Goal: Task Accomplishment & Management: Use online tool/utility

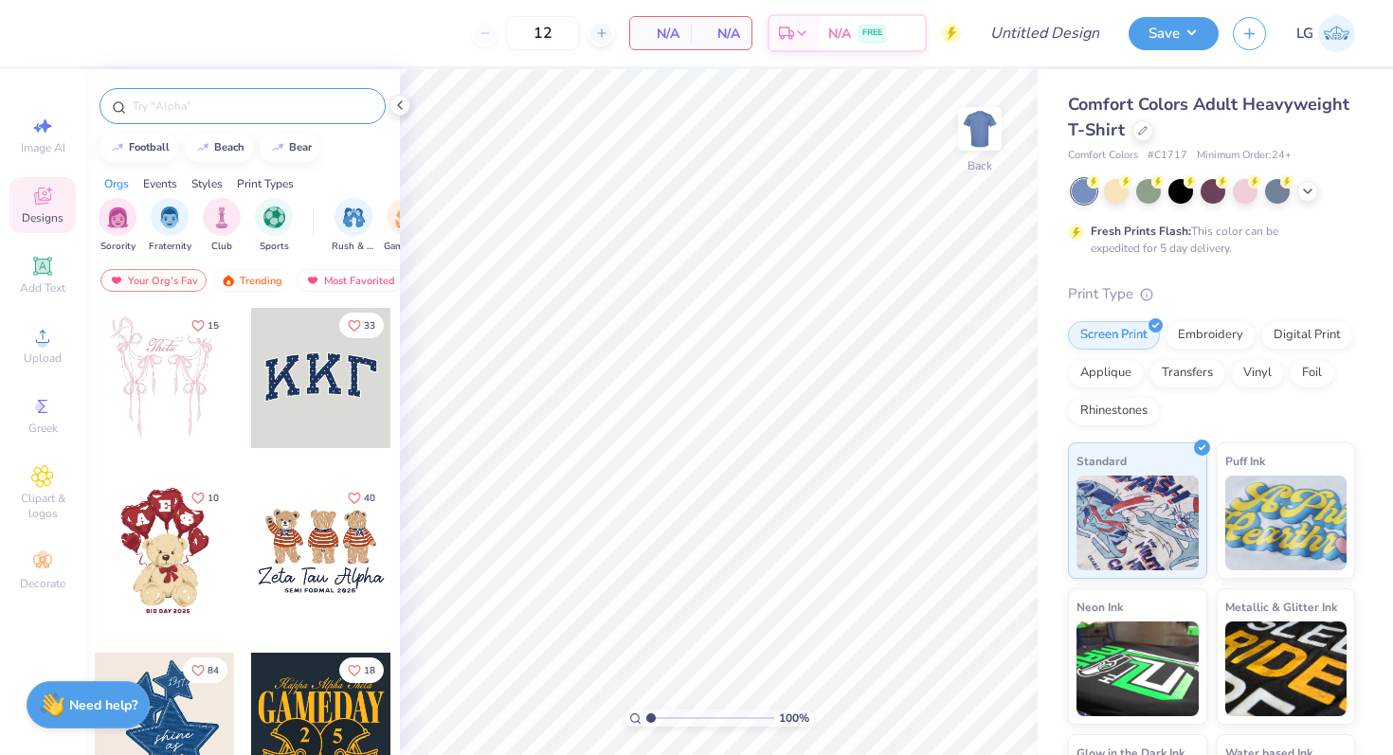
click at [216, 123] on div at bounding box center [243, 106] width 286 height 36
click at [215, 109] on input "text" at bounding box center [252, 106] width 243 height 19
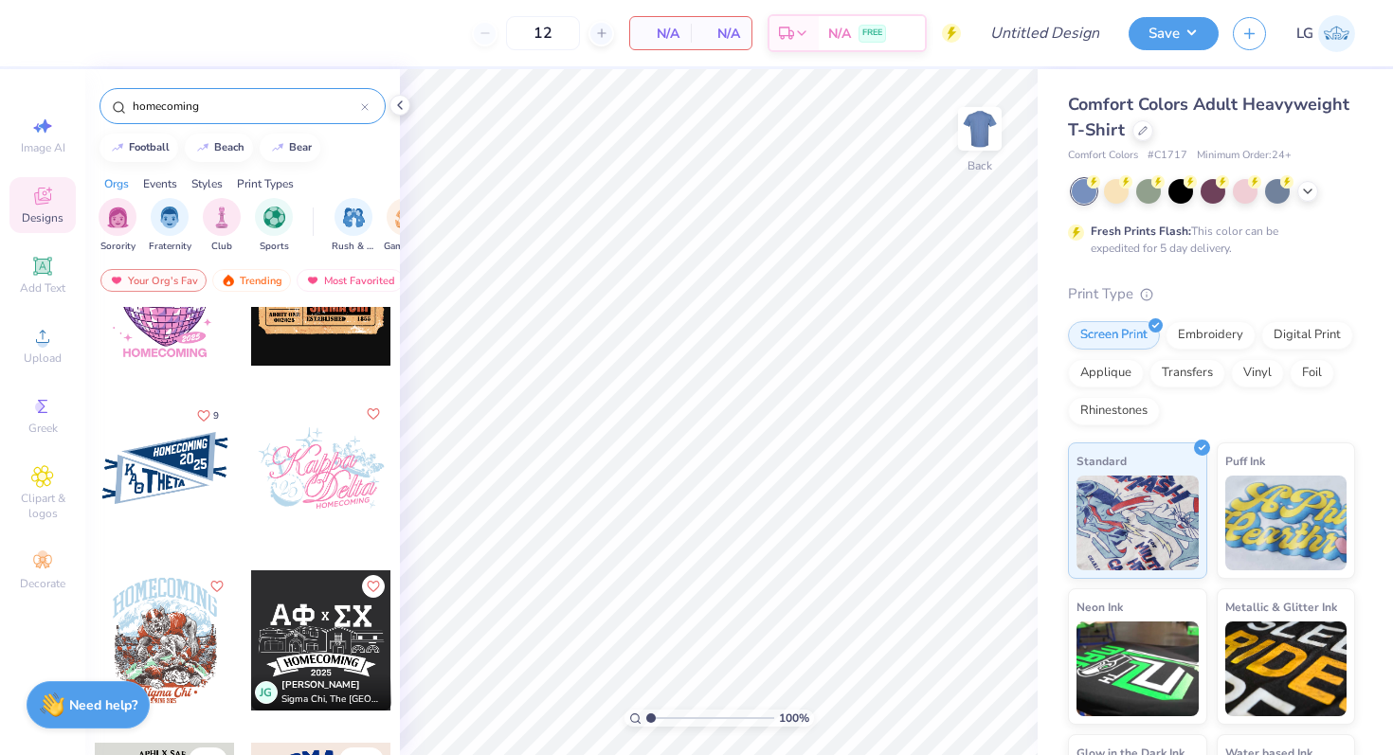
scroll to position [4944, 0]
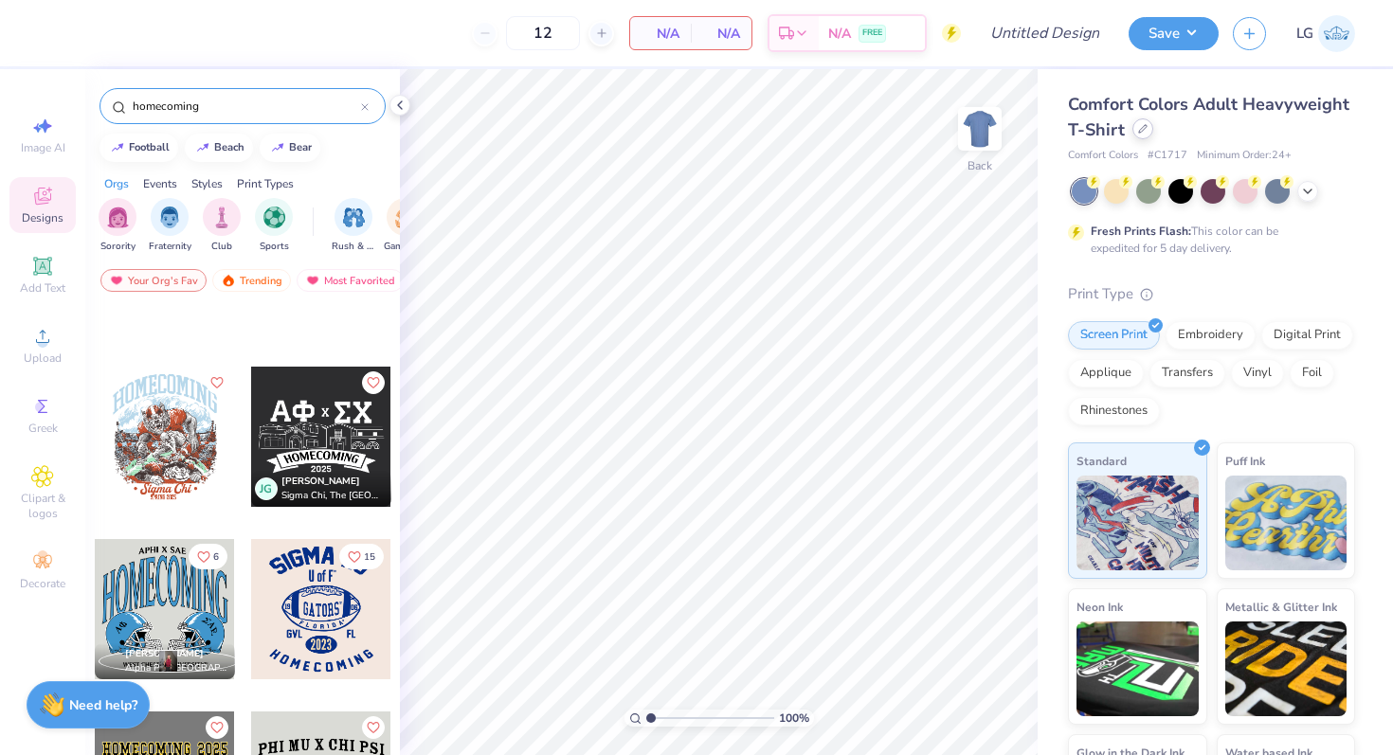
type input "homecoming"
click at [1142, 133] on icon at bounding box center [1142, 128] width 9 height 9
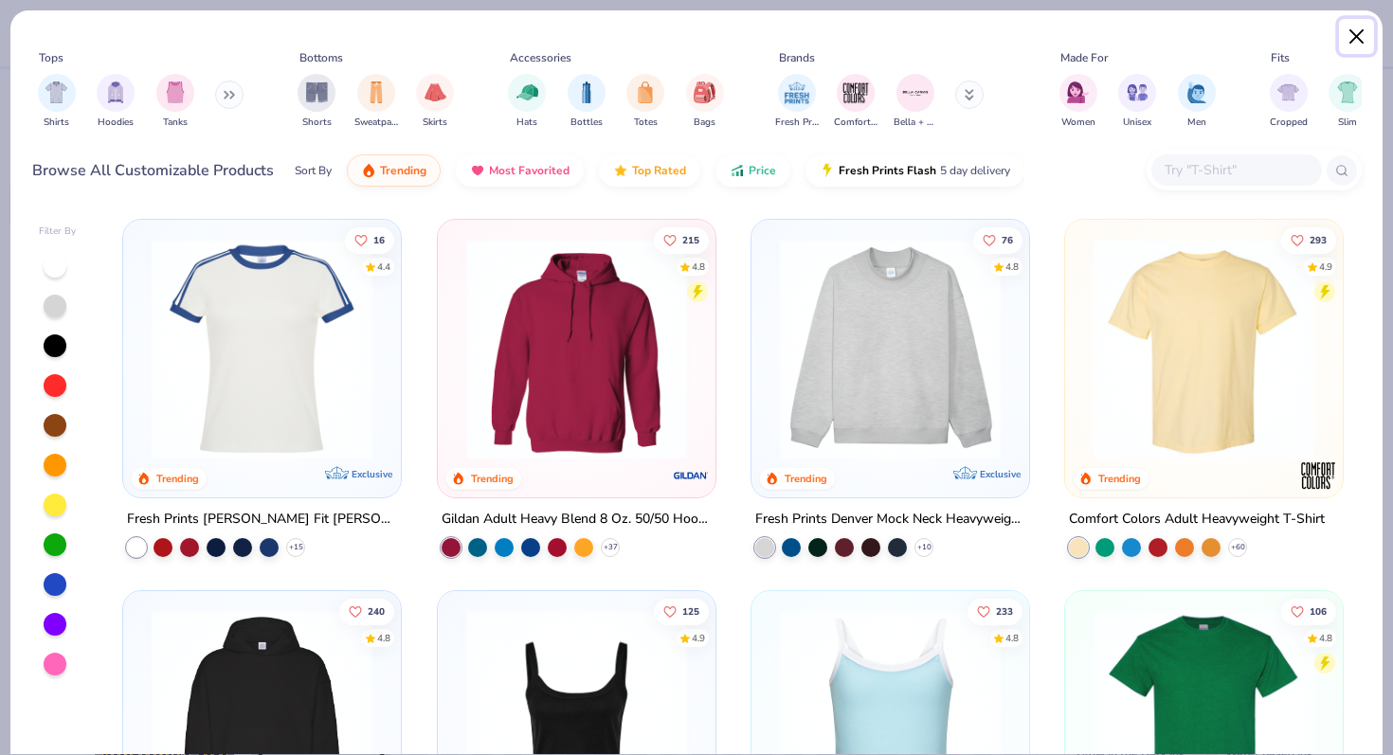
click at [1343, 27] on button "Close" at bounding box center [1357, 37] width 36 height 36
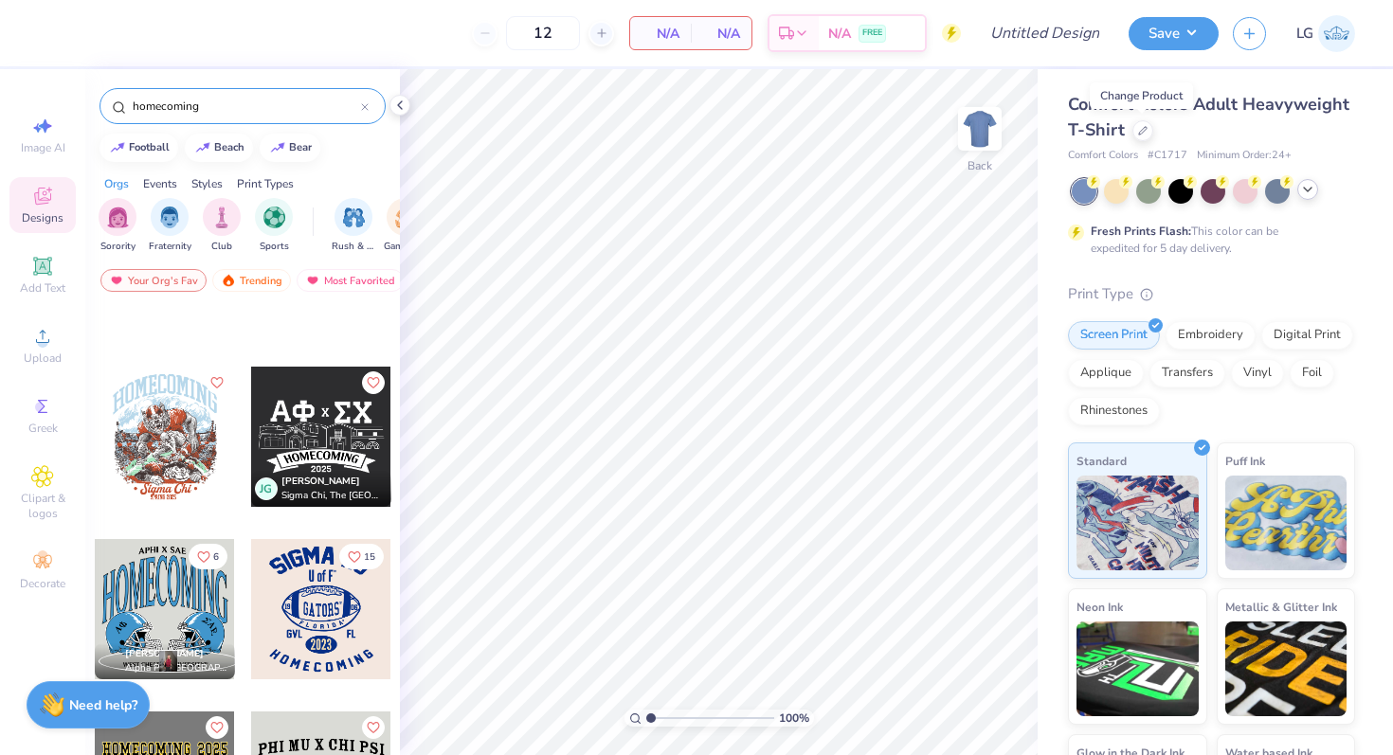
click at [1301, 194] on icon at bounding box center [1307, 189] width 15 height 15
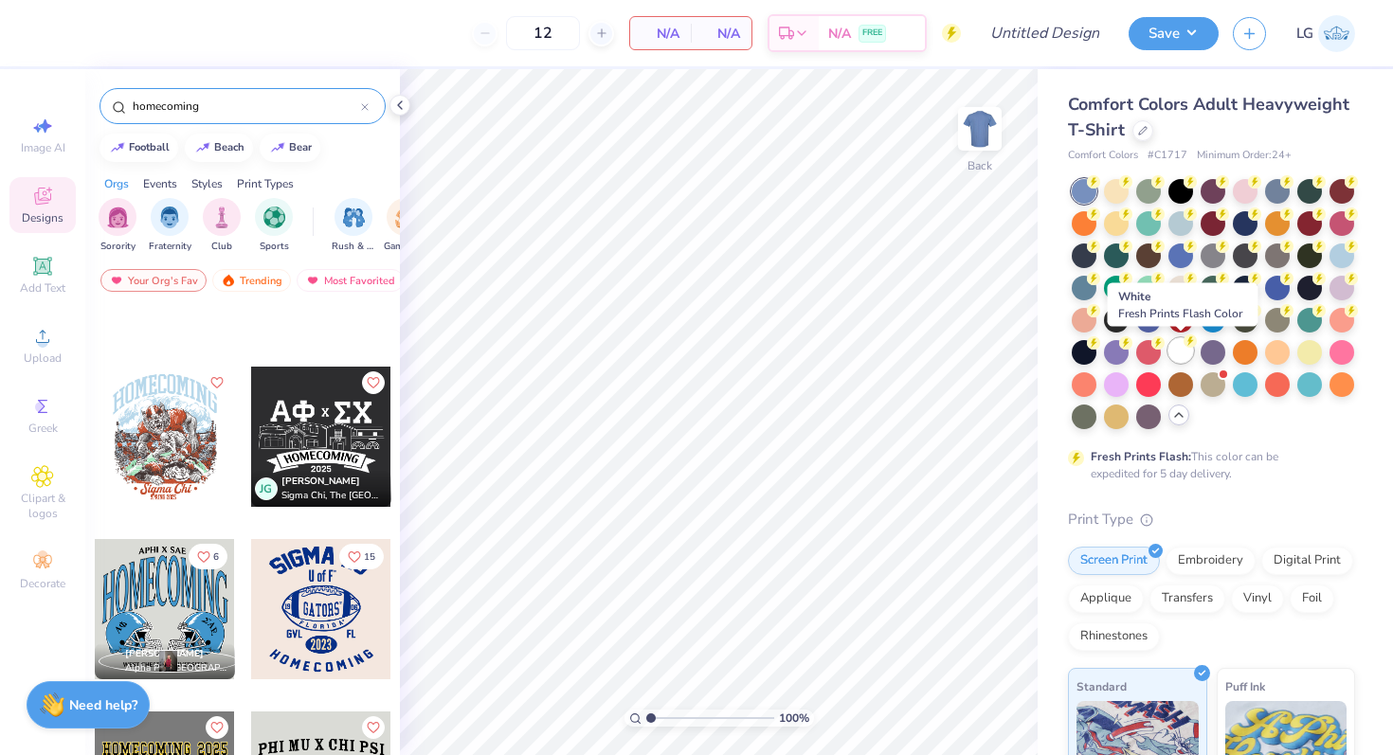
click at [1179, 358] on div at bounding box center [1181, 350] width 25 height 25
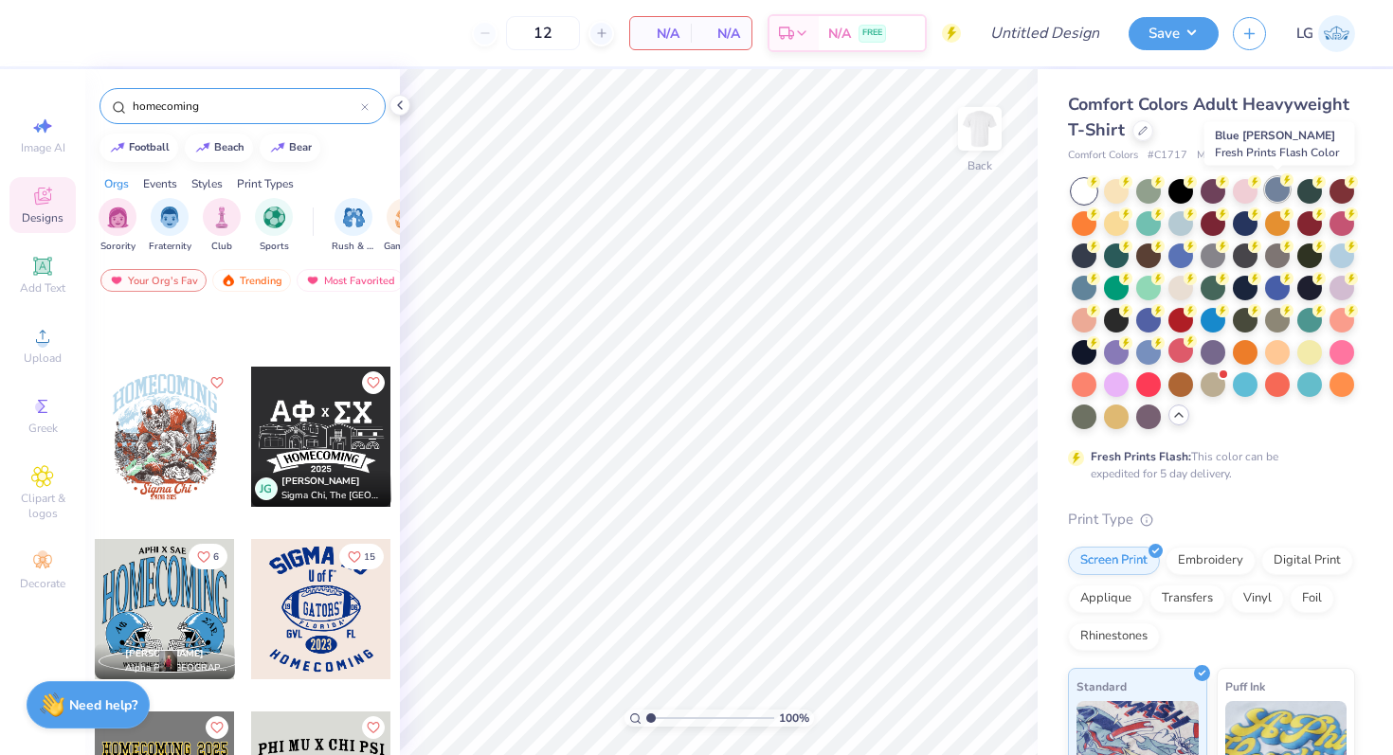
click at [1272, 182] on div at bounding box center [1277, 189] width 25 height 25
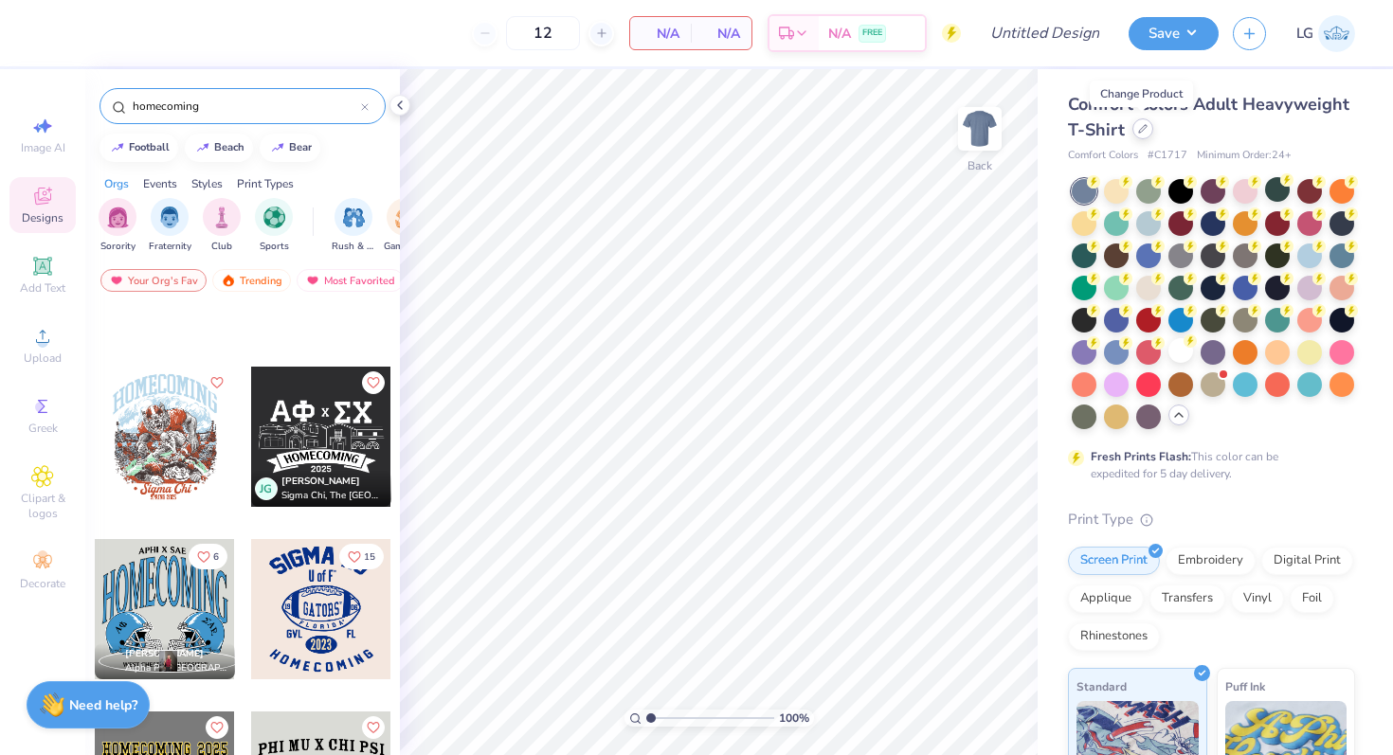
click at [1140, 129] on icon at bounding box center [1142, 128] width 9 height 9
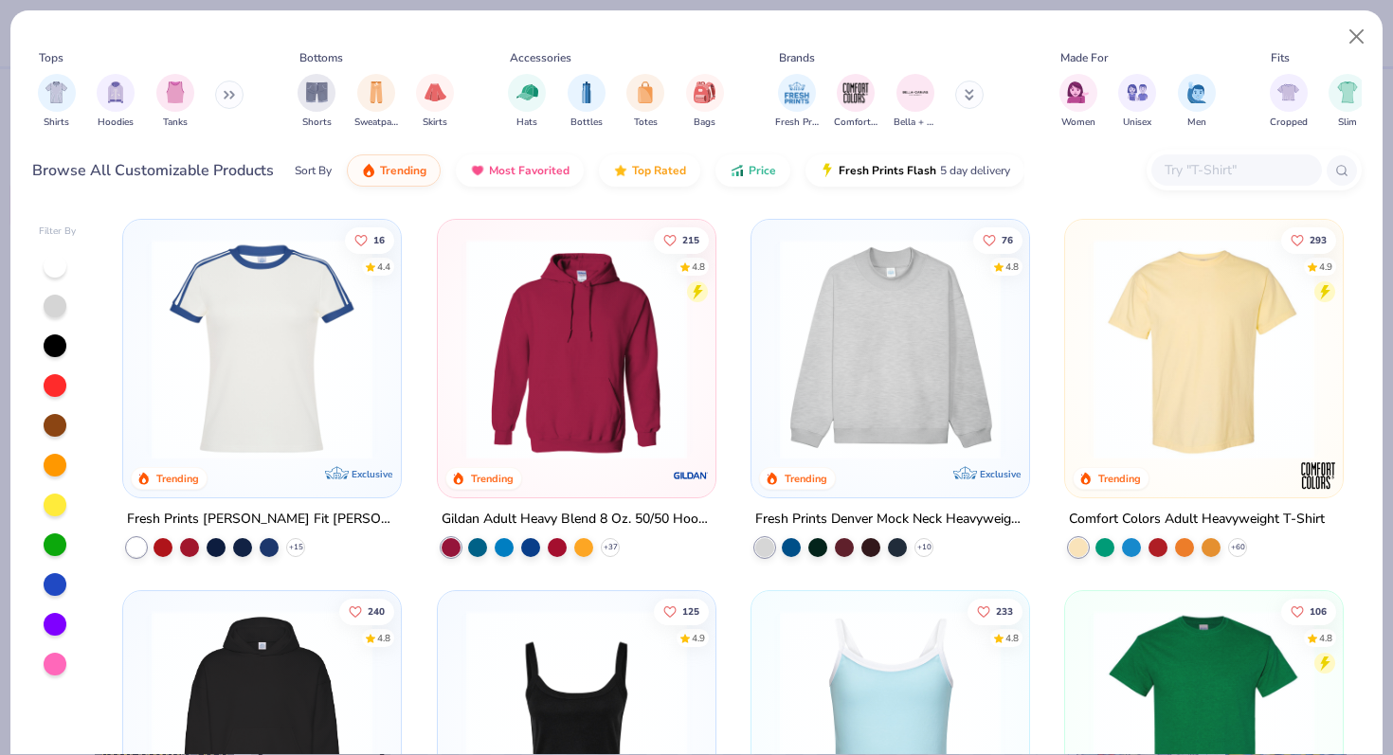
click at [969, 100] on icon at bounding box center [969, 94] width 9 height 11
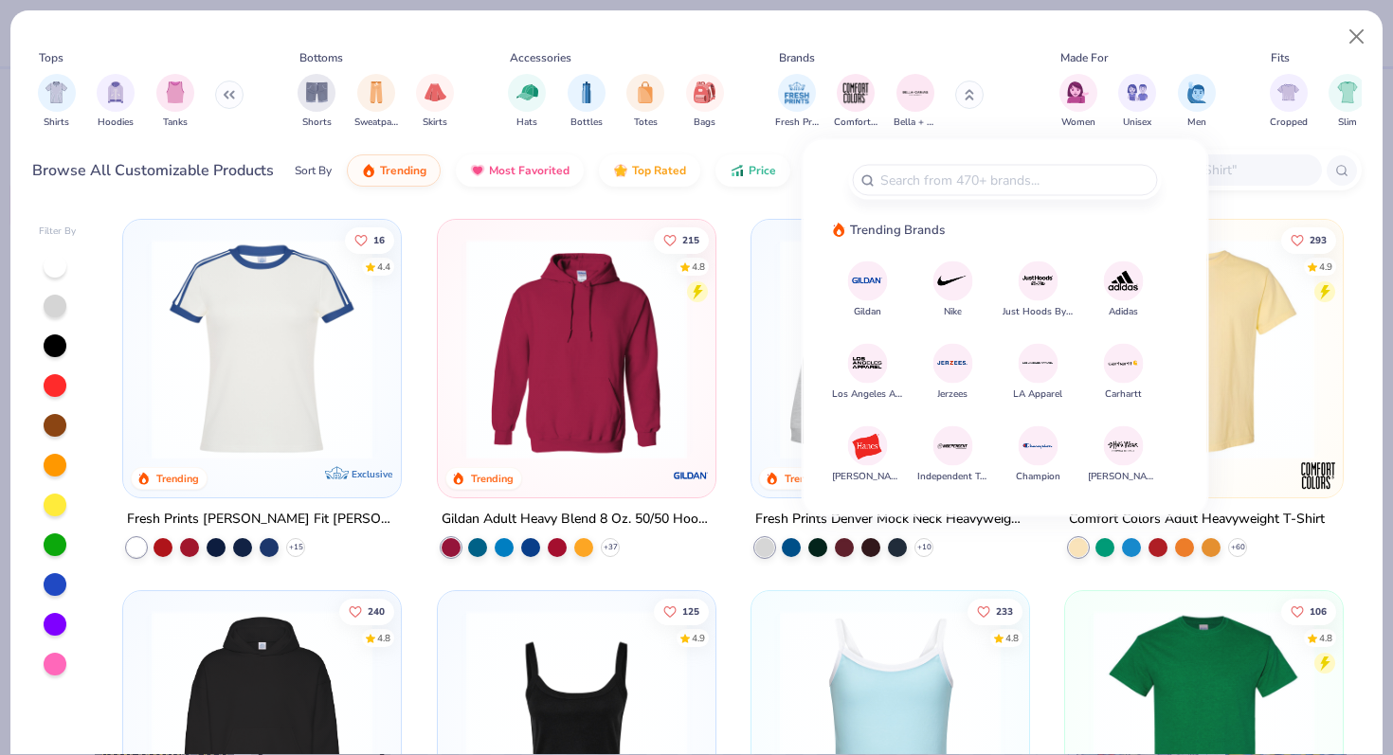
click at [995, 95] on div "Fresh Prints Comfort Colors Bella + Canvas" at bounding box center [891, 101] width 239 height 70
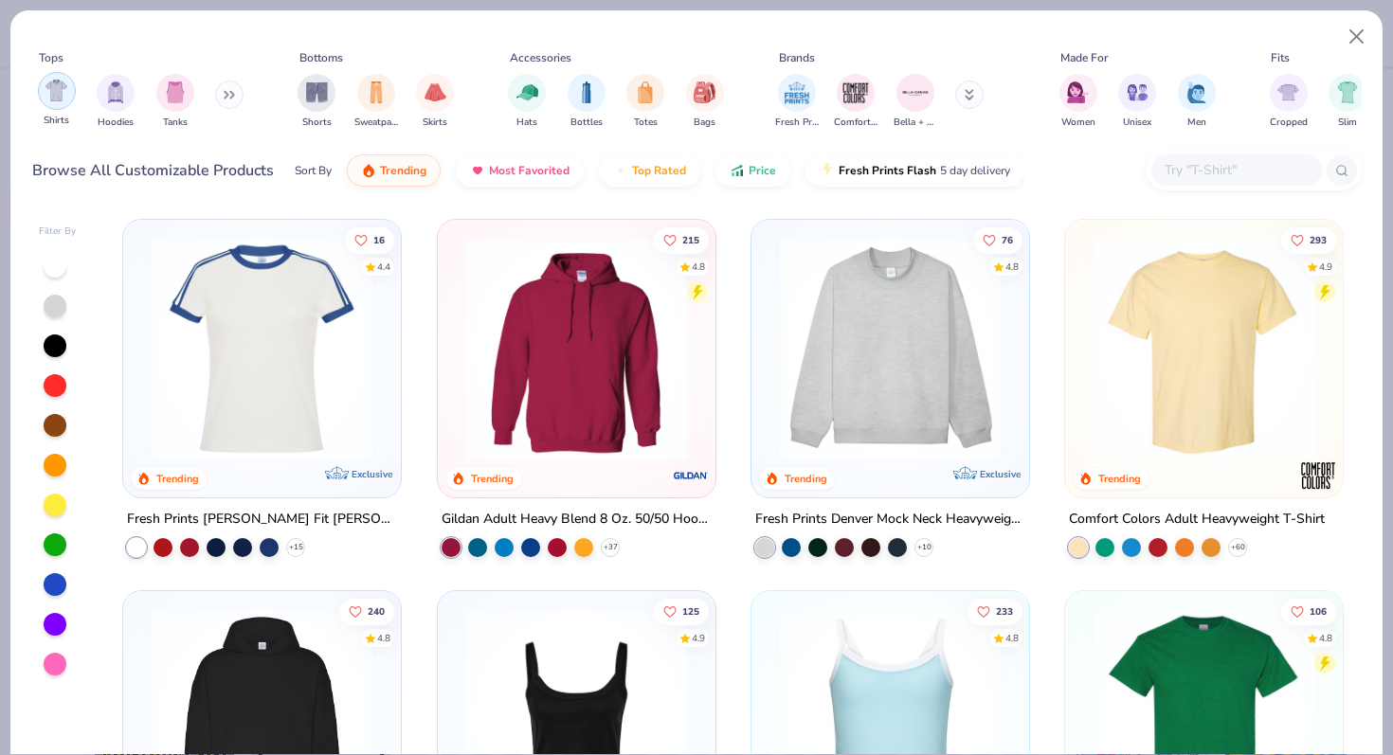
click at [57, 100] on img "filter for Shirts" at bounding box center [56, 91] width 22 height 22
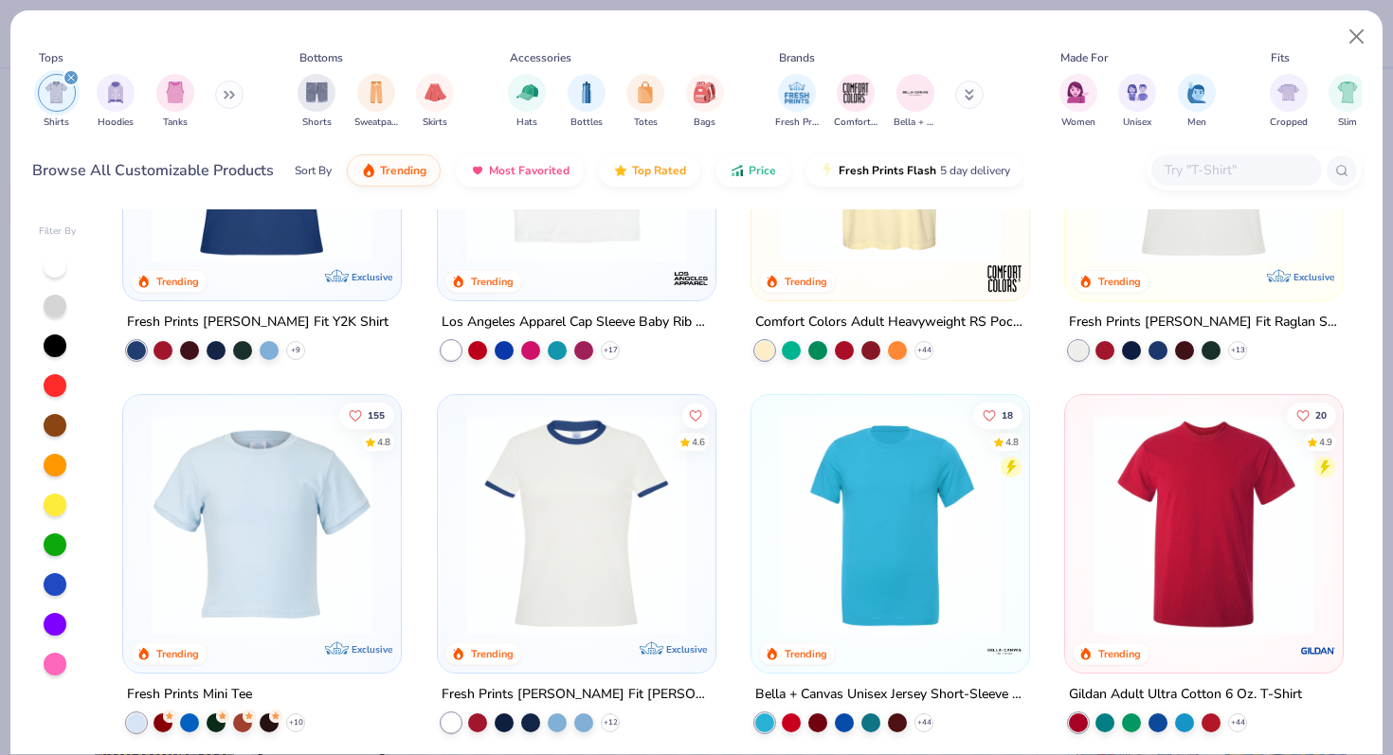
scroll to position [645, 0]
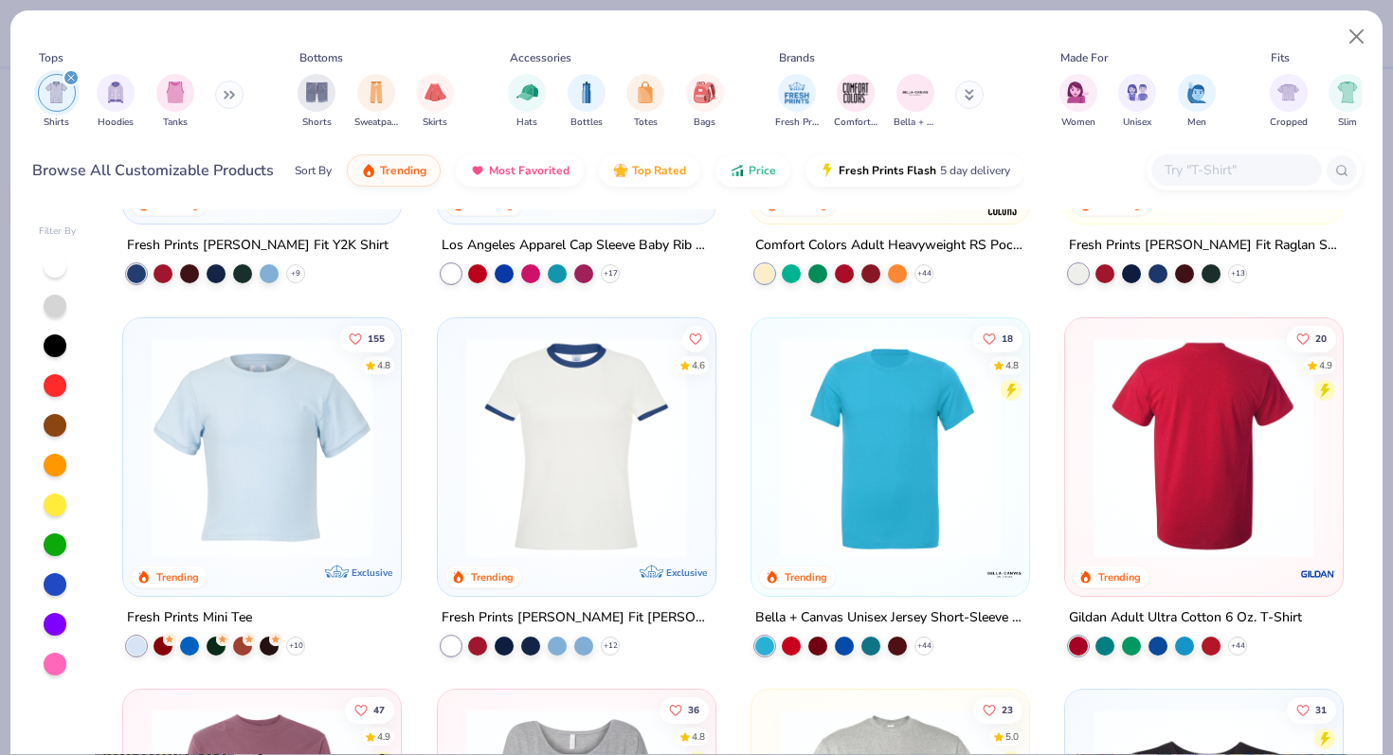
click at [1196, 425] on img at bounding box center [1204, 446] width 240 height 221
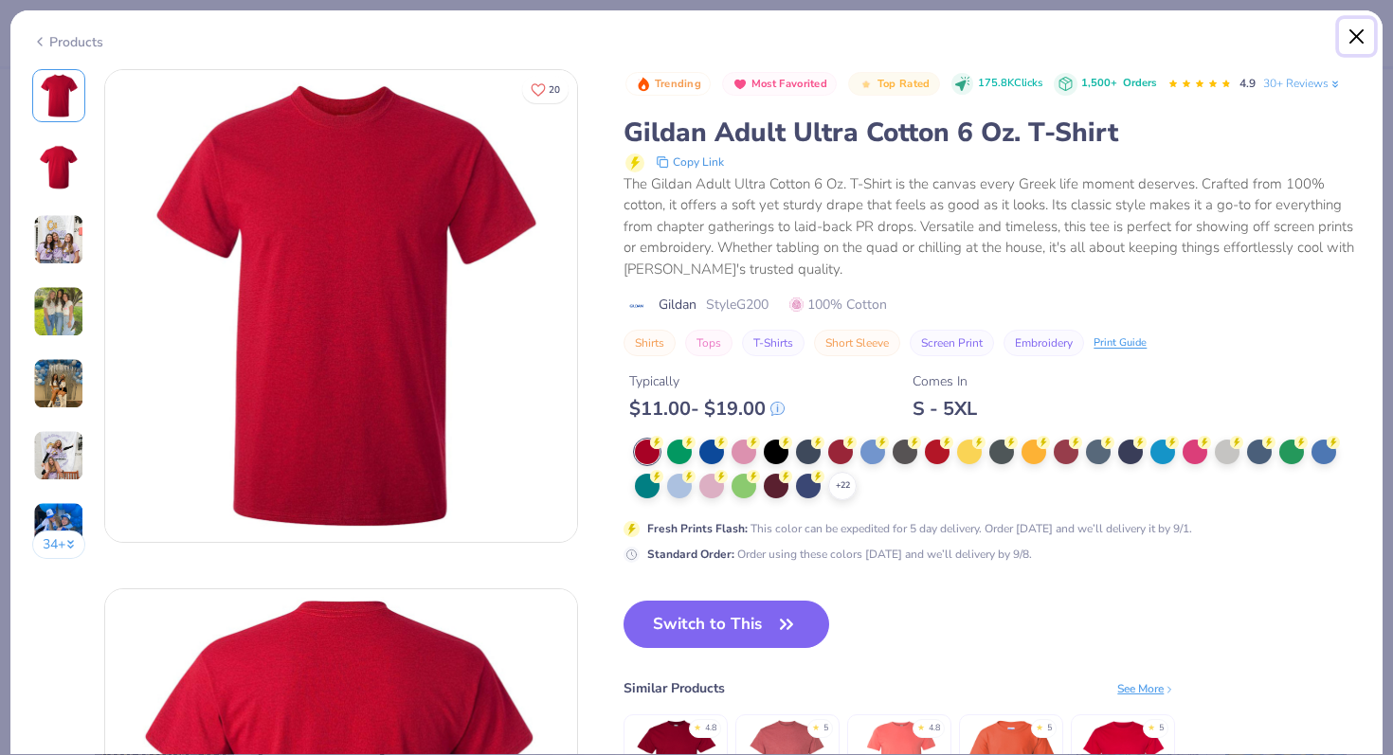
click at [1346, 40] on button "Close" at bounding box center [1357, 37] width 36 height 36
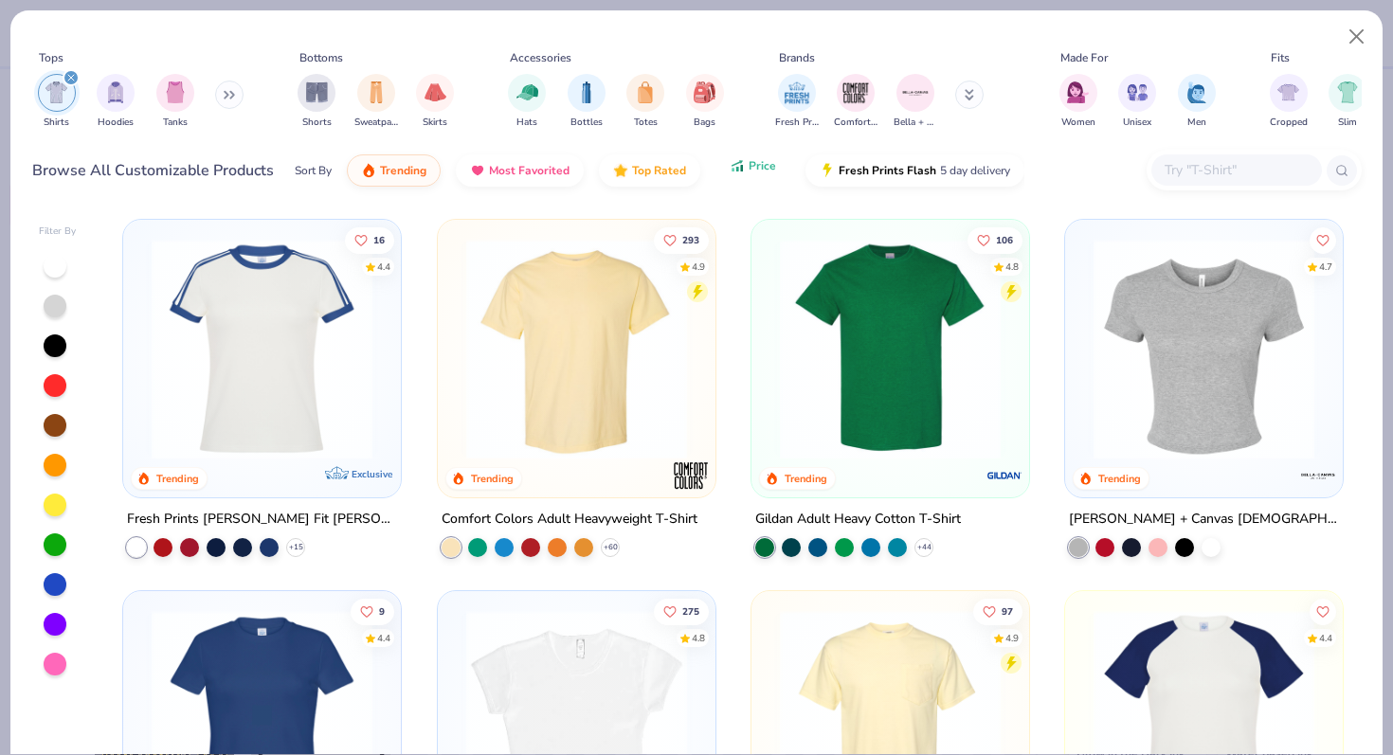
click at [757, 171] on span "Price" at bounding box center [762, 165] width 27 height 15
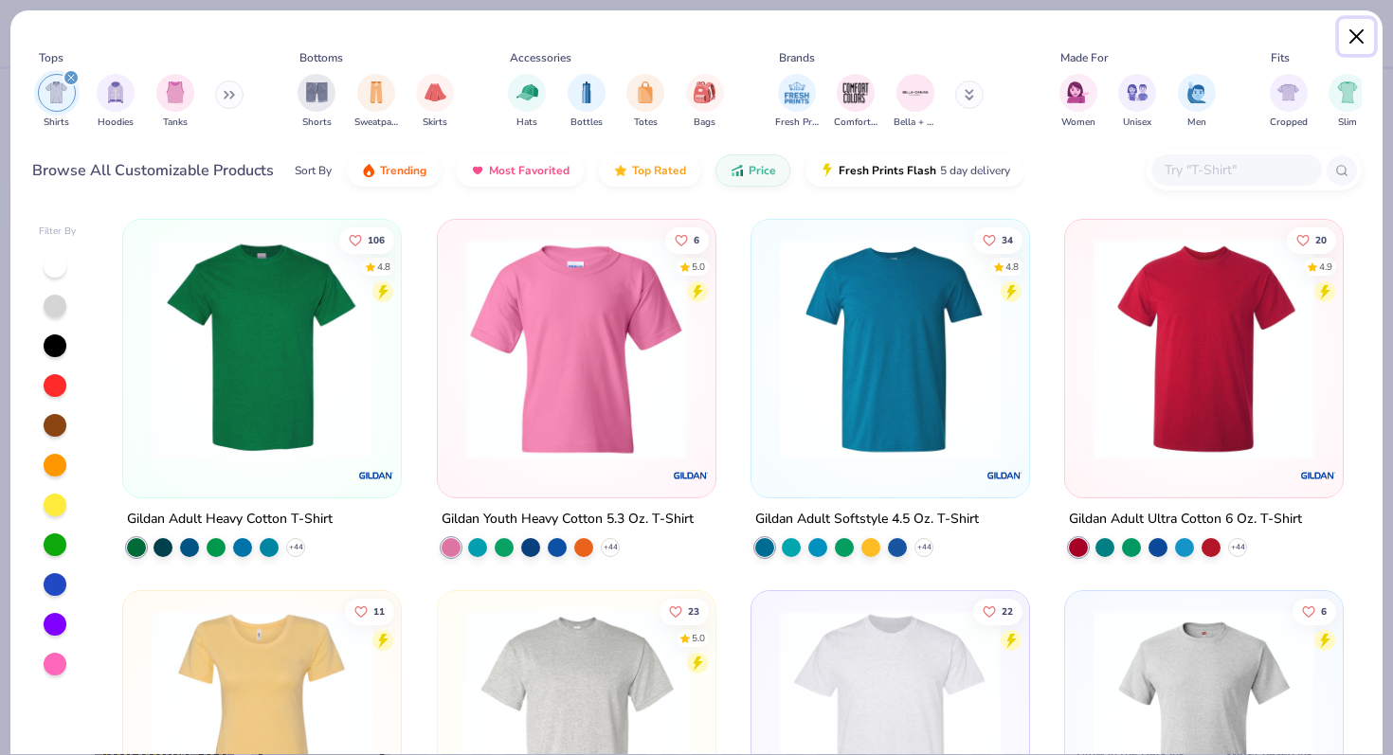
click at [1353, 22] on button "Close" at bounding box center [1357, 37] width 36 height 36
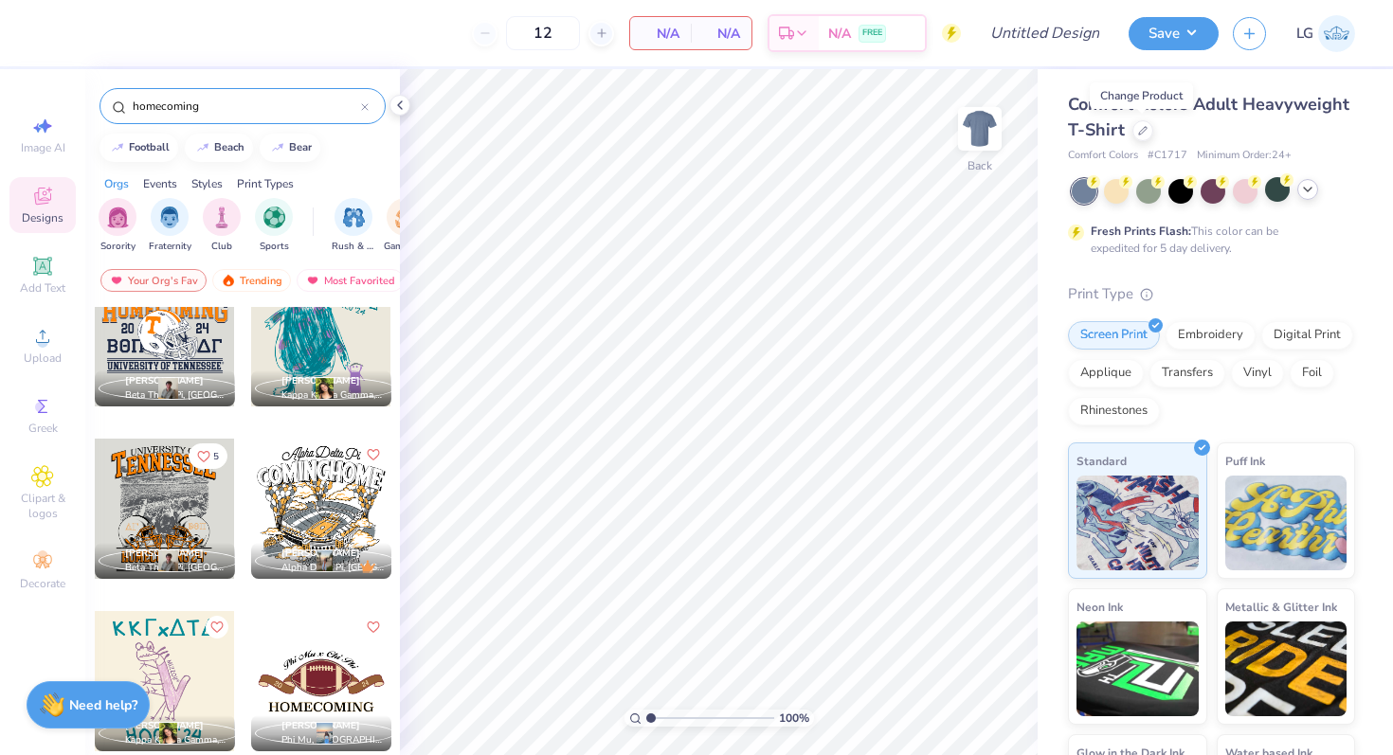
scroll to position [5918, 0]
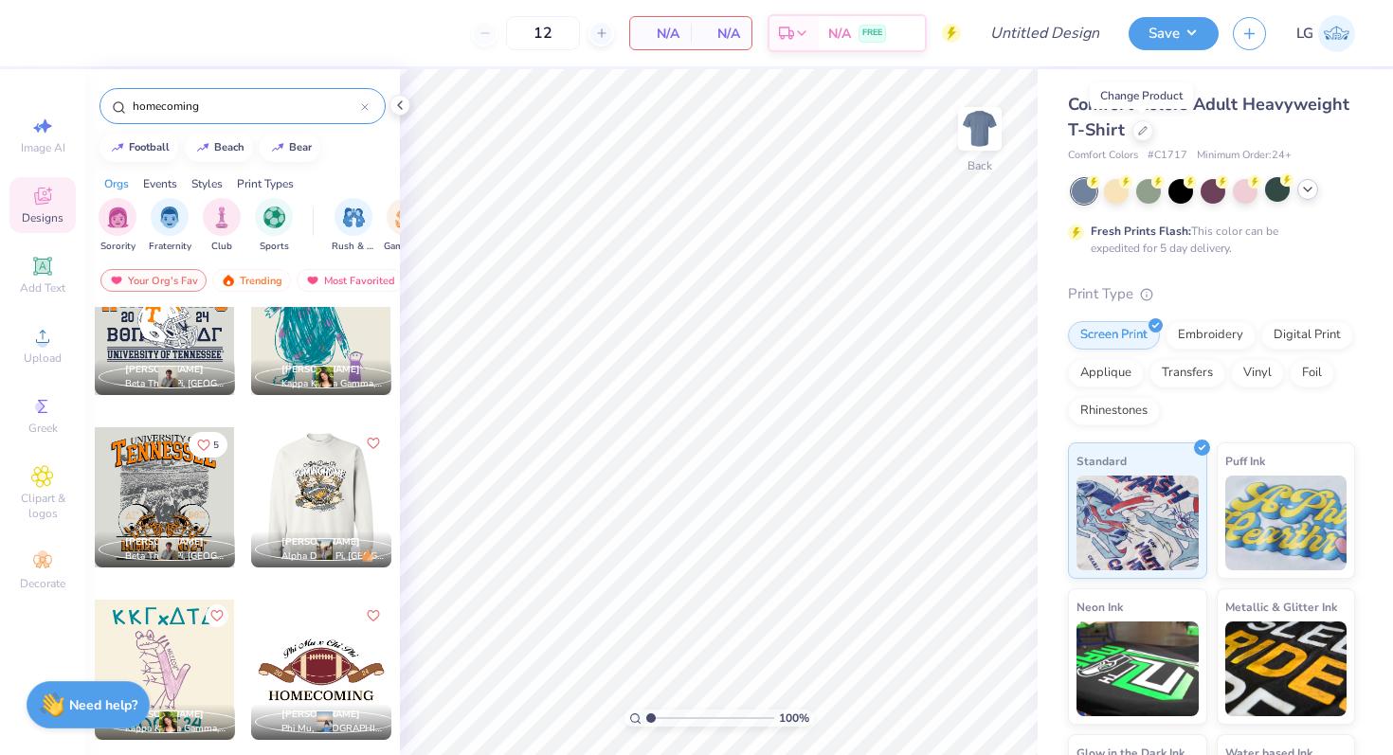
click at [362, 503] on div at bounding box center [320, 497] width 140 height 140
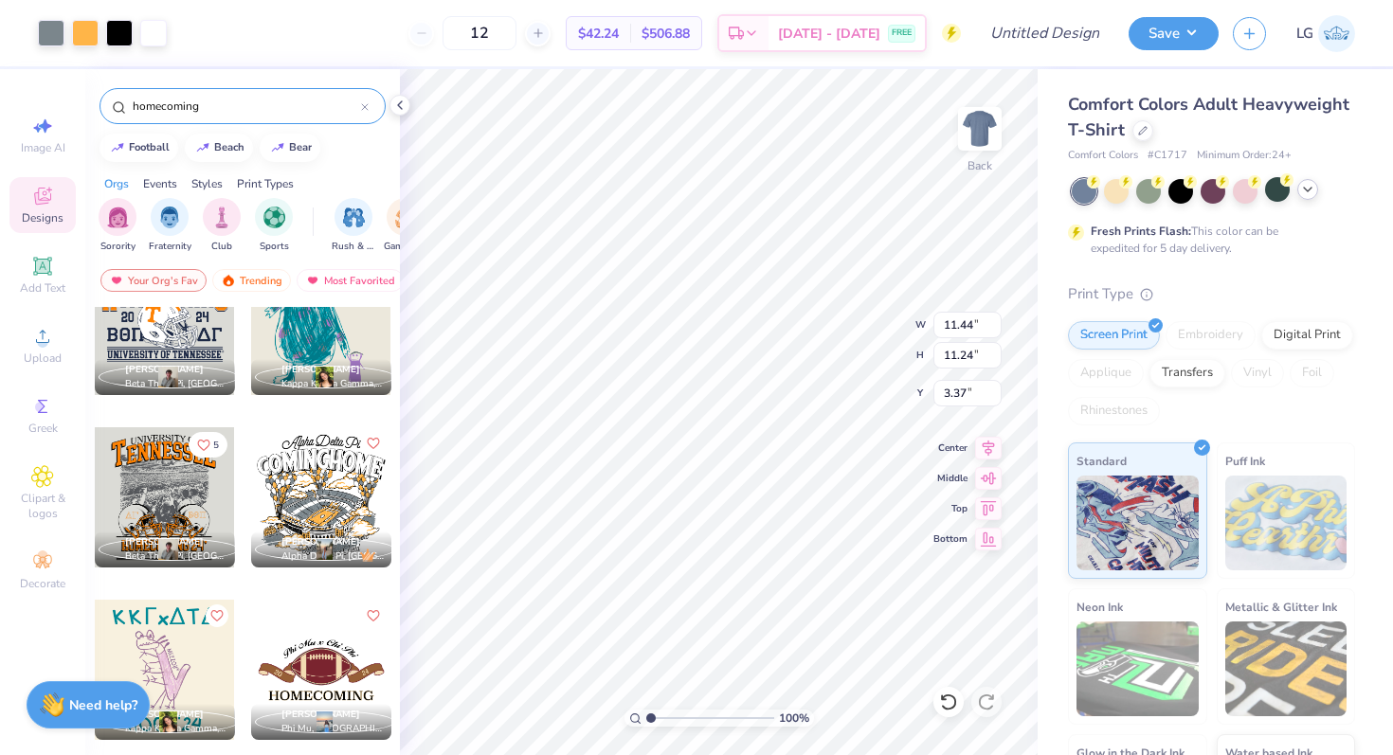
type input "3.40"
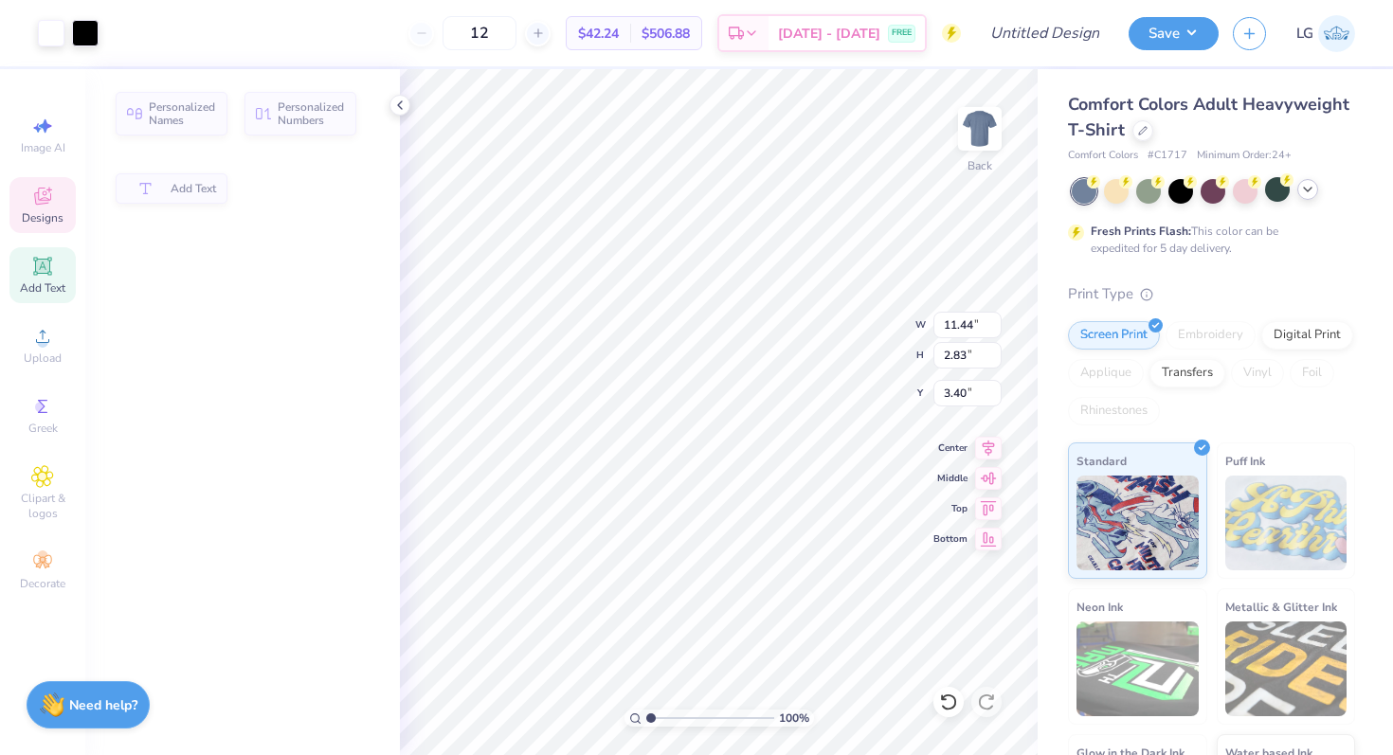
type input "2.83"
type input "4.64"
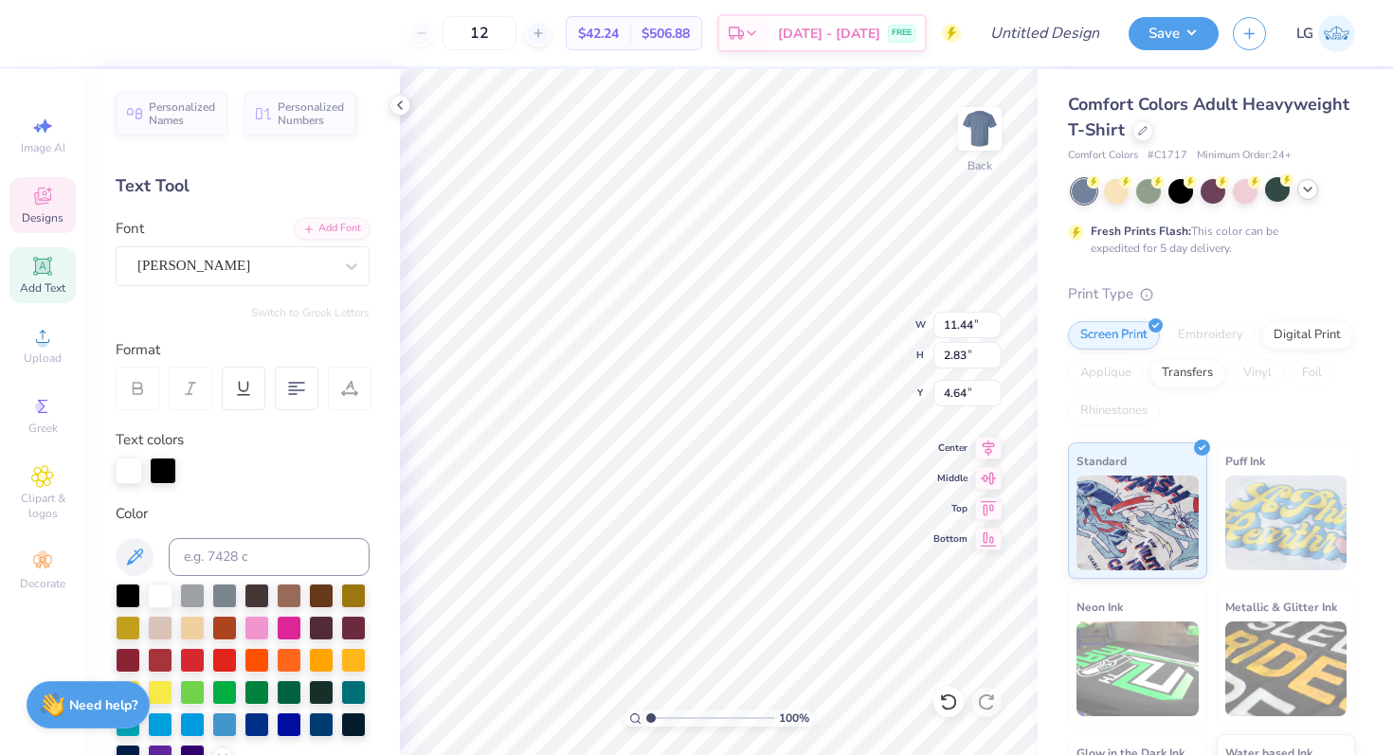
scroll to position [0, 3]
type textarea "Homecoming"
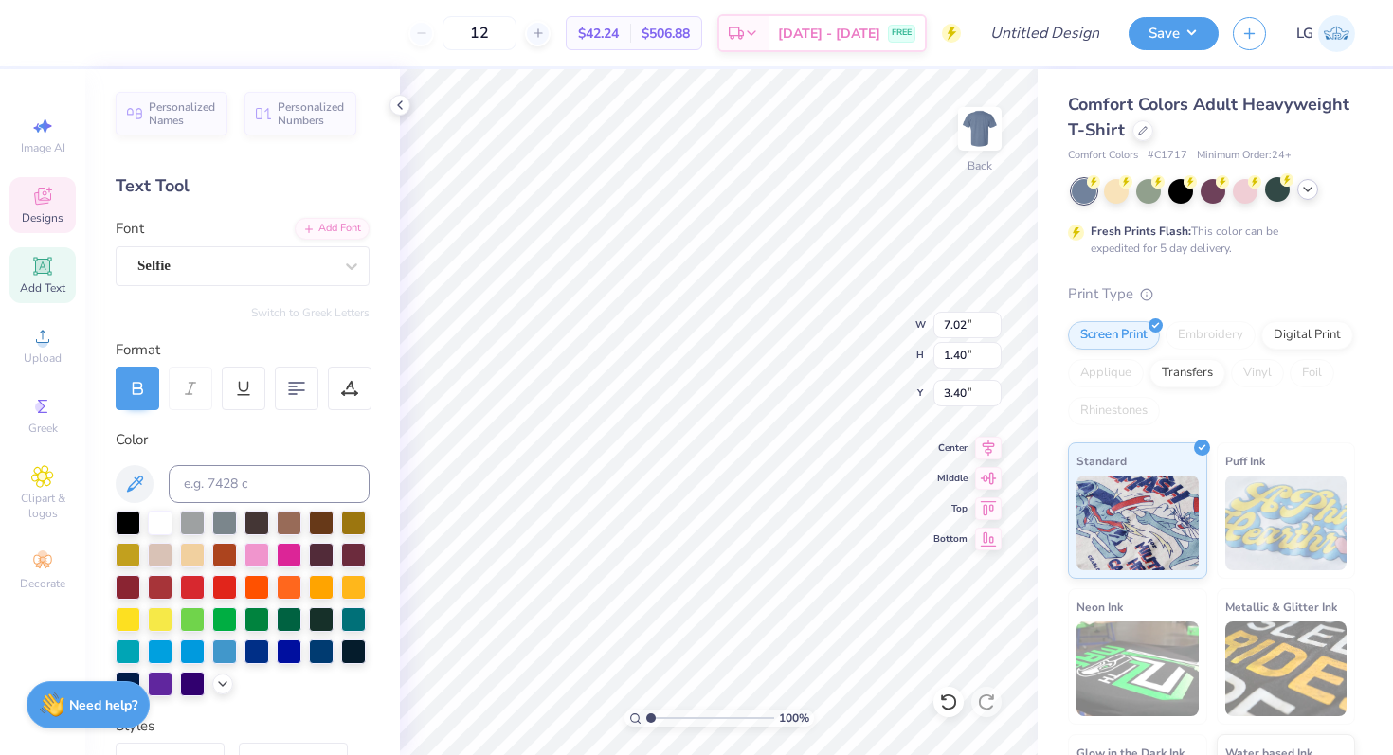
scroll to position [0, 4]
type input "3.28"
type textarea "Sigma Chi"
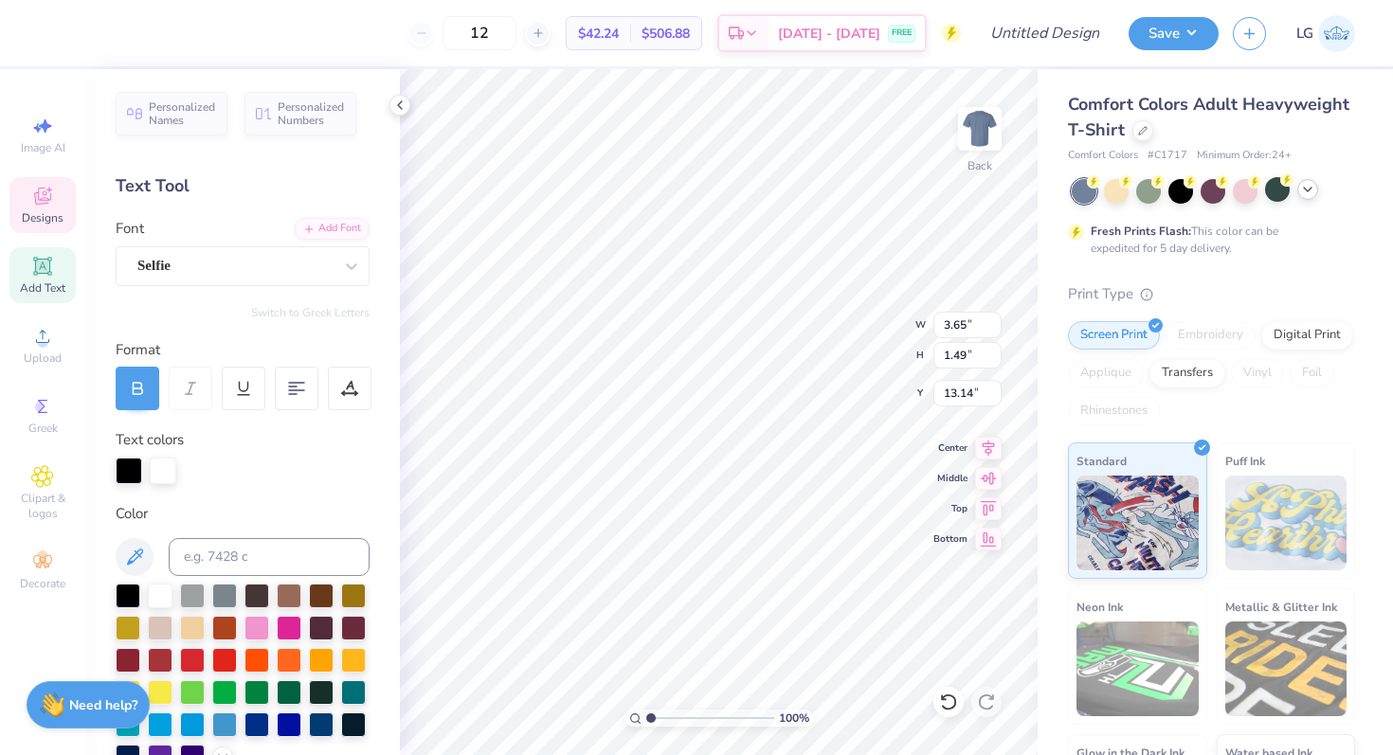
type textarea "[PERSON_NAME][GEOGRAPHIC_DATA]"
type input "6.23"
type input "2.00"
type input "12.17"
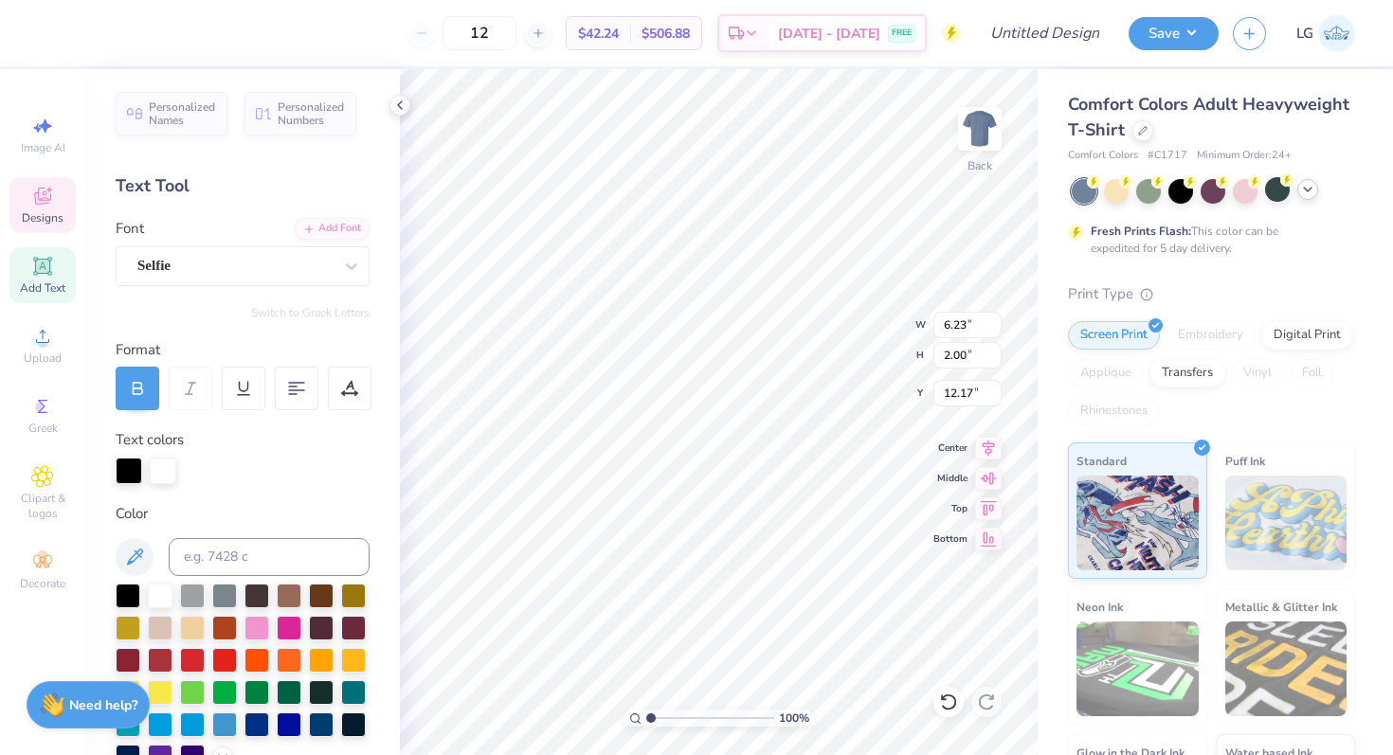
scroll to position [0, 7]
type input "12.23"
type textarea "[GEOGRAPHIC_DATA]"
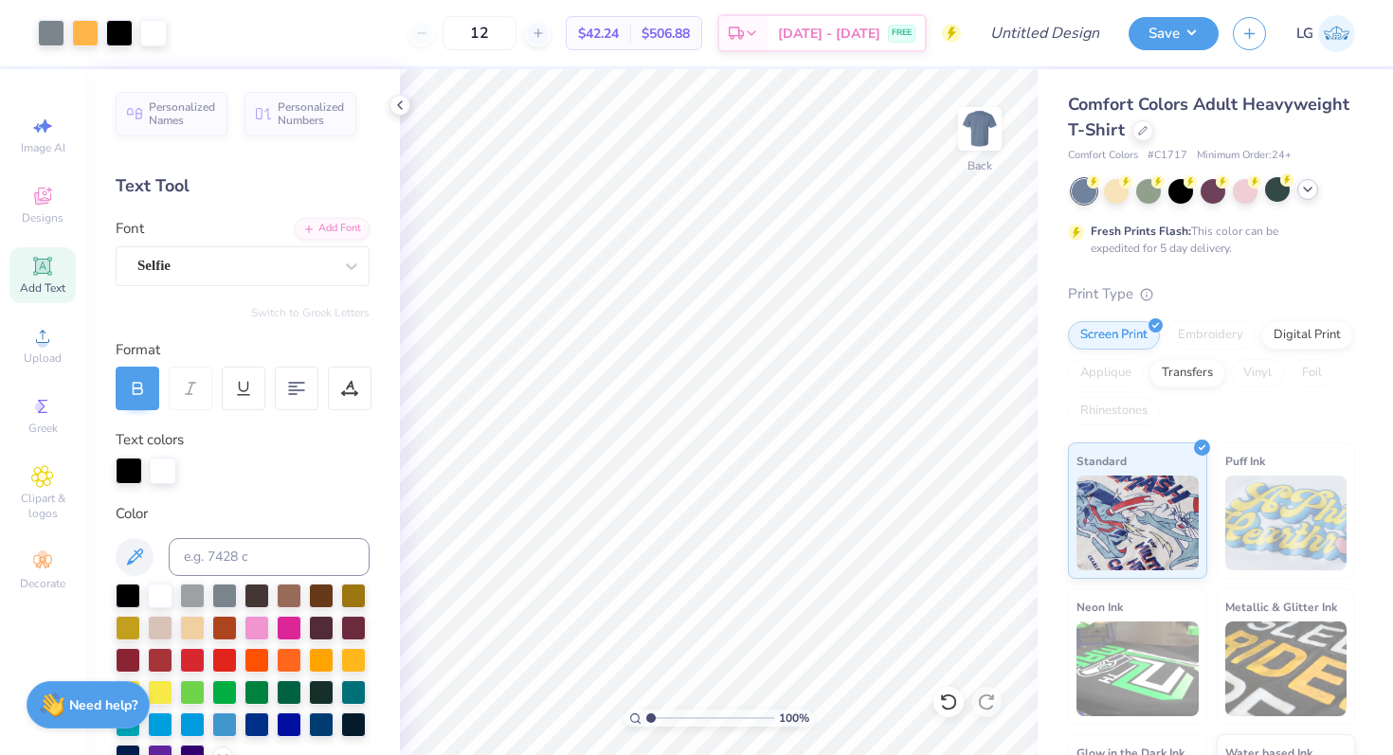
click at [1312, 186] on icon at bounding box center [1307, 189] width 15 height 15
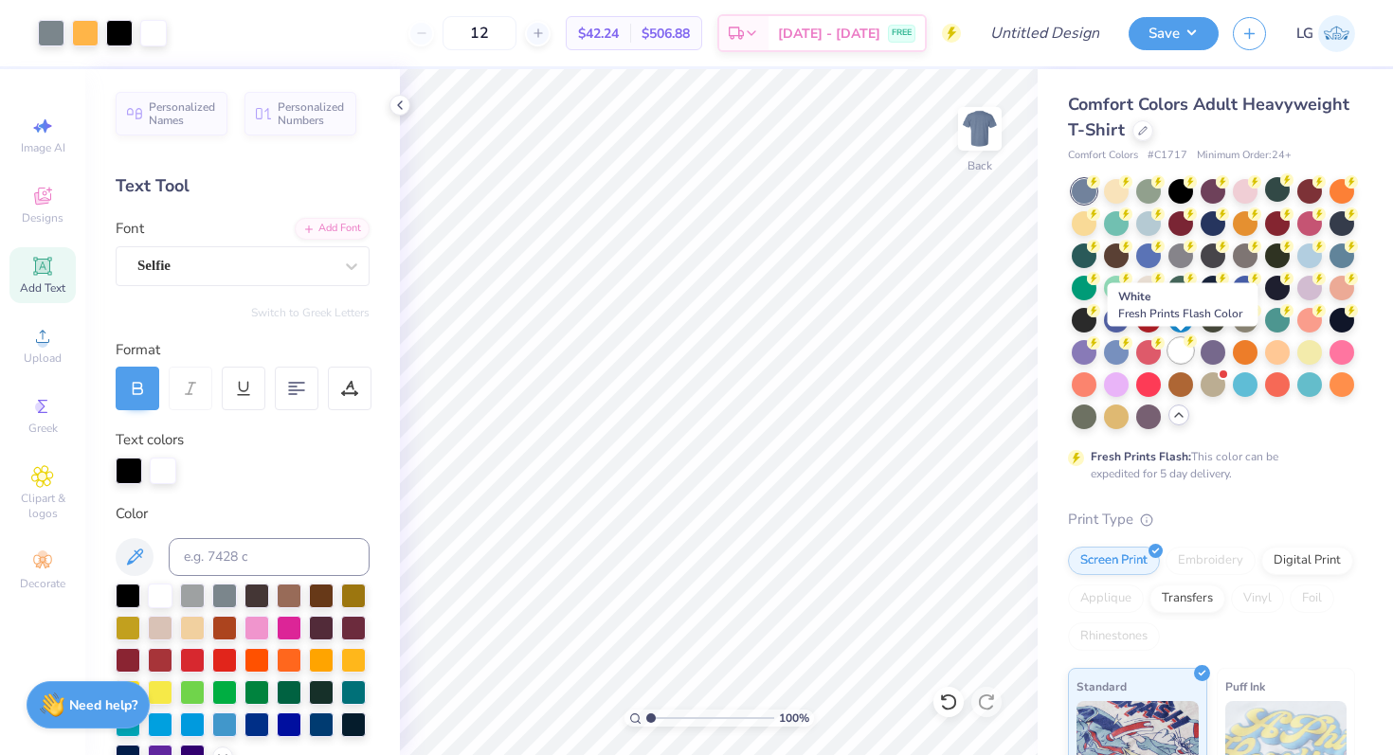
click at [1175, 341] on div at bounding box center [1181, 350] width 25 height 25
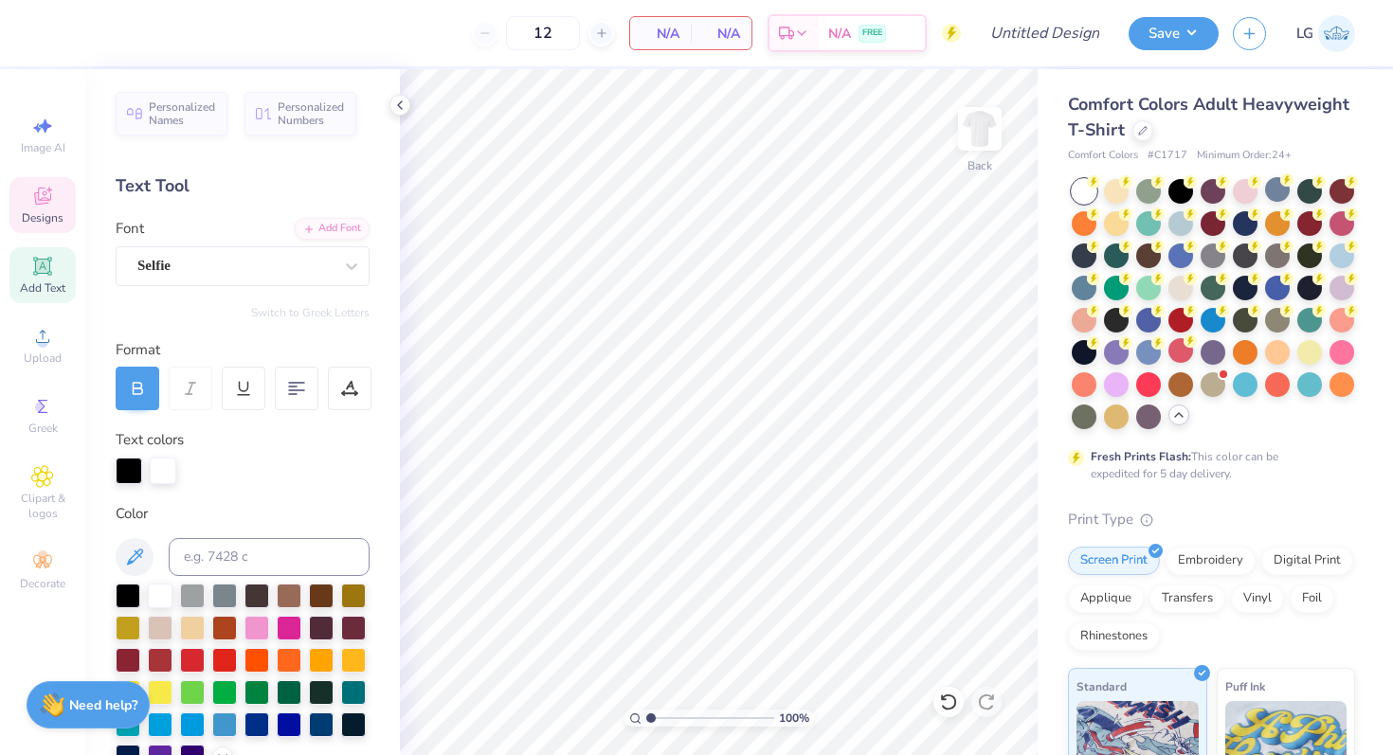
click at [56, 185] on div "Designs" at bounding box center [42, 205] width 66 height 56
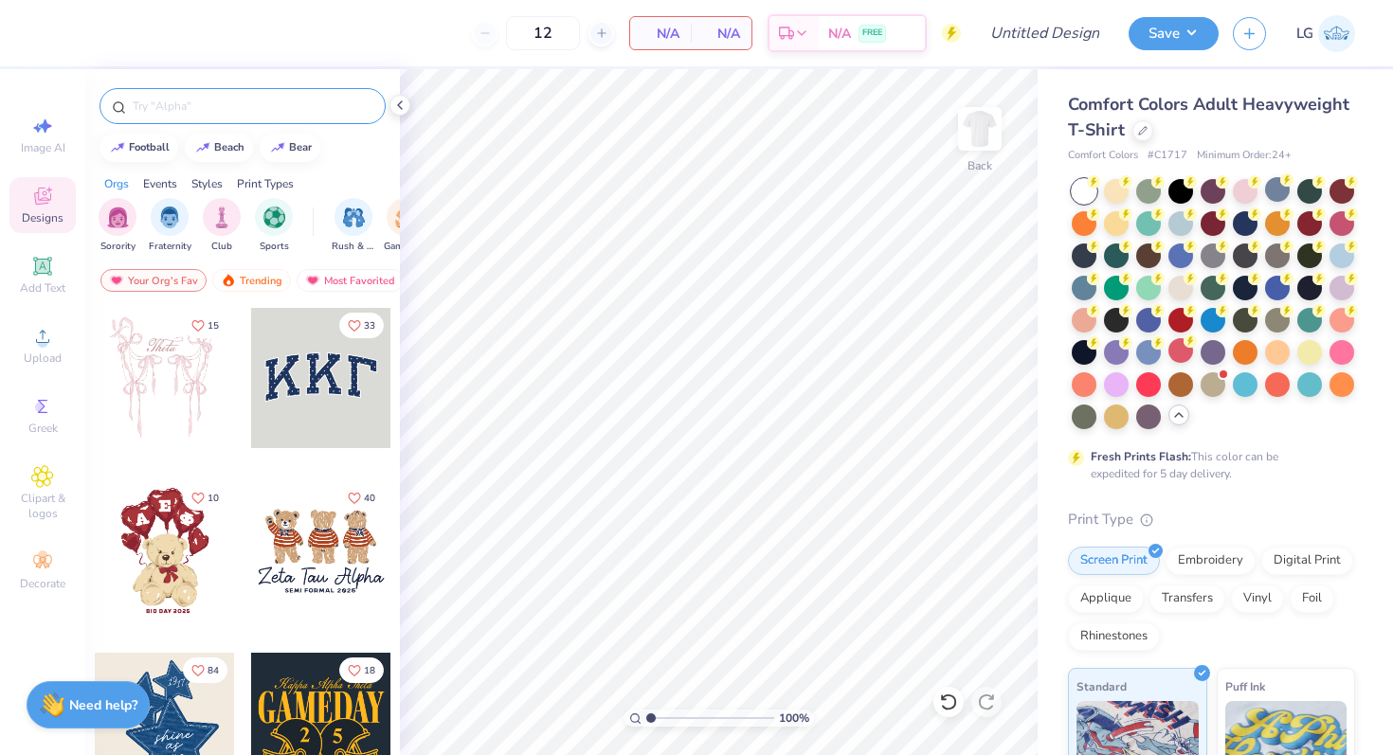
click at [216, 99] on input "text" at bounding box center [252, 106] width 243 height 19
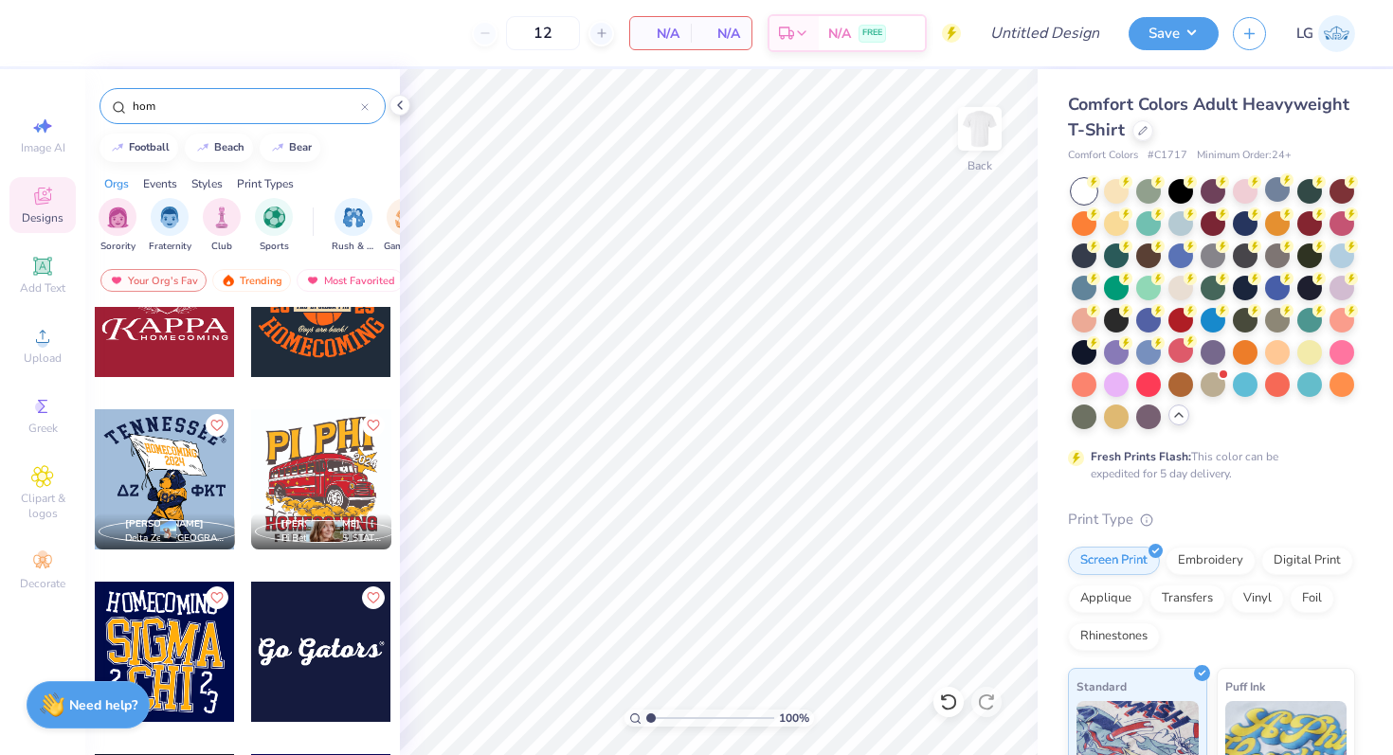
scroll to position [9618, 0]
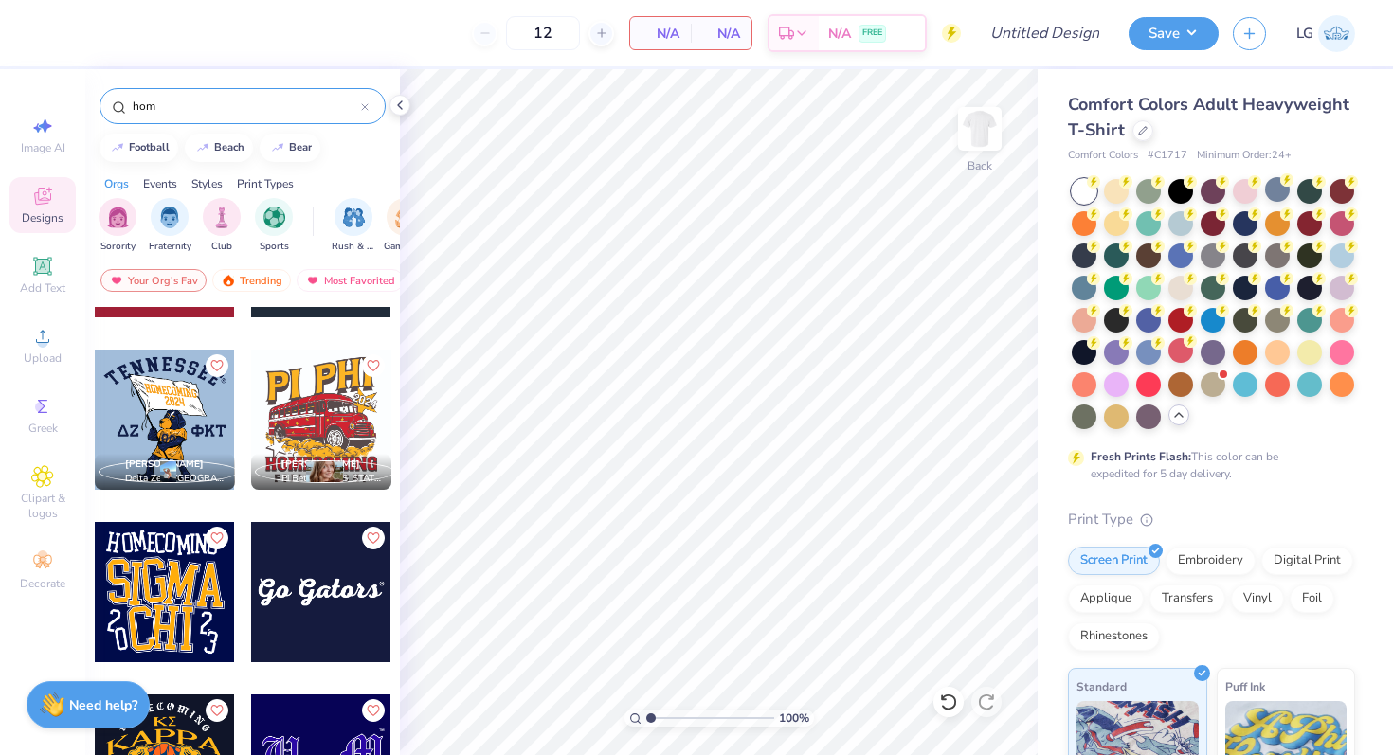
type input "hom"
click at [195, 419] on div at bounding box center [165, 420] width 140 height 140
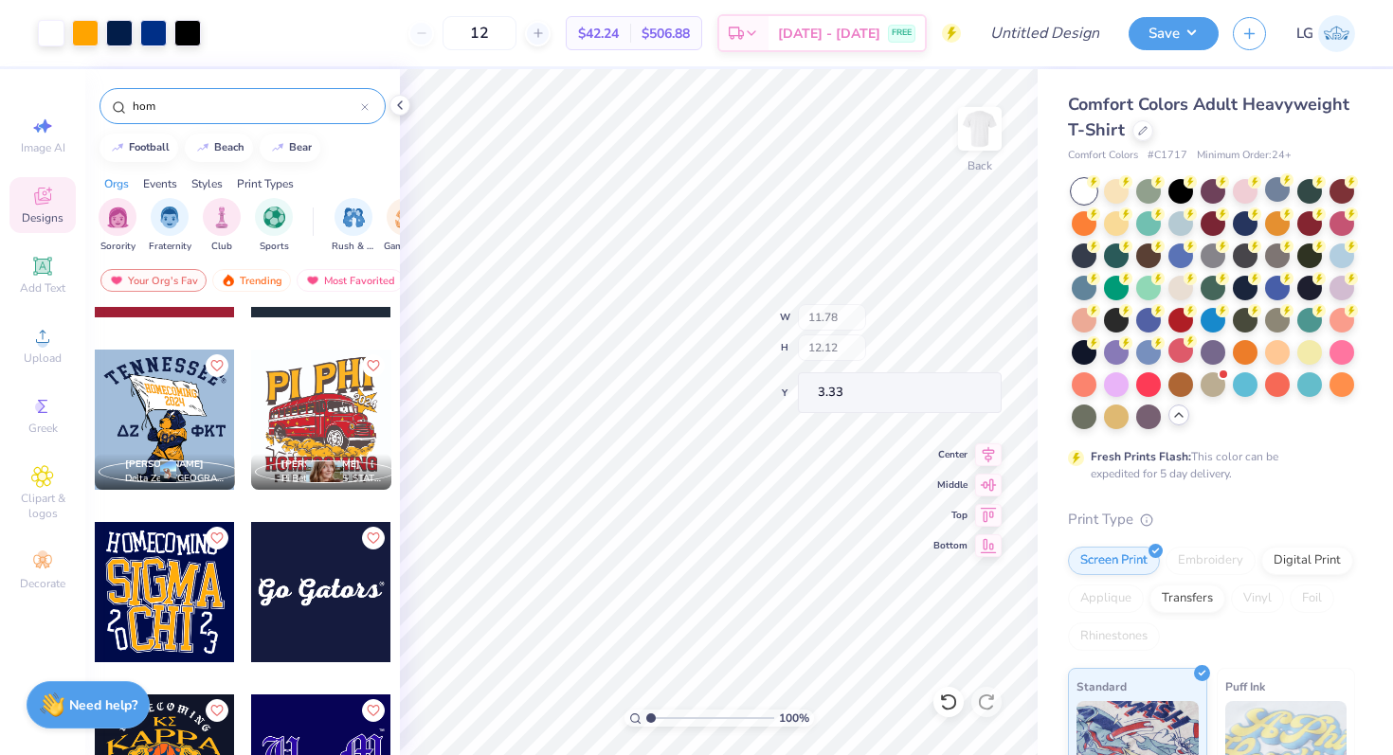
type input "3.00"
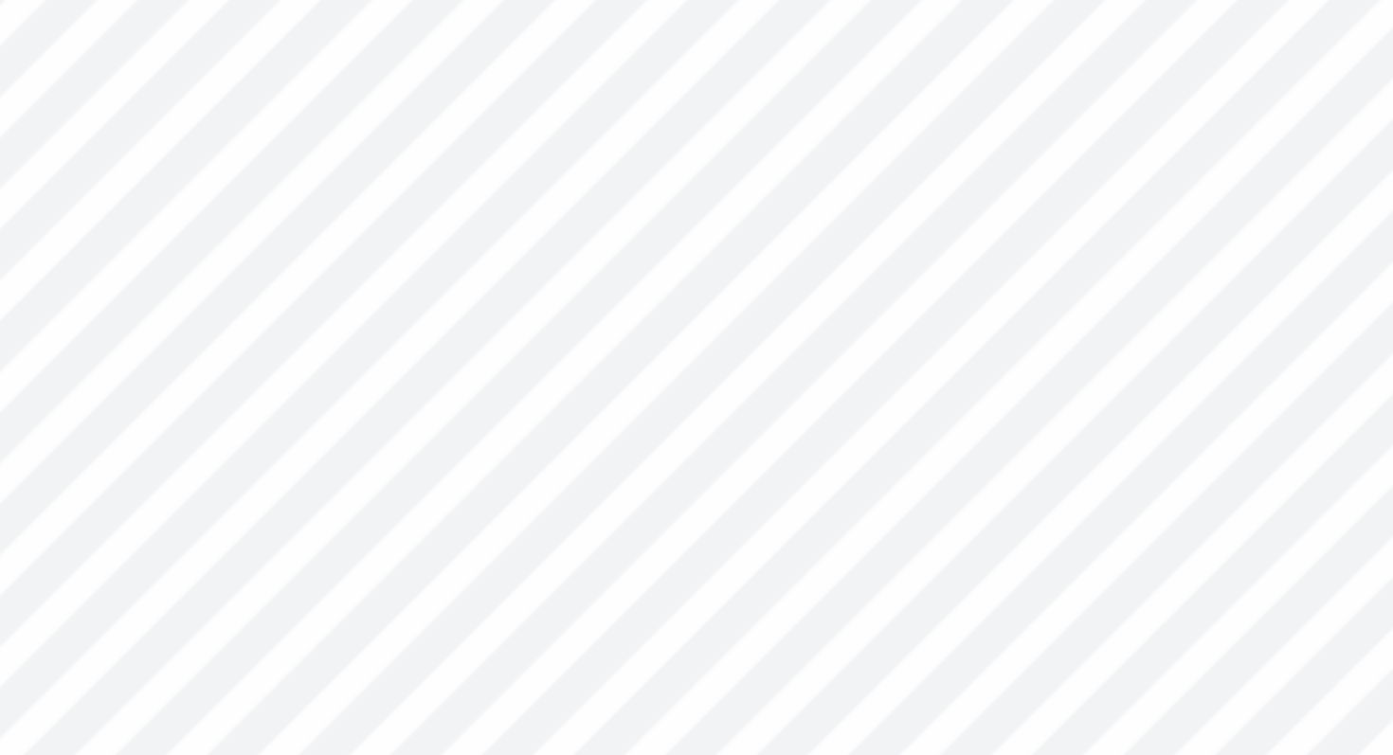
scroll to position [0, 0]
type textarea "2025"
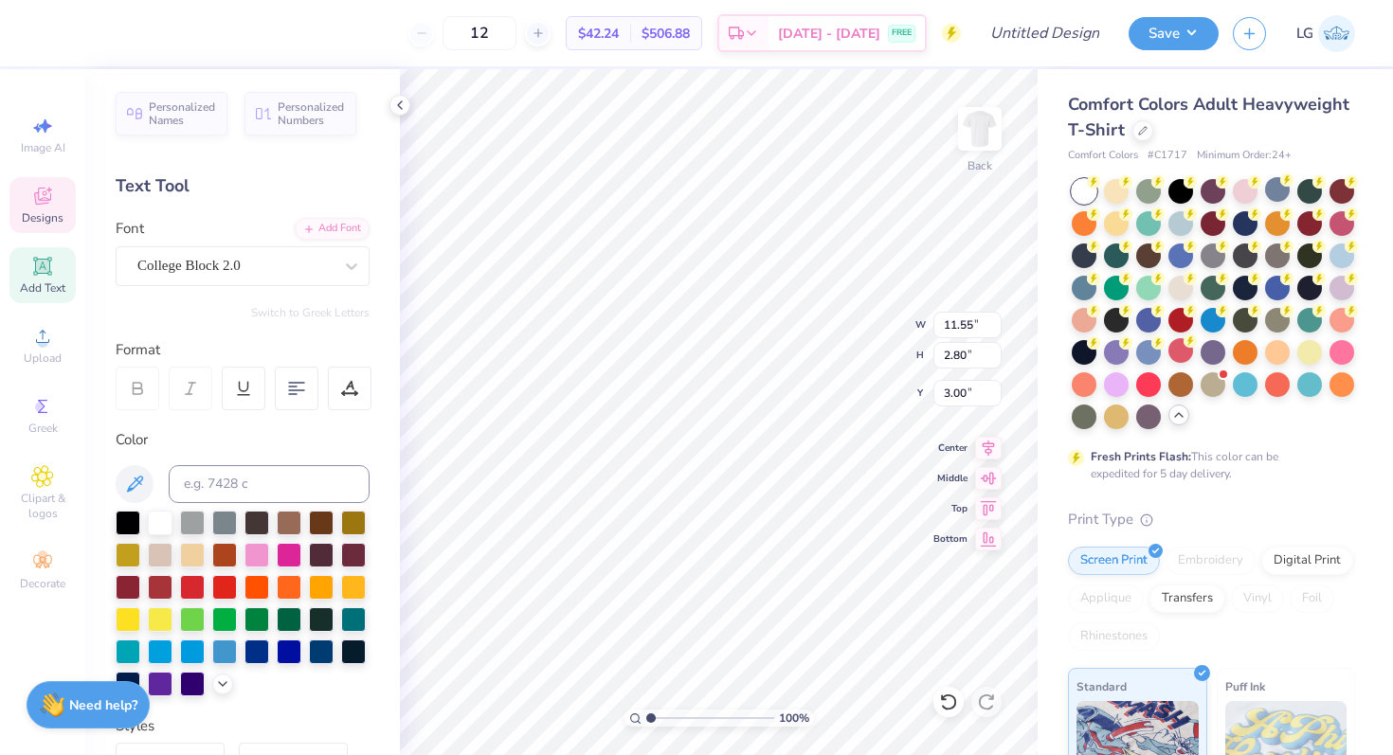
type textarea "Sigma Chi"
type input "3.00"
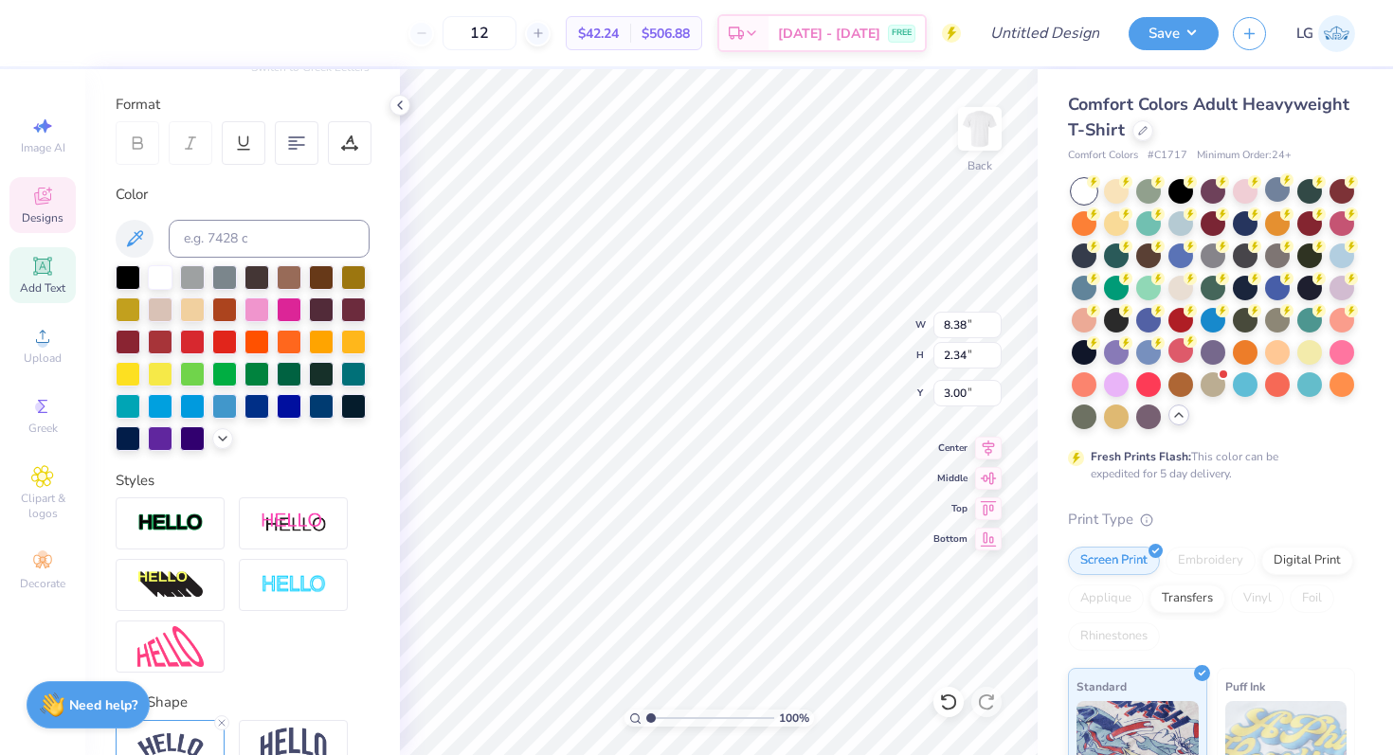
scroll to position [346, 0]
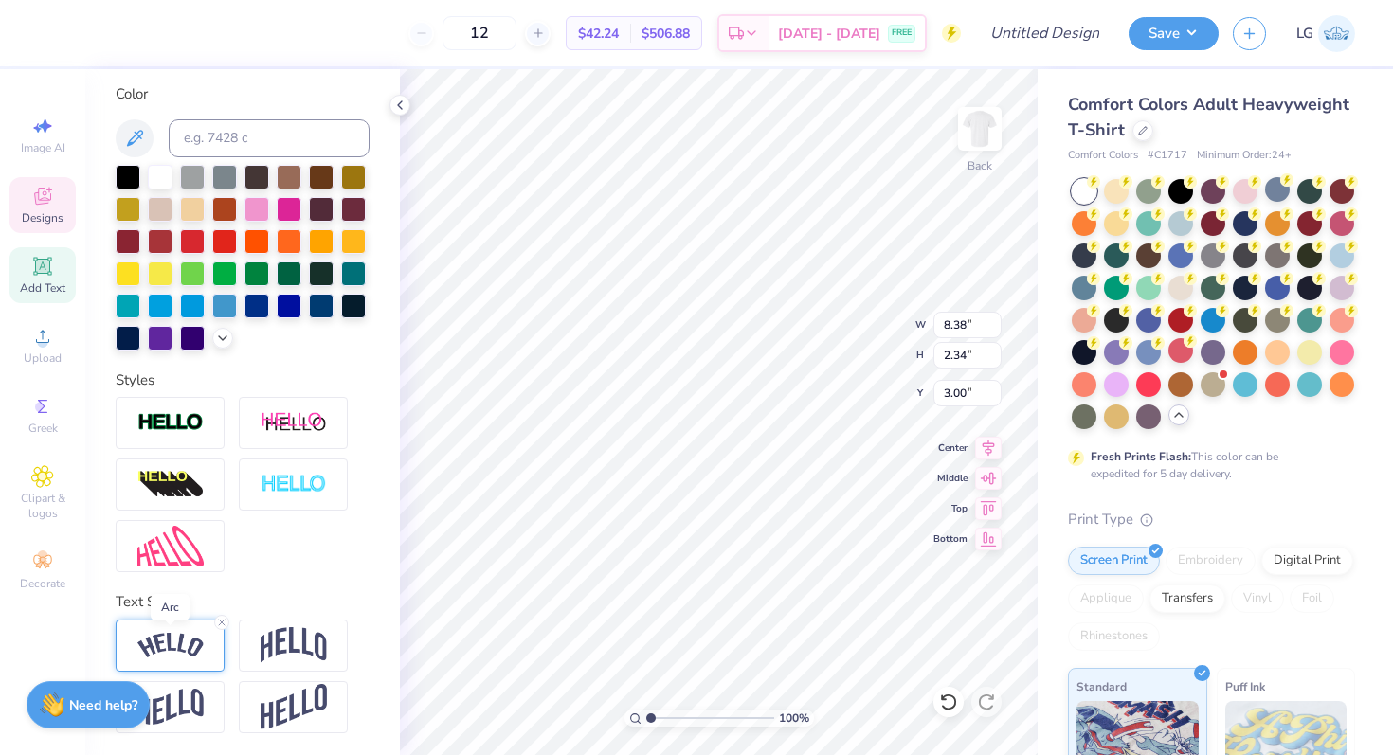
click at [187, 649] on img at bounding box center [170, 646] width 66 height 26
type input "0.49"
type input "0.48"
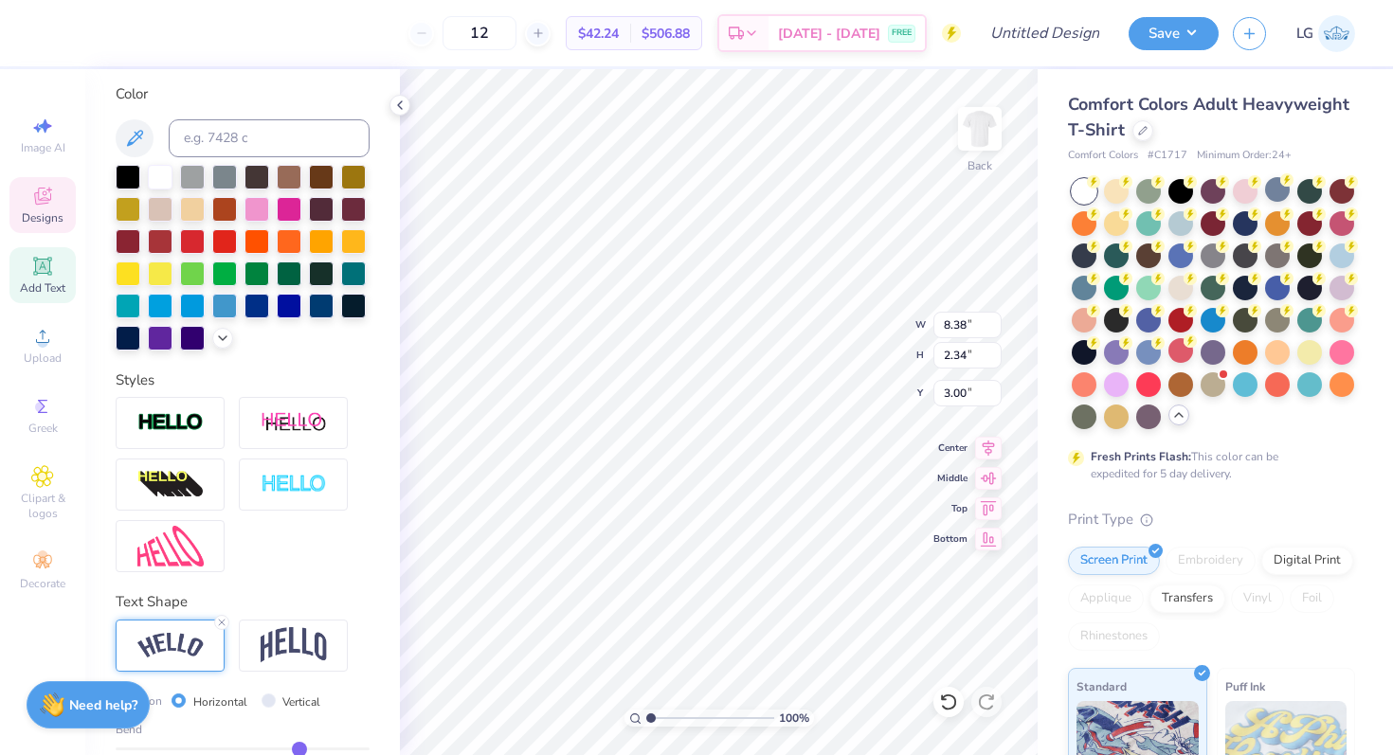
type input "0.47"
type input "0.46"
type input "0.45"
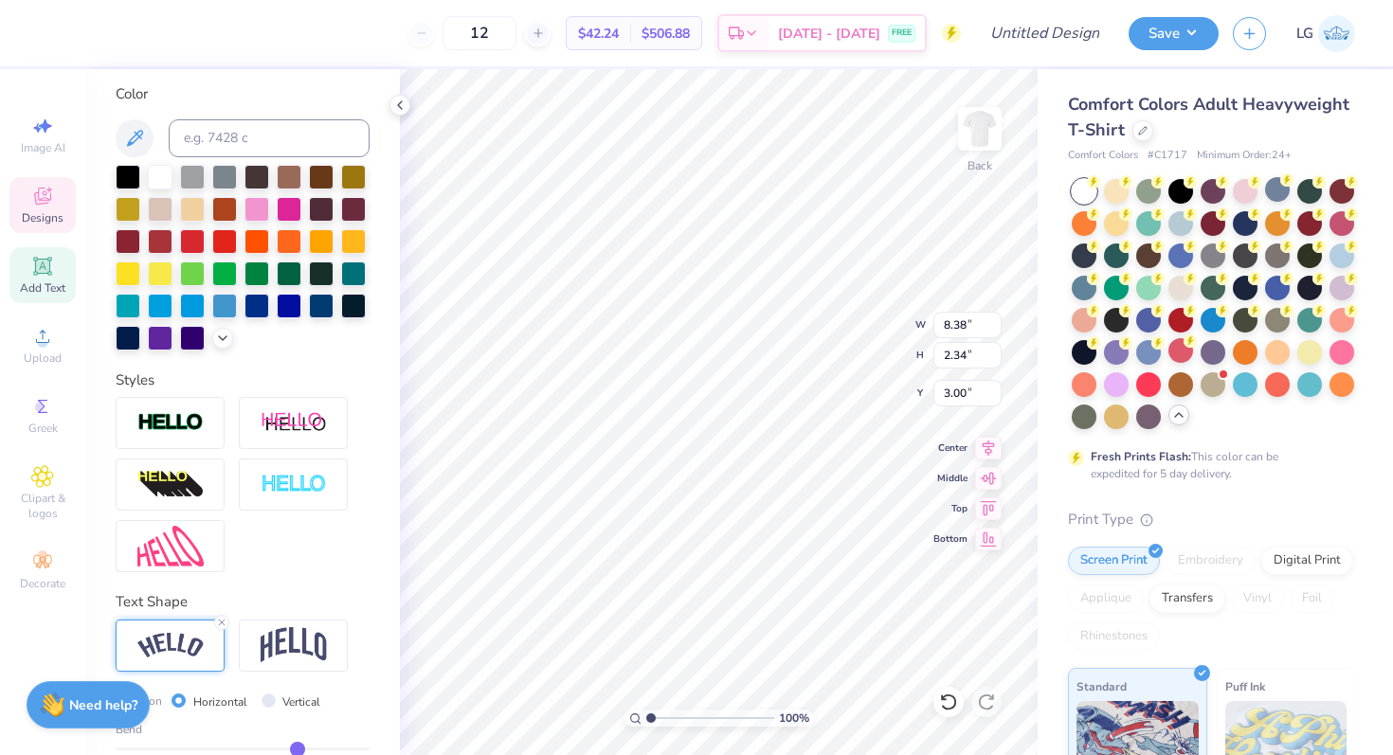
type input "0.45"
type input "0.44"
type input "0.43"
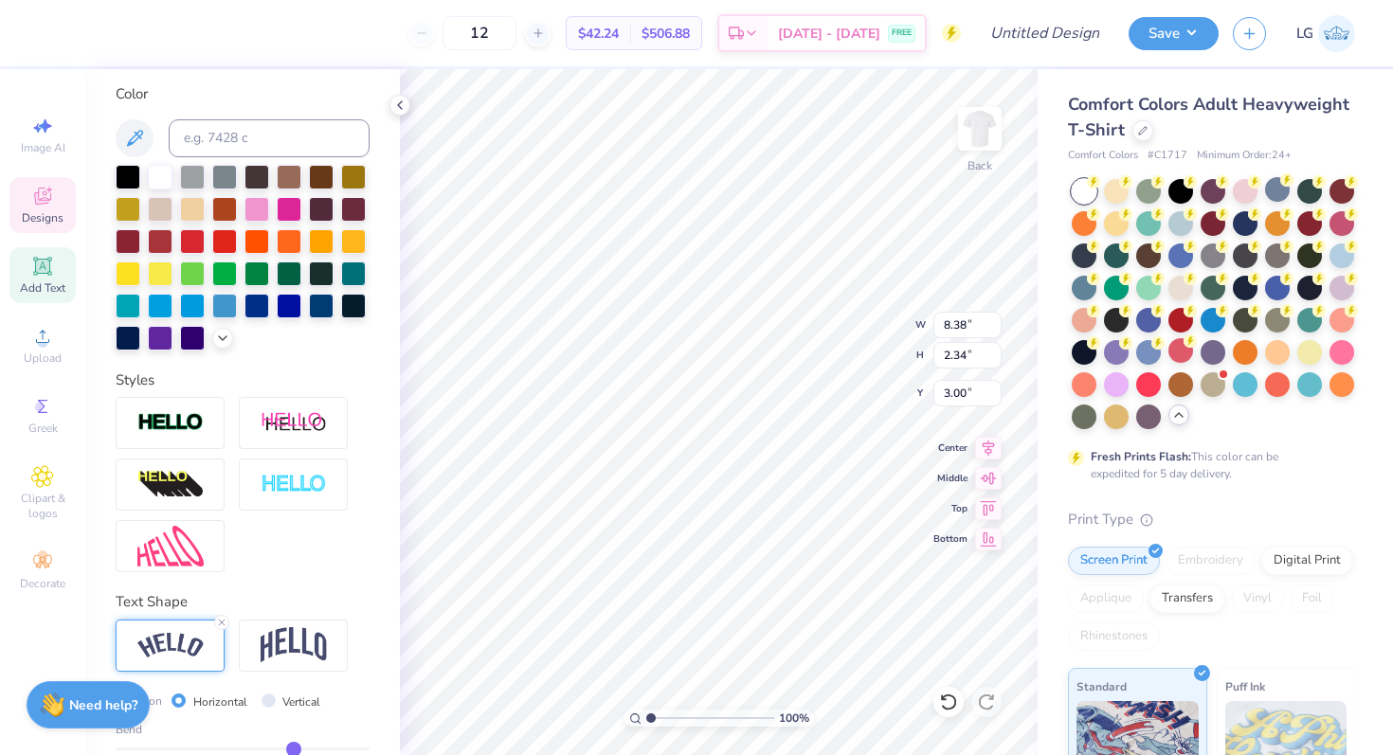
type input "0.43"
click at [294, 748] on input "range" at bounding box center [243, 749] width 254 height 3
type input "8.17"
type input "2.11"
type input "3.12"
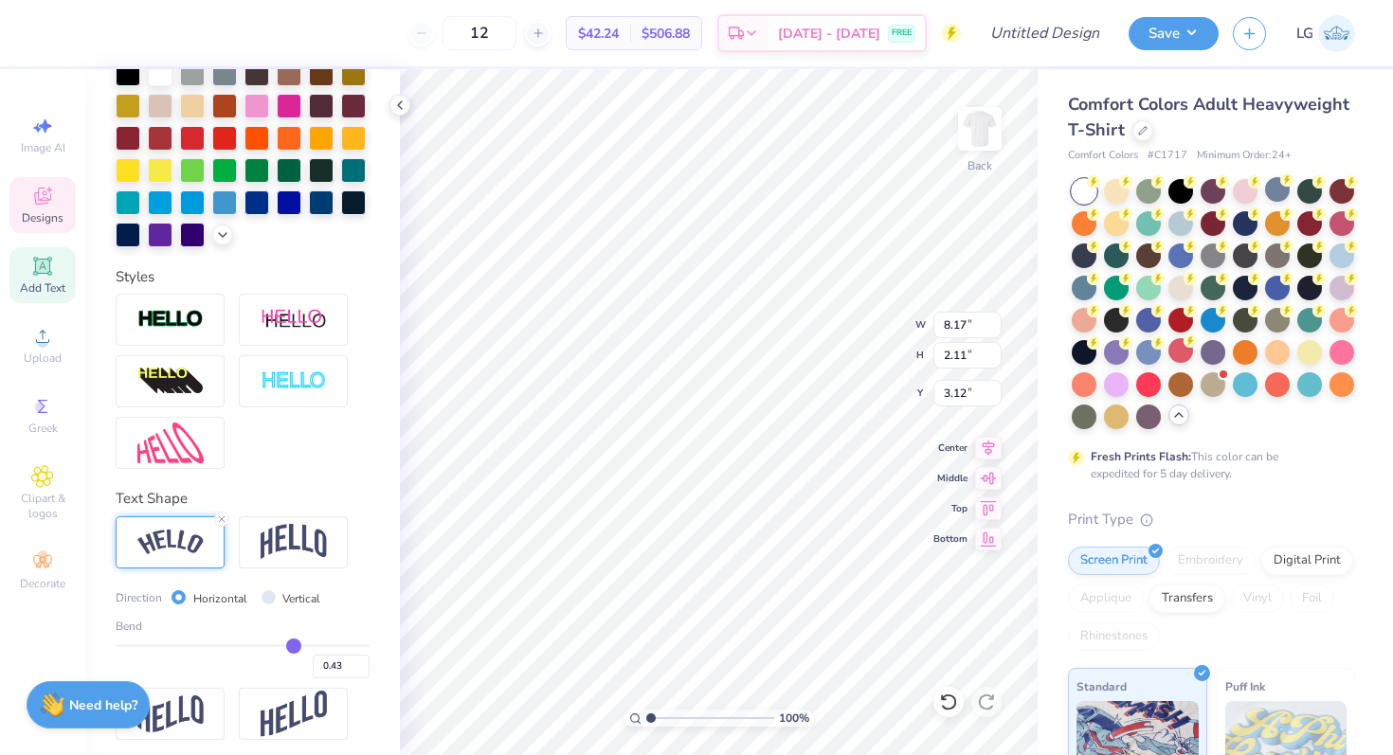
scroll to position [457, 0]
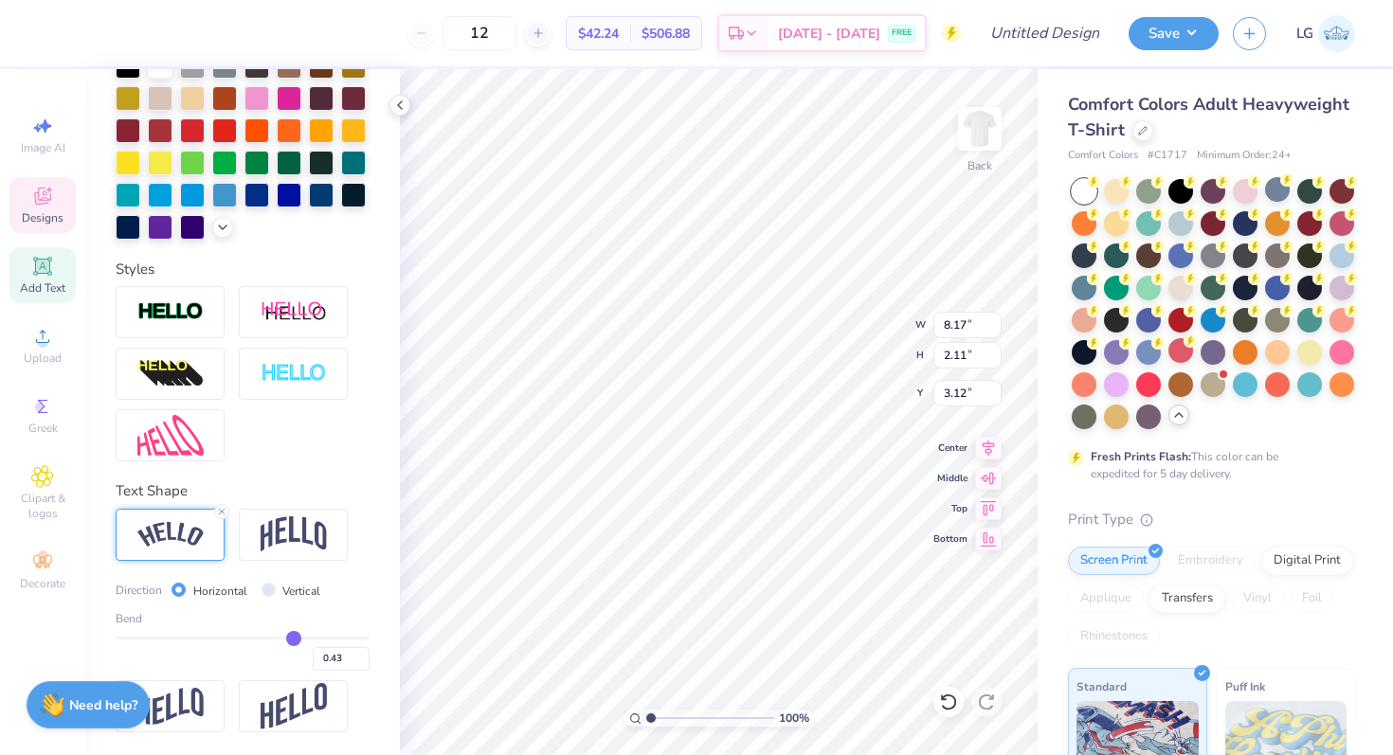
type input "0.41"
type input "0.4"
type input "0.40"
type input "0.38"
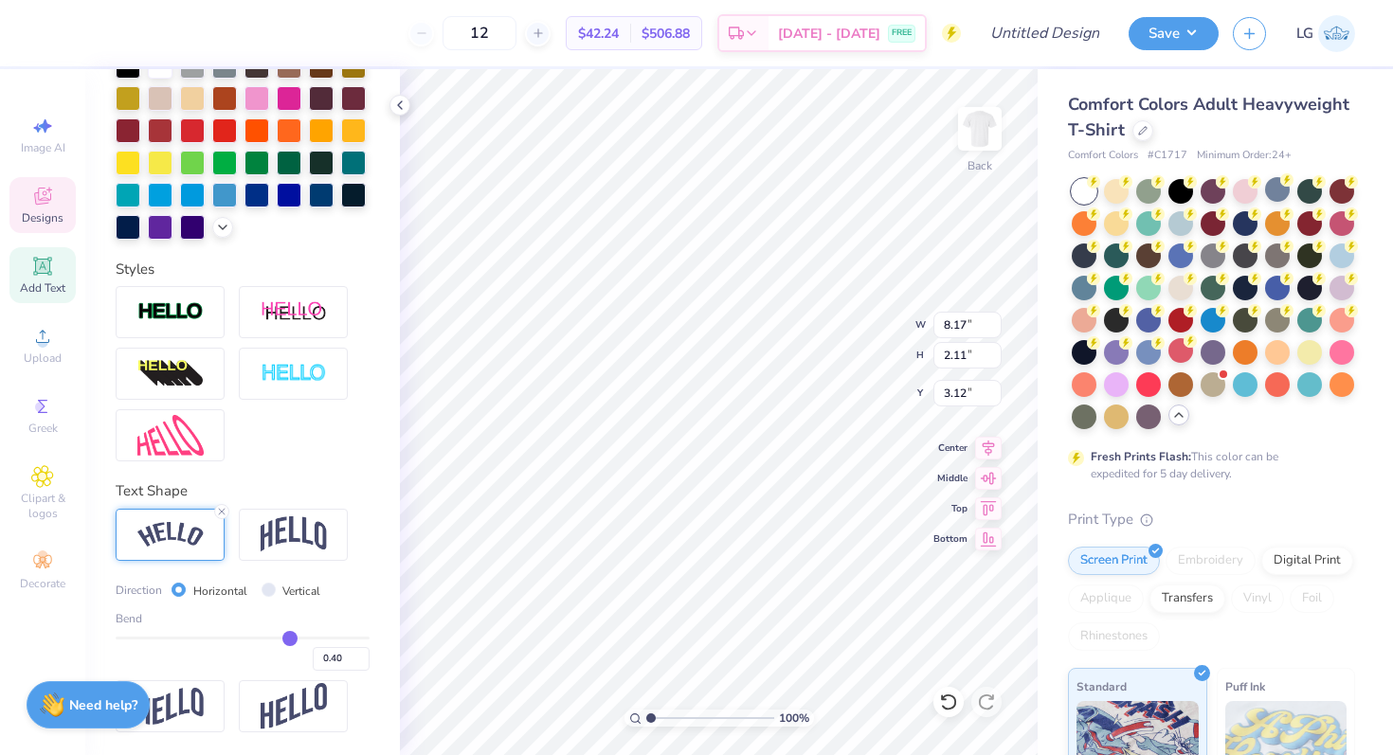
type input "0.38"
type input "0.36"
type input "0.35"
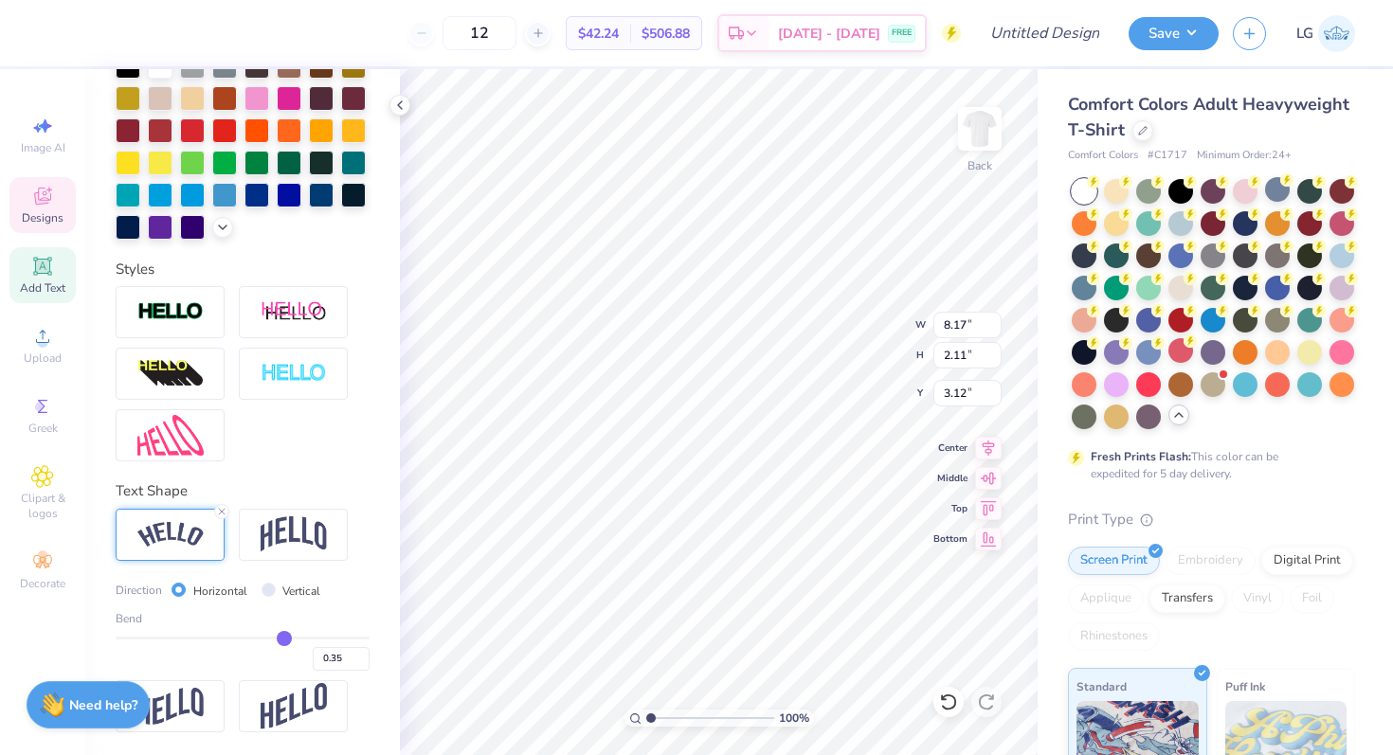
type input "0.34"
type input "0.33"
type input "0.32"
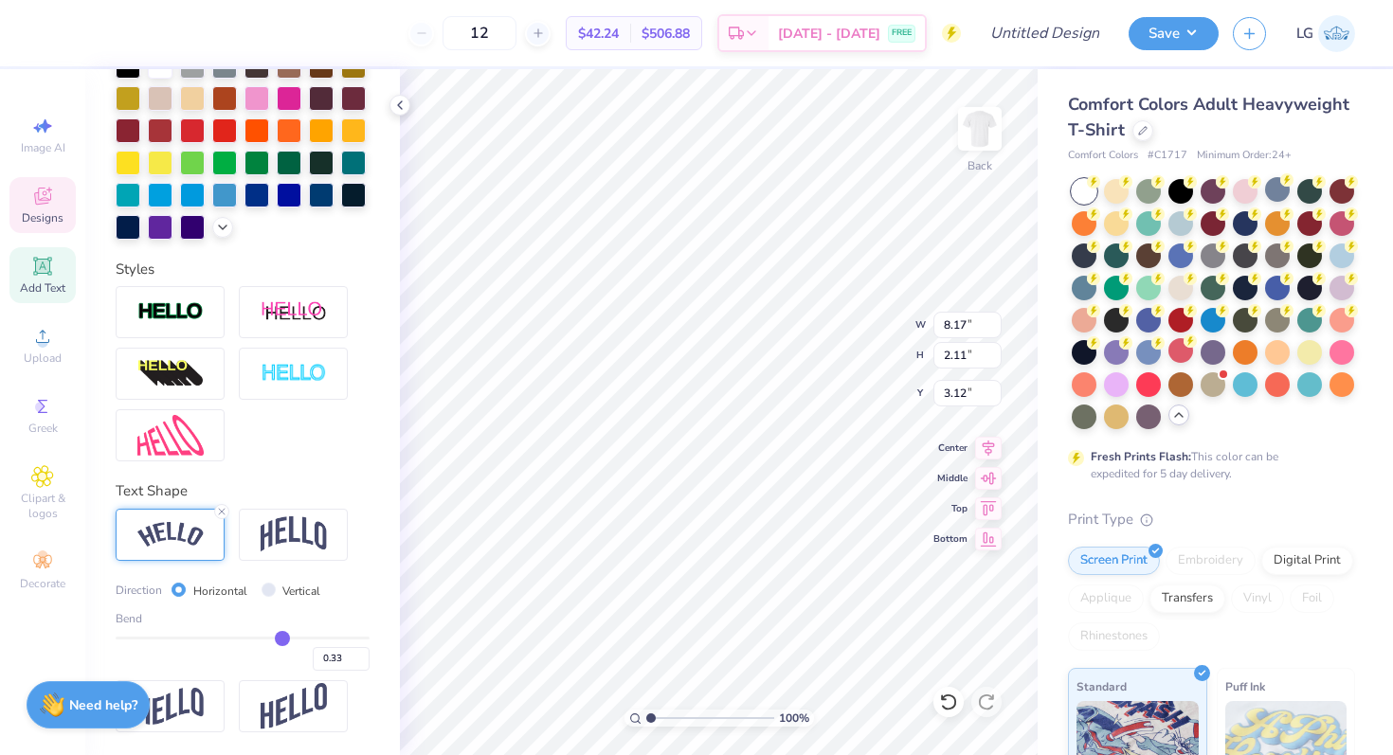
type input "0.32"
type input "0.31"
drag, startPoint x: 291, startPoint y: 637, endPoint x: 278, endPoint y: 637, distance: 13.3
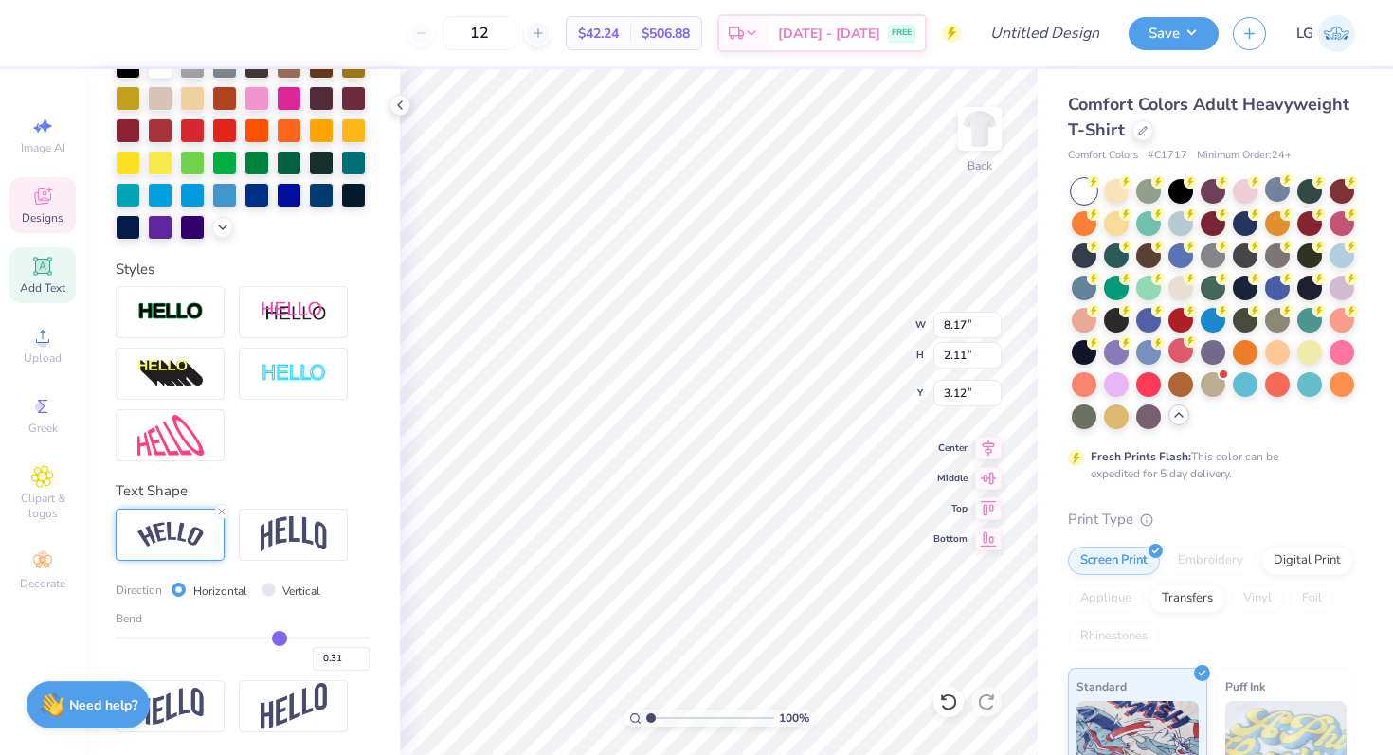
click at [279, 637] on input "range" at bounding box center [243, 638] width 254 height 3
type input "7.75"
type input "1.77"
type input "3.29"
click at [222, 511] on line at bounding box center [222, 512] width 6 height 6
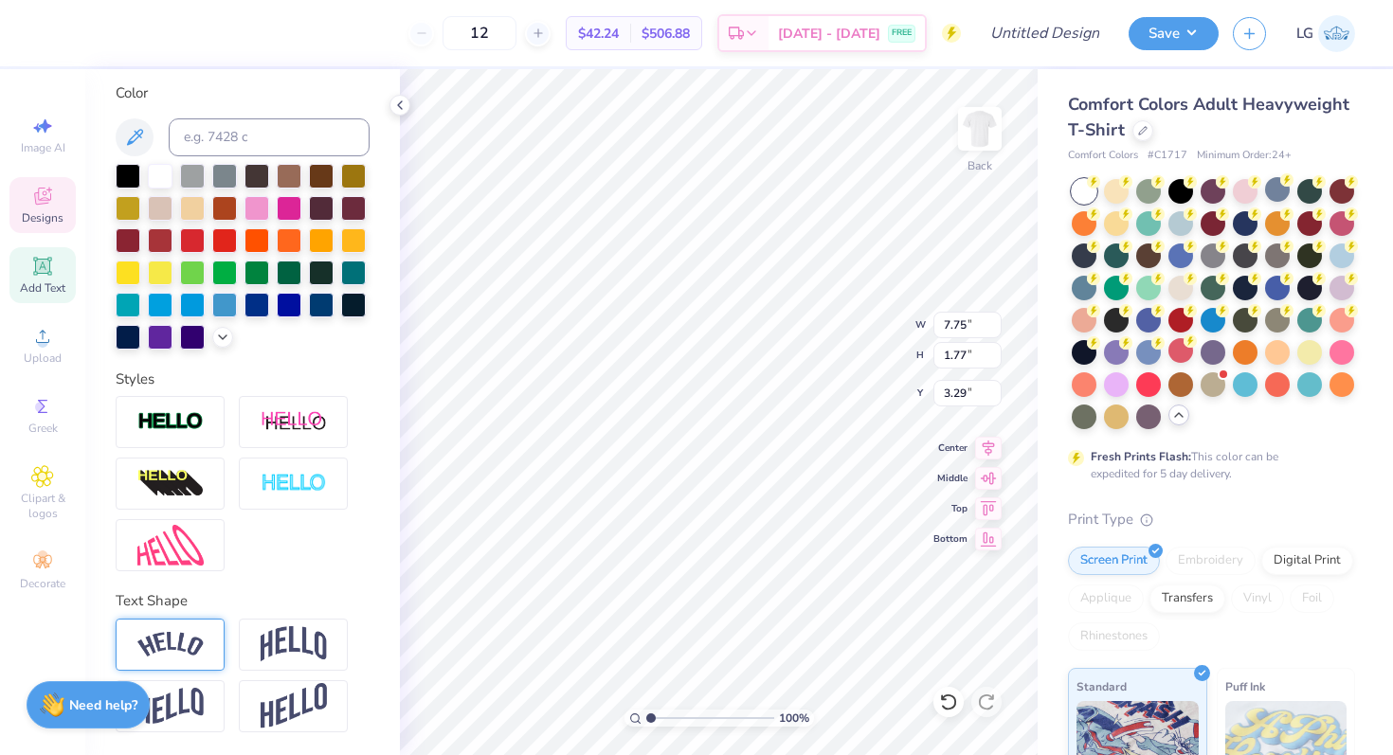
type input "6.52"
type input "1.39"
type input "3.57"
click at [285, 659] on img at bounding box center [294, 645] width 66 height 36
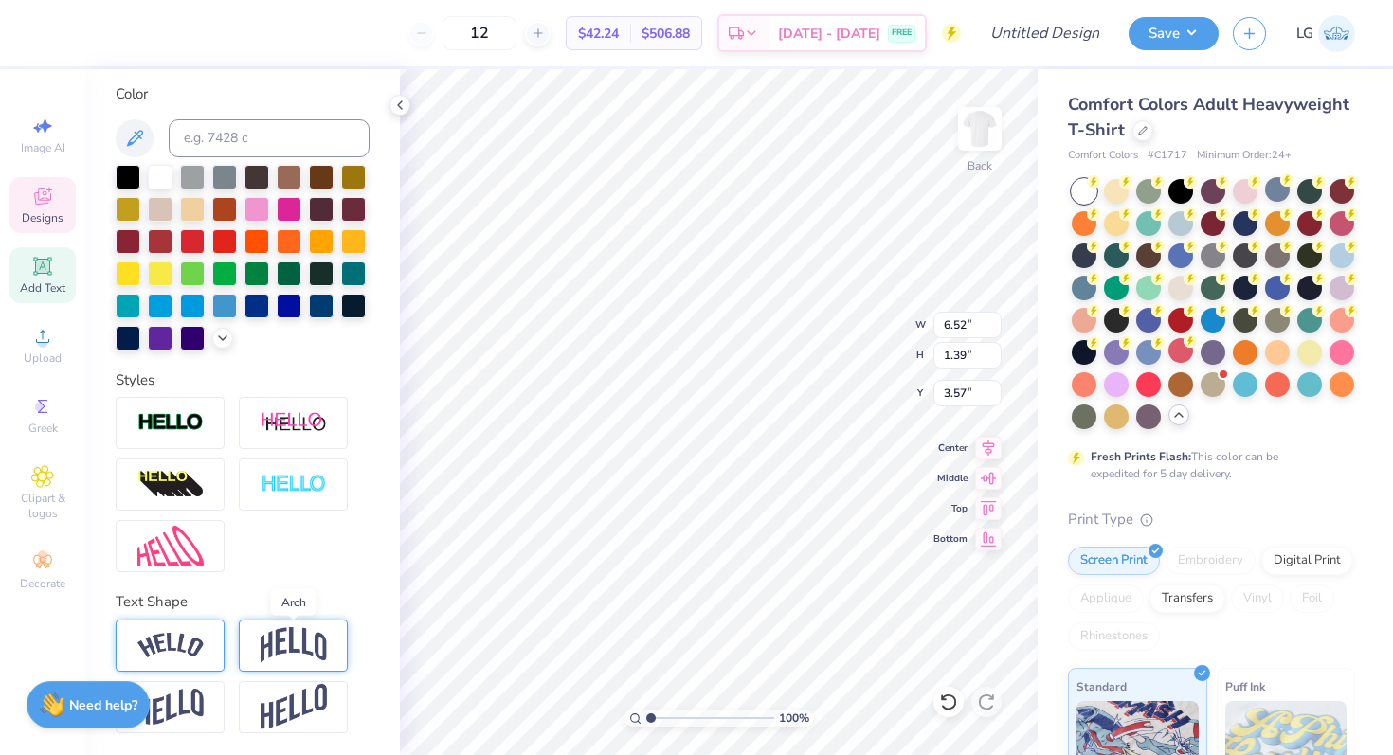
type input "2.74"
type input "2.80"
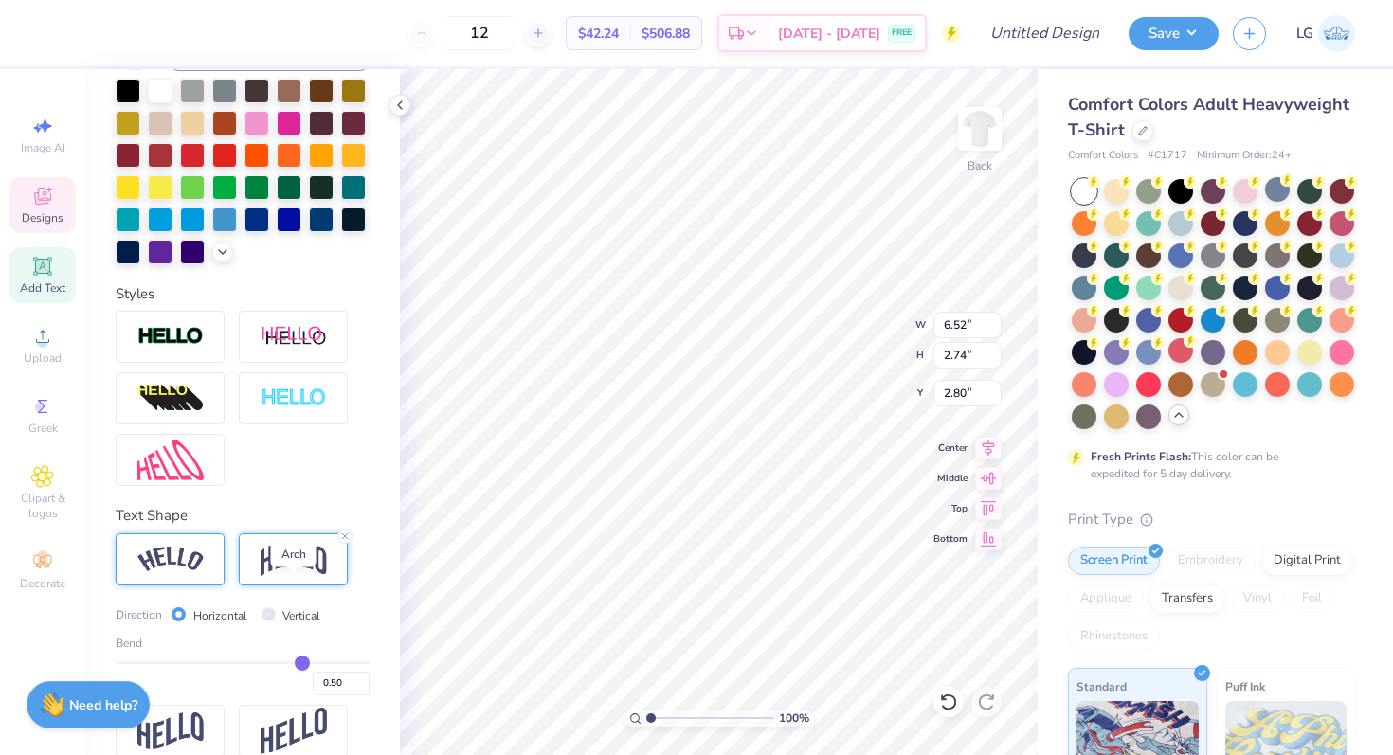
scroll to position [457, 0]
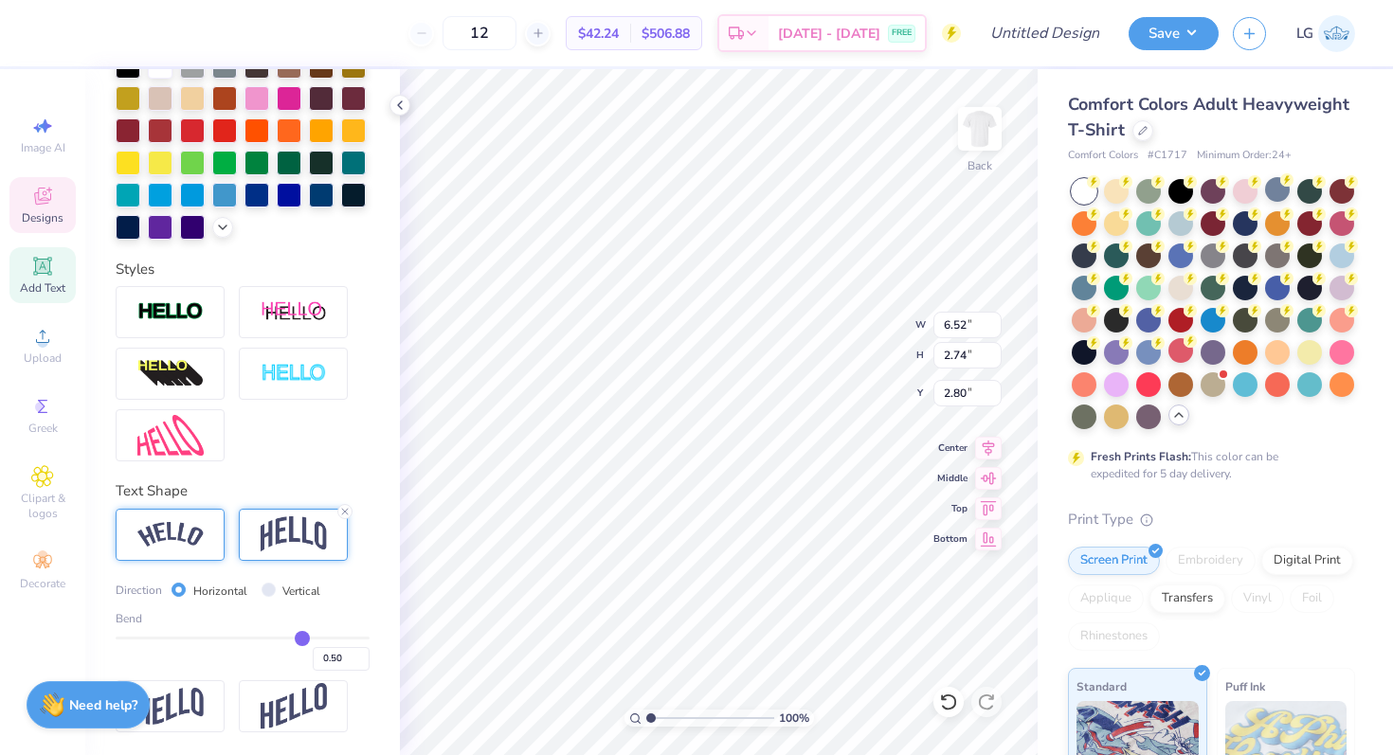
type input "0.48"
type input "0.47"
type input "0.46"
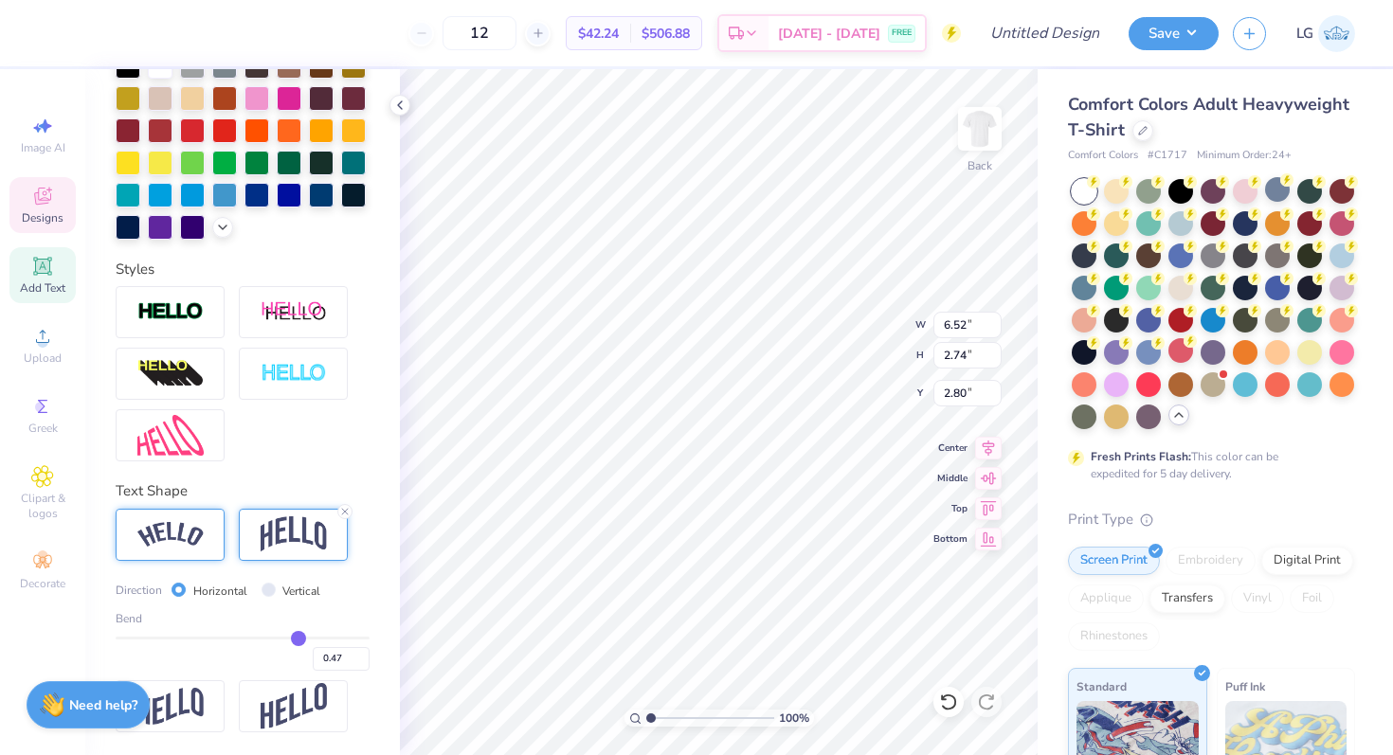
type input "0.46"
type input "0.45"
type input "0.43"
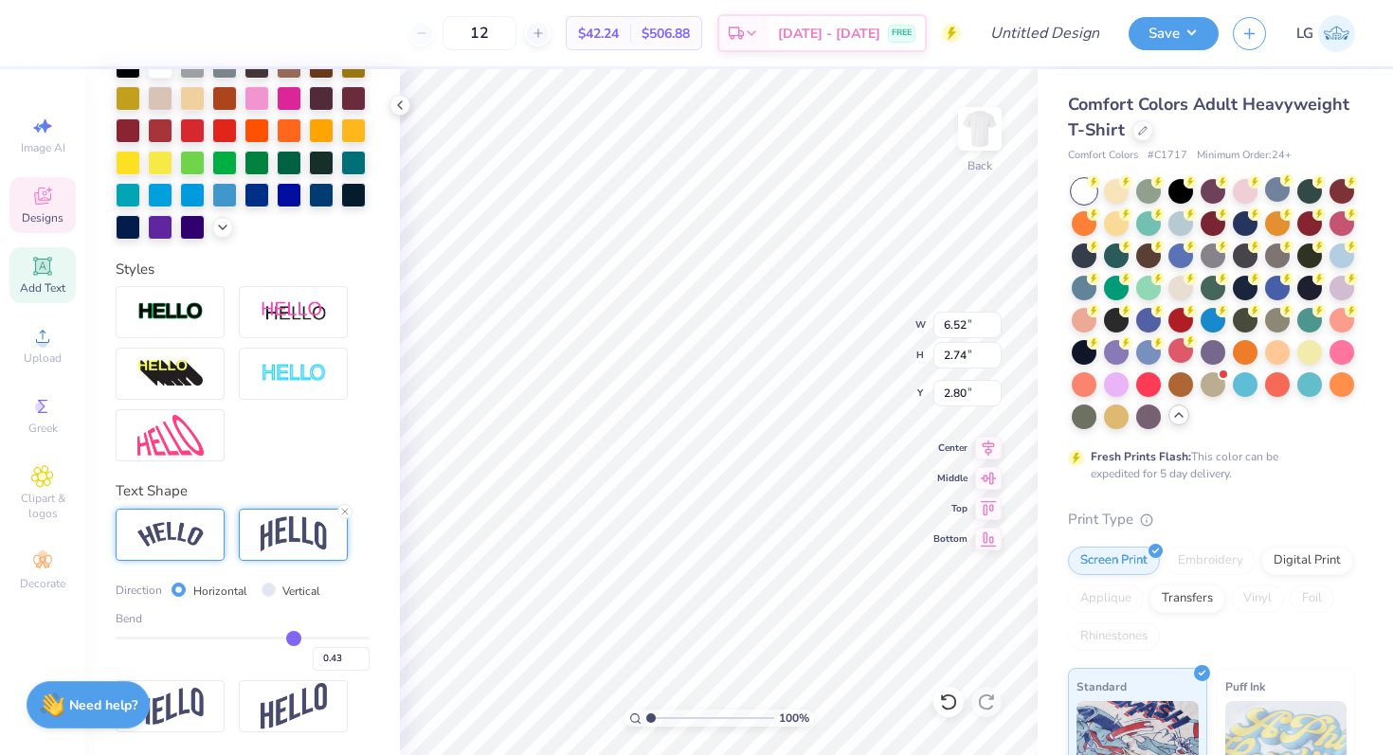
type input "0.41"
type input "0.39"
type input "0.38"
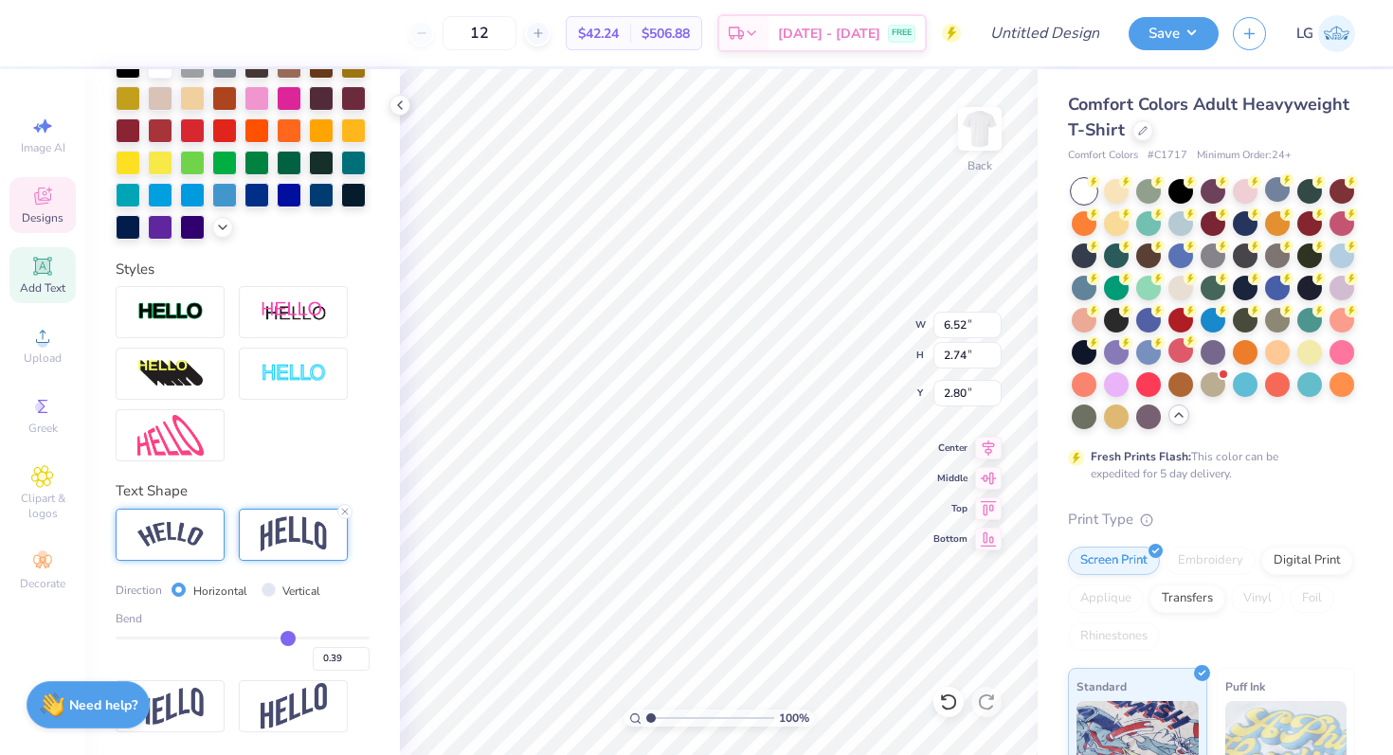
type input "0.38"
type input "0.36"
type input "0.35"
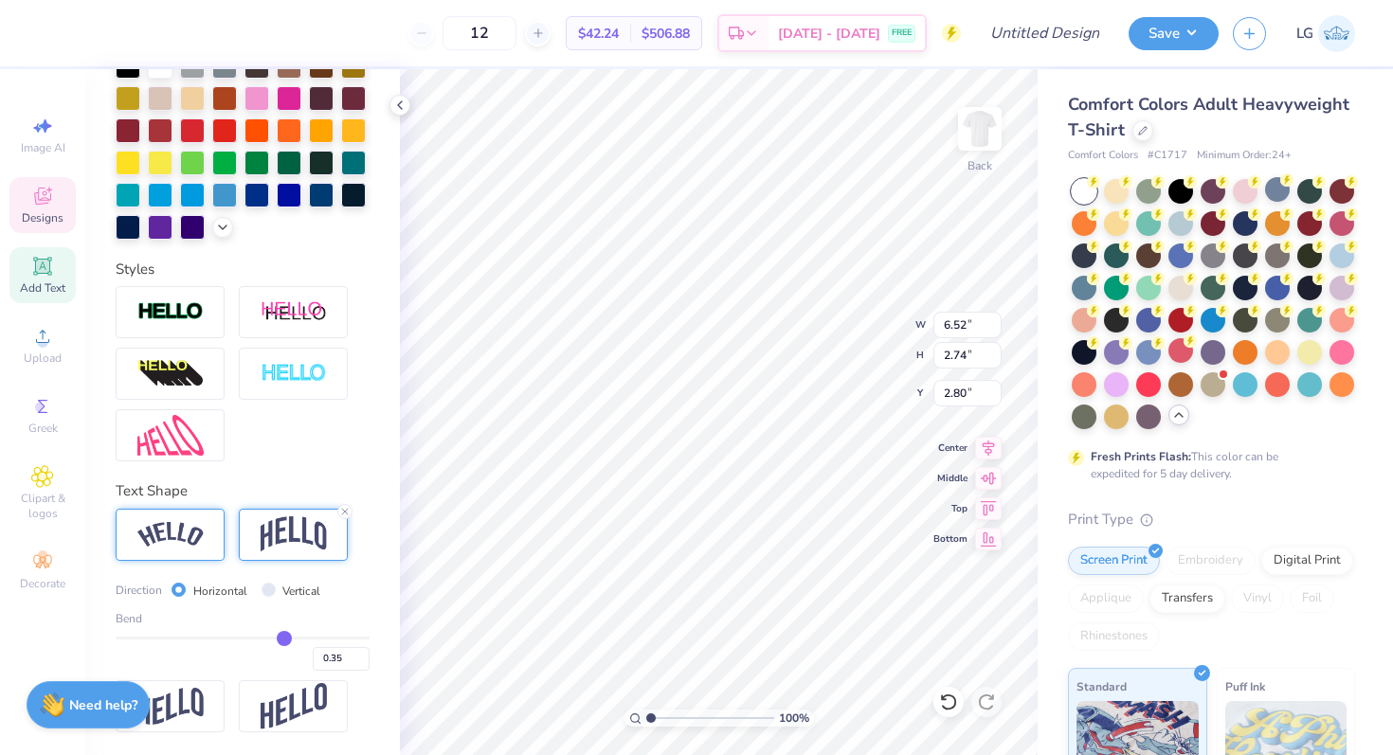
type input "0.34"
type input "0.32"
type input "0.31"
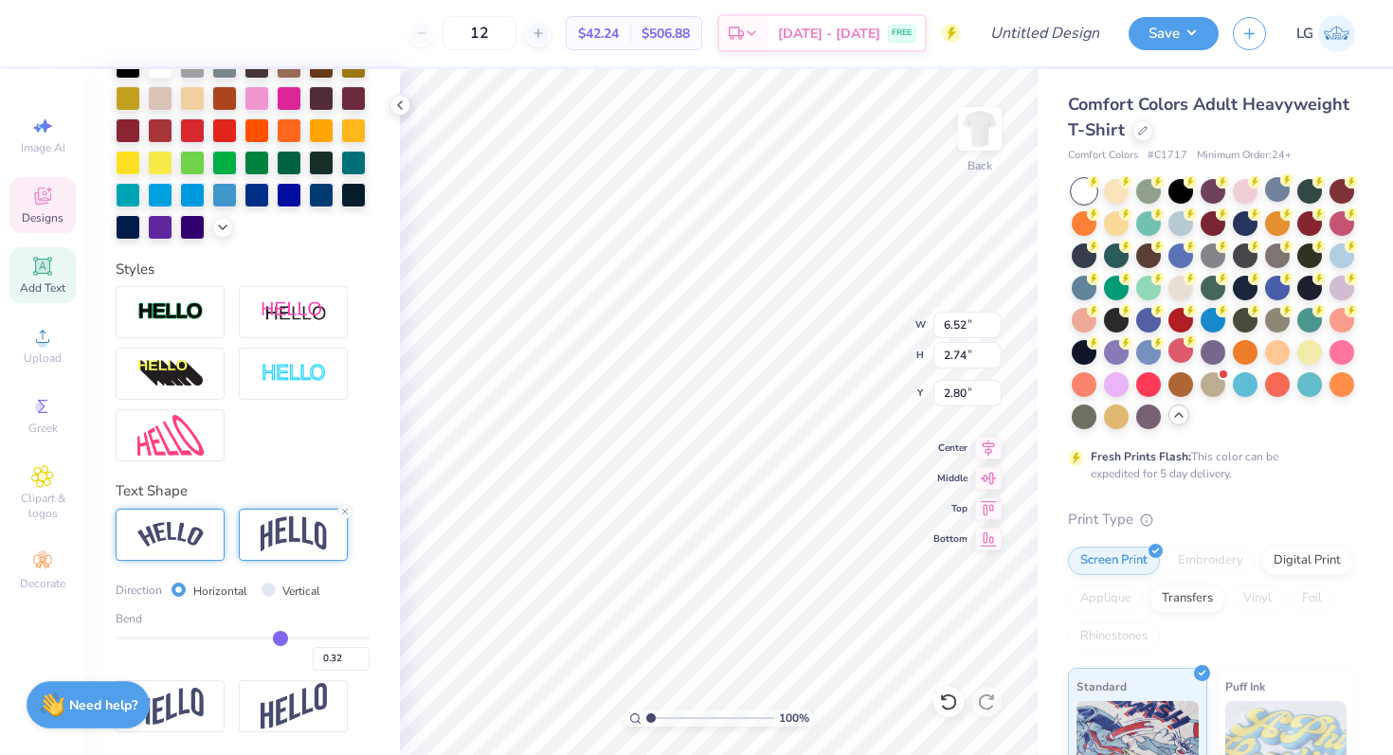
type input "0.31"
type input "0.3"
type input "0.30"
type input "0.29"
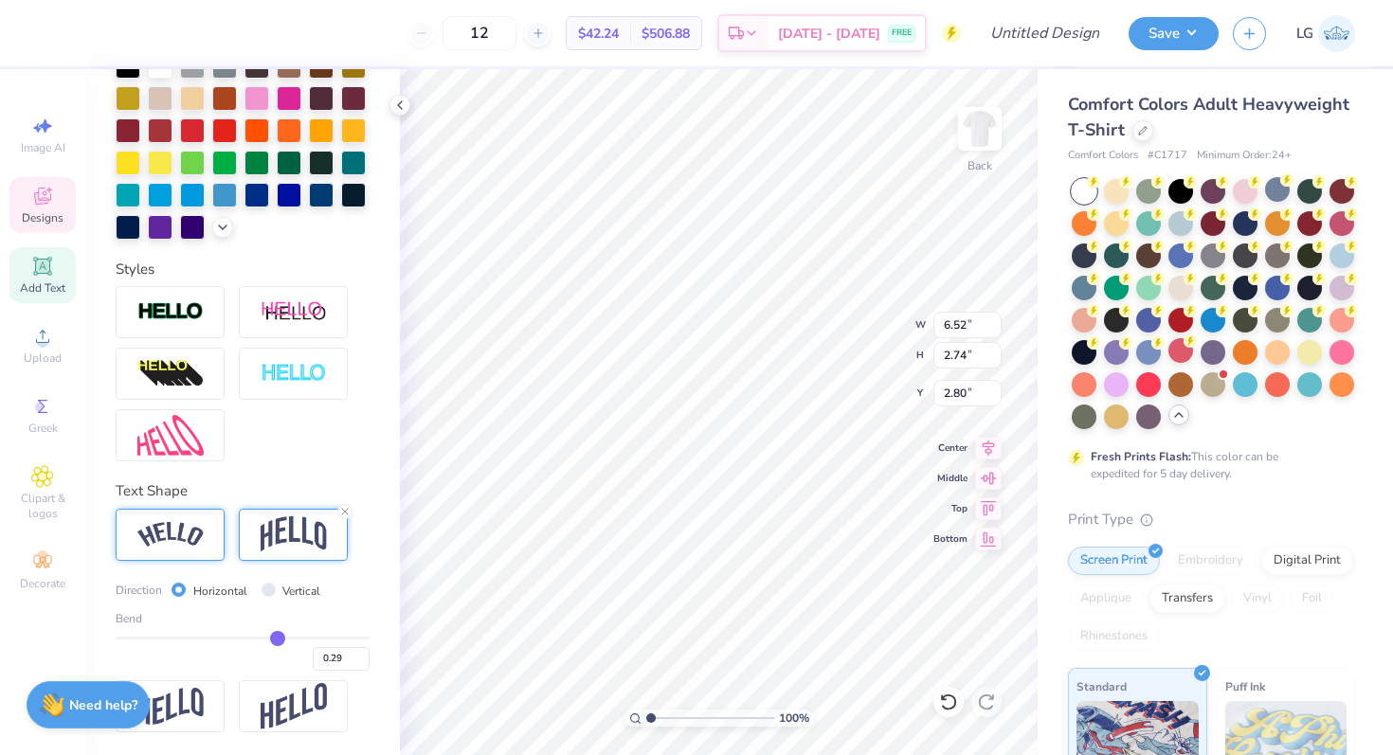
type input "0.28"
type input "0.27"
type input "0.26"
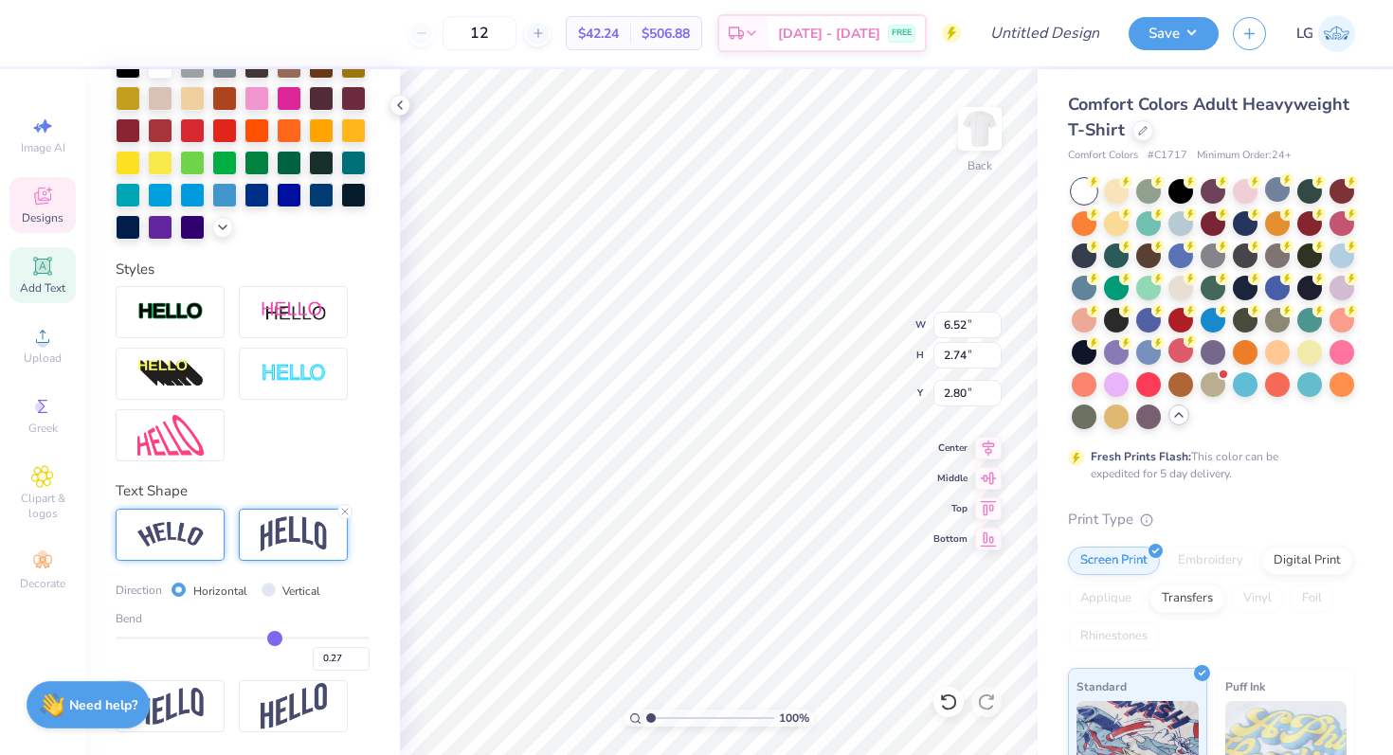
type input "0.26"
type input "0.25"
drag, startPoint x: 299, startPoint y: 640, endPoint x: 272, endPoint y: 639, distance: 27.5
type input "0.25"
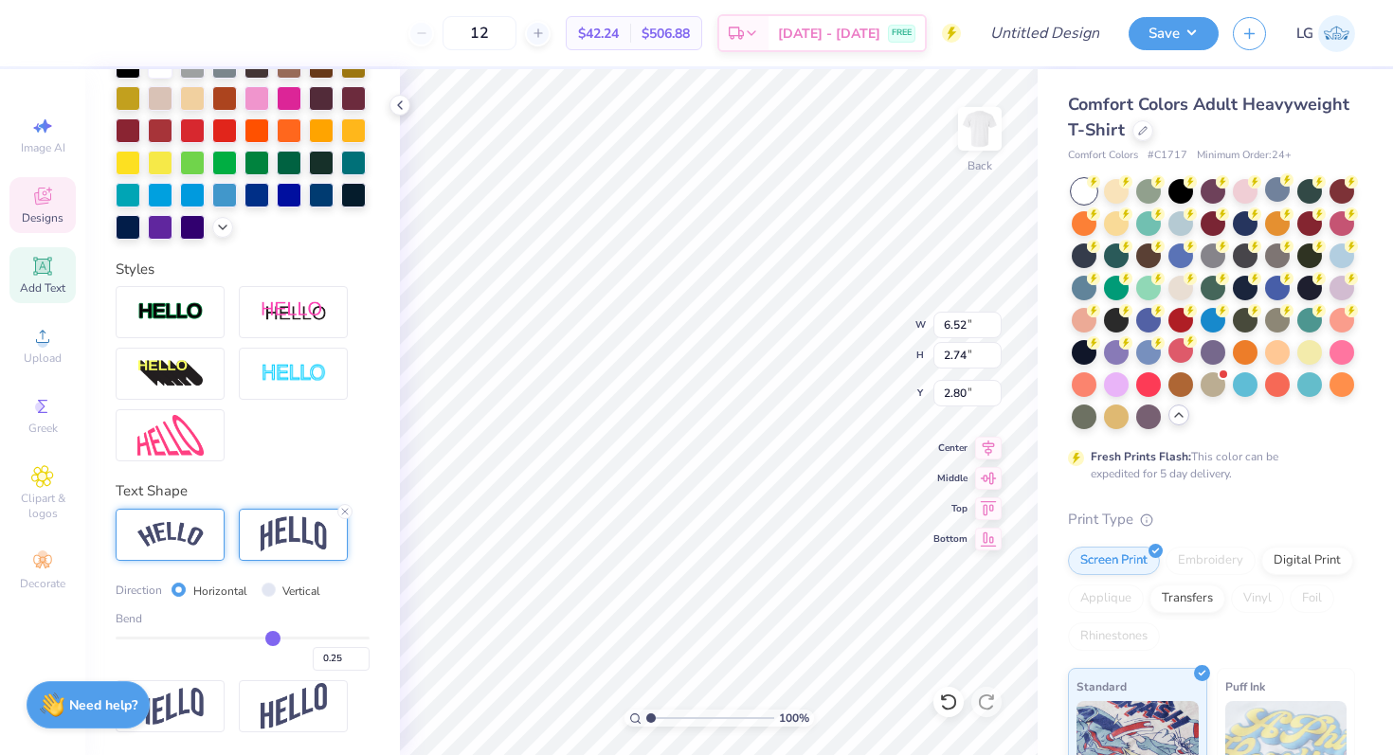
click at [272, 639] on input "range" at bounding box center [243, 638] width 254 height 3
type input "2.04"
type input "3.15"
type input "3.00"
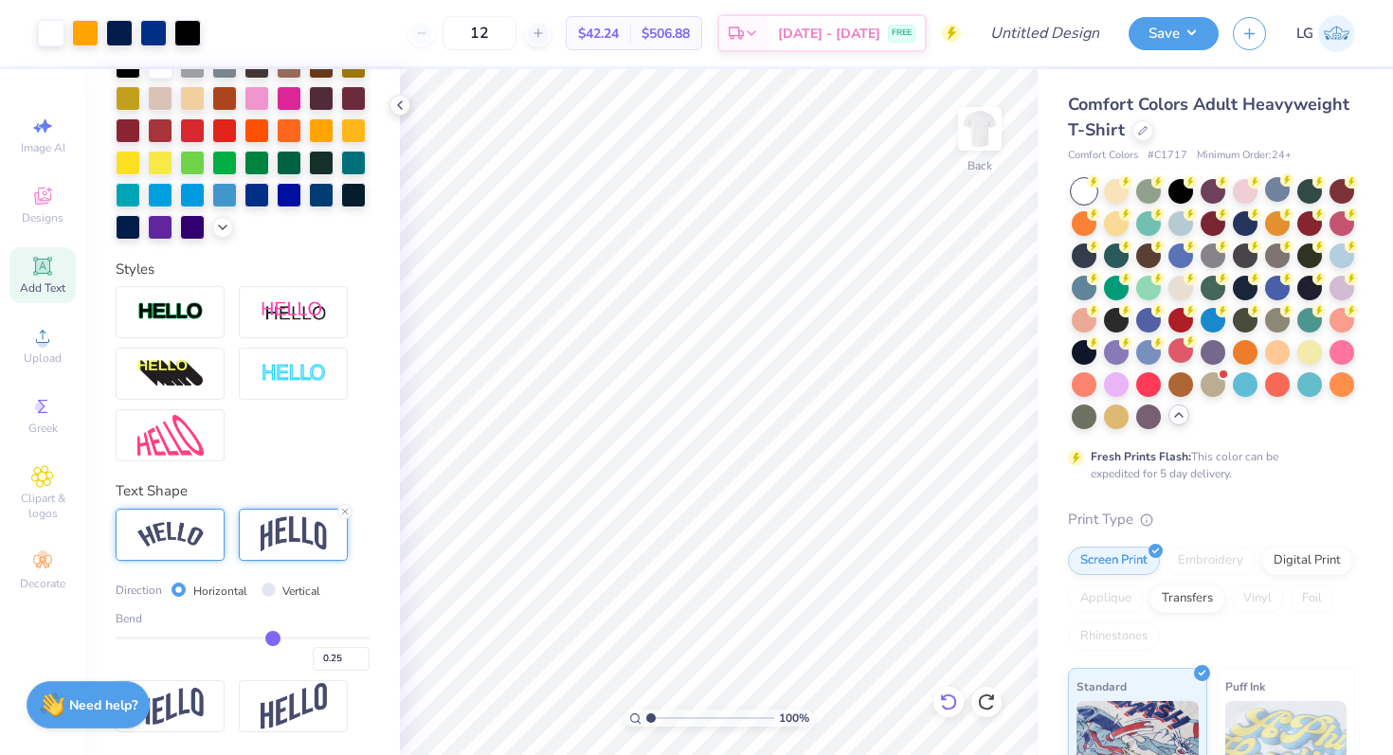
click at [952, 696] on icon at bounding box center [948, 702] width 16 height 17
click at [991, 704] on icon at bounding box center [986, 702] width 19 height 19
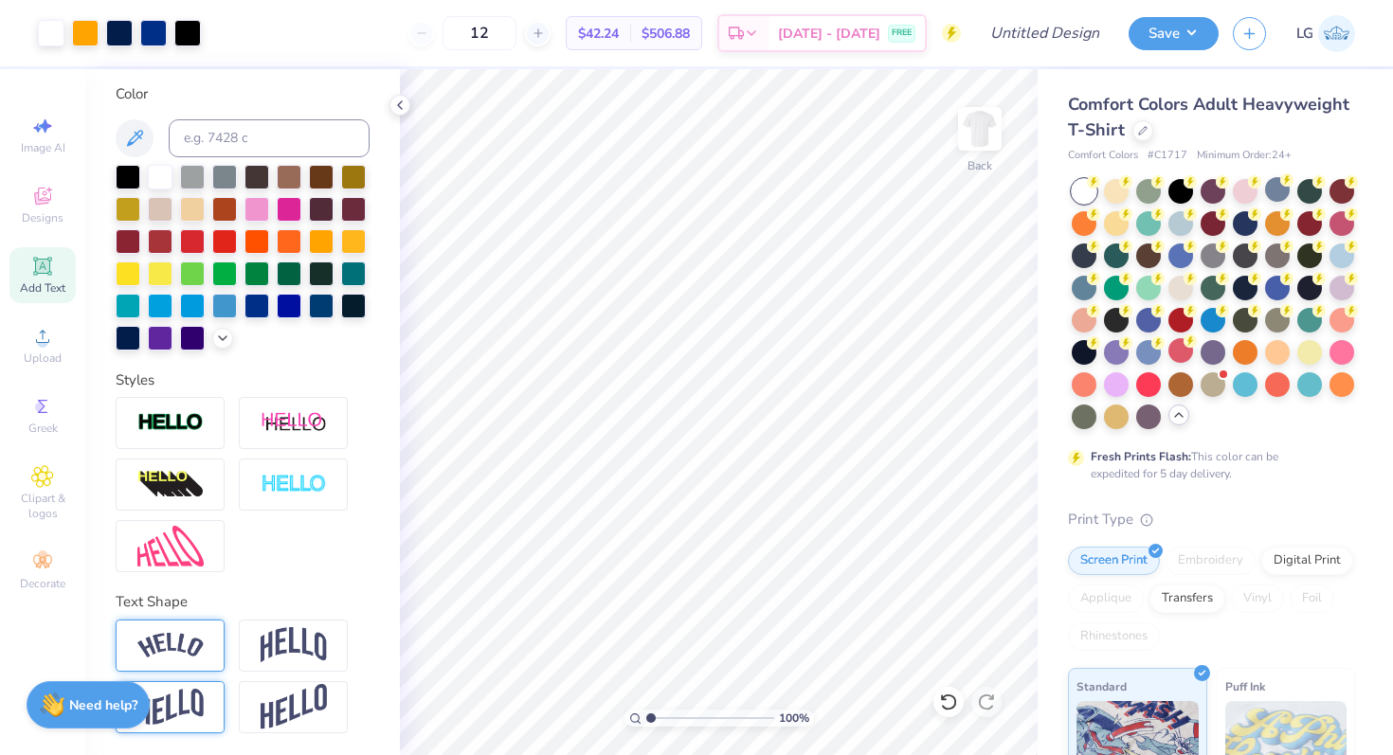
click at [195, 689] on img at bounding box center [170, 707] width 66 height 37
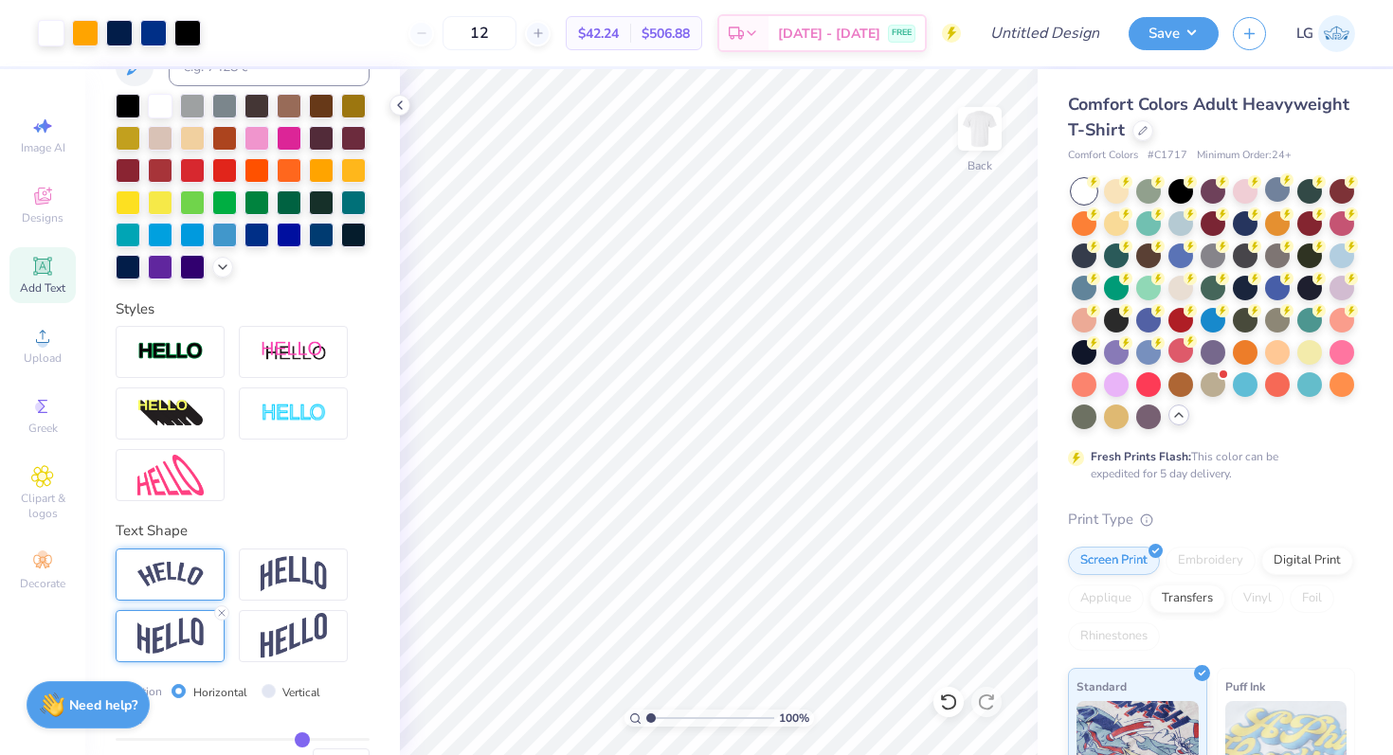
scroll to position [457, 0]
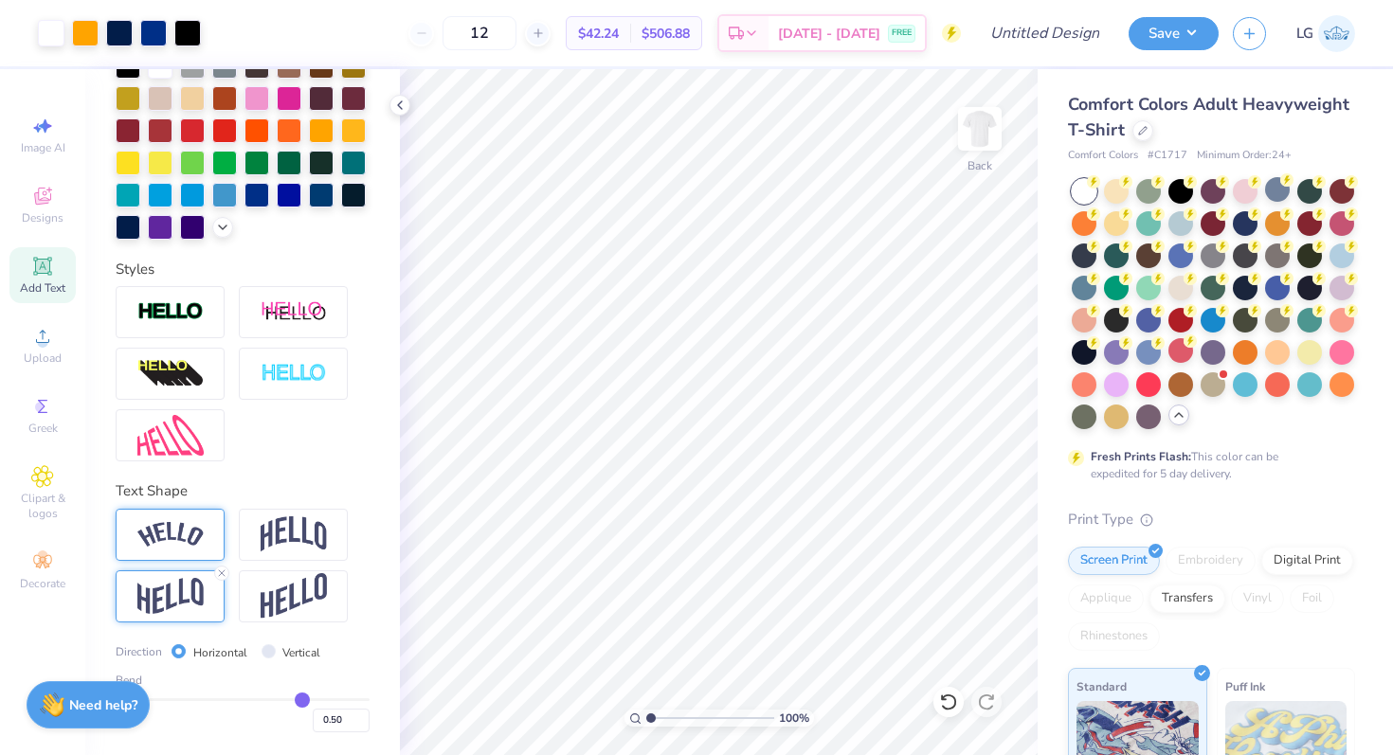
type input "0.51"
type input "0.54"
type input "0.57"
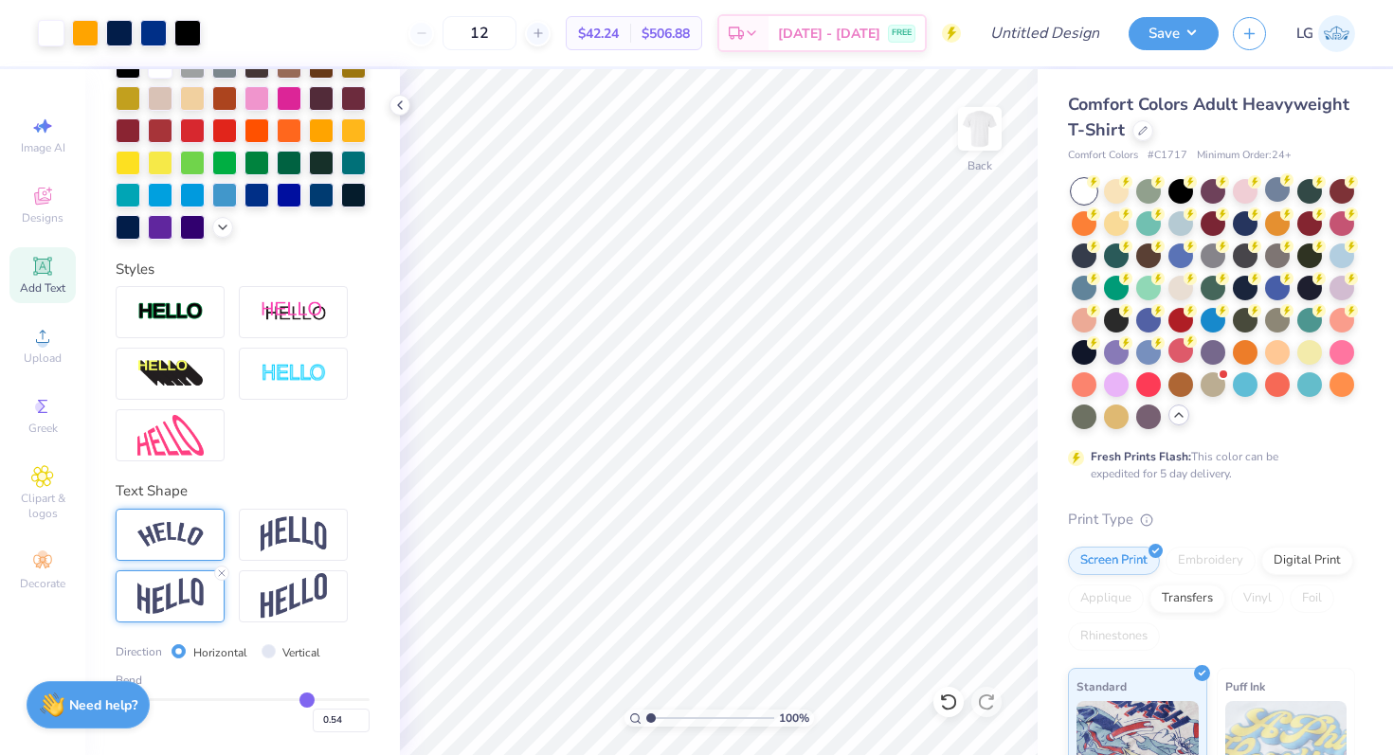
type input "0.57"
type input "0.59"
type input "0.6"
type input "0.60"
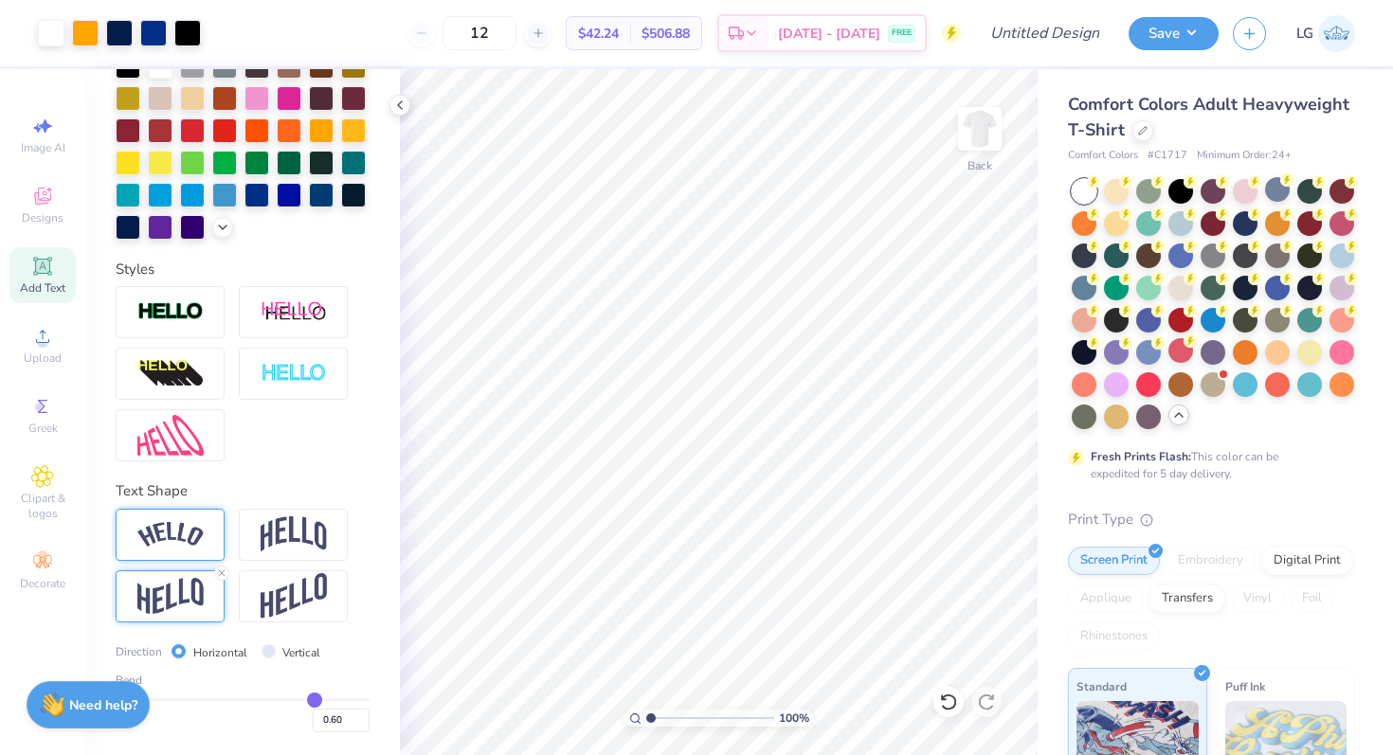
type input "0.61"
drag, startPoint x: 302, startPoint y: 695, endPoint x: 316, endPoint y: 695, distance: 13.3
type input "0.61"
click at [316, 699] on input "range" at bounding box center [243, 700] width 254 height 3
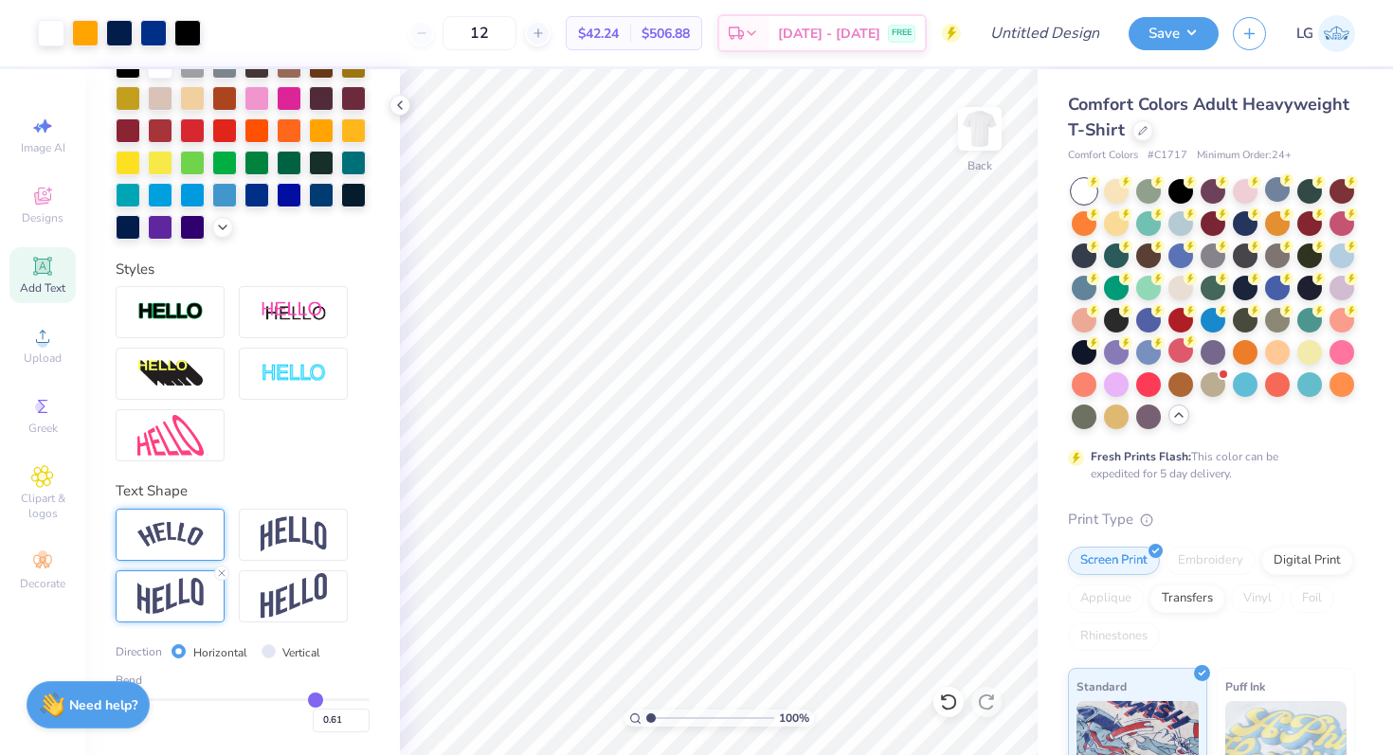
scroll to position [346, 0]
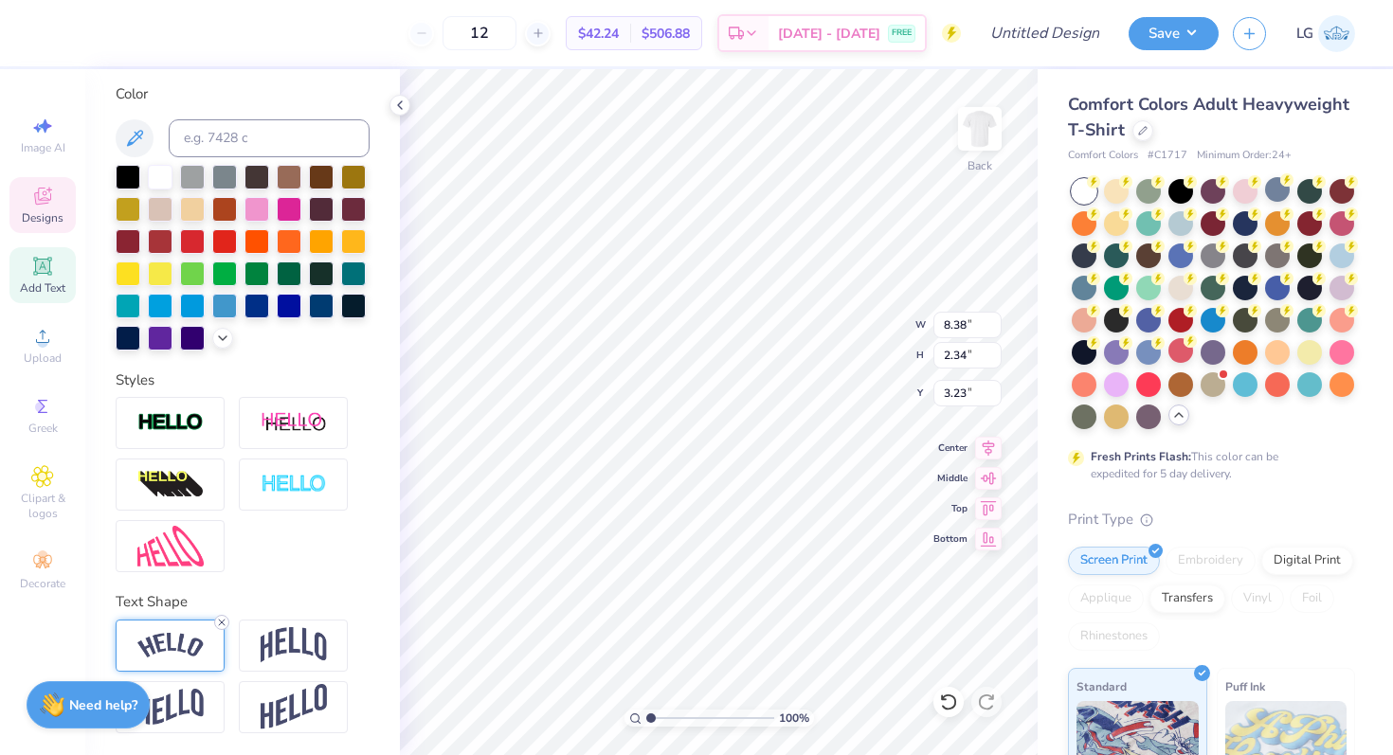
click at [223, 622] on icon at bounding box center [221, 622] width 11 height 11
type input "6.52"
type input "1.39"
type input "3.80"
click at [194, 708] on img at bounding box center [170, 707] width 66 height 37
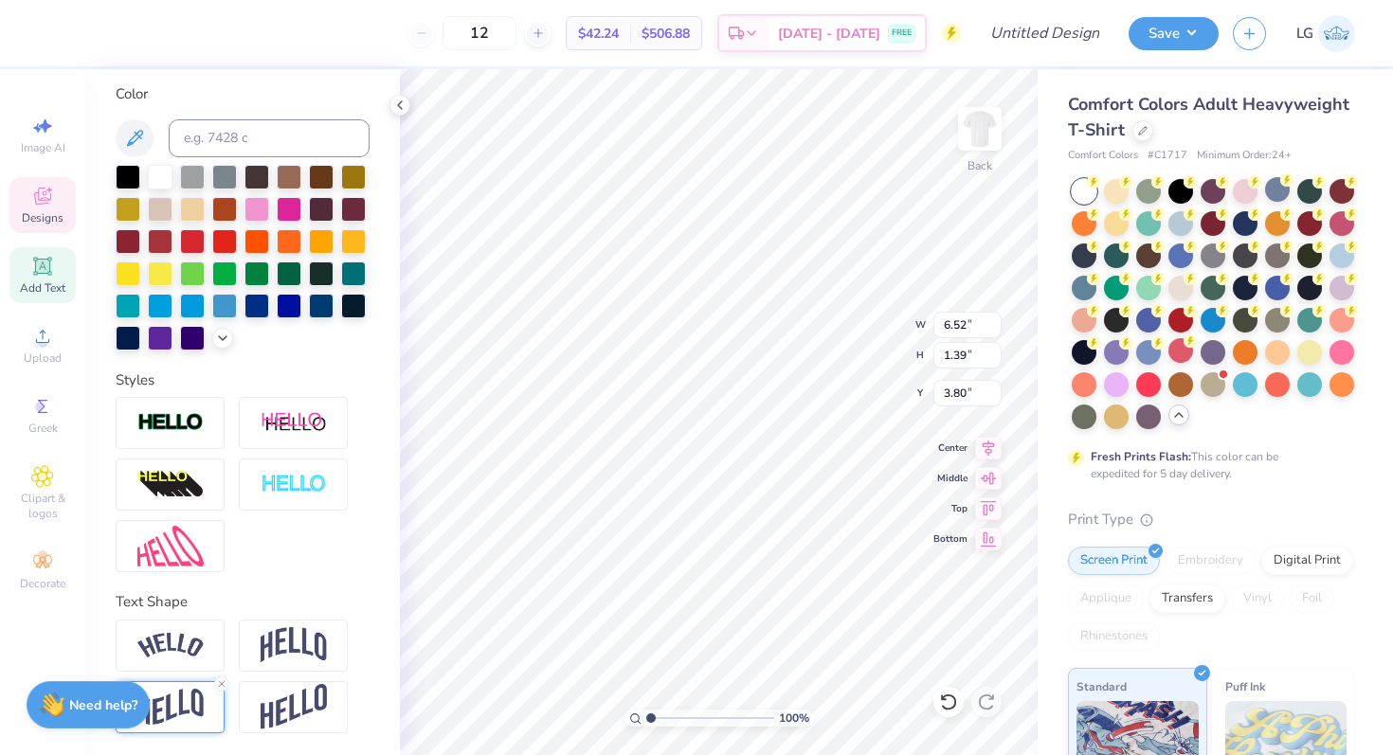
type input "2.19"
type input "3.30"
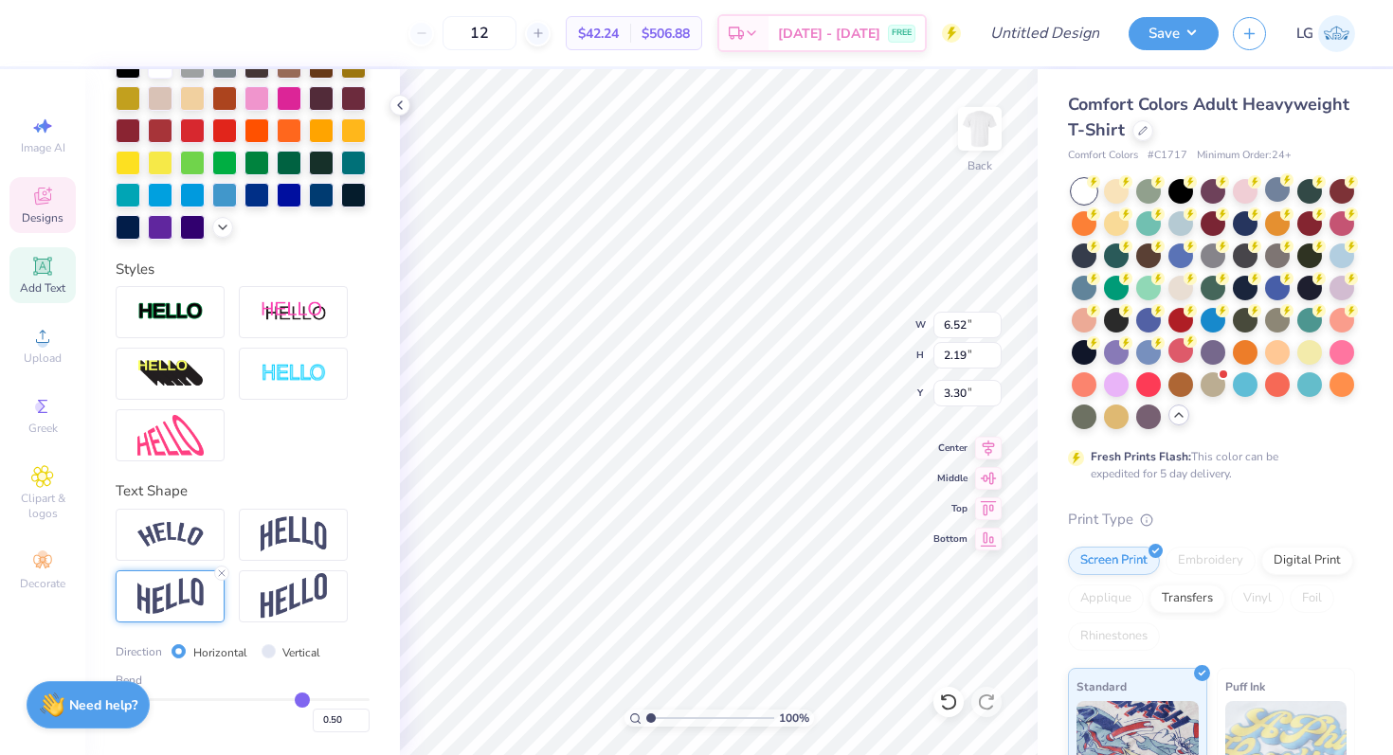
type input "0.49"
type input "0.48"
type input "0.47"
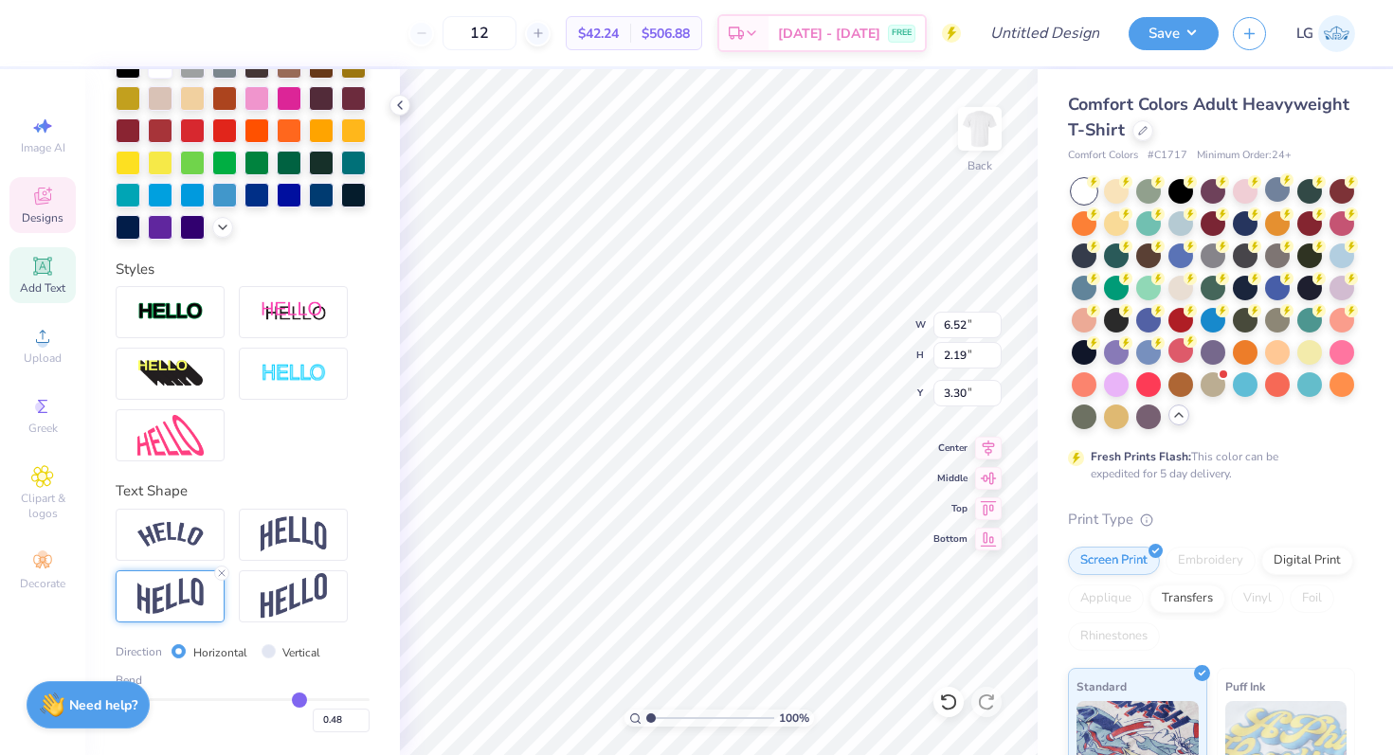
type input "0.47"
type input "0.46"
type input "0.45"
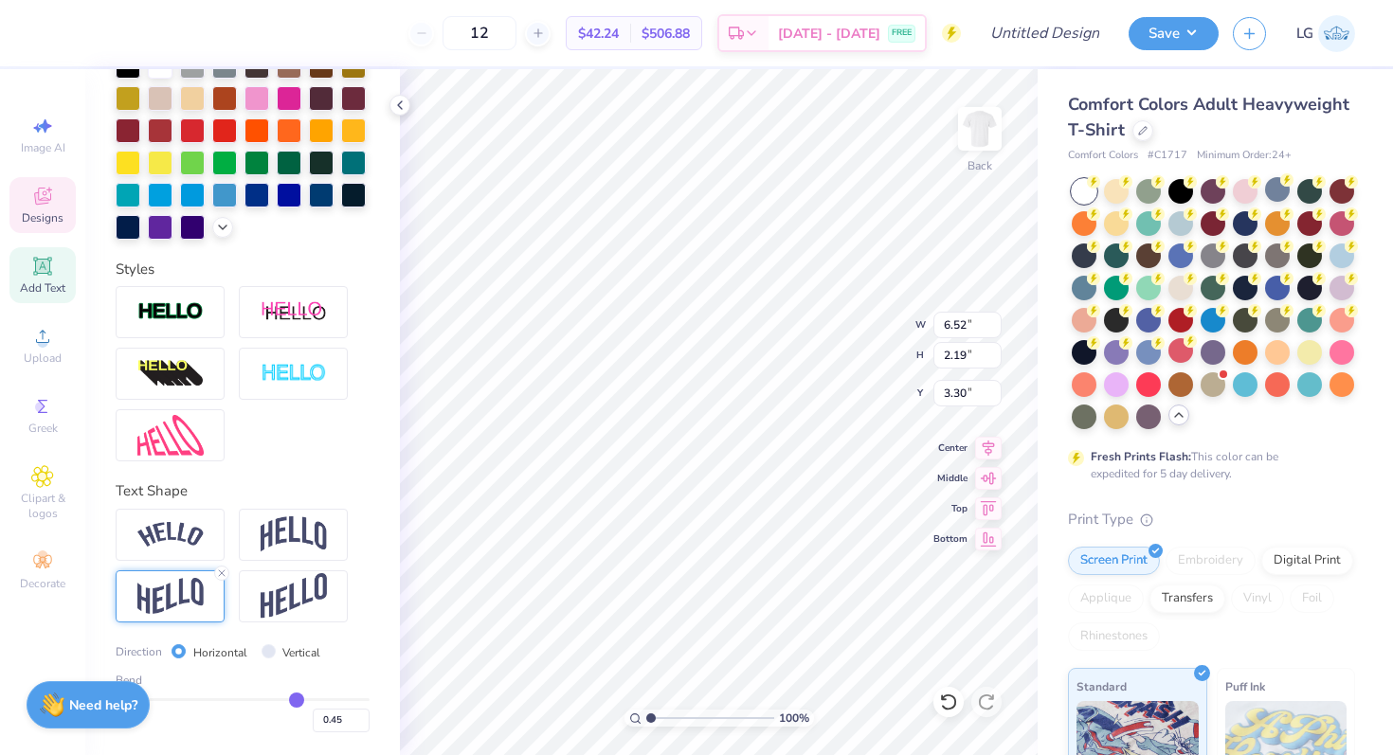
type input "0.44"
type input "0.43"
type input "0.42"
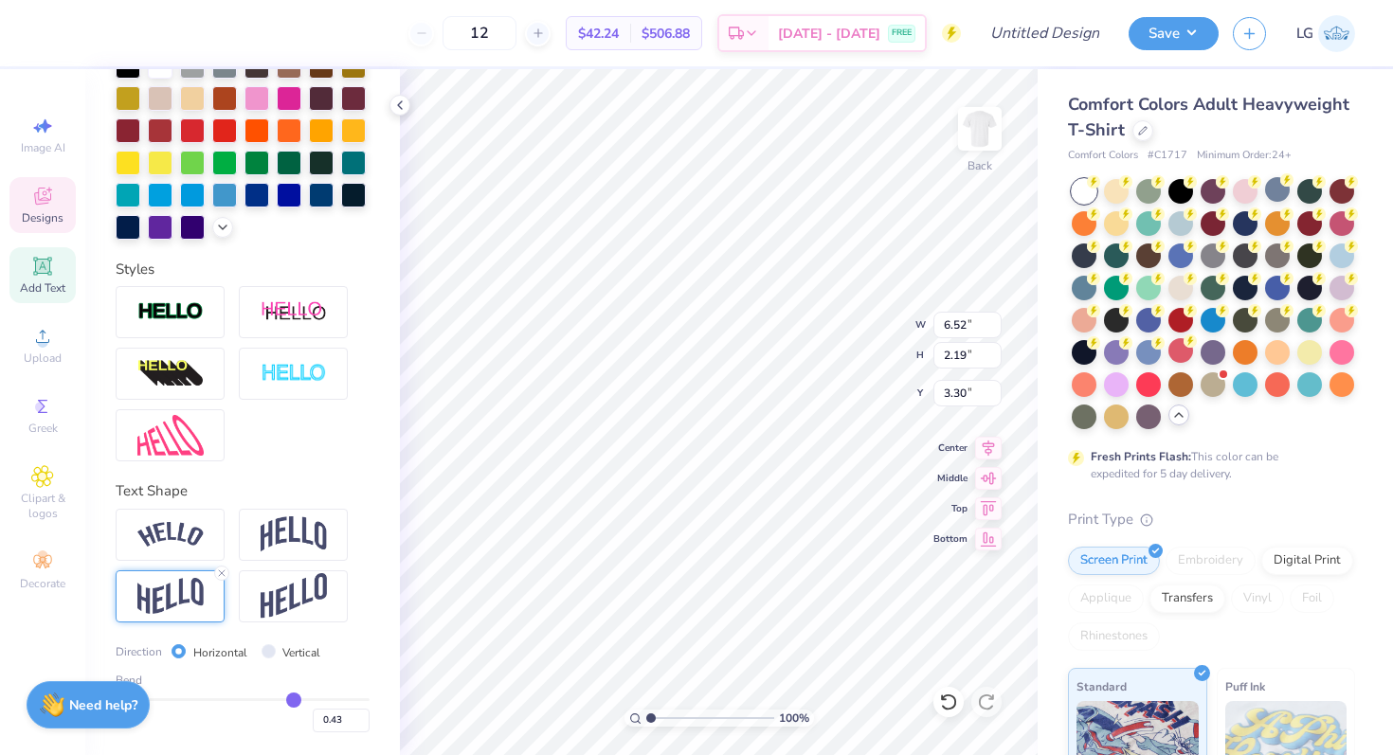
type input "0.42"
type input "0.41"
type input "0.4"
type input "0.40"
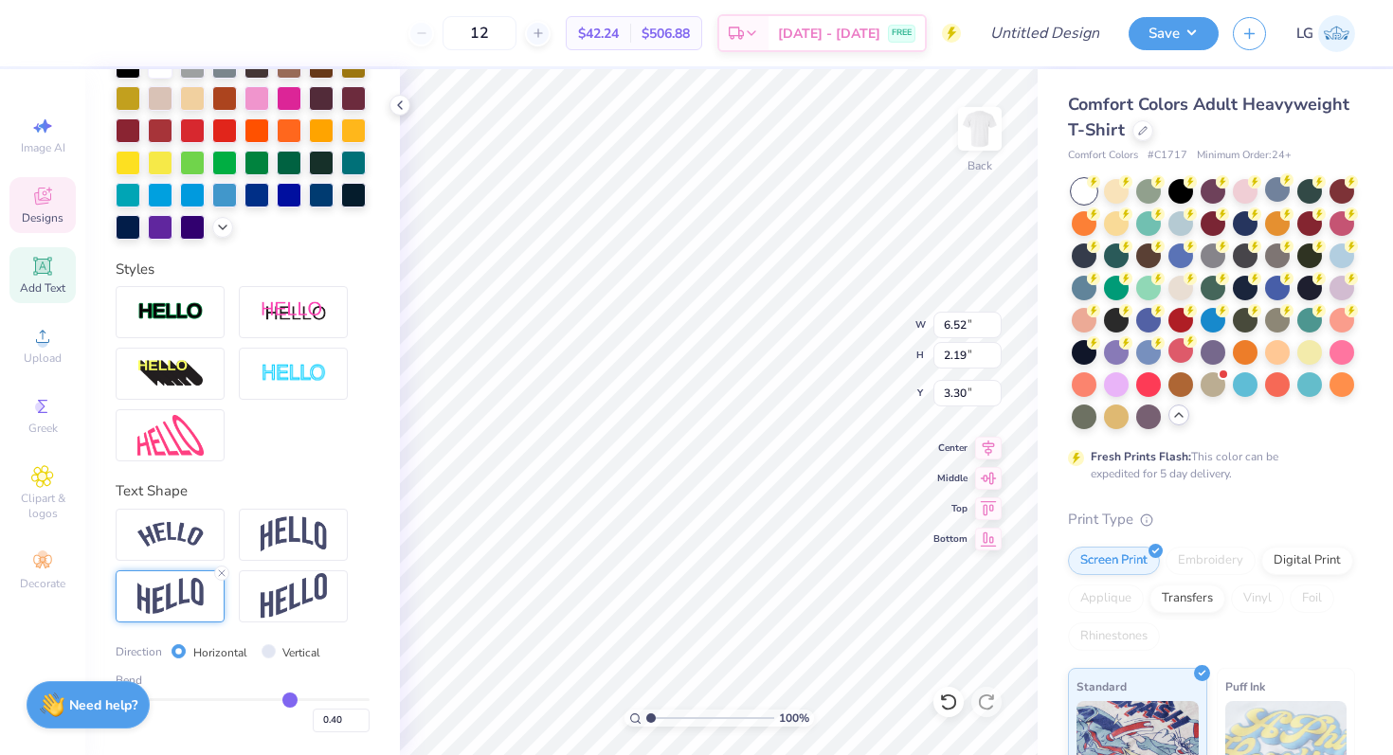
type input "0.39"
type input "0.38"
drag, startPoint x: 301, startPoint y: 699, endPoint x: 287, endPoint y: 696, distance: 14.5
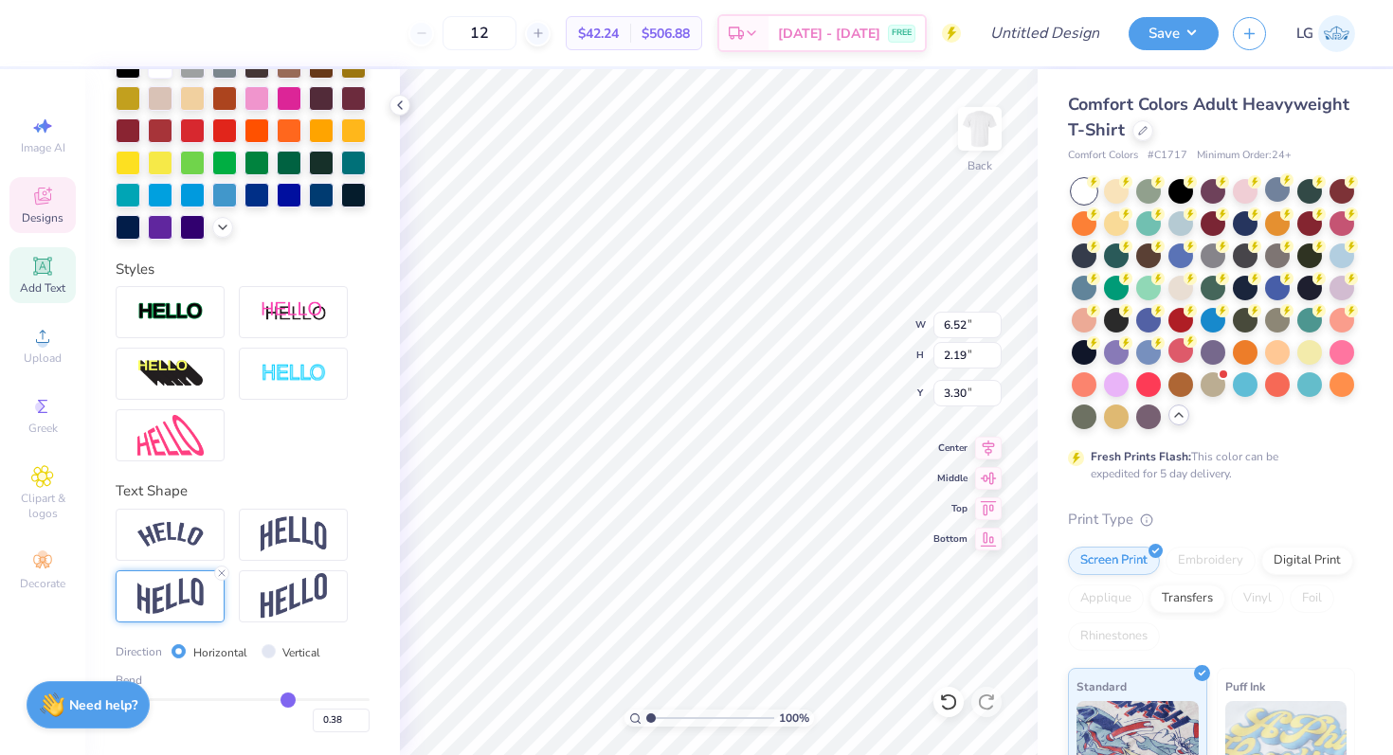
type input "0.38"
click at [288, 699] on input "range" at bounding box center [243, 700] width 254 height 3
type input "2.00"
type input "3.40"
type input "0.39"
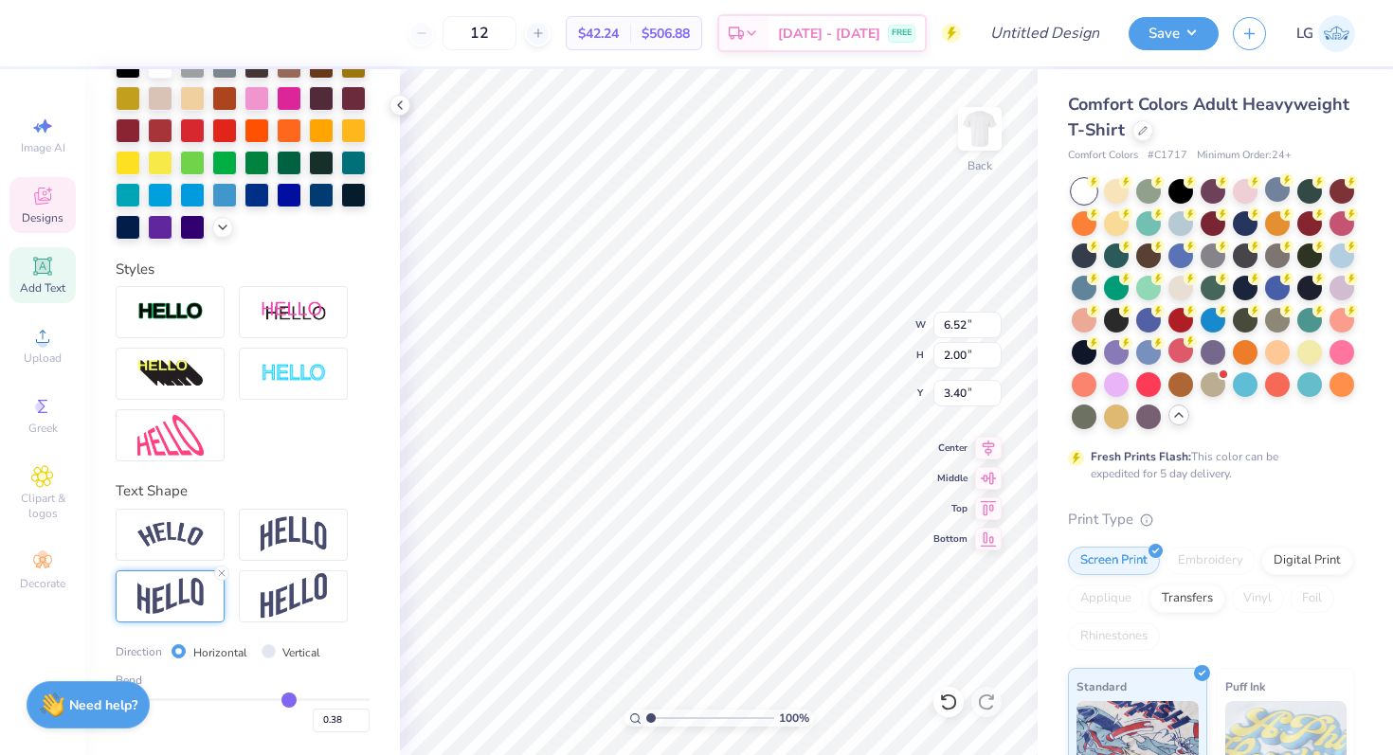
type input "0.39"
type input "0.4"
type input "0.40"
type input "0.41"
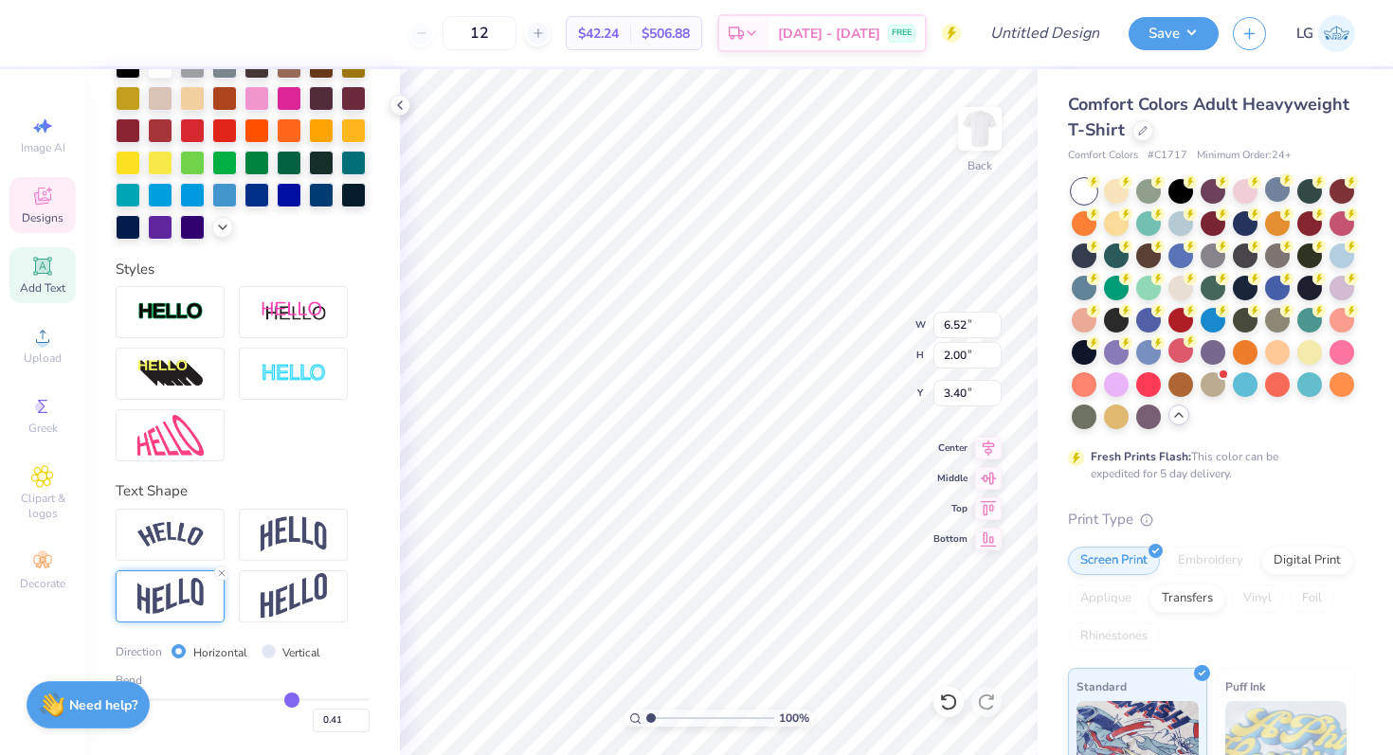
type input "0.42"
type input "0.43"
type input "0.44"
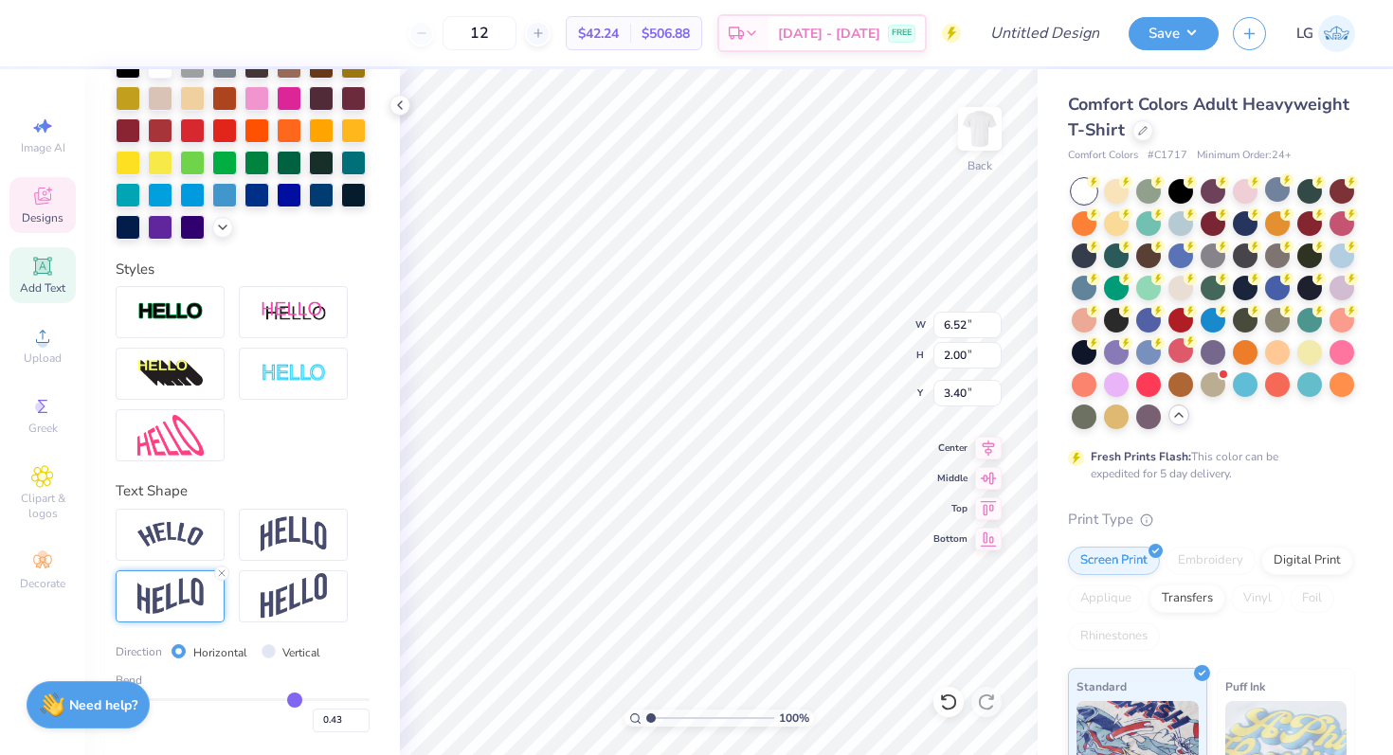
type input "0.44"
type input "0.45"
type input "0.44"
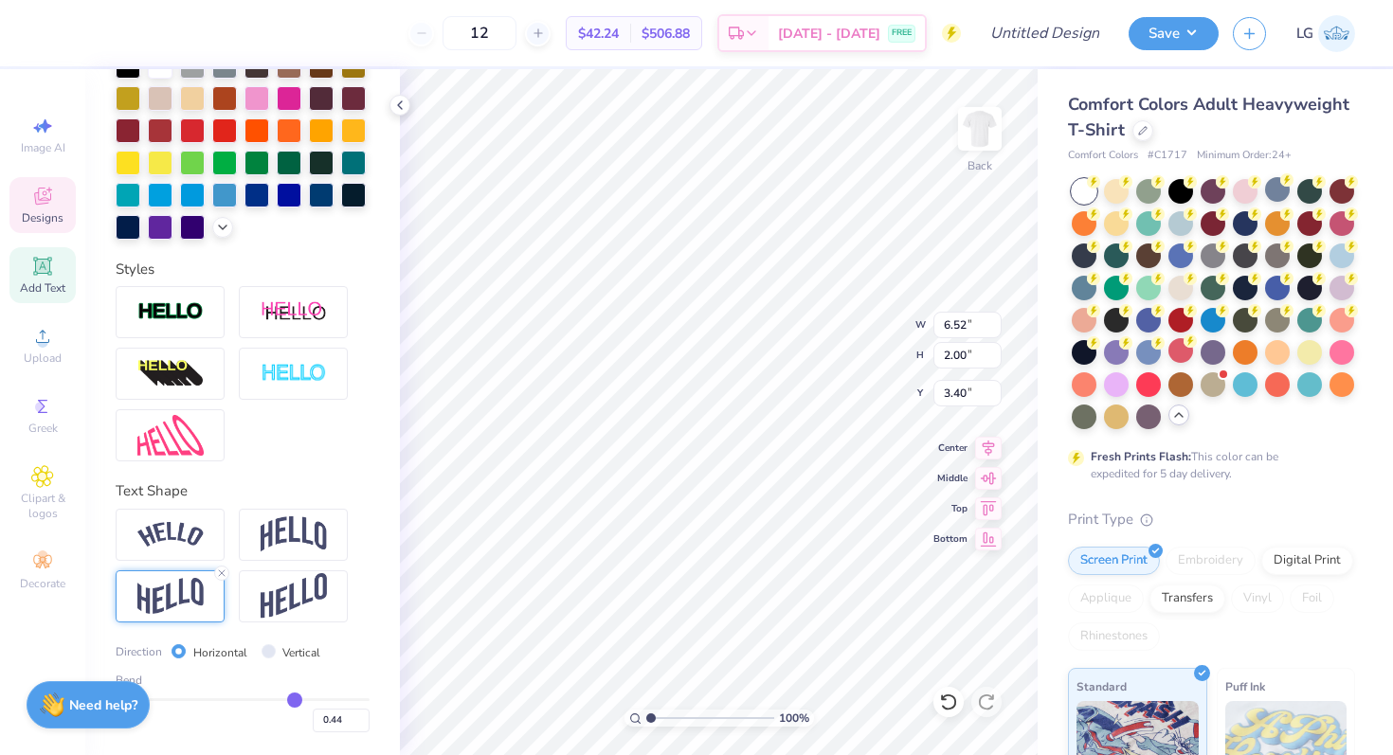
type input "0.43"
type input "0.41"
type input "0.39"
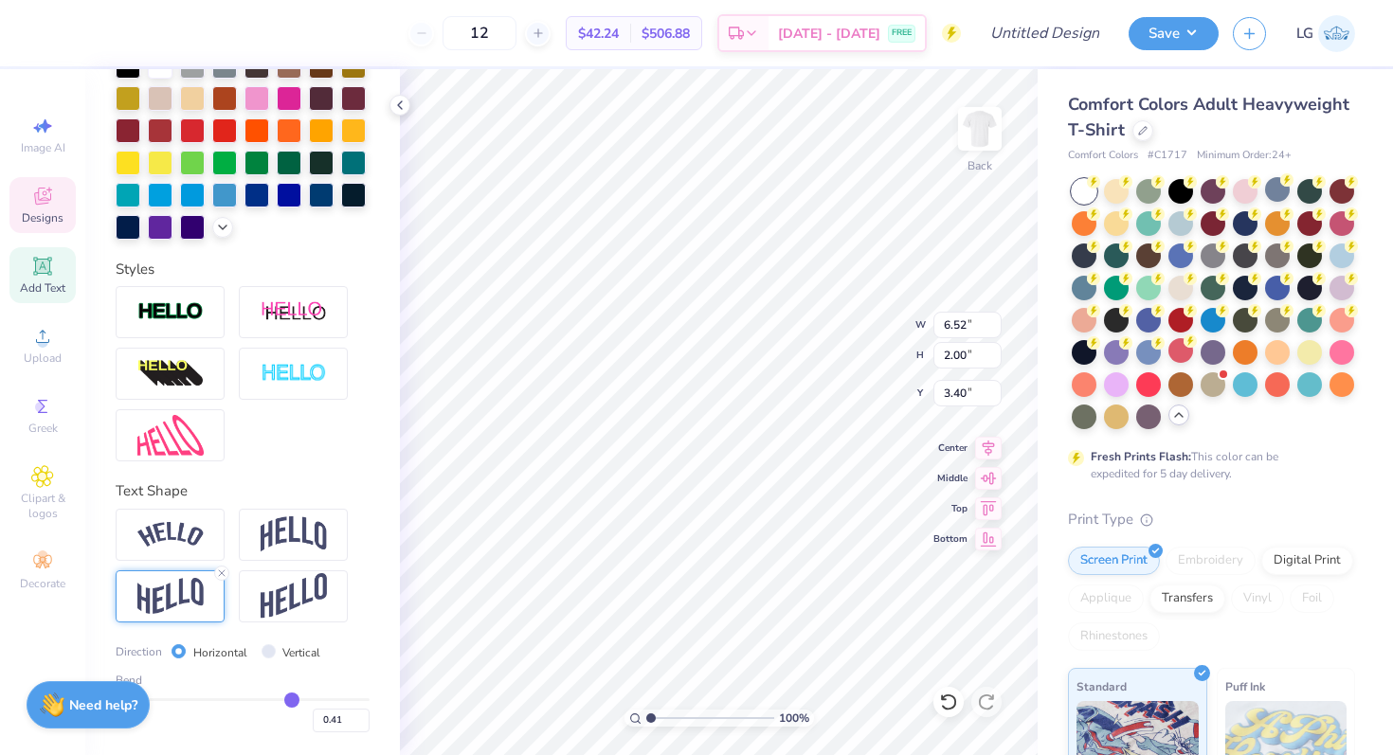
type input "0.39"
type input "0.37"
type input "0.36"
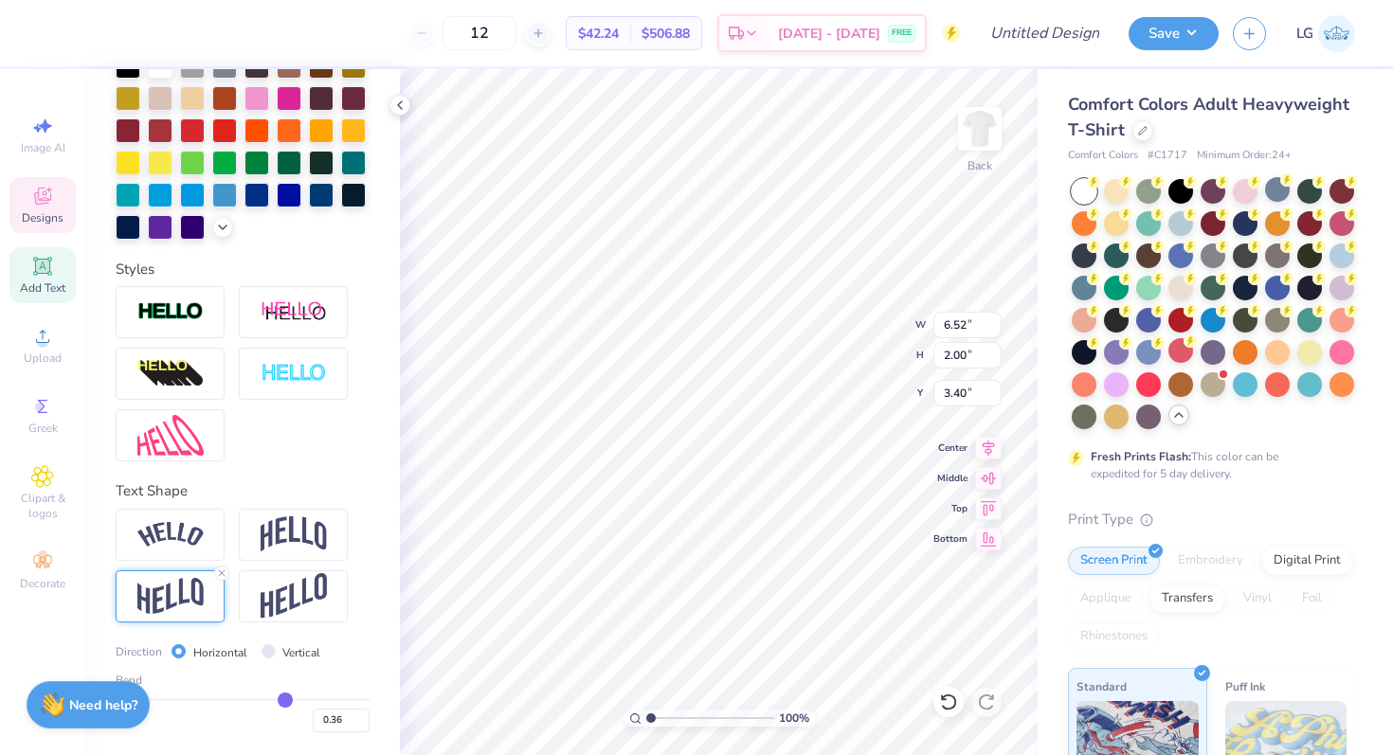
type input "0.34"
type input "0.31"
type input "0.27"
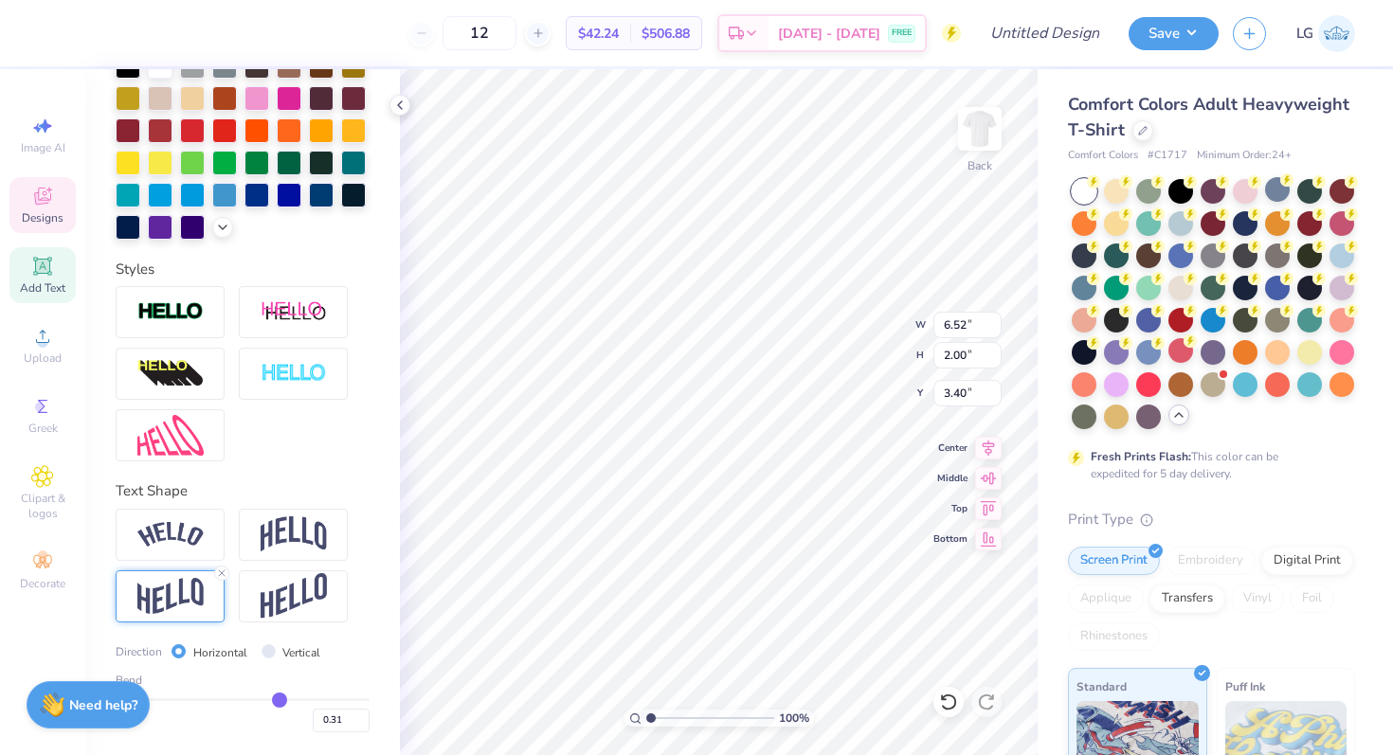
type input "0.27"
type input "0.23"
type input "0.19"
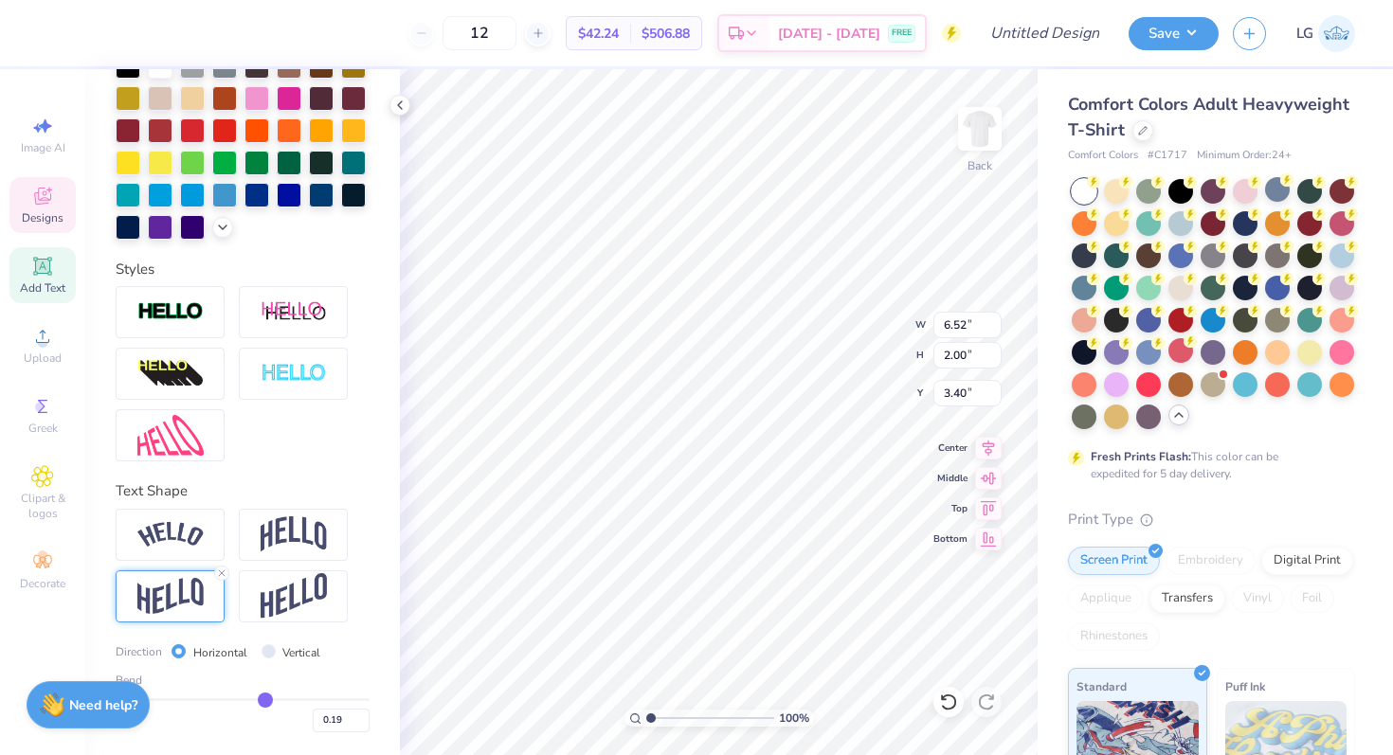
type input "0.17"
type input "0.15"
type input "0.13"
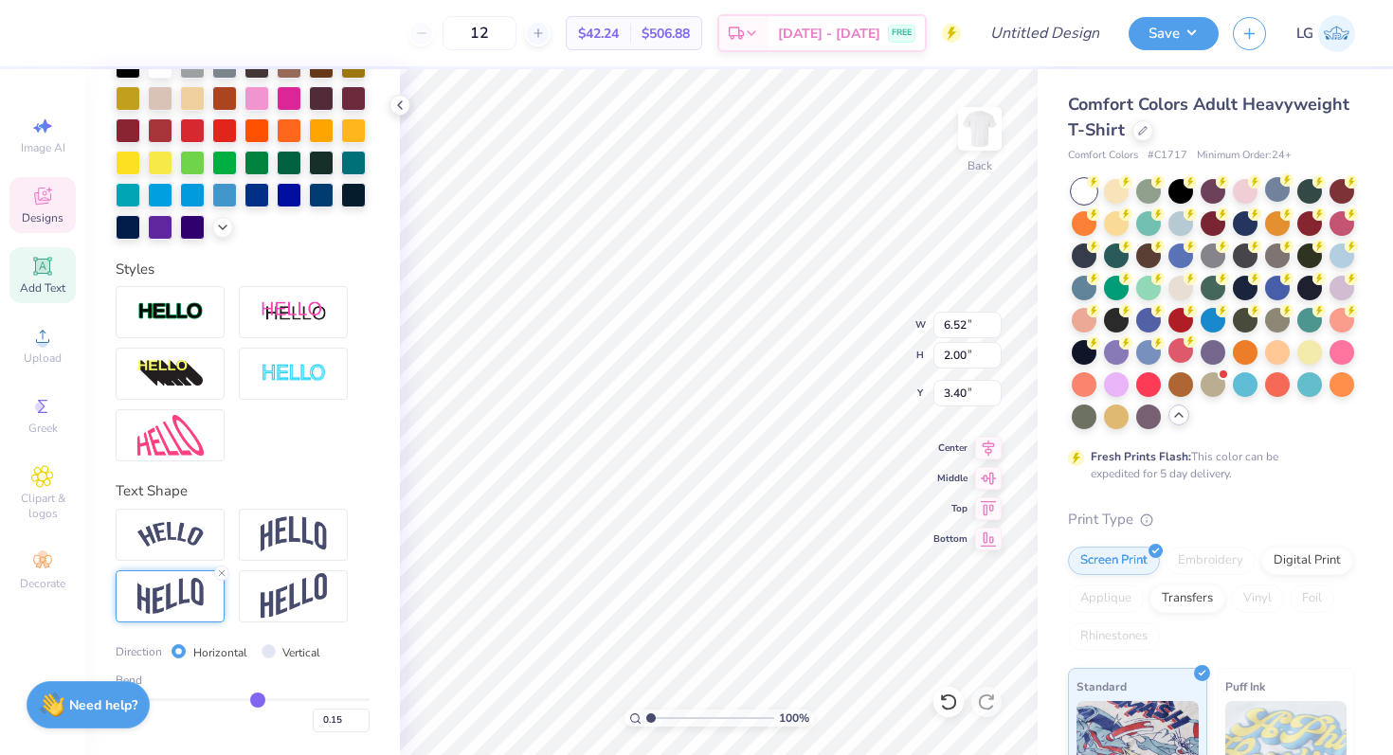
type input "0.13"
type input "0.11"
type input "0.09"
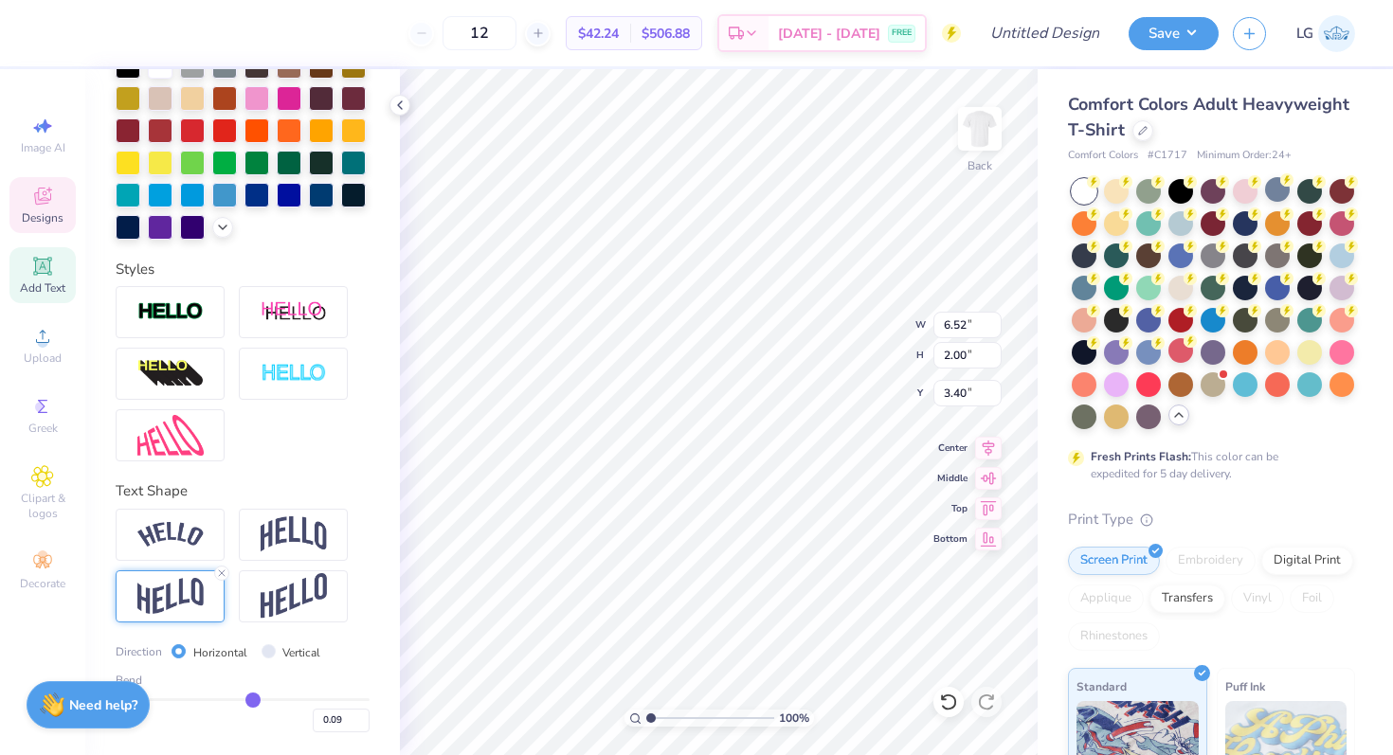
type input "0.07"
type input "0.06"
drag, startPoint x: 289, startPoint y: 696, endPoint x: 246, endPoint y: 696, distance: 42.6
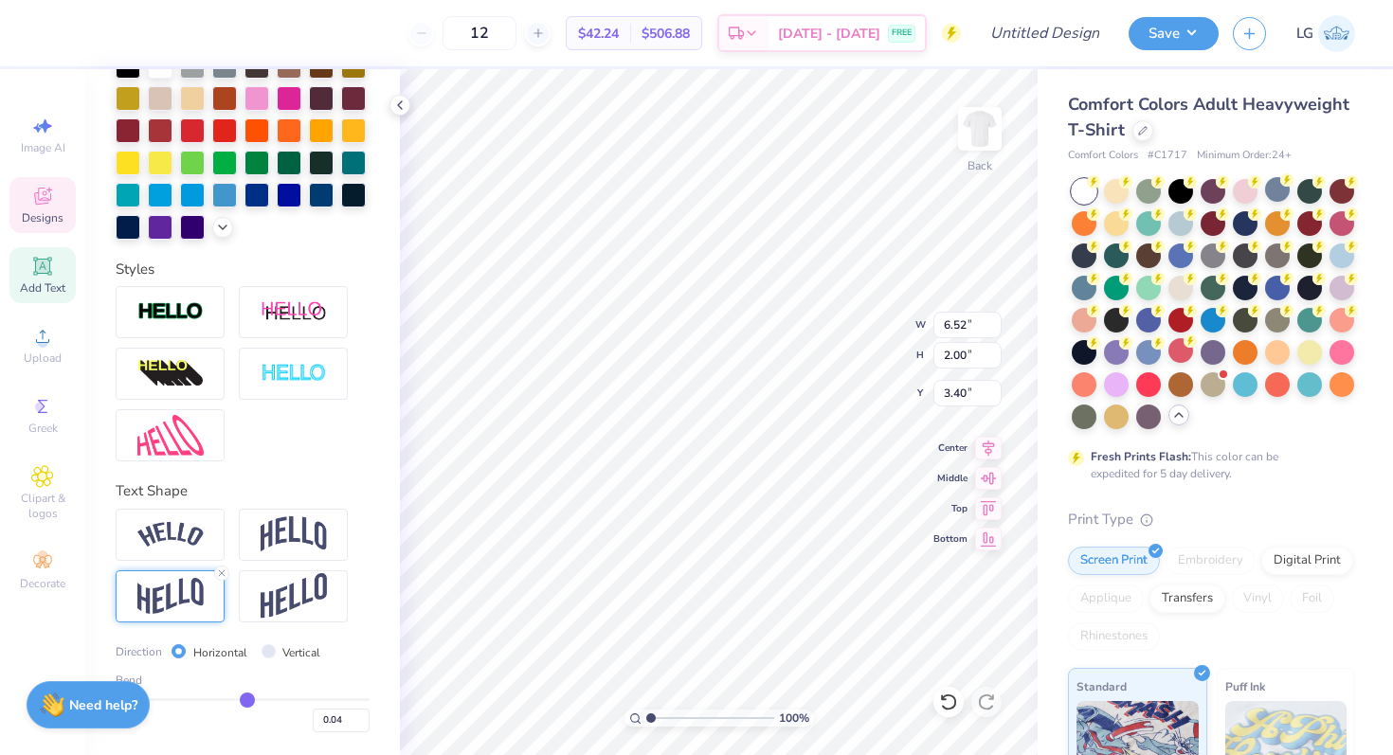
click at [246, 699] on input "range" at bounding box center [243, 700] width 254 height 3
drag, startPoint x: 246, startPoint y: 696, endPoint x: 187, endPoint y: 686, distance: 60.5
click at [188, 699] on input "range" at bounding box center [243, 700] width 254 height 3
drag, startPoint x: 186, startPoint y: 697, endPoint x: 160, endPoint y: 695, distance: 25.7
click at [160, 699] on input "range" at bounding box center [243, 700] width 254 height 3
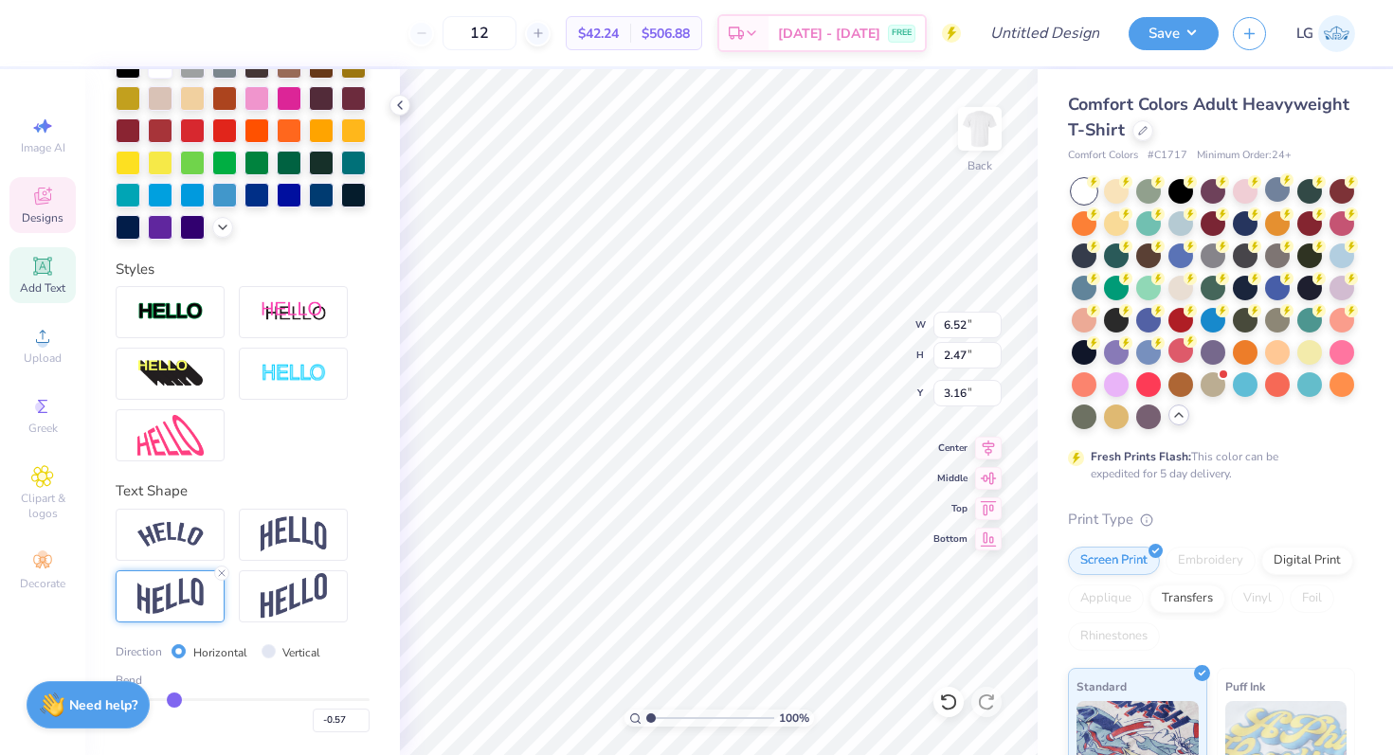
drag, startPoint x: 163, startPoint y: 699, endPoint x: 174, endPoint y: 699, distance: 11.4
click at [174, 699] on input "range" at bounding box center [243, 700] width 254 height 3
click at [832, 331] on div "100 % Back W 6.52 6.52 " H 2.30 2.30 " Y 3.00 3.00 " Center Middle Top Bottom" at bounding box center [719, 412] width 638 height 686
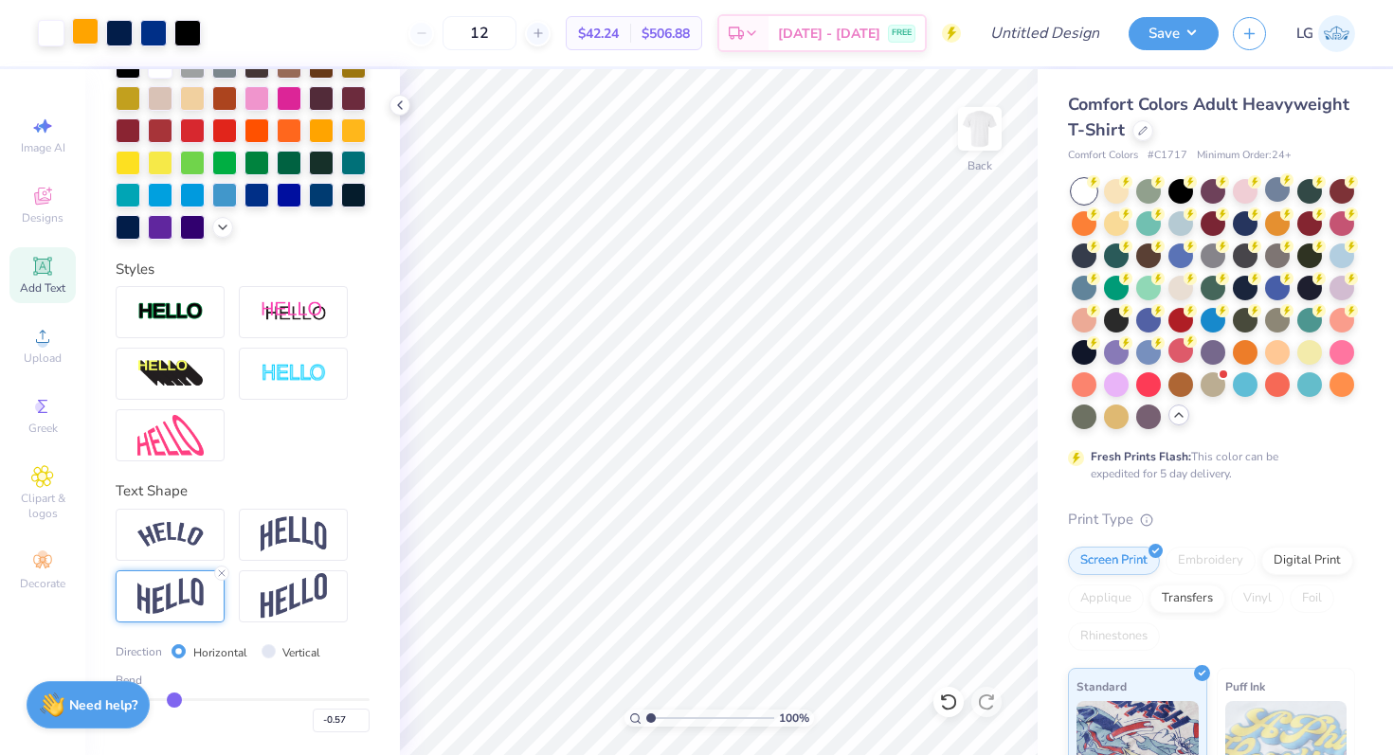
click at [88, 33] on div at bounding box center [85, 31] width 27 height 27
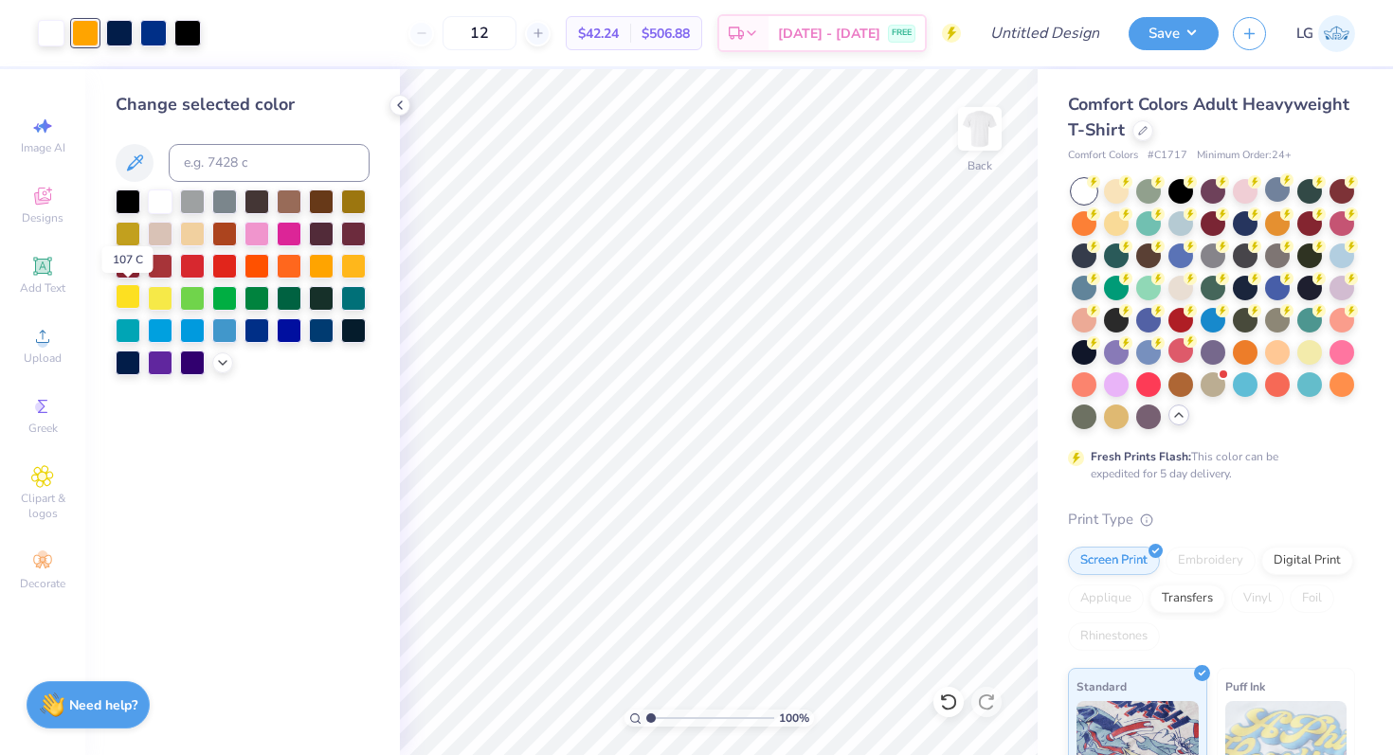
click at [134, 299] on div at bounding box center [128, 296] width 25 height 25
click at [154, 43] on div at bounding box center [153, 31] width 27 height 27
click at [251, 332] on div at bounding box center [257, 329] width 25 height 25
click at [126, 34] on div at bounding box center [119, 31] width 27 height 27
click at [190, 35] on div at bounding box center [187, 31] width 27 height 27
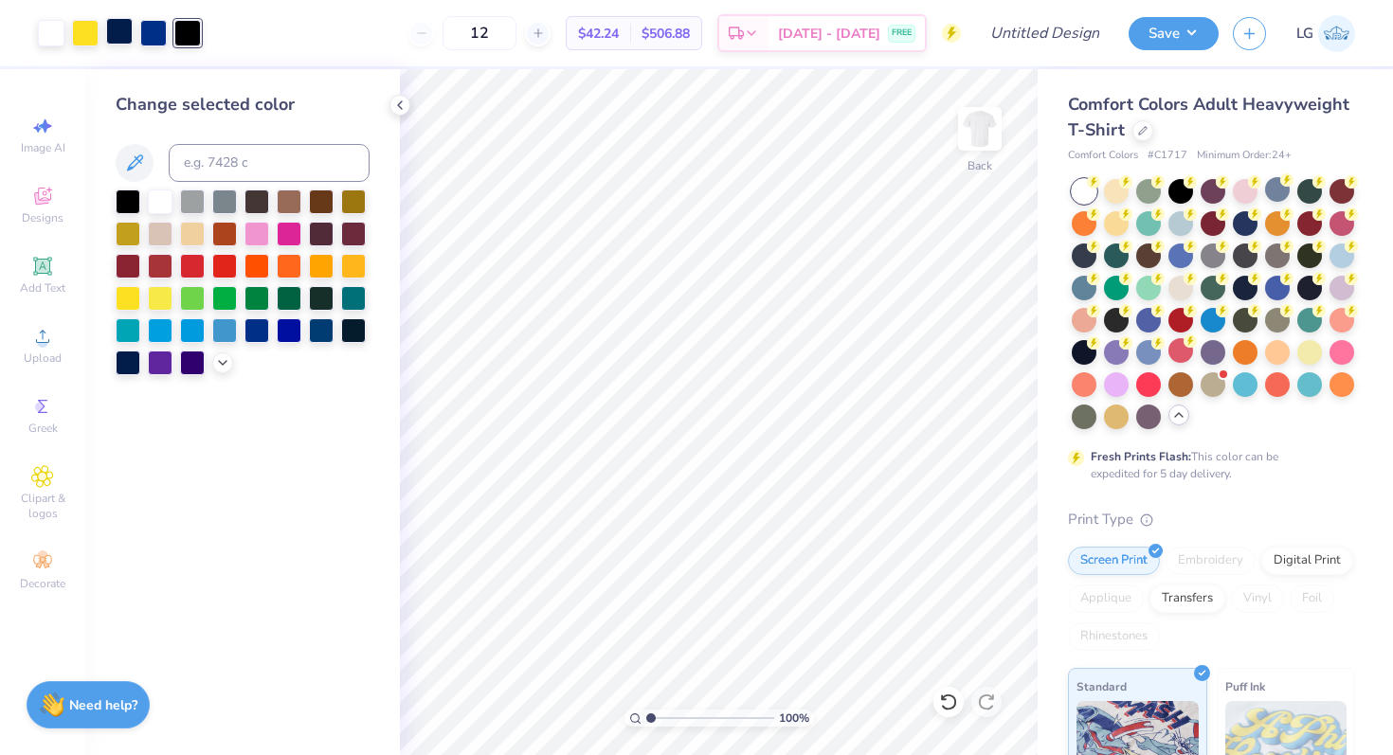
click at [118, 33] on div at bounding box center [119, 31] width 27 height 27
click at [122, 200] on div at bounding box center [128, 200] width 25 height 25
click at [281, 333] on div at bounding box center [289, 329] width 25 height 25
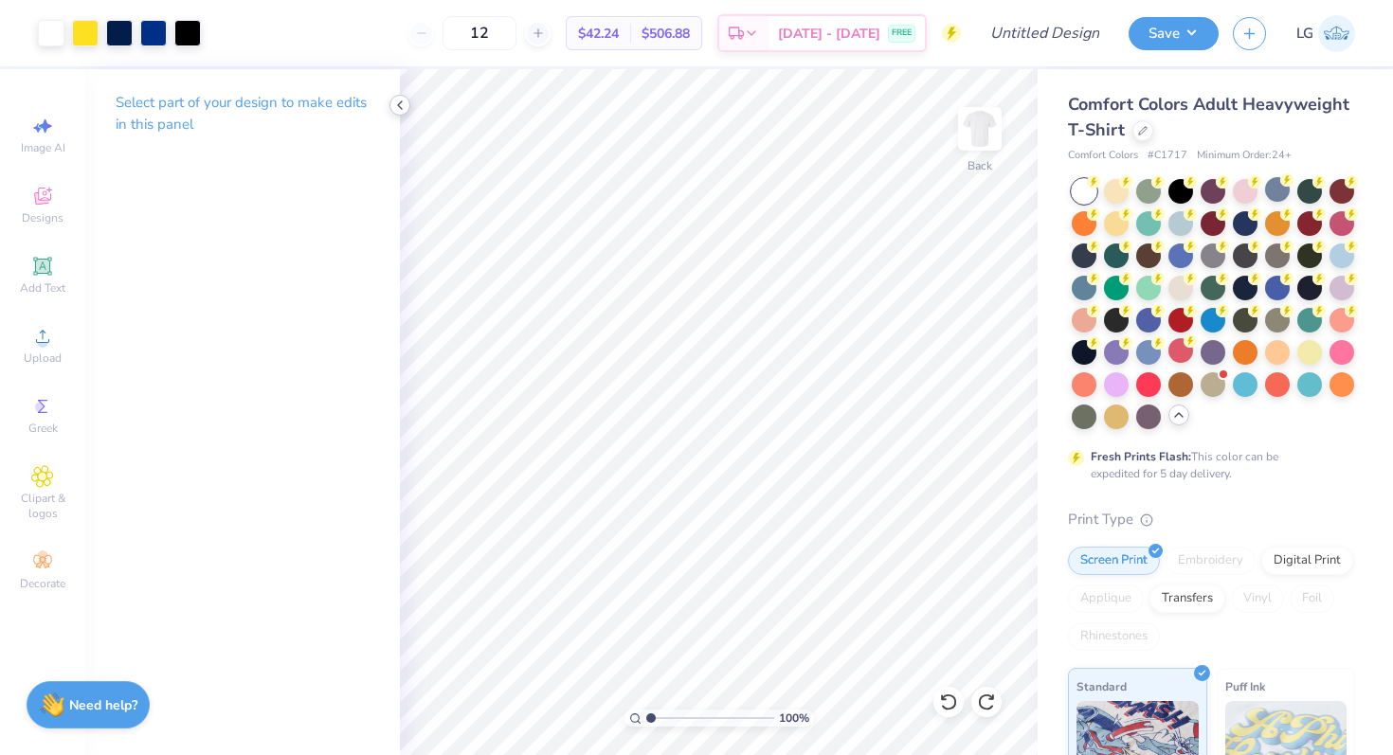
click at [397, 108] on icon at bounding box center [399, 105] width 15 height 15
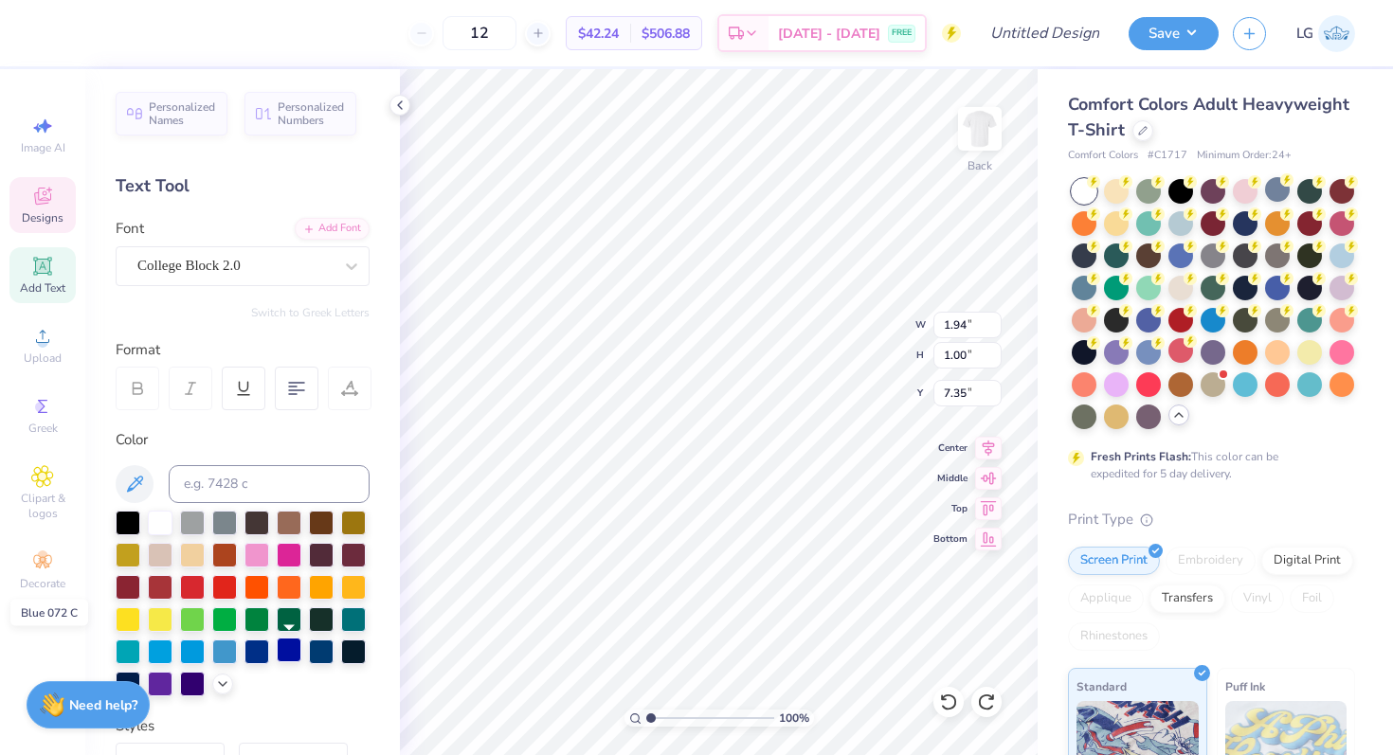
click at [292, 656] on div at bounding box center [289, 650] width 25 height 25
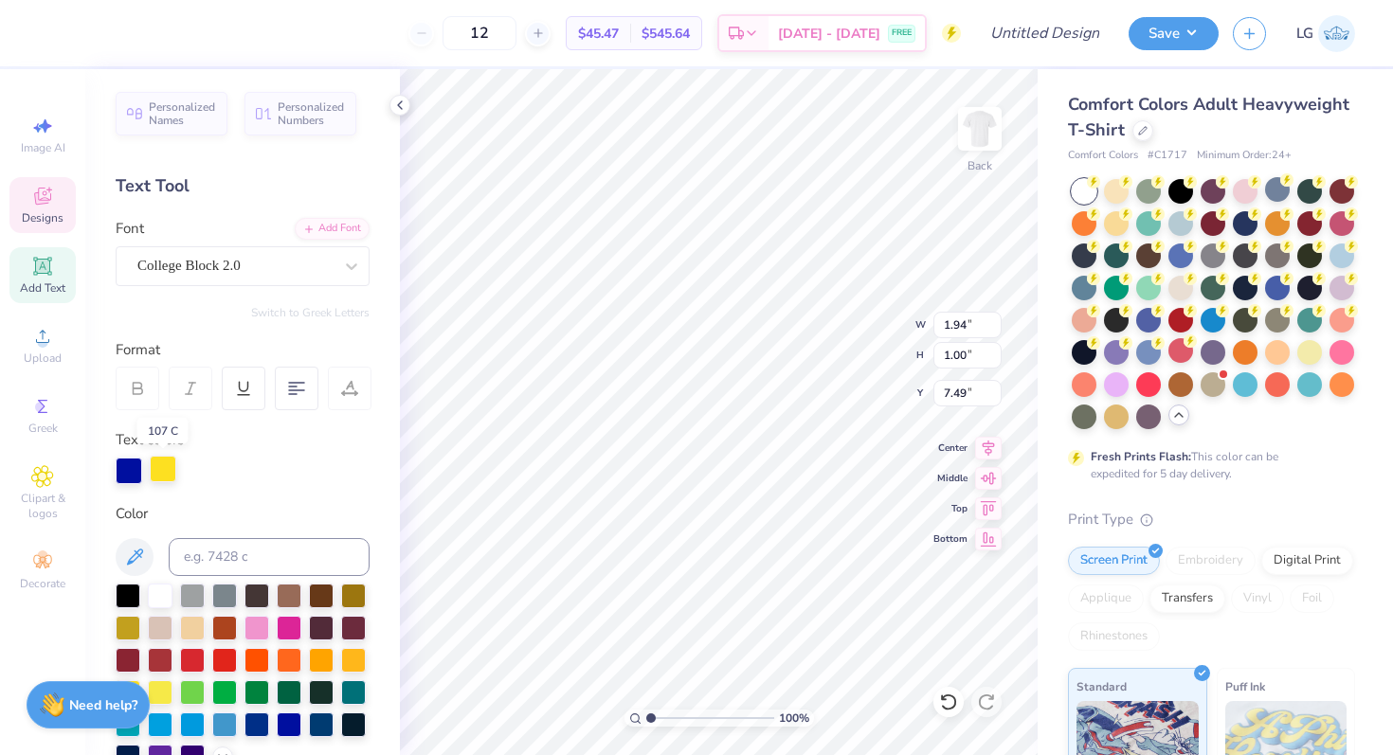
click at [162, 478] on div at bounding box center [163, 469] width 27 height 27
click at [132, 473] on div at bounding box center [129, 469] width 27 height 27
click at [232, 561] on input at bounding box center [269, 557] width 201 height 38
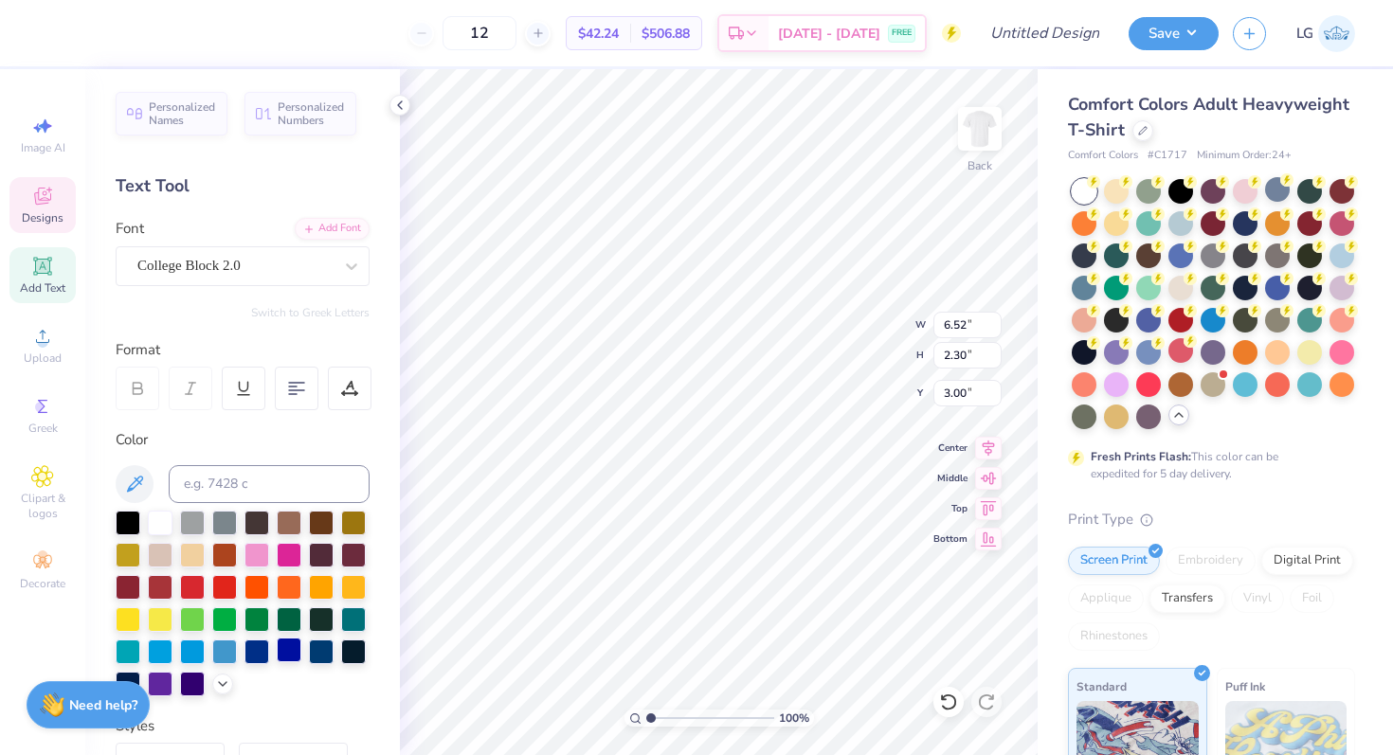
click at [283, 657] on div at bounding box center [289, 650] width 25 height 25
click at [231, 480] on input at bounding box center [269, 484] width 201 height 38
click at [264, 482] on input at bounding box center [269, 484] width 201 height 38
click at [309, 471] on input at bounding box center [269, 484] width 201 height 38
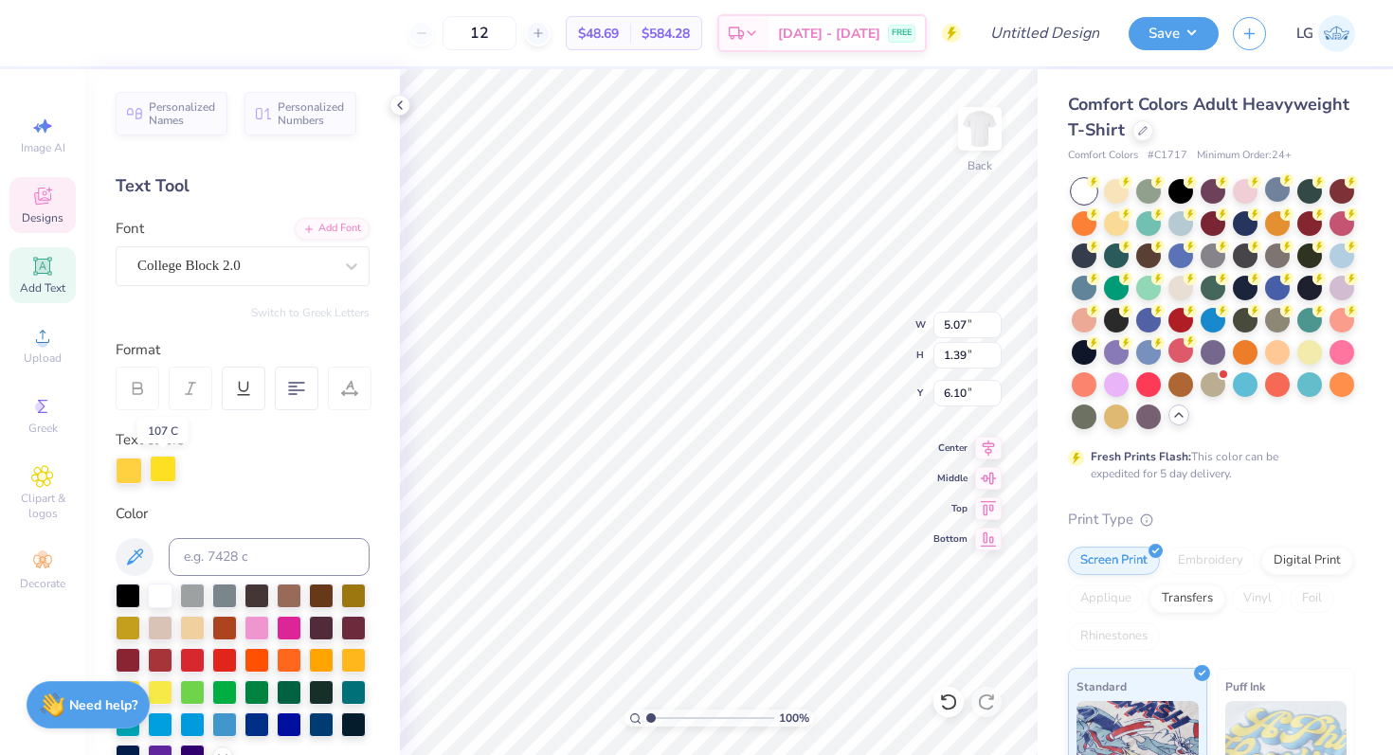
click at [166, 466] on div at bounding box center [163, 469] width 27 height 27
click at [206, 554] on input at bounding box center [269, 557] width 201 height 38
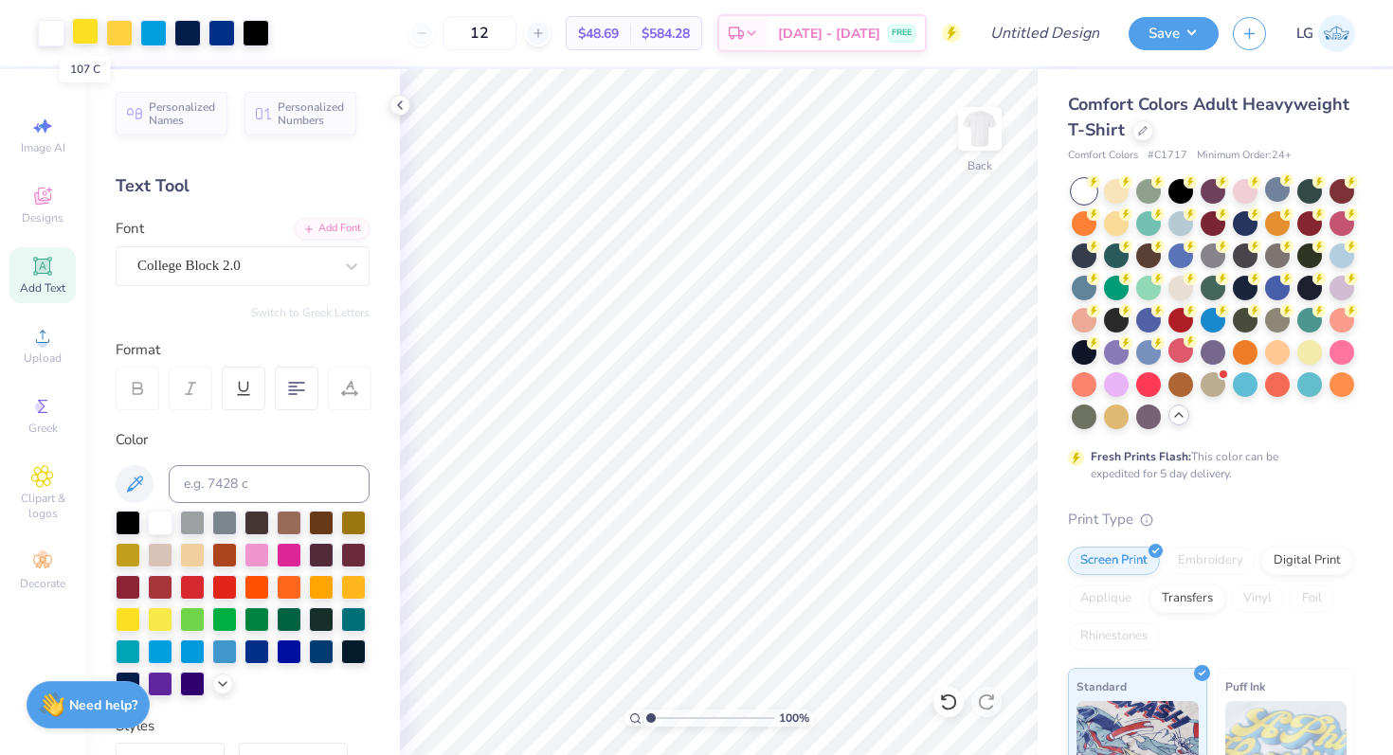
click at [82, 32] on div at bounding box center [85, 31] width 27 height 27
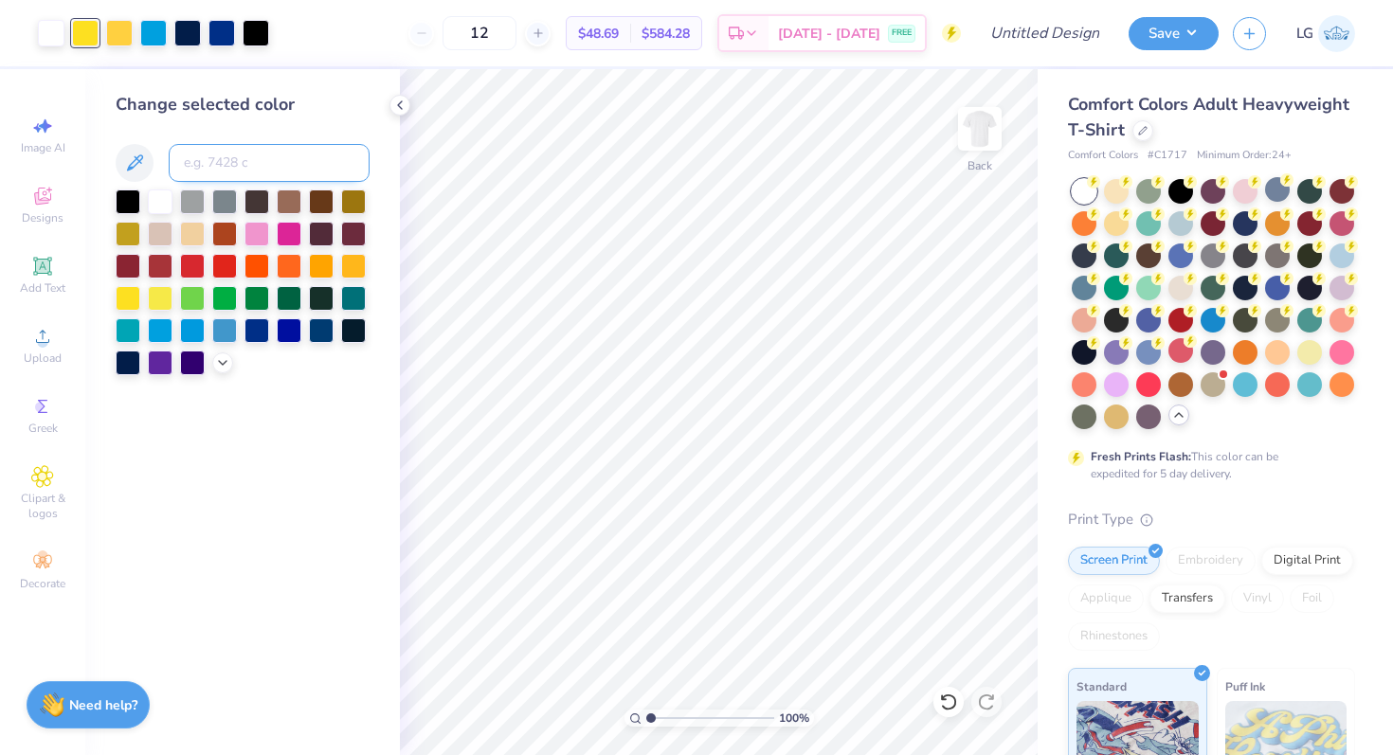
click at [232, 155] on input at bounding box center [269, 163] width 201 height 38
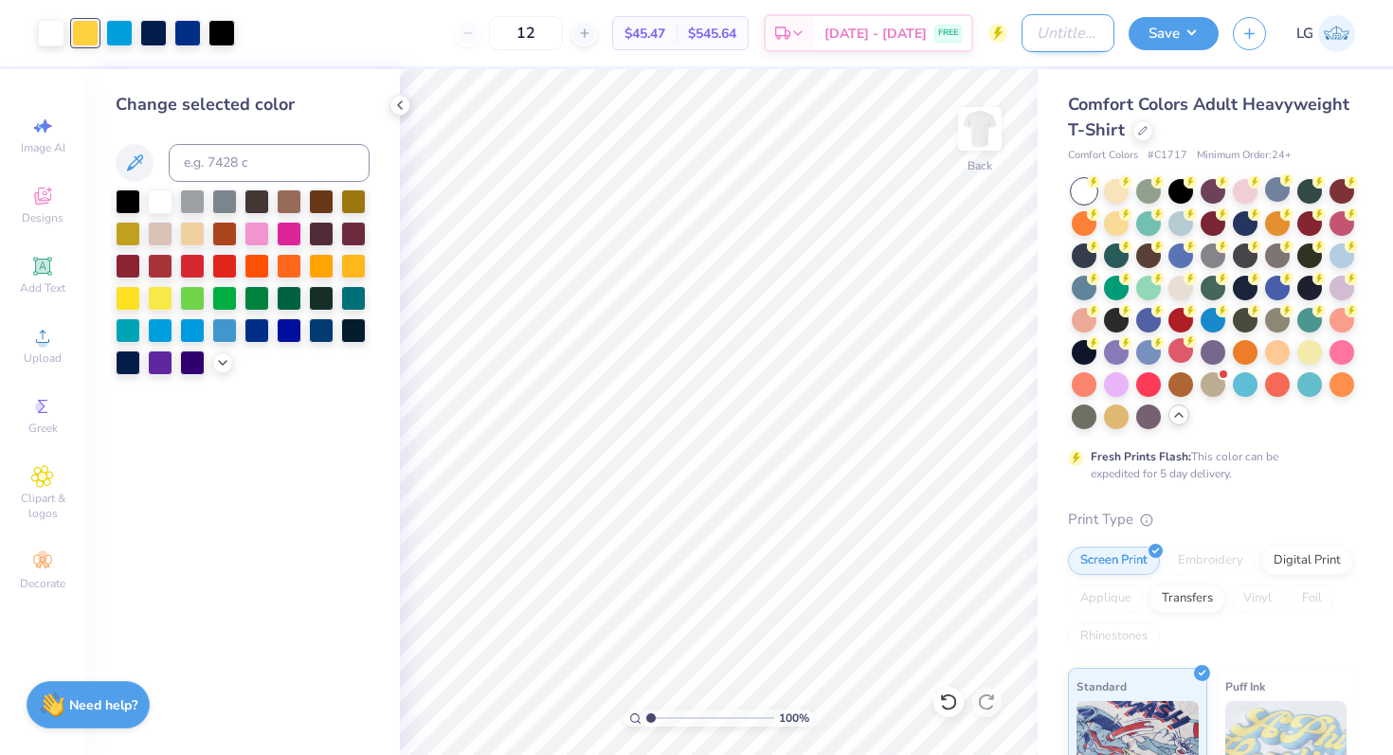
click at [1061, 34] on input "Design Title" at bounding box center [1068, 33] width 93 height 38
click at [1171, 36] on button "Save" at bounding box center [1174, 30] width 90 height 33
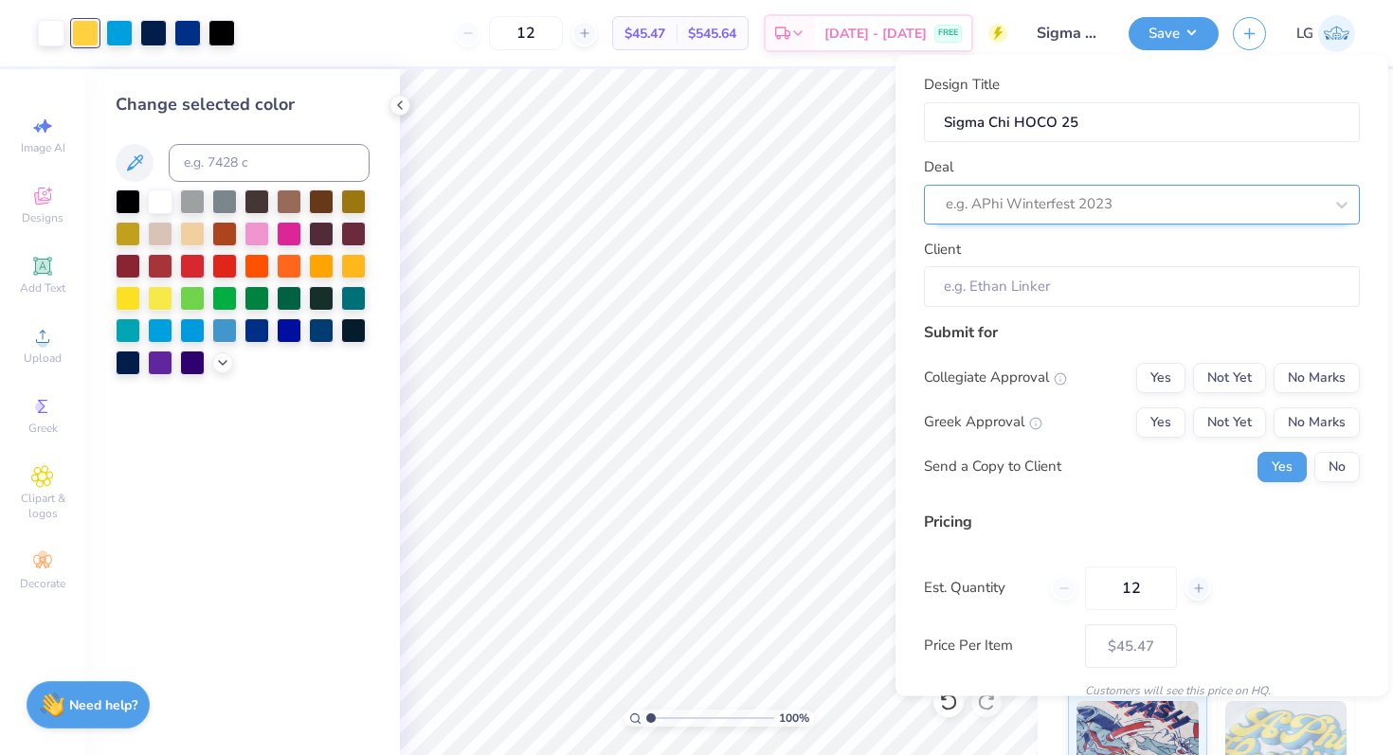
click at [1111, 219] on div "e.g. APhi Winterfest 2023" at bounding box center [1142, 204] width 436 height 40
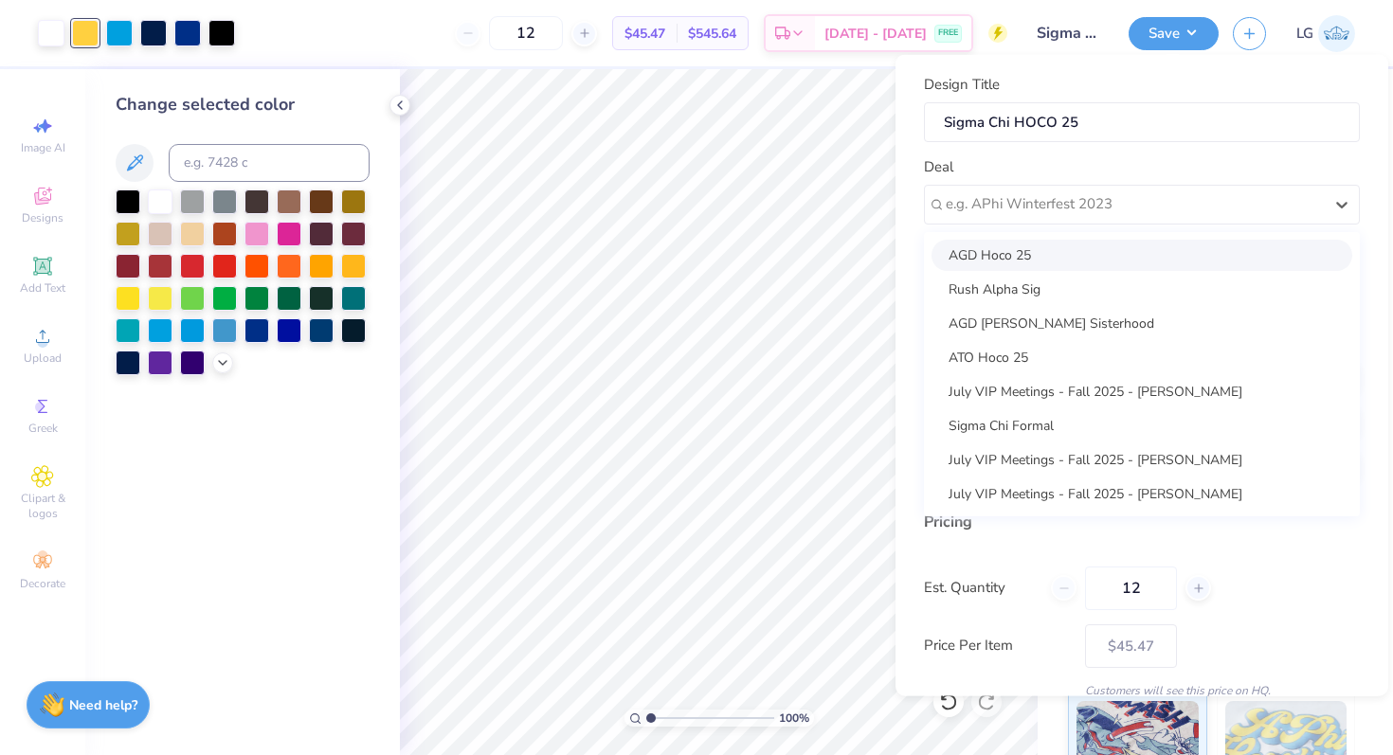
click at [906, 145] on div "Design Title Sigma Chi HOCO 25 Deal option AGD Hoco 25 focused, 1 of 15. 15 res…" at bounding box center [1142, 376] width 493 height 642
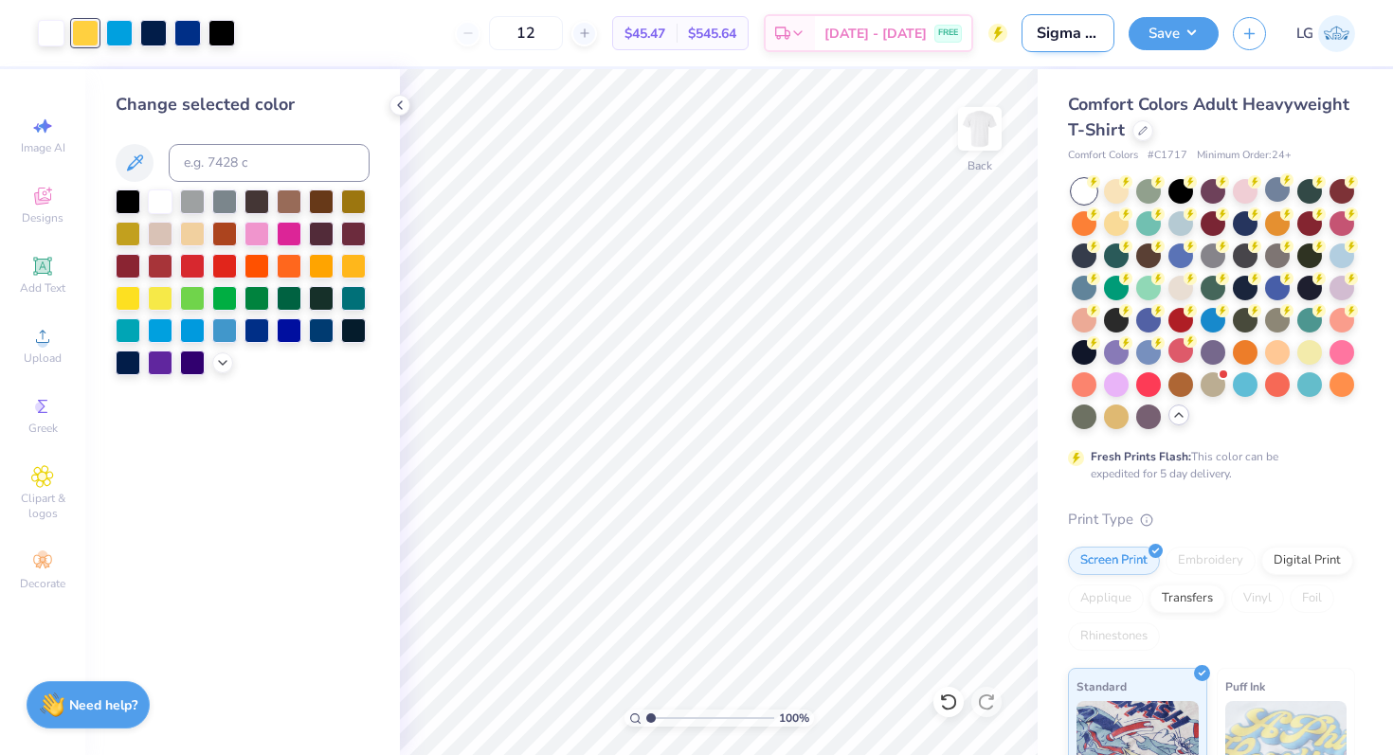
click at [1091, 41] on input "Sigma Chi HOCO 25" at bounding box center [1068, 33] width 93 height 38
click at [1039, 168] on div "Comfort Colors Adult Heavyweight T-Shirt Comfort Colors # C1717 Minimum Order: …" at bounding box center [1215, 582] width 355 height 1027
click at [1138, 134] on div at bounding box center [1143, 128] width 21 height 21
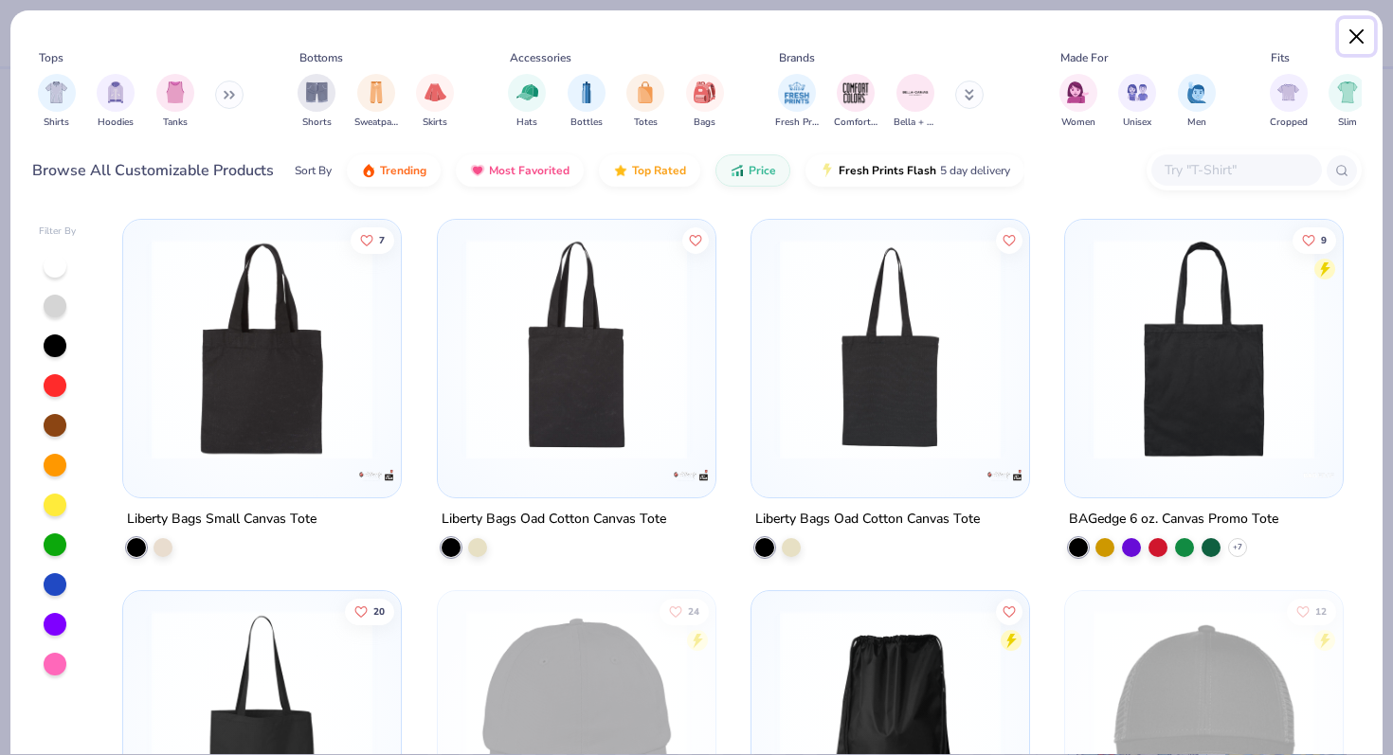
click at [1350, 46] on button "Close" at bounding box center [1357, 37] width 36 height 36
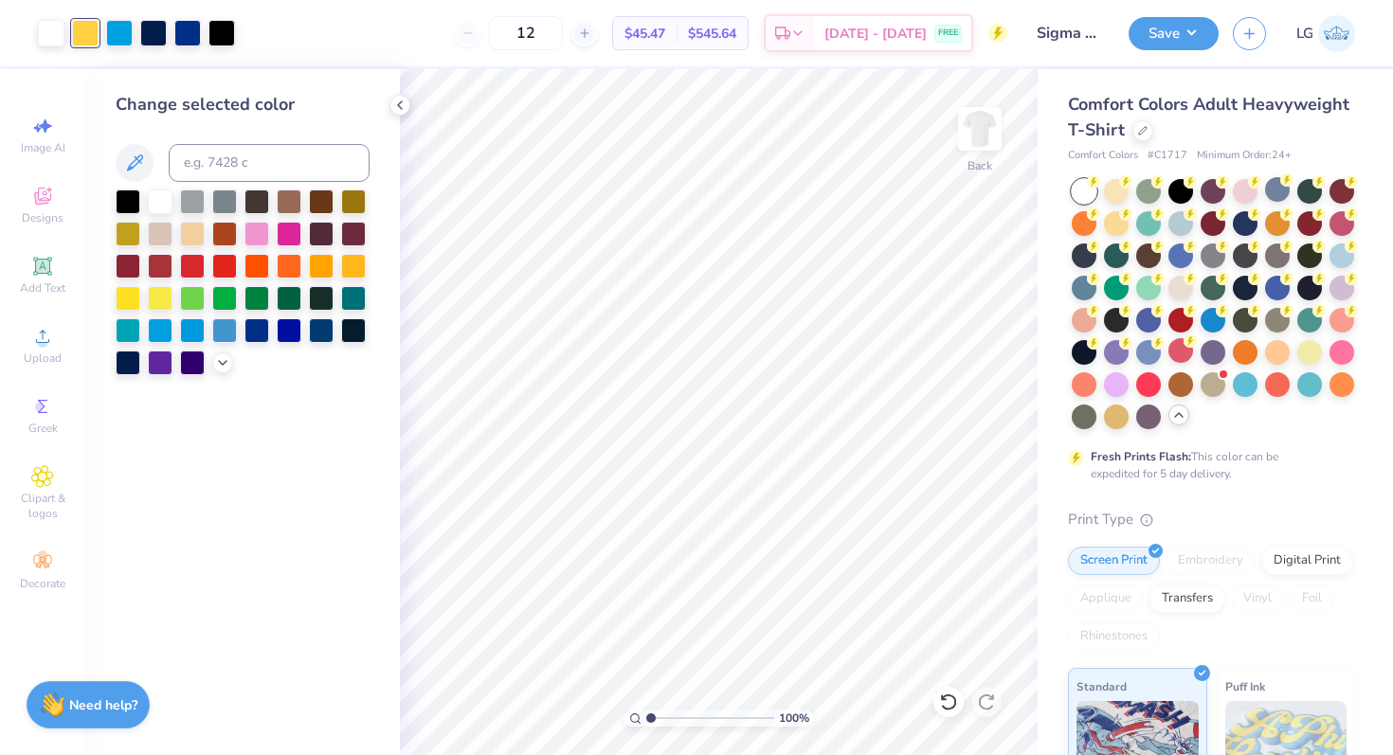
click at [1080, 123] on span "Comfort Colors Adult Heavyweight T-Shirt" at bounding box center [1208, 117] width 281 height 48
drag, startPoint x: 581, startPoint y: 35, endPoint x: 534, endPoint y: 32, distance: 47.5
click at [534, 32] on input "12" at bounding box center [526, 33] width 74 height 34
click at [1145, 129] on icon at bounding box center [1142, 128] width 9 height 9
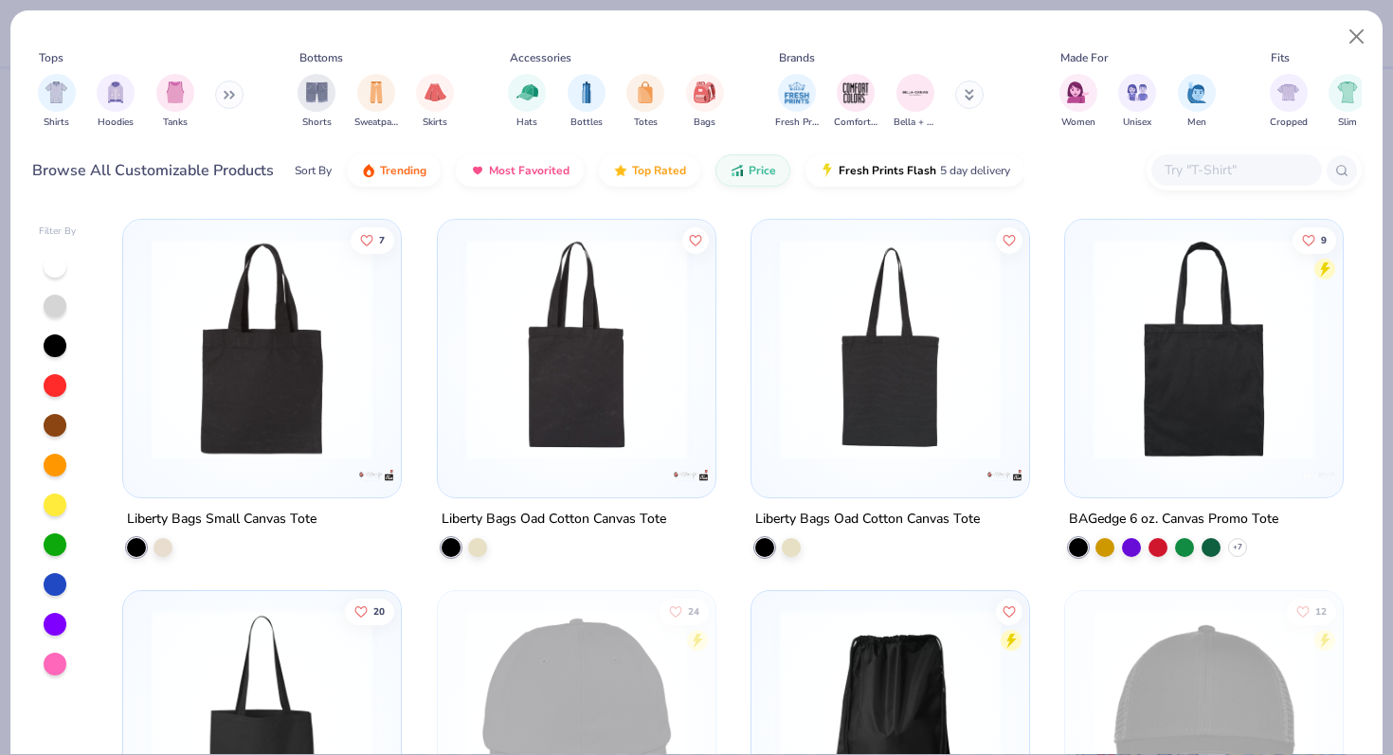
click at [977, 94] on button at bounding box center [969, 95] width 28 height 28
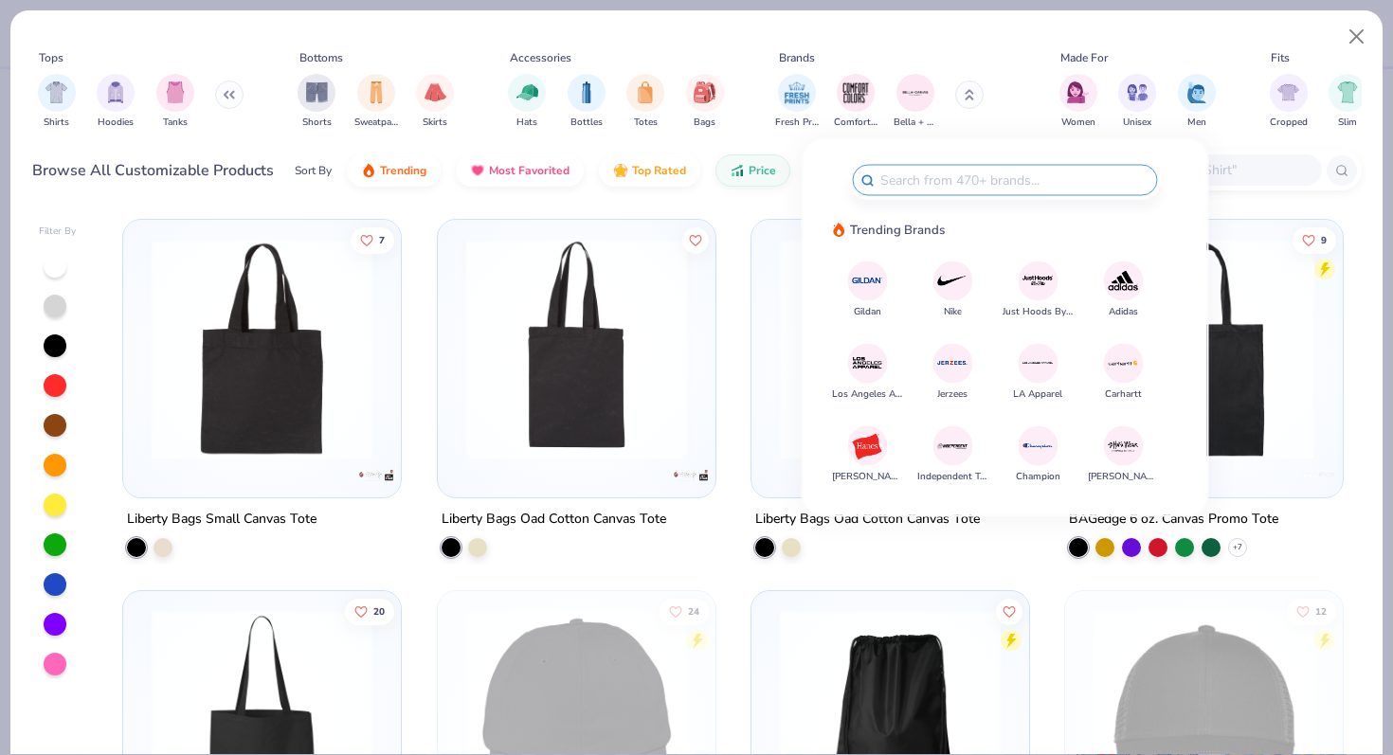
click at [863, 275] on img at bounding box center [867, 280] width 33 height 33
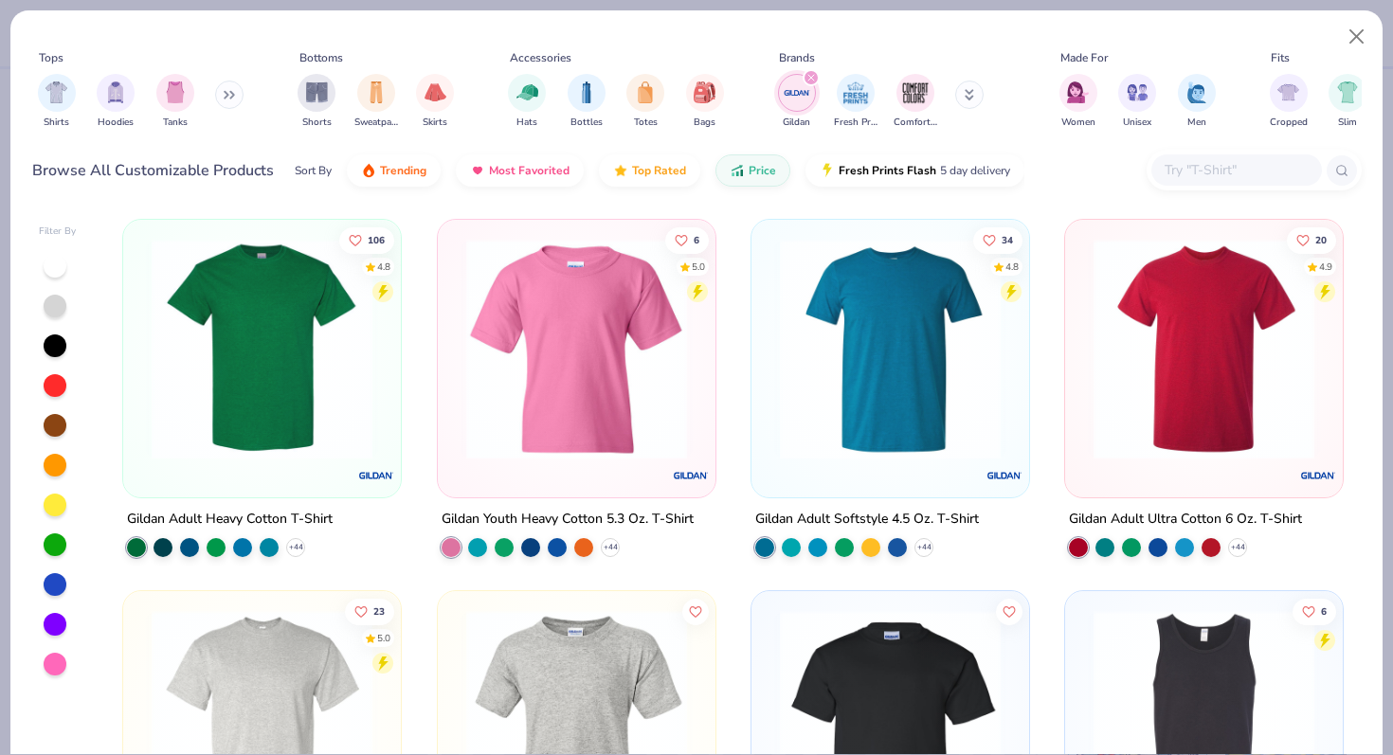
click at [361, 391] on img at bounding box center [262, 349] width 240 height 221
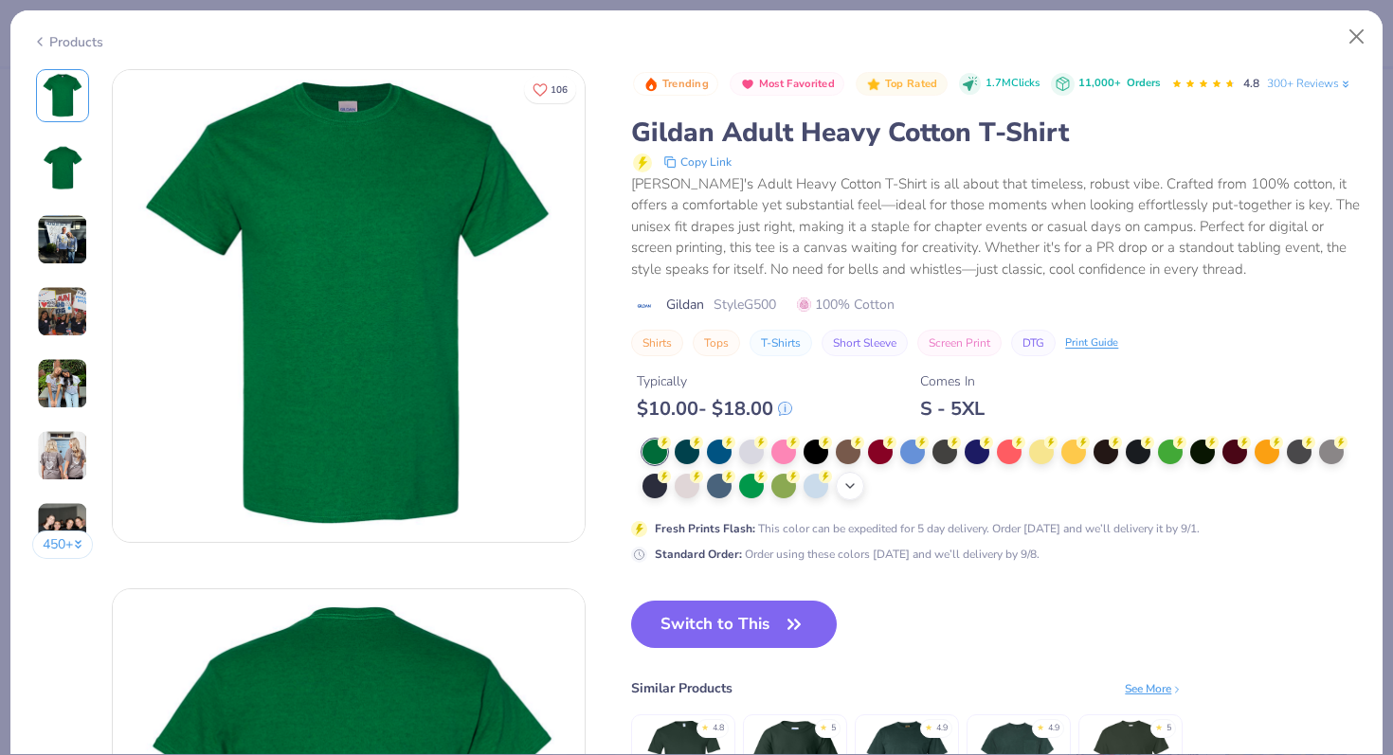
click at [849, 485] on icon at bounding box center [850, 486] width 15 height 15
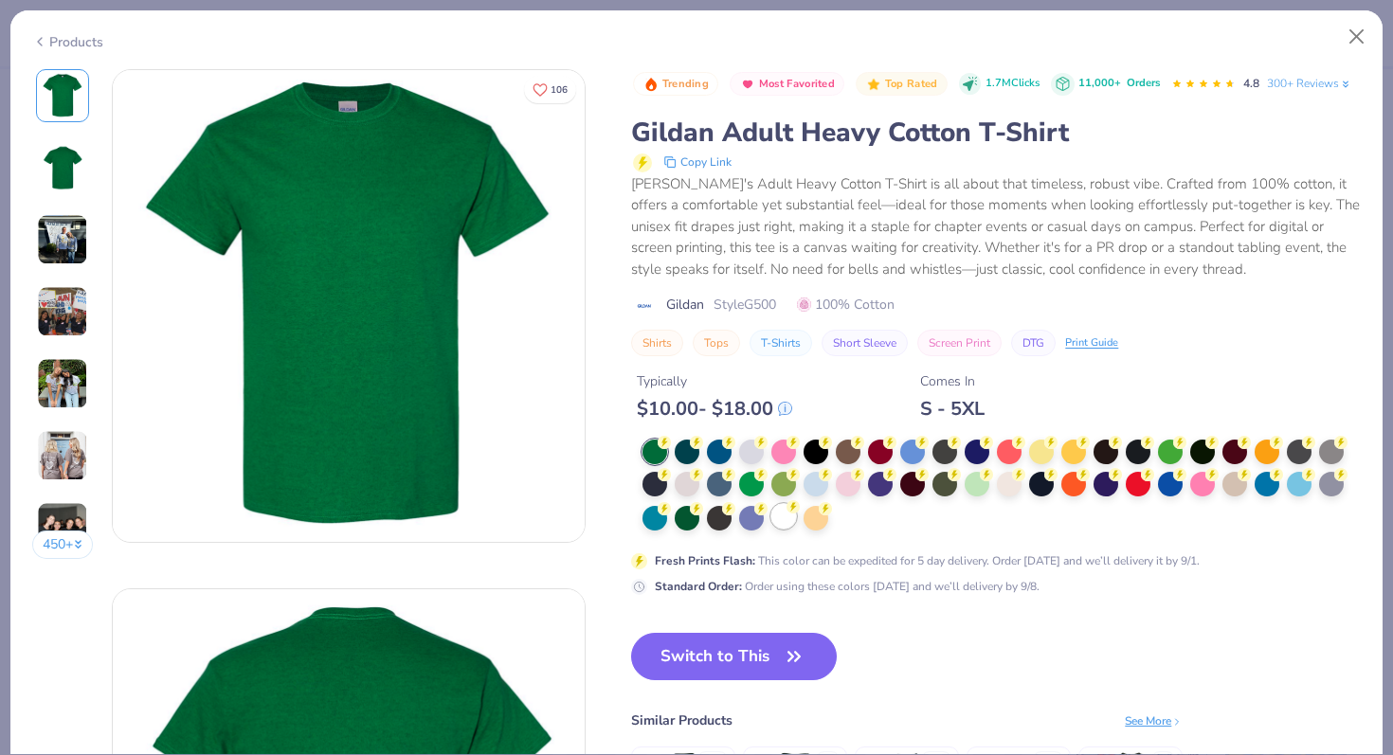
click at [781, 517] on div at bounding box center [783, 516] width 25 height 25
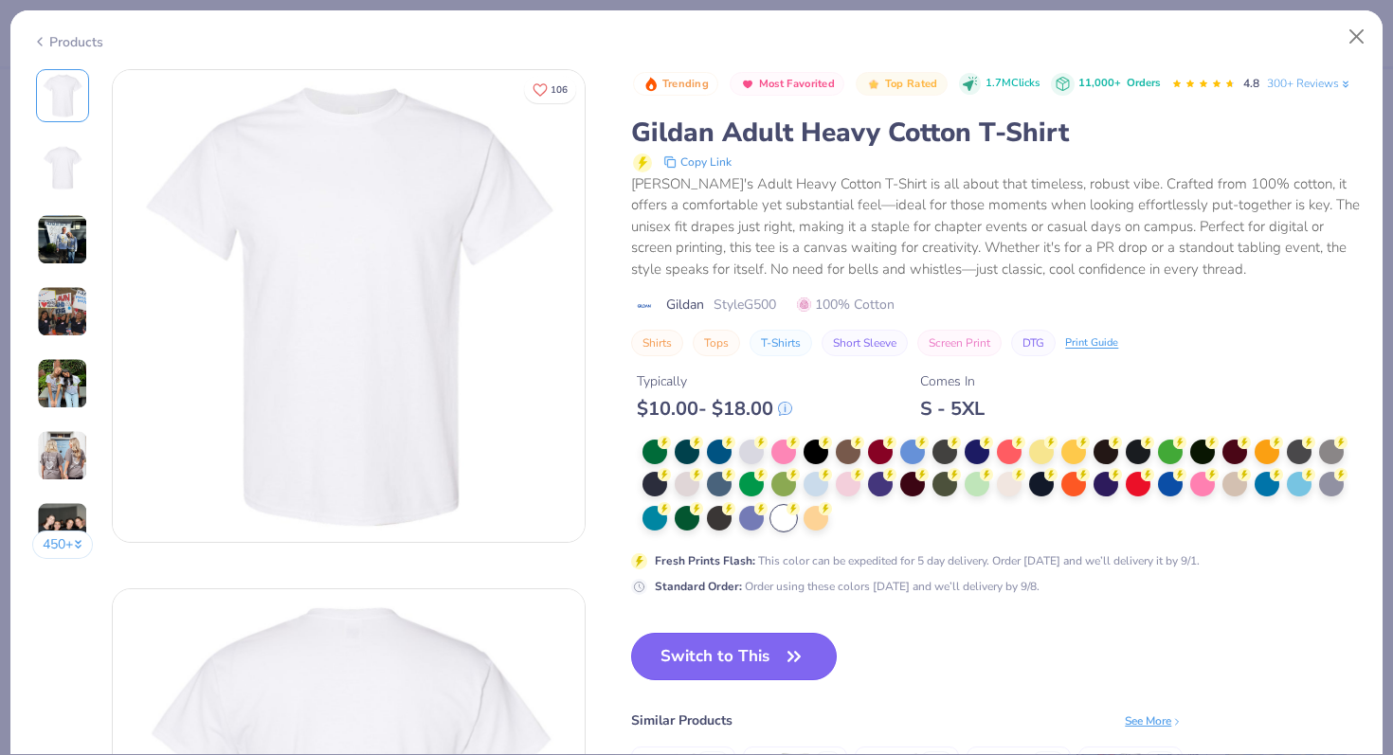
click at [769, 668] on button "Switch to This" at bounding box center [734, 656] width 206 height 47
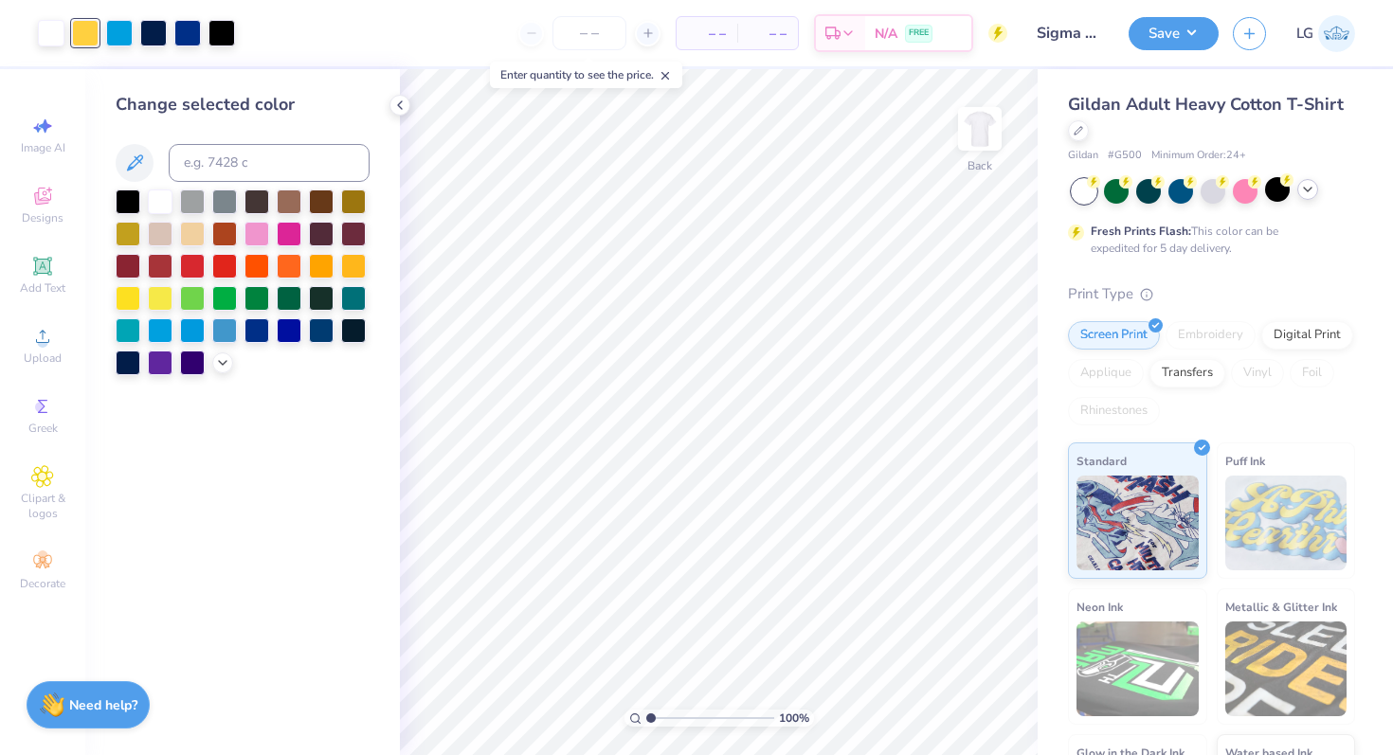
click at [1307, 193] on icon at bounding box center [1307, 189] width 15 height 15
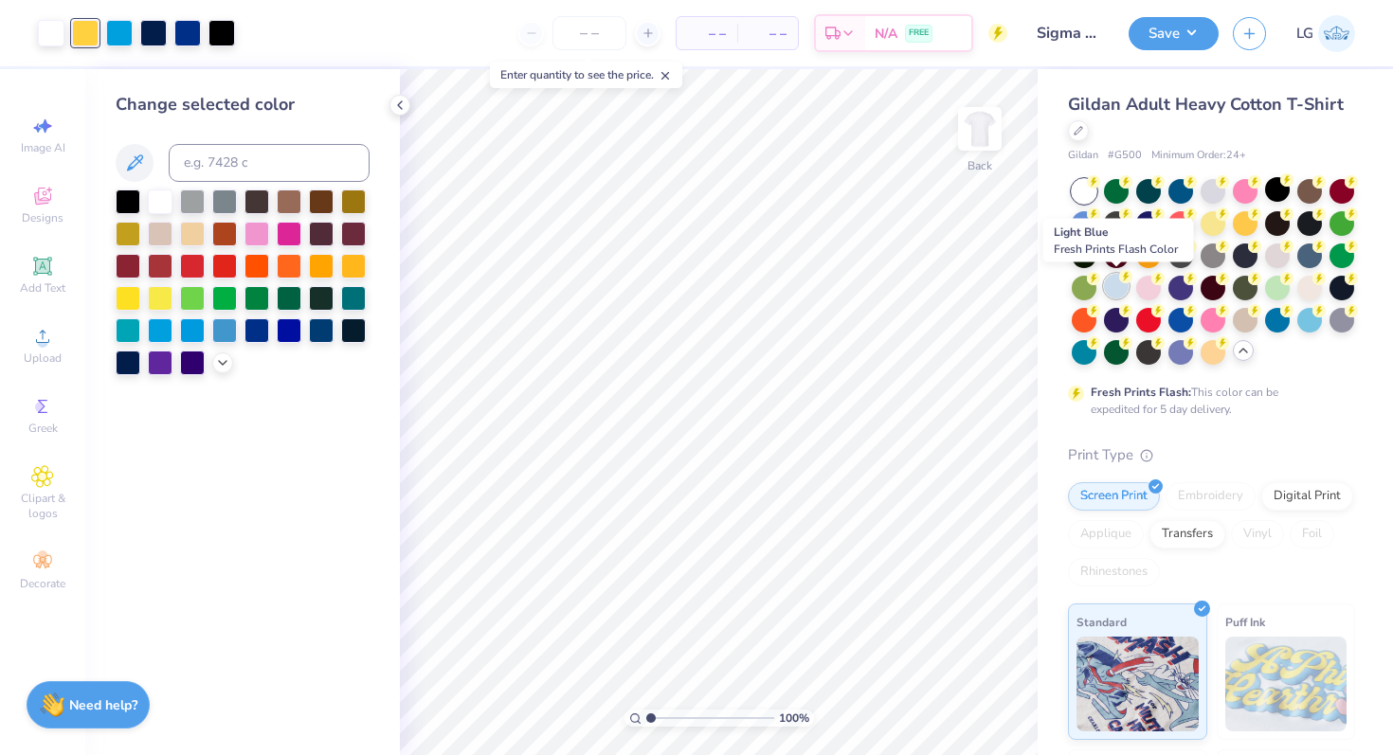
click at [1100, 189] on circle at bounding box center [1093, 181] width 13 height 13
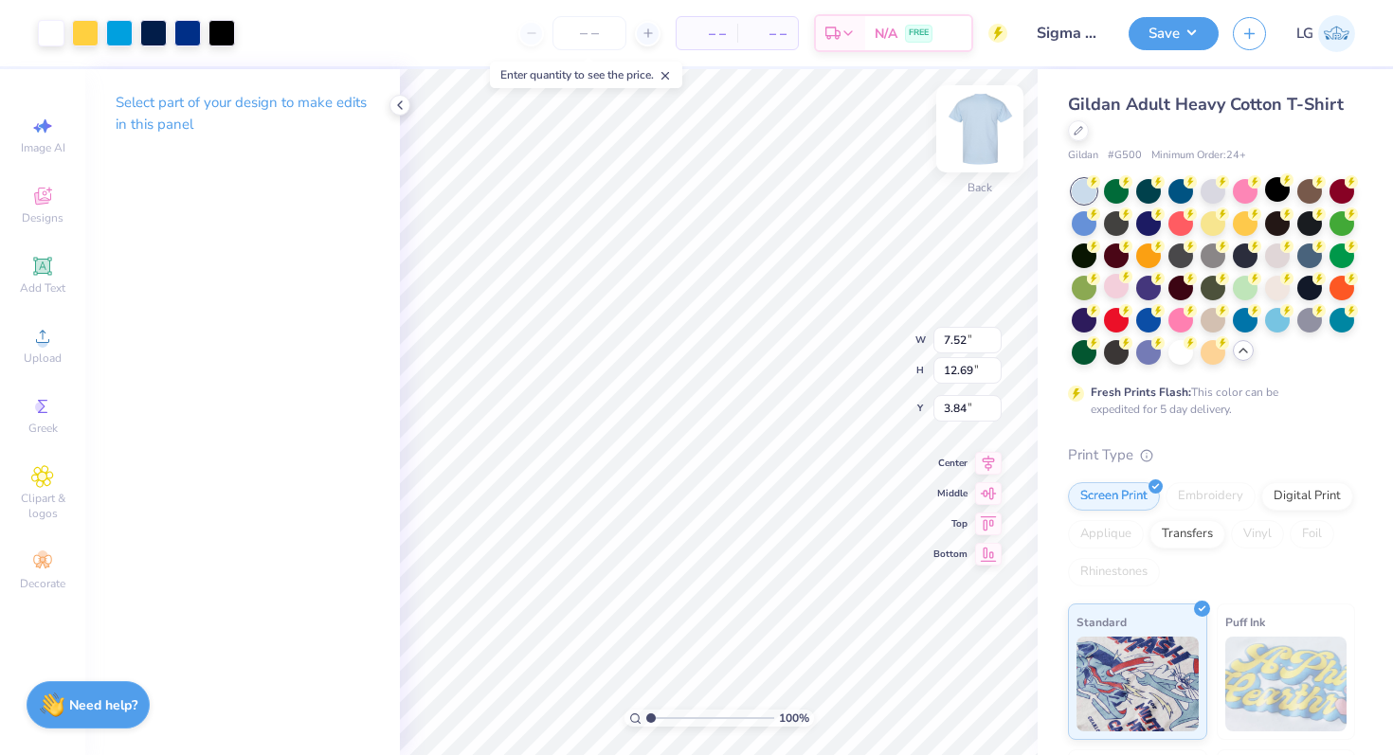
click at [983, 150] on img at bounding box center [980, 129] width 76 height 76
click at [987, 133] on img at bounding box center [980, 129] width 76 height 76
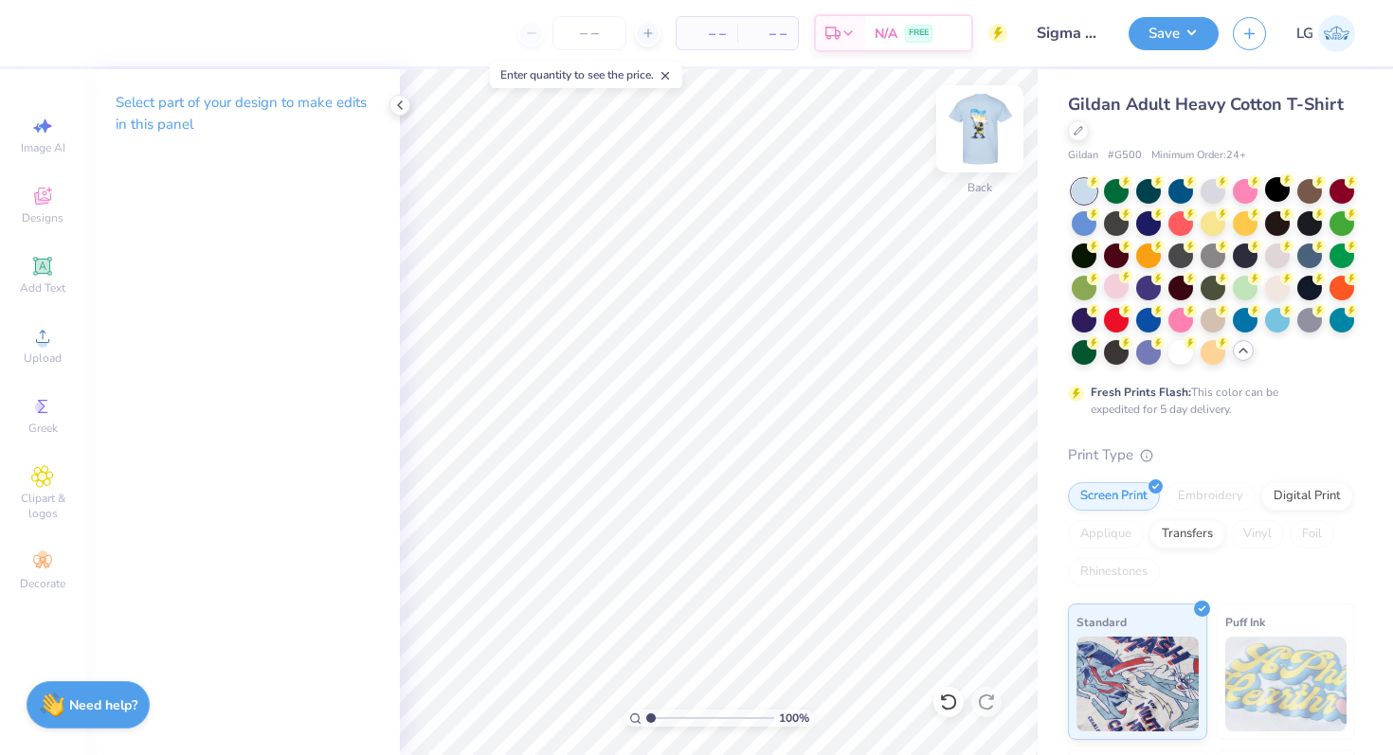
click at [976, 142] on img at bounding box center [980, 129] width 76 height 76
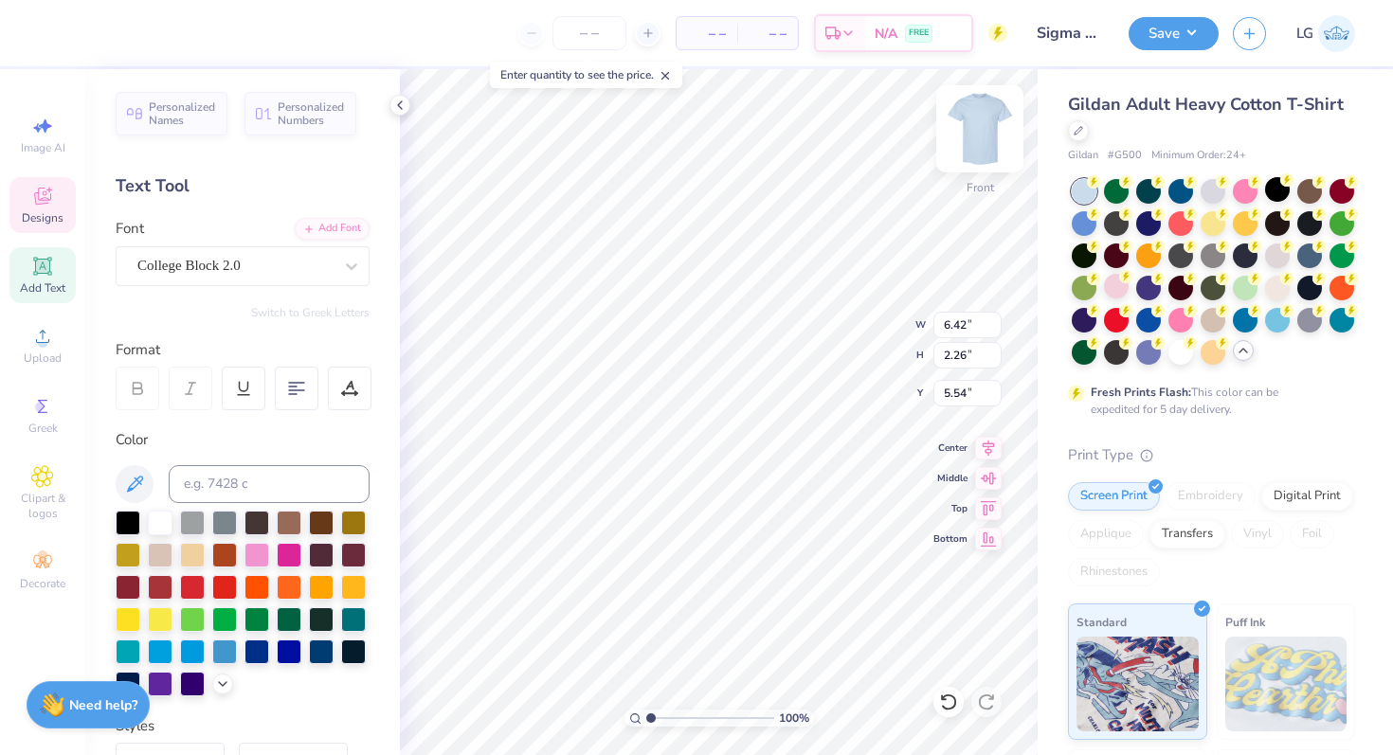
click at [1000, 132] on img at bounding box center [980, 129] width 76 height 76
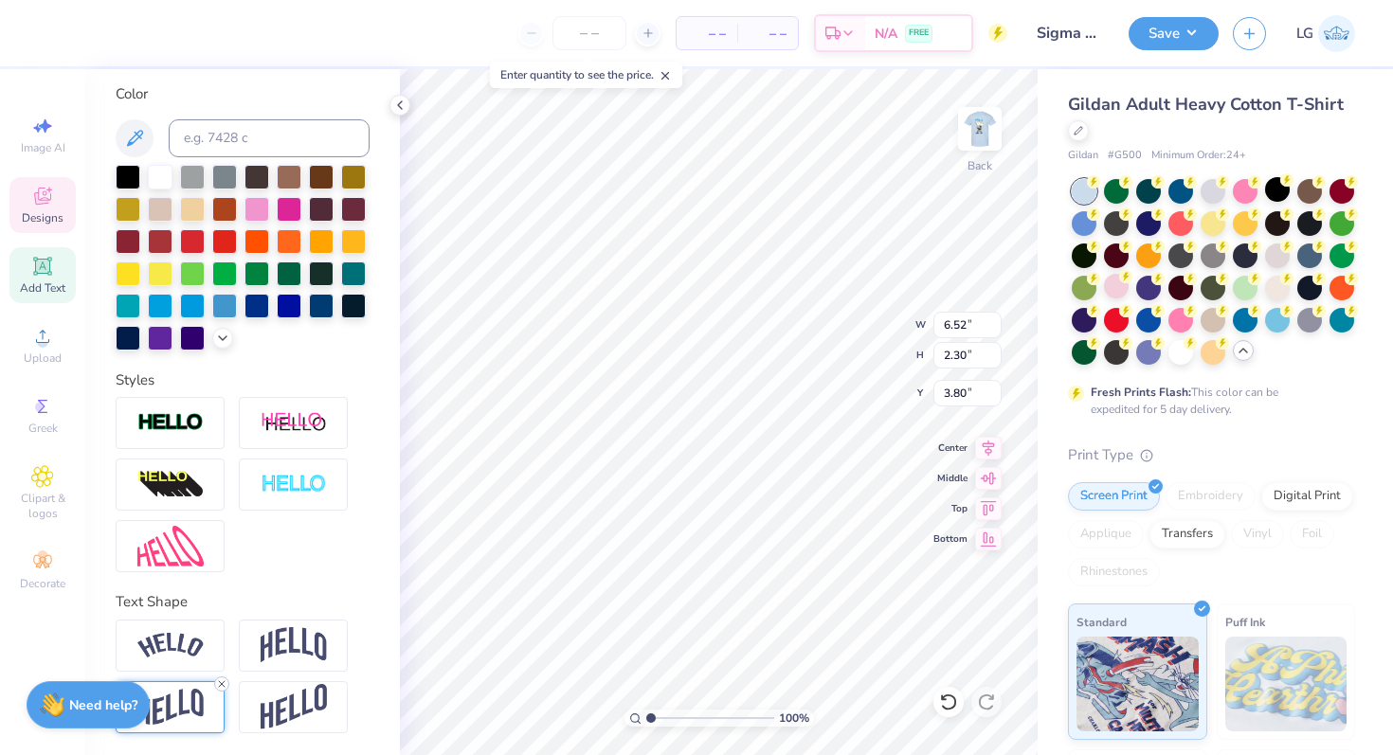
click at [221, 679] on icon at bounding box center [221, 684] width 11 height 11
click at [825, 308] on div "100 % Back W 5.48 5.48 " H 1.17 1.17 " Y 4.11 4.11 " Center Middle Top Bottom" at bounding box center [719, 412] width 638 height 686
click at [40, 264] on icon at bounding box center [42, 266] width 14 height 14
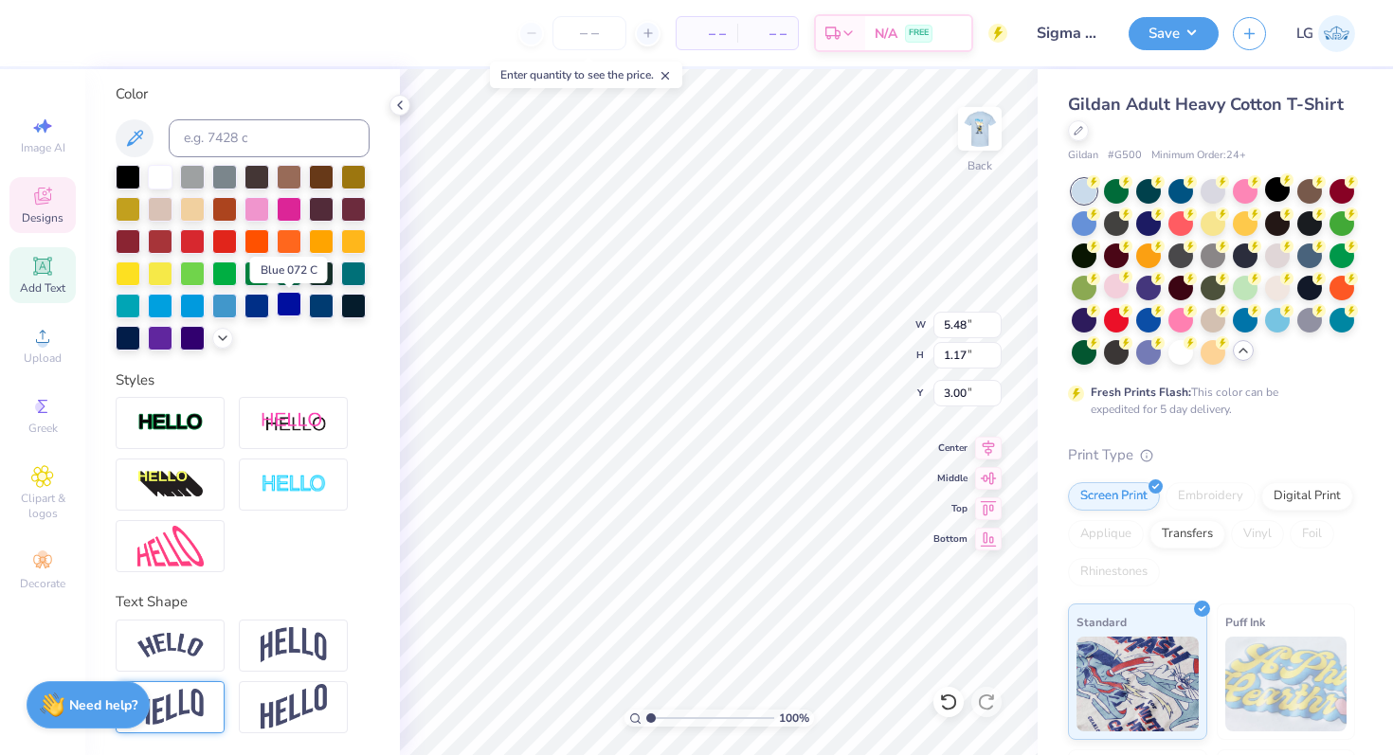
scroll to position [0, 0]
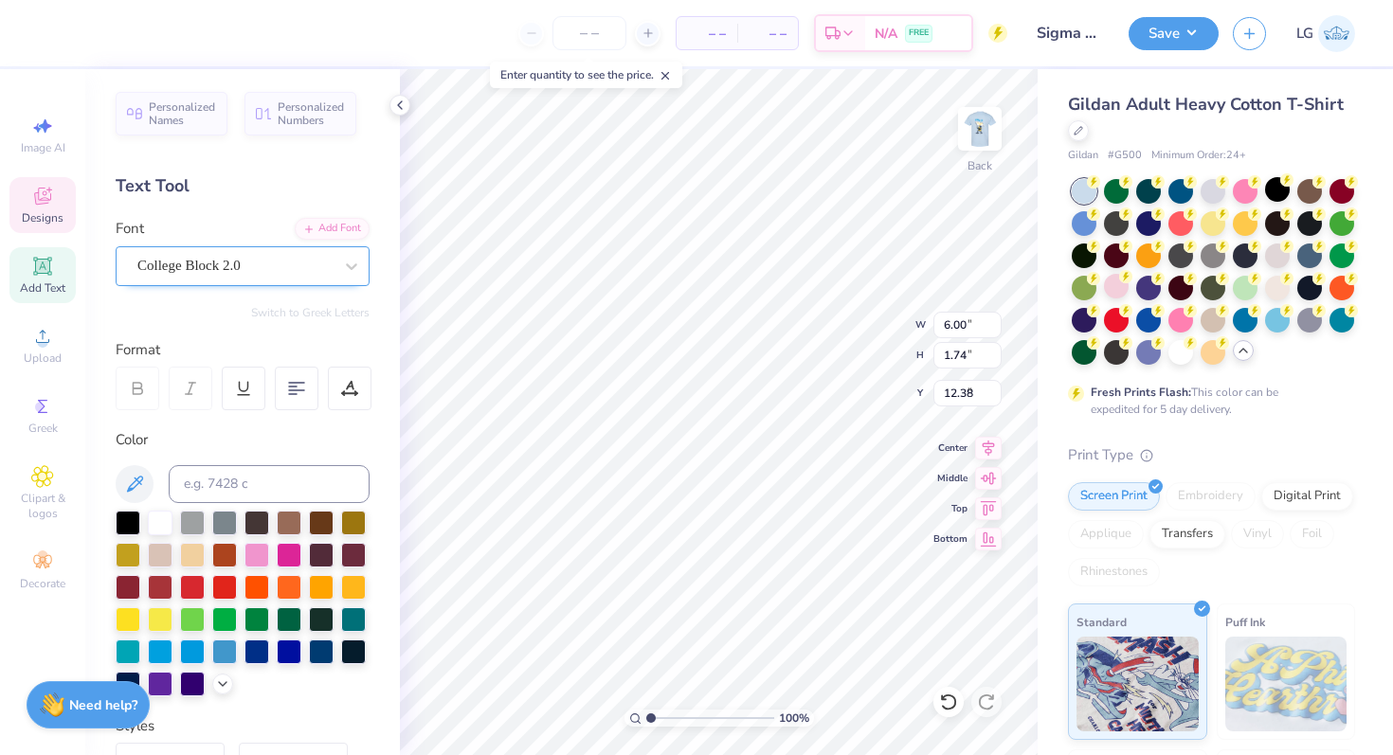
click at [271, 278] on div "College Block 2.0" at bounding box center [235, 265] width 199 height 29
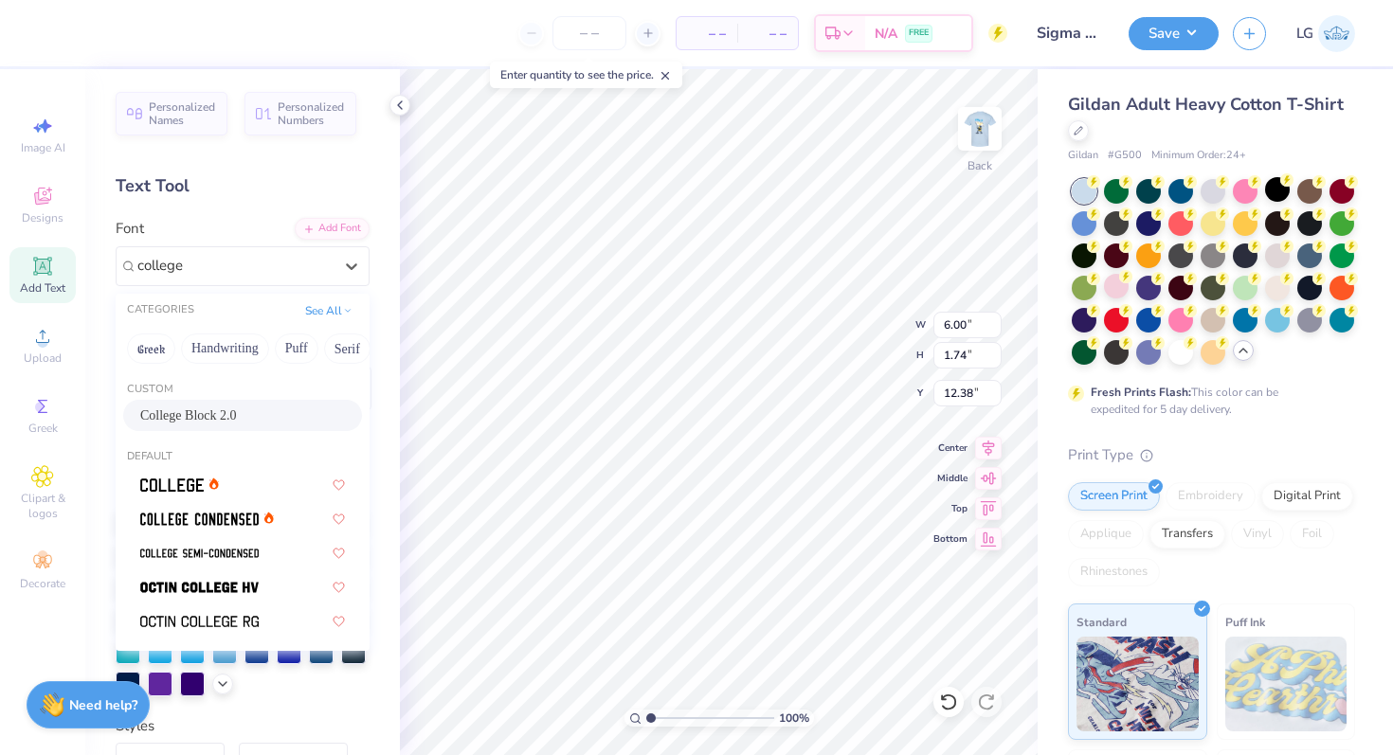
click at [273, 422] on div "College Block 2.0" at bounding box center [242, 416] width 205 height 20
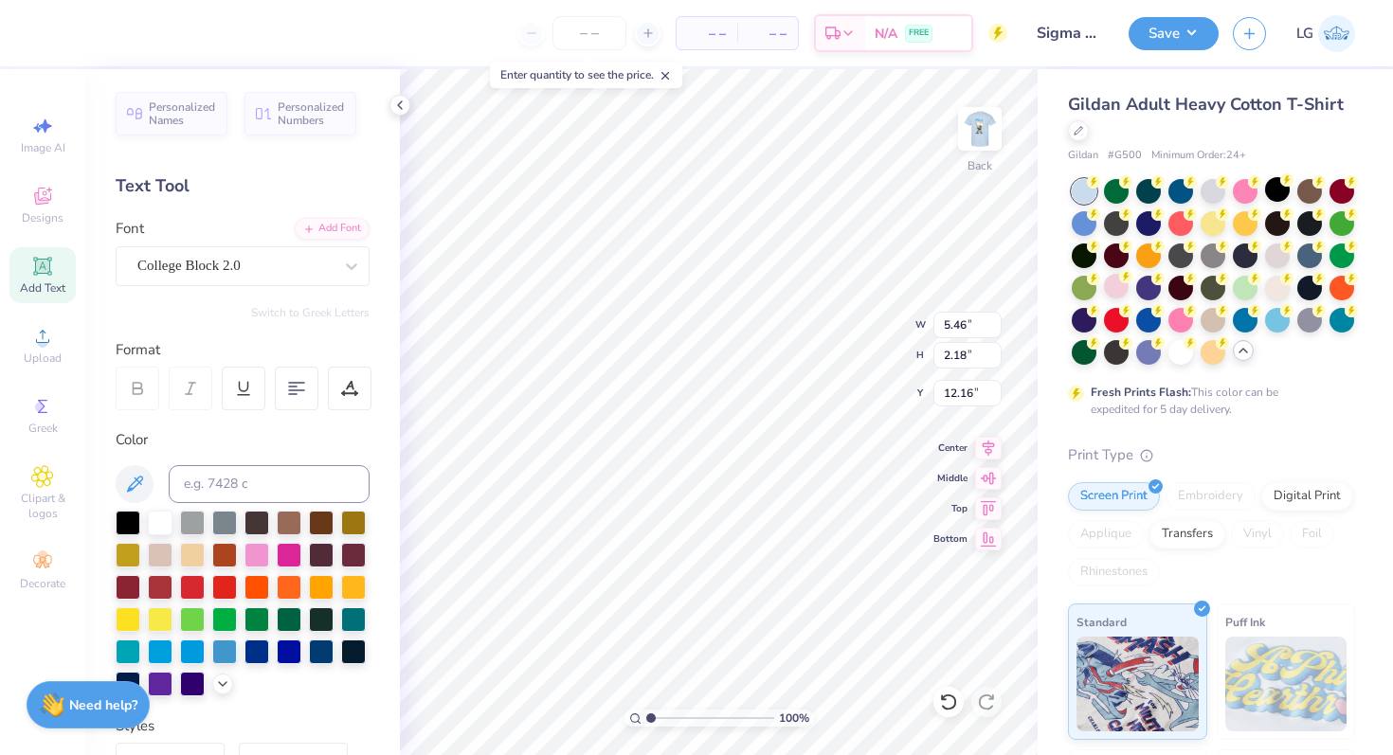
scroll to position [0, 3]
click at [394, 517] on div "Personalized Names Personalized Numbers Text Tool Add Font Font College Block 2…" at bounding box center [242, 412] width 315 height 686
click at [829, 357] on div "100 % Back W 5.68 H 0.89 Y 4.61 Center Middle Top Bottom" at bounding box center [719, 412] width 638 height 686
click at [832, 336] on div "100 % Back W 4.48 4.48 " H 0.70 0.70 " Y 3.24 3.24 " Center Middle Top Bottom" at bounding box center [719, 412] width 638 height 686
click at [347, 266] on icon at bounding box center [351, 266] width 19 height 19
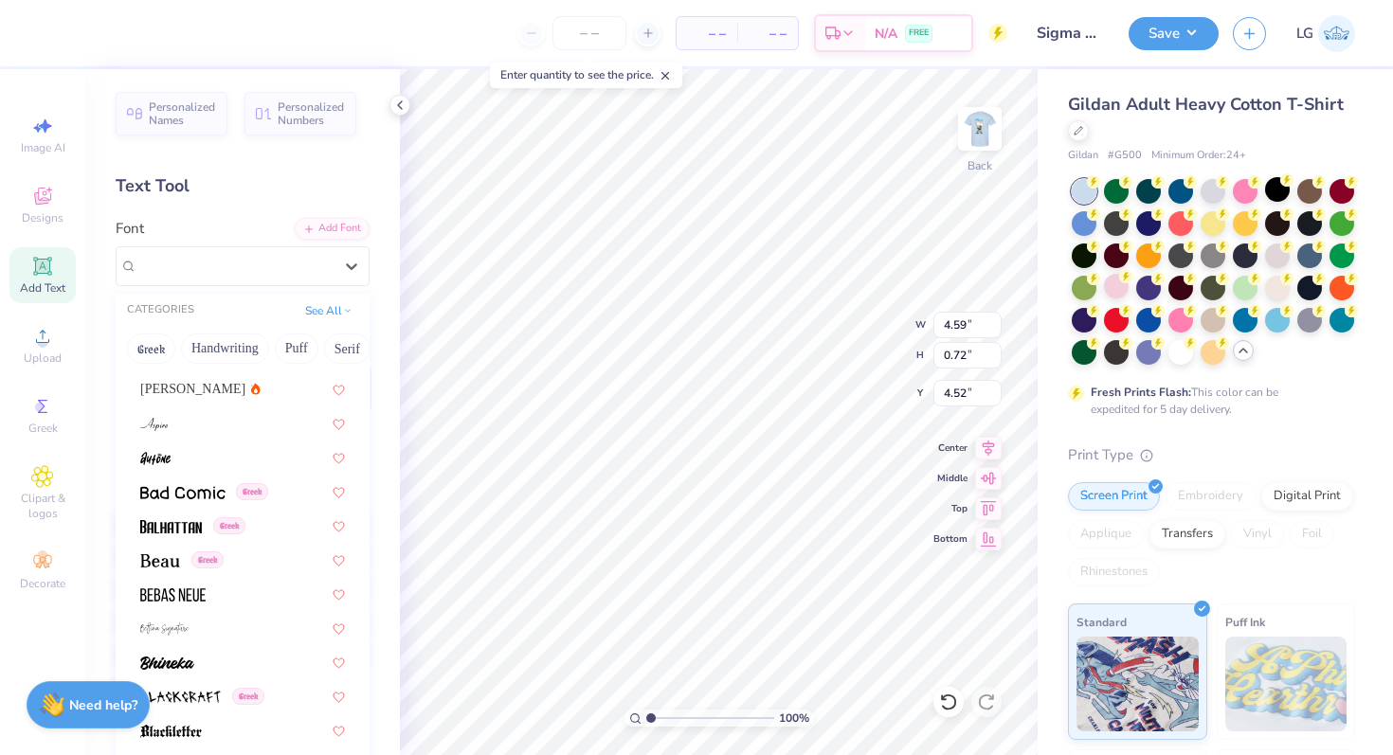
scroll to position [971, 0]
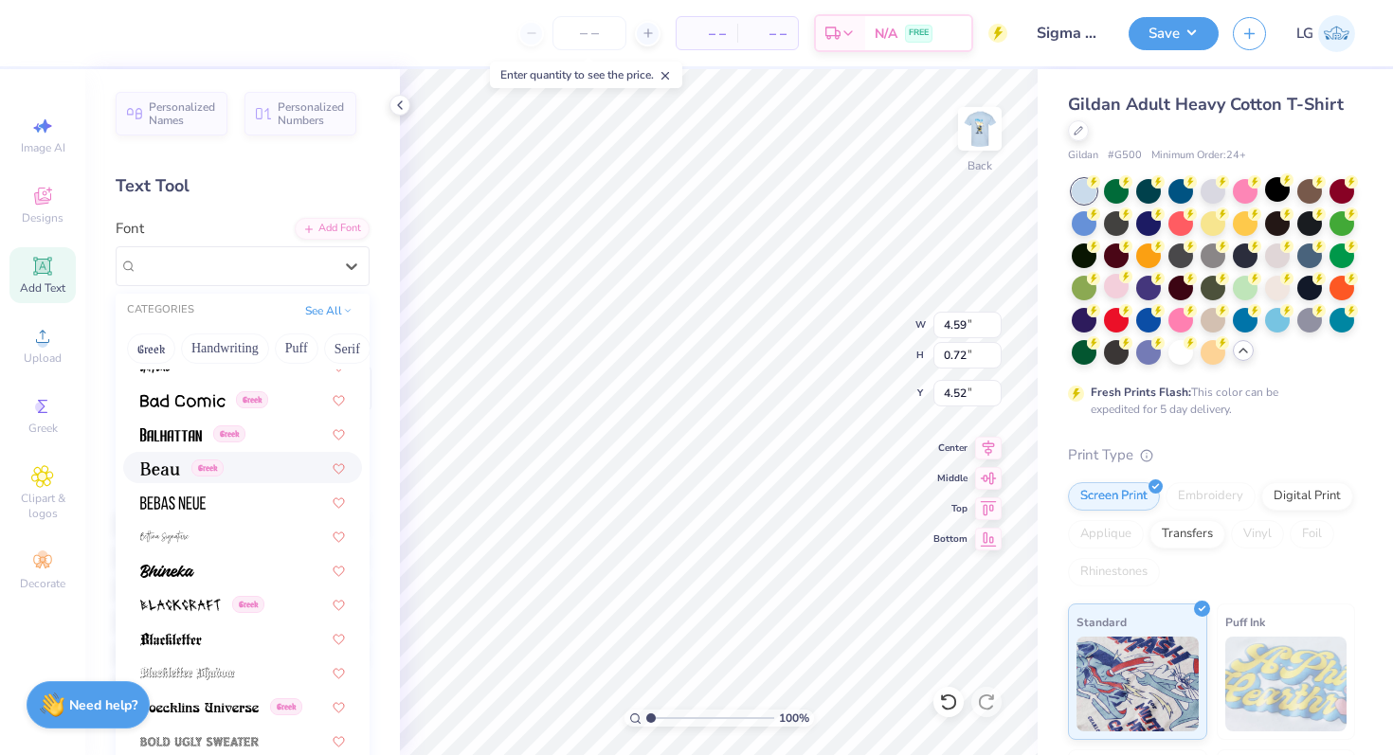
click at [203, 465] on span "Greek" at bounding box center [207, 468] width 32 height 17
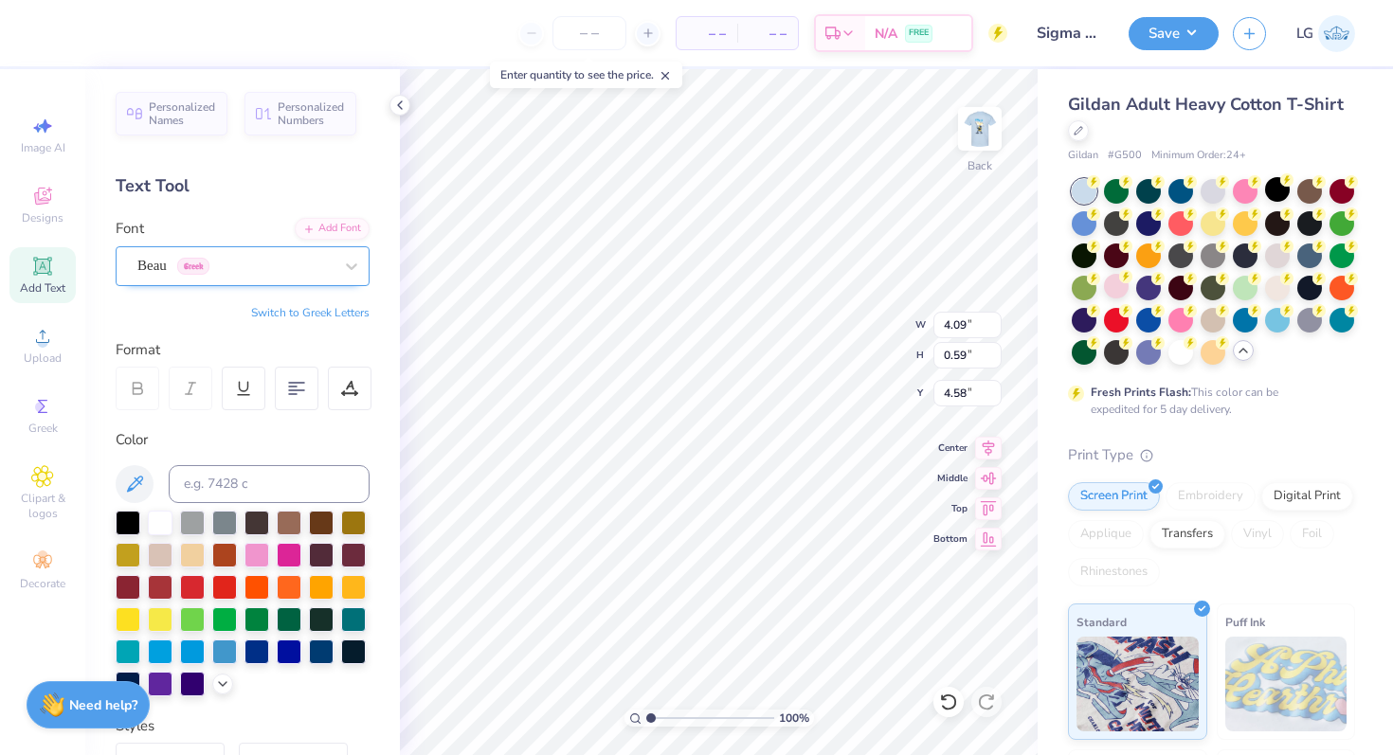
click at [296, 263] on div "Beau Greek" at bounding box center [235, 265] width 199 height 29
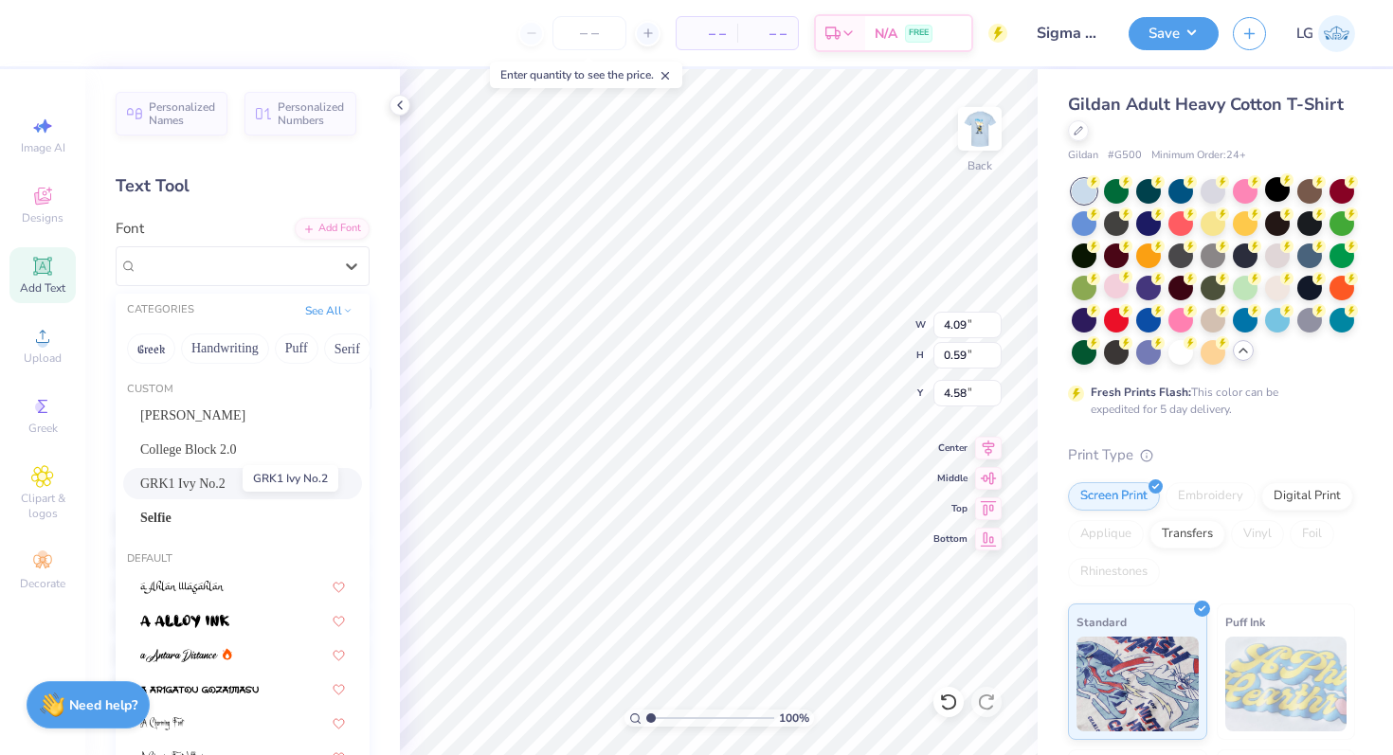
click at [219, 485] on span "GRK1 Ivy No.2" at bounding box center [182, 484] width 85 height 20
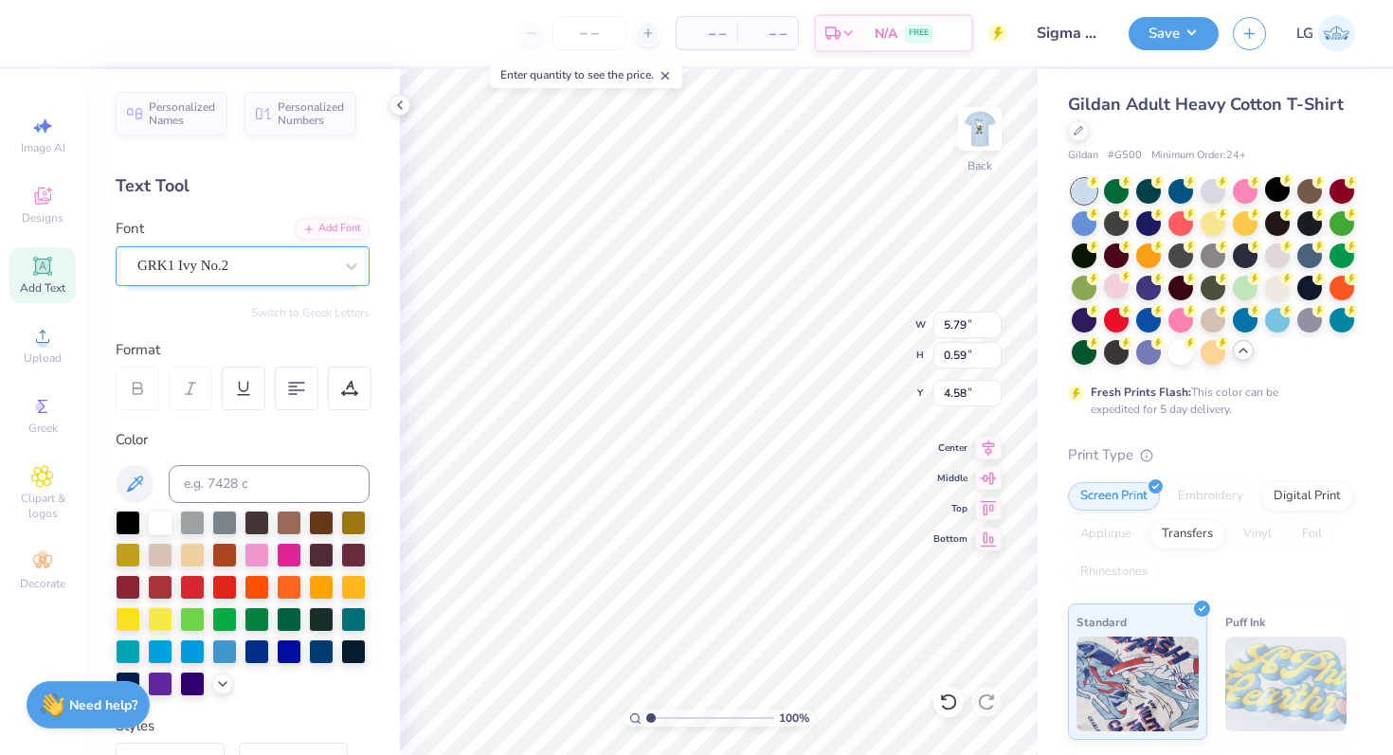
click at [261, 264] on div "GRK1 Ivy No.2" at bounding box center [235, 265] width 199 height 29
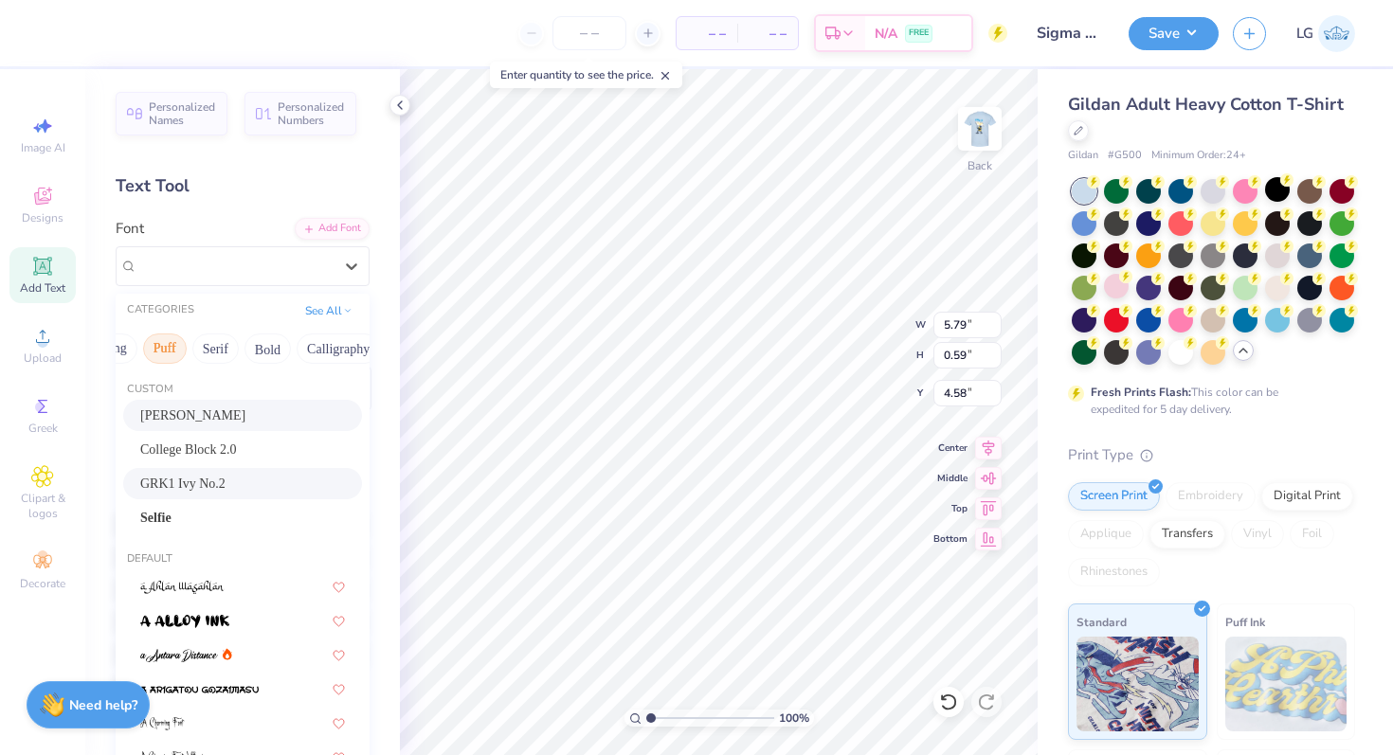
scroll to position [0, 220]
click at [118, 350] on button "Serif" at bounding box center [127, 349] width 46 height 30
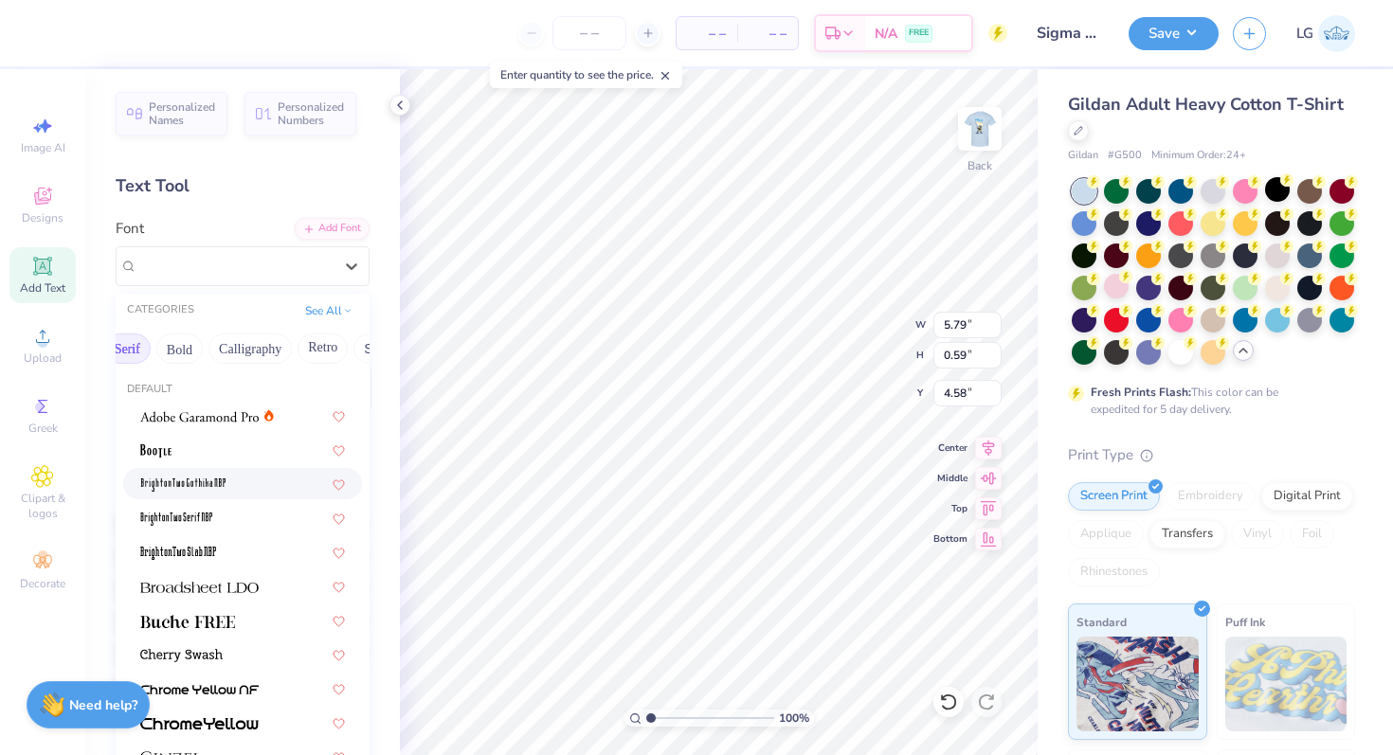
click at [234, 493] on div at bounding box center [242, 484] width 205 height 20
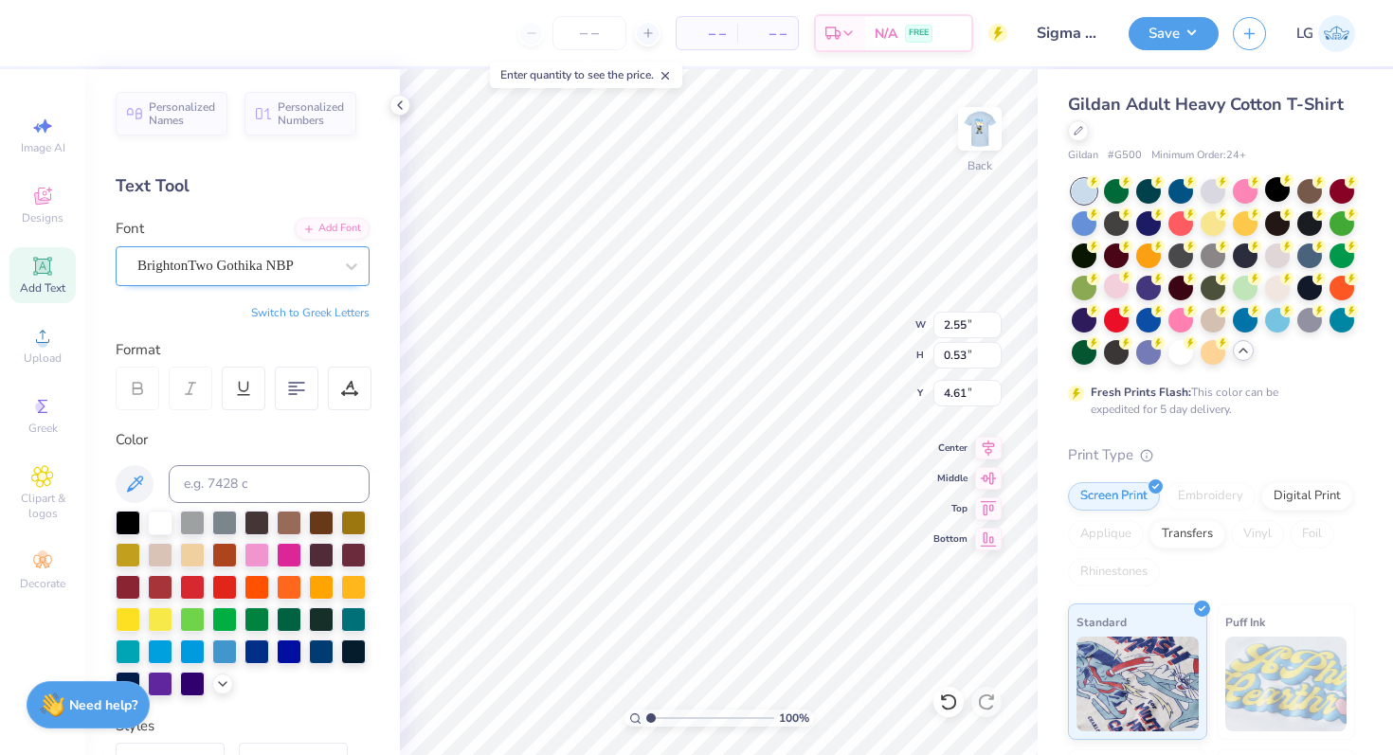
click at [293, 271] on div "BrightonTwo Gothika NBP" at bounding box center [235, 265] width 199 height 29
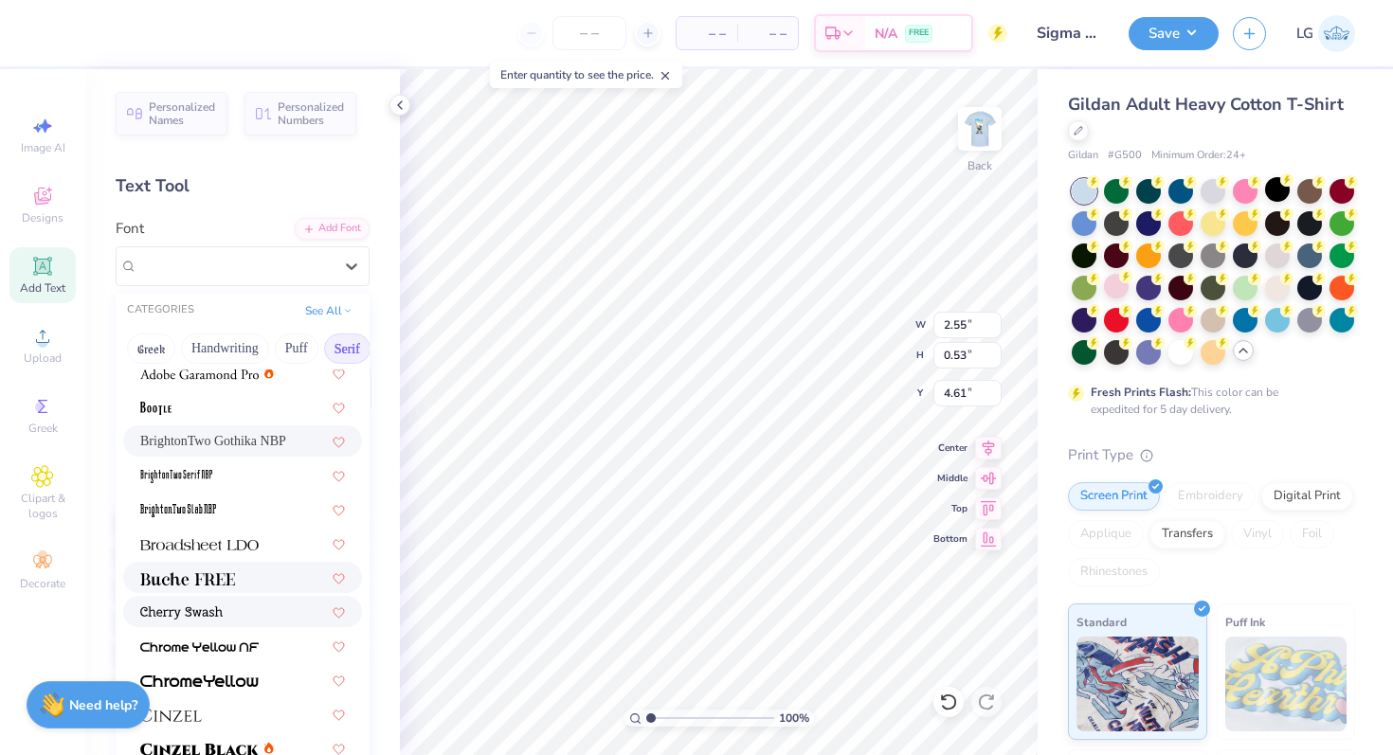
scroll to position [67, 0]
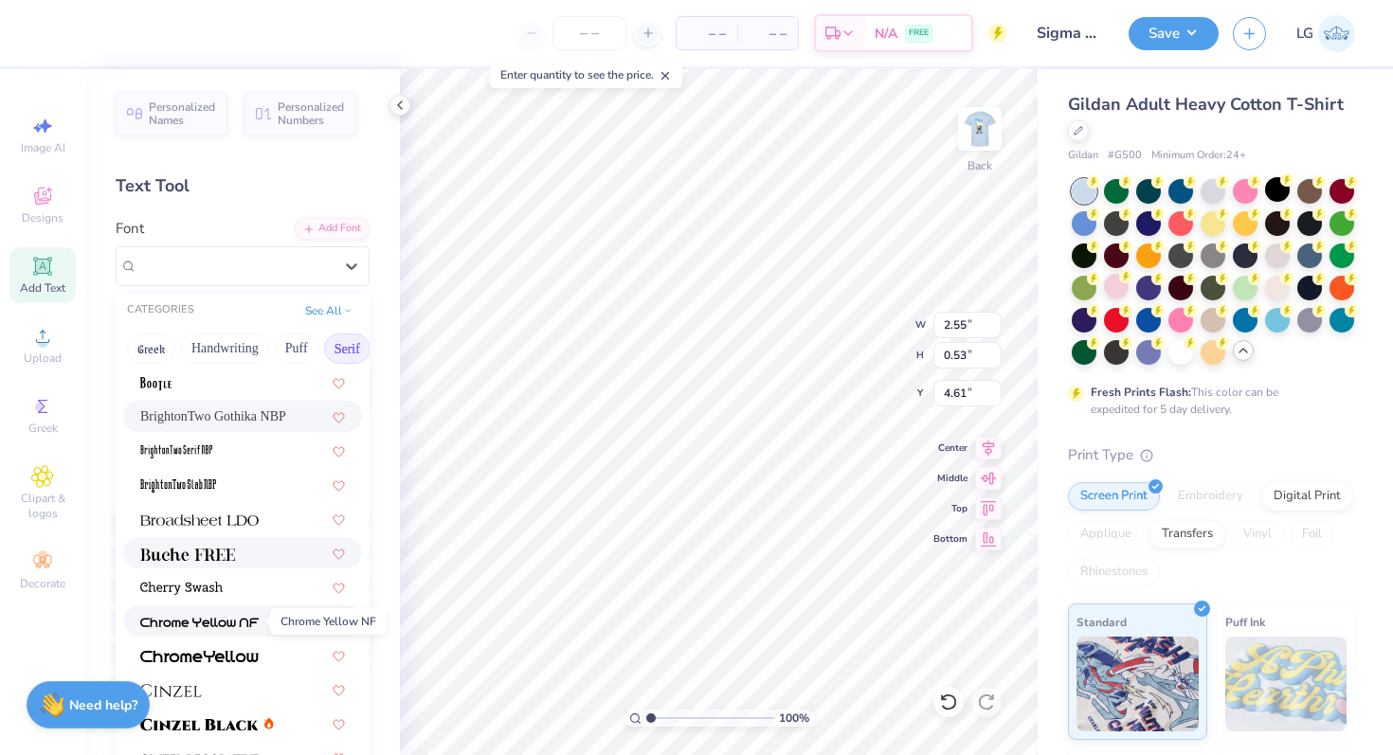
click at [224, 626] on img at bounding box center [199, 622] width 118 height 13
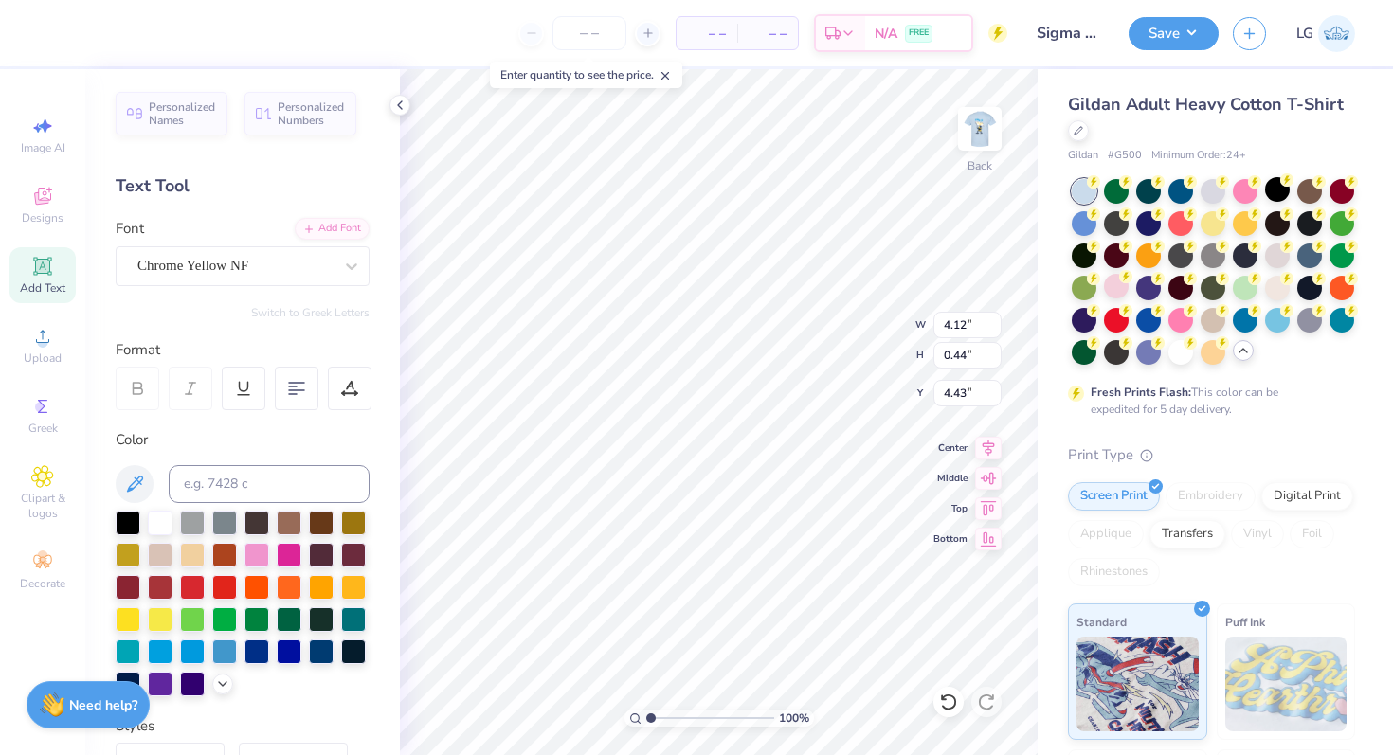
click at [826, 325] on div "100 % Back W 4.12 4.12 " H 0.44 0.44 " Y 4.43 4.43 " Center Middle Top Bottom" at bounding box center [719, 412] width 638 height 686
click at [993, 148] on img at bounding box center [980, 129] width 76 height 76
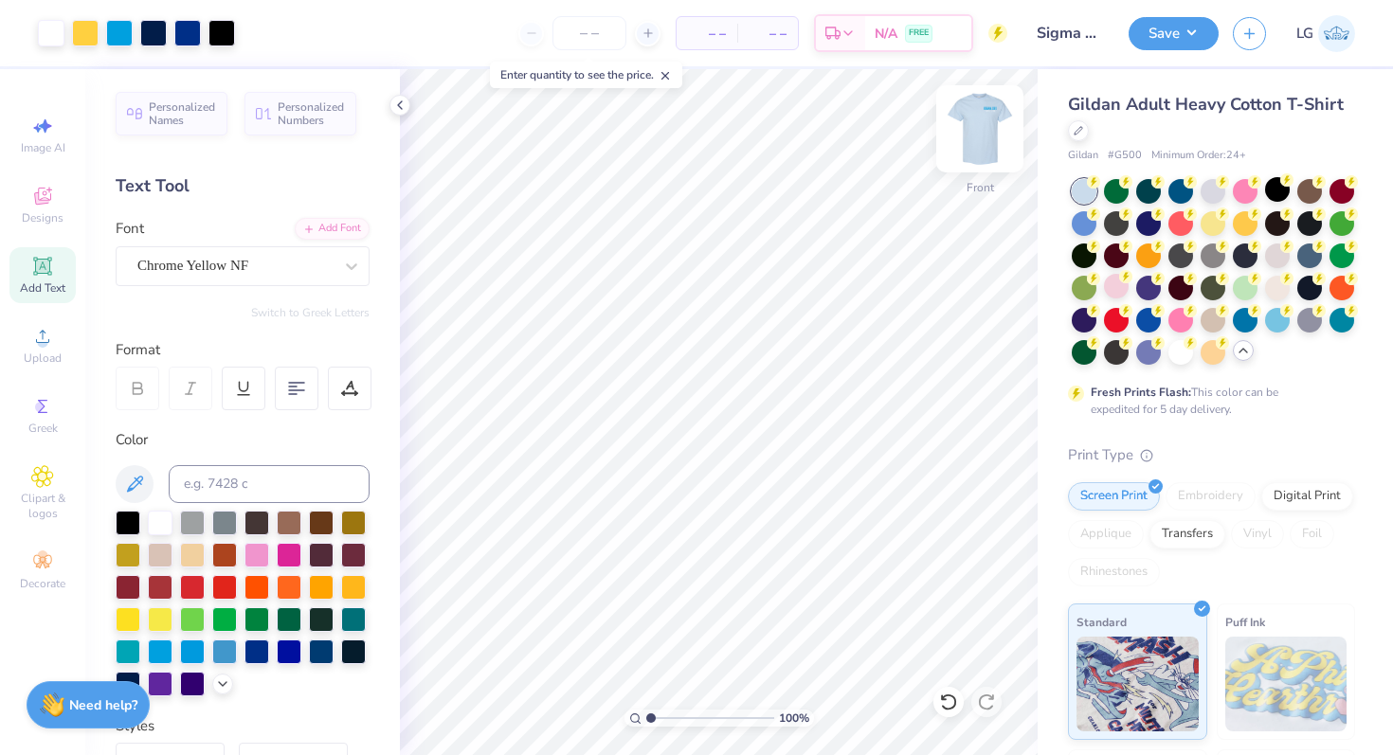
click at [975, 136] on img at bounding box center [980, 129] width 76 height 76
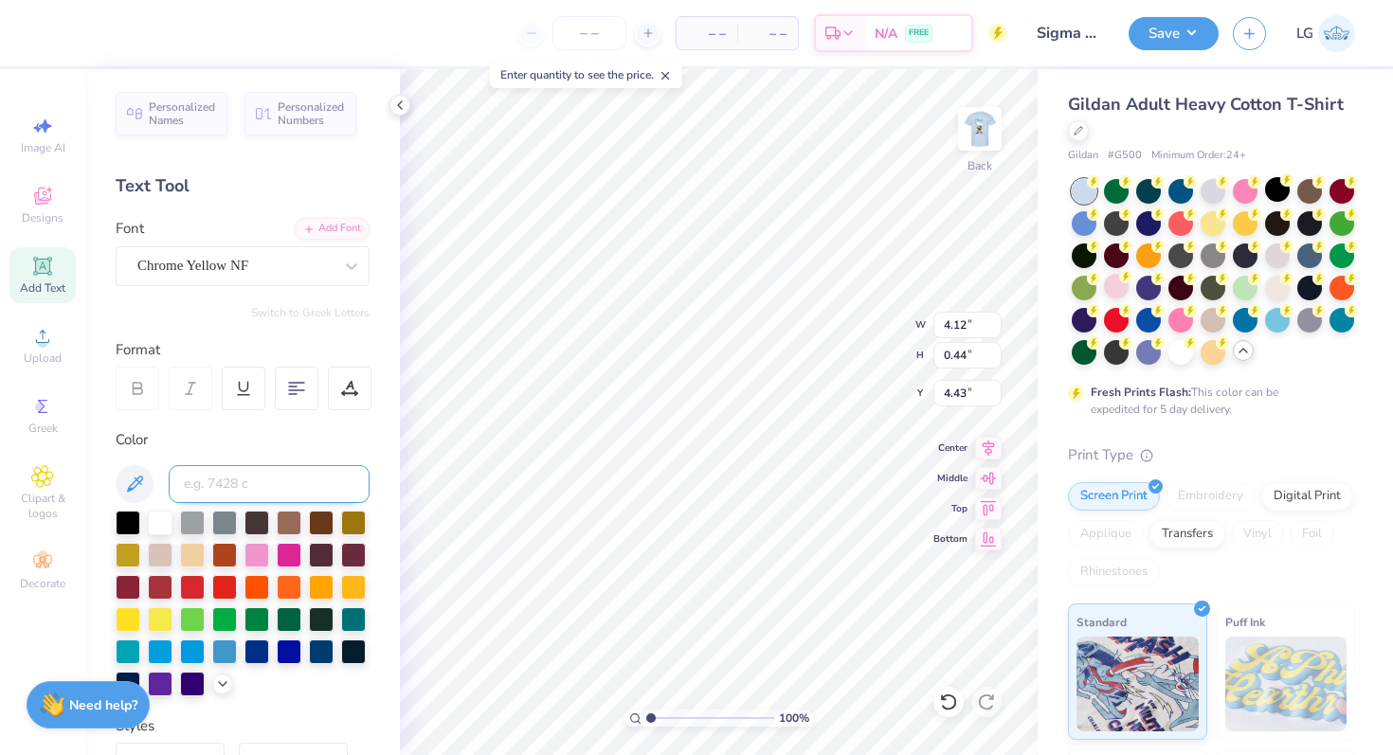
click at [217, 477] on input at bounding box center [269, 484] width 201 height 38
click at [91, 33] on div at bounding box center [85, 31] width 27 height 27
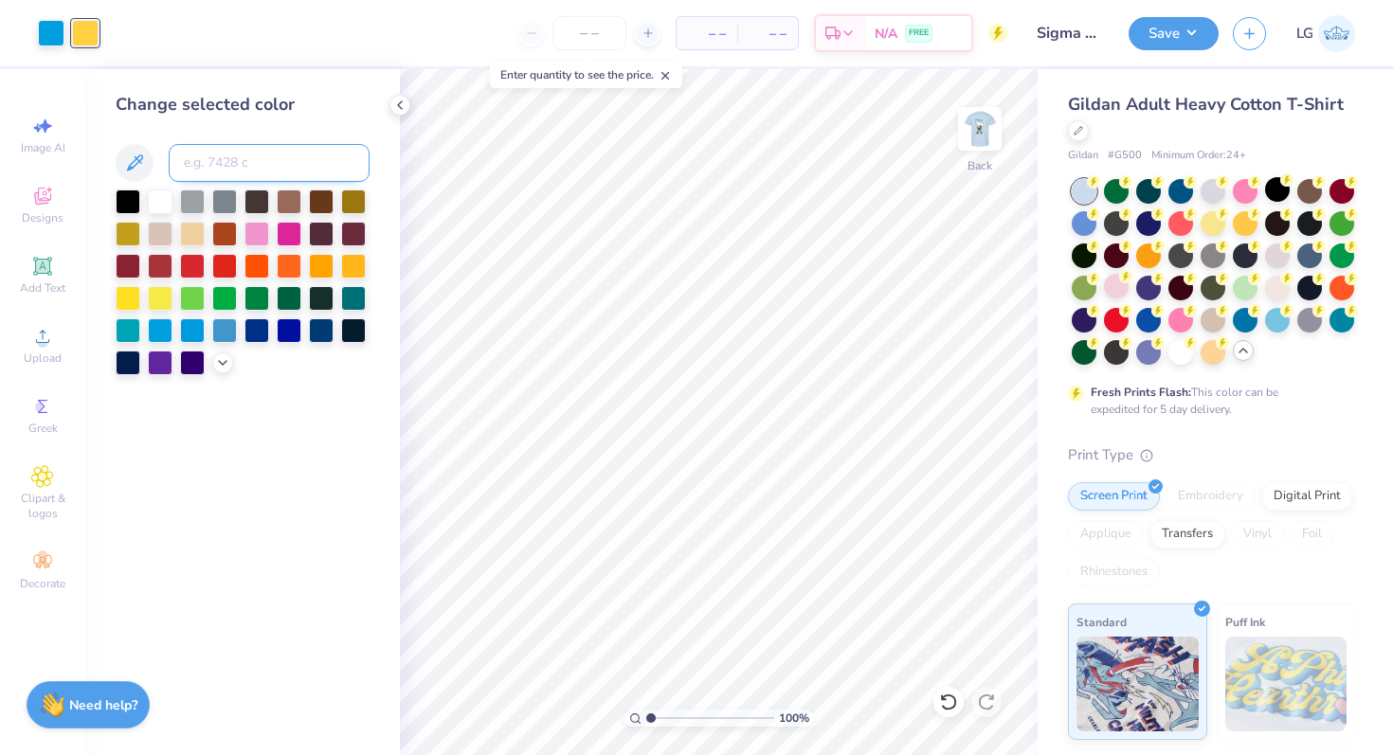
click at [228, 145] on input at bounding box center [269, 163] width 201 height 38
click at [402, 107] on icon at bounding box center [399, 105] width 15 height 15
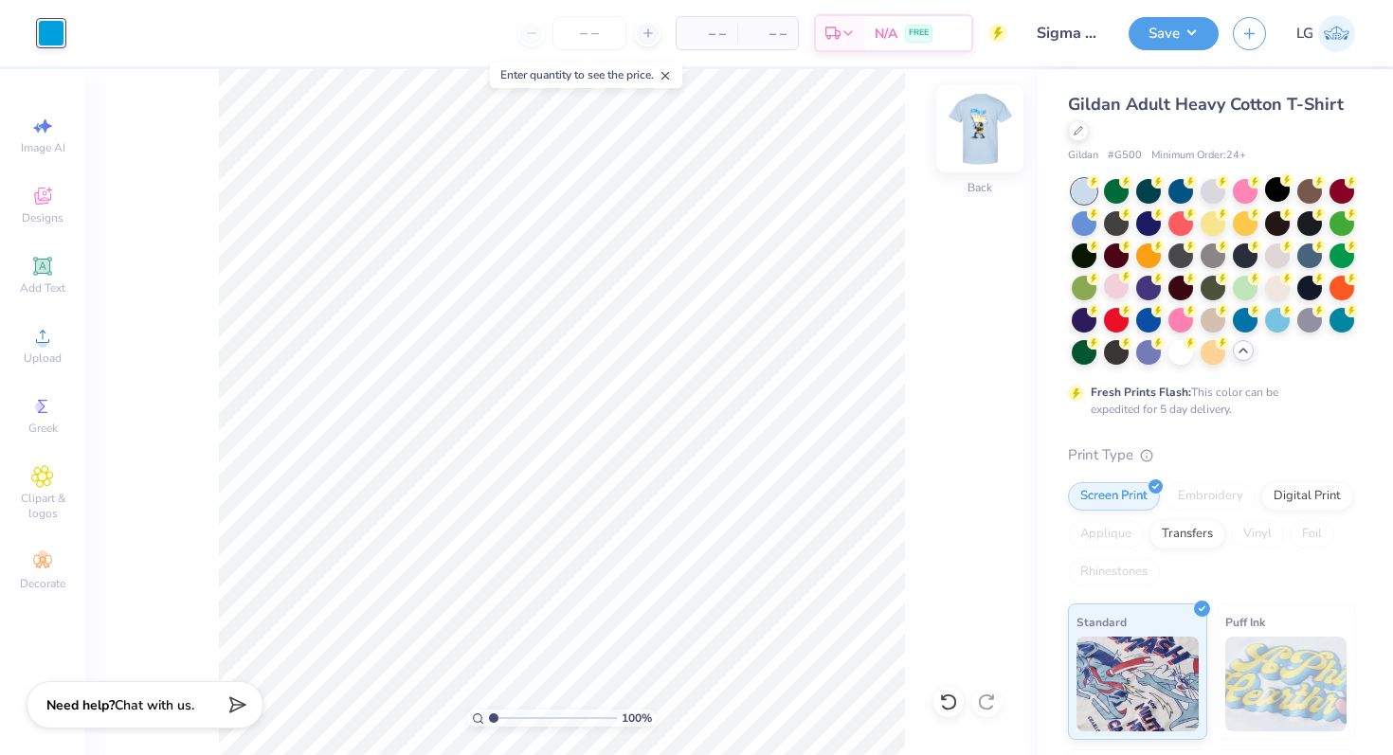
click at [971, 155] on img at bounding box center [980, 129] width 76 height 76
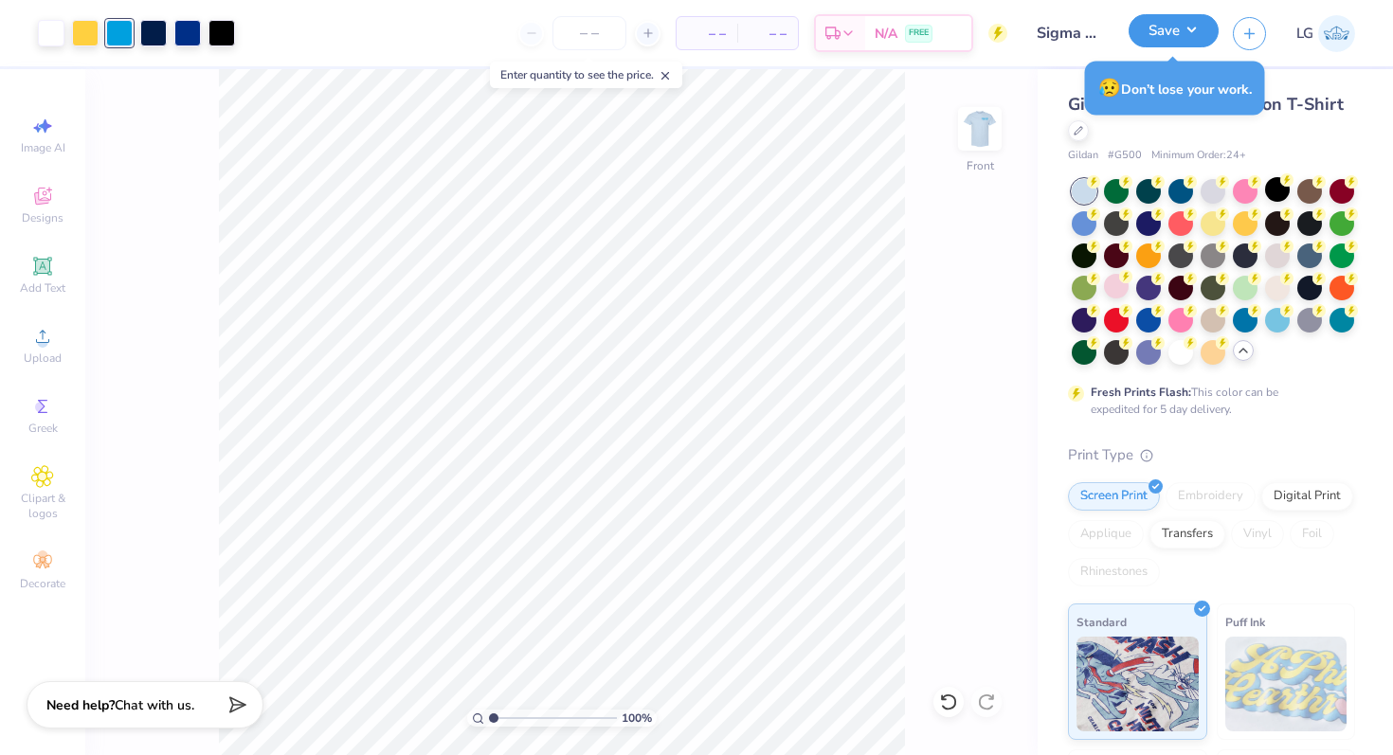
click at [1197, 32] on button "Save" at bounding box center [1174, 30] width 90 height 33
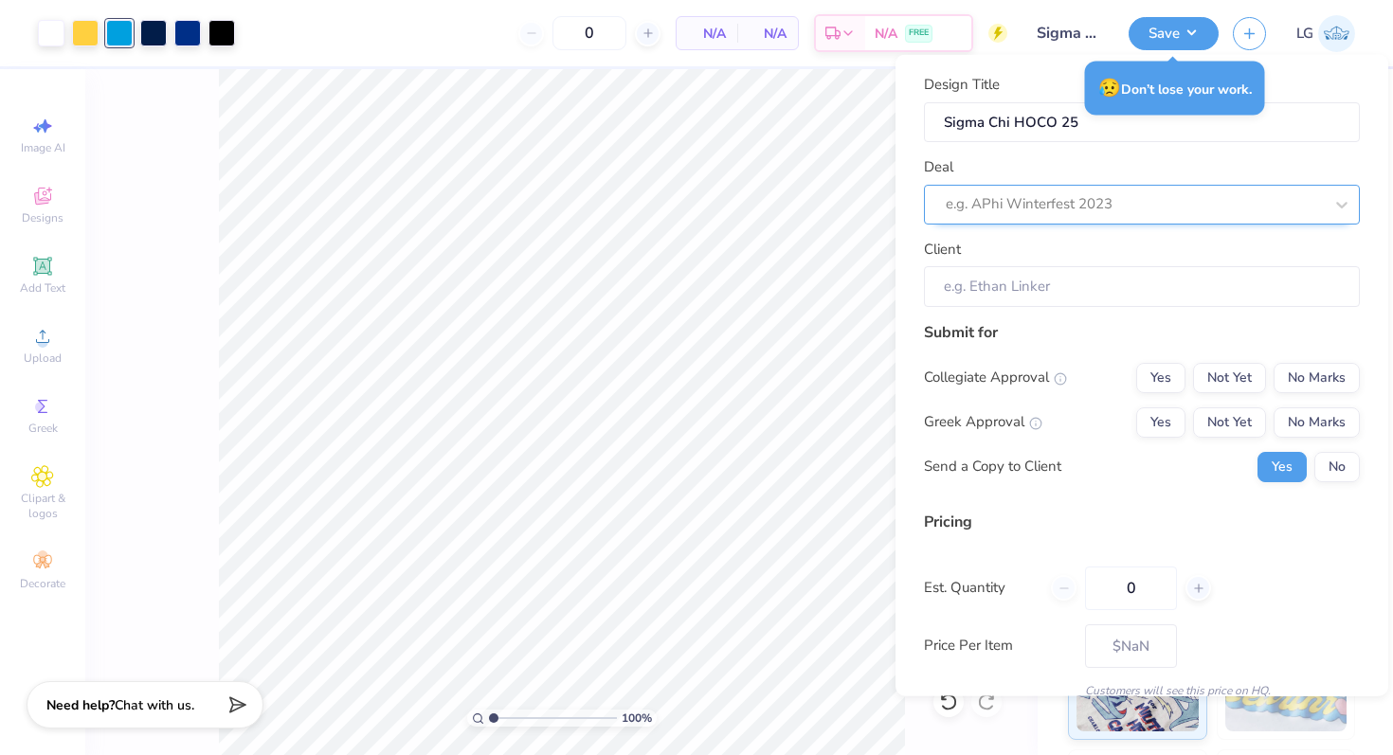
click at [1223, 217] on div "e.g. APhi Winterfest 2023" at bounding box center [1134, 204] width 381 height 29
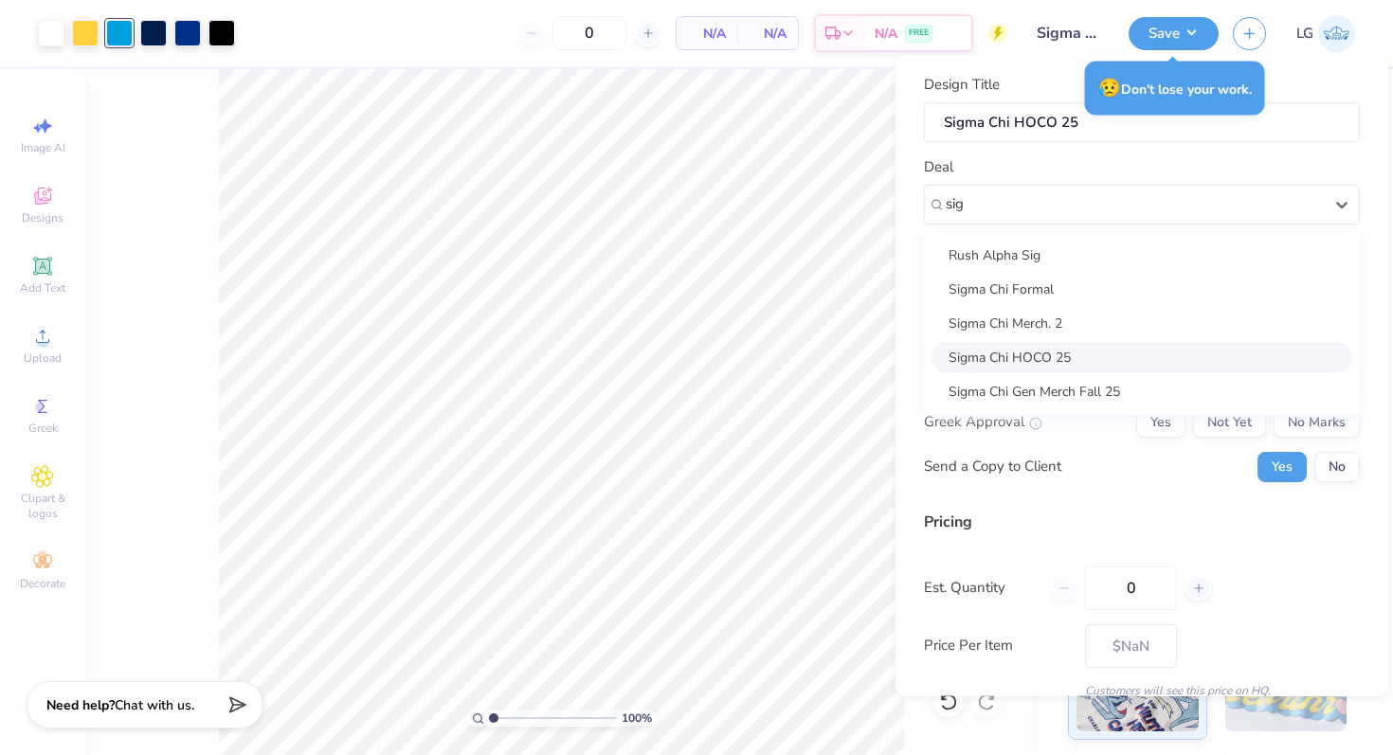
click at [1147, 349] on div "Sigma Chi HOCO 25" at bounding box center [1142, 356] width 421 height 31
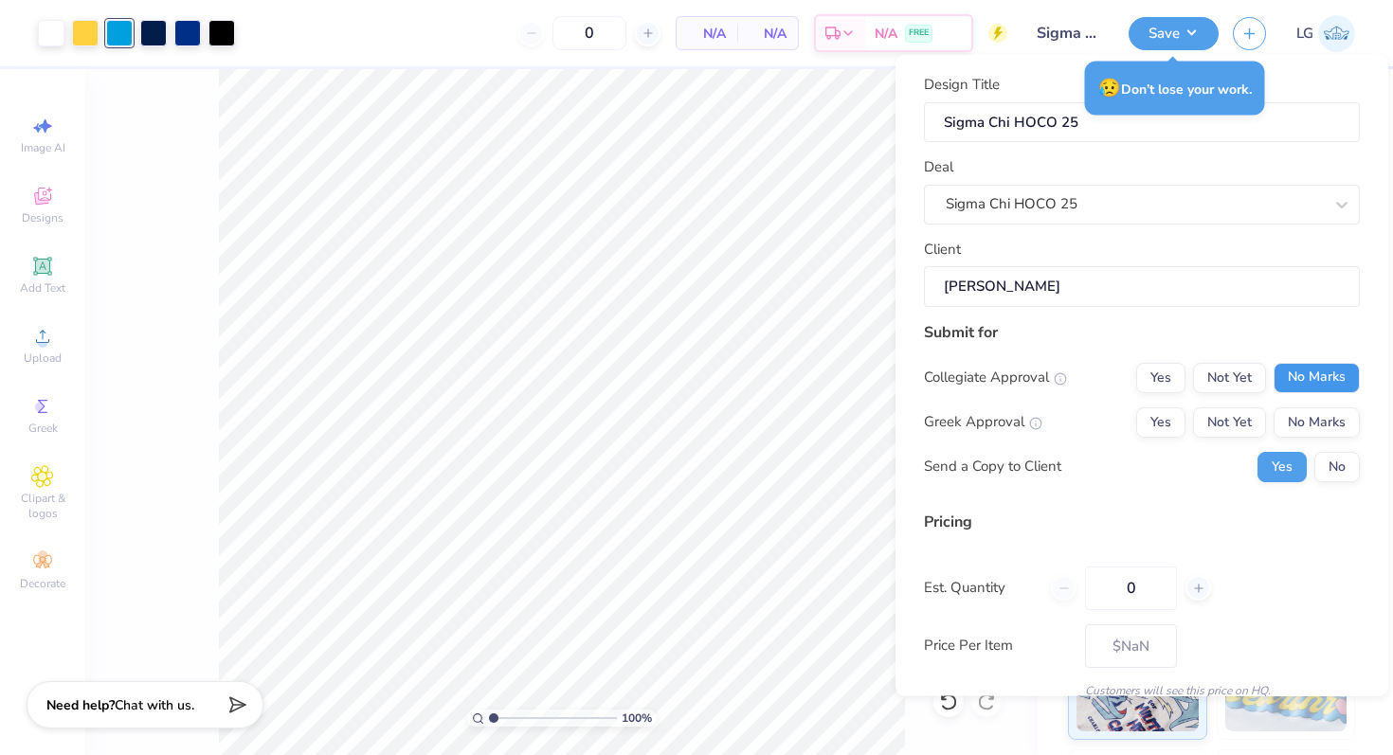
click at [1341, 376] on button "No Marks" at bounding box center [1317, 377] width 86 height 30
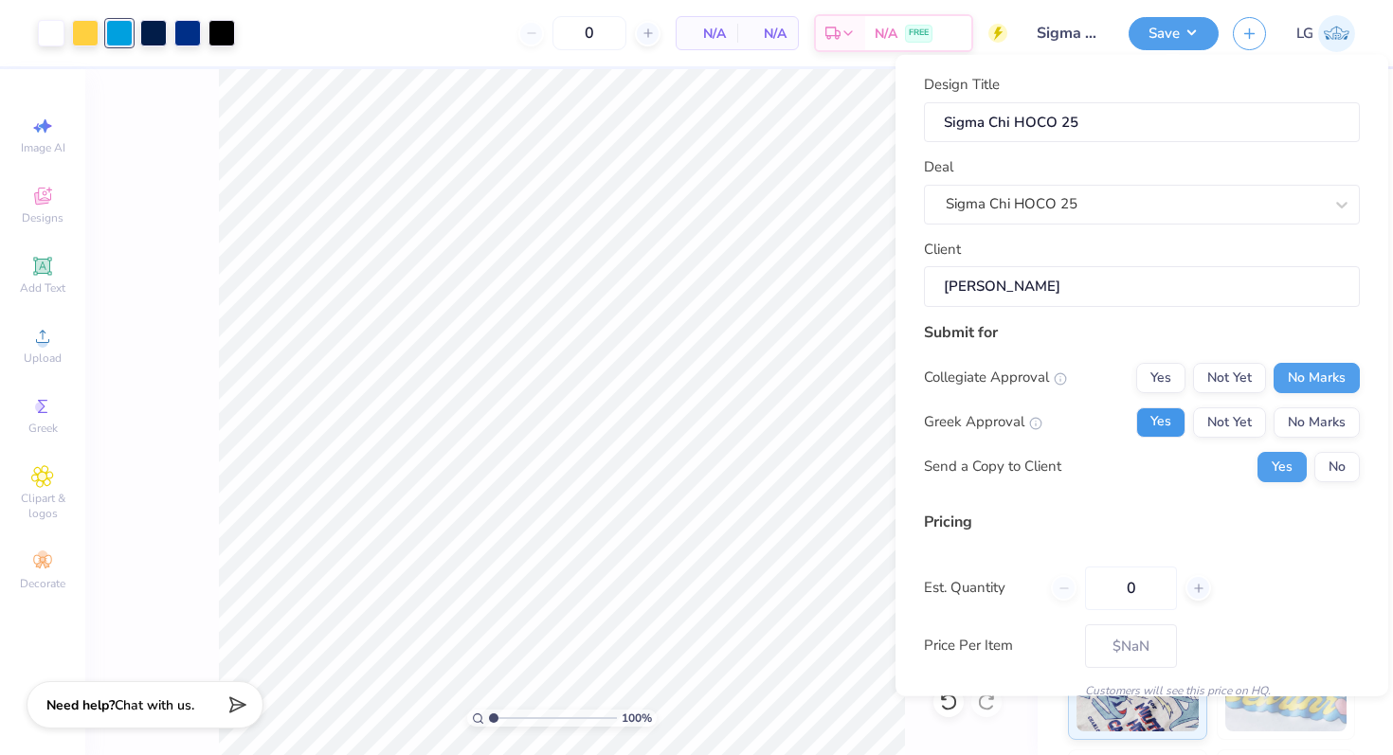
click at [1179, 410] on button "Yes" at bounding box center [1160, 422] width 49 height 30
click at [1319, 474] on button "No" at bounding box center [1337, 466] width 45 height 30
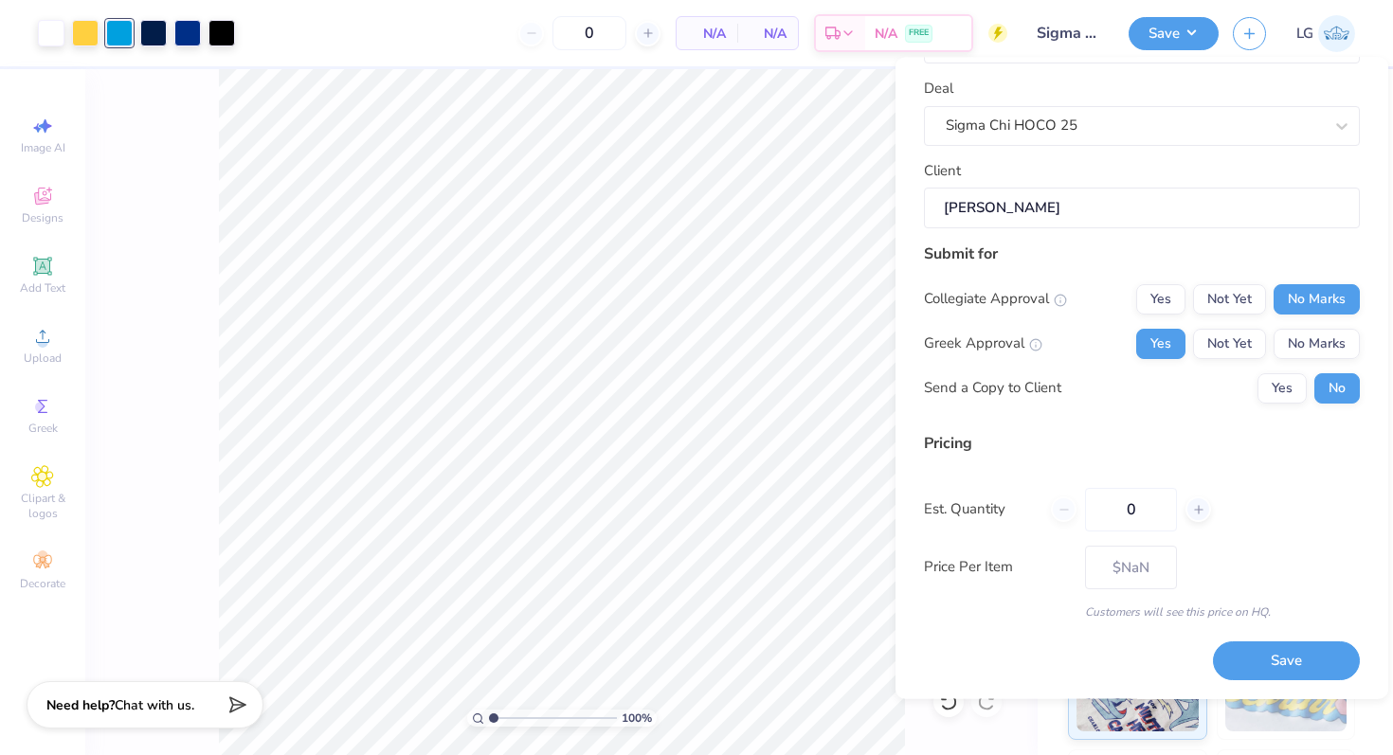
scroll to position [71, 0]
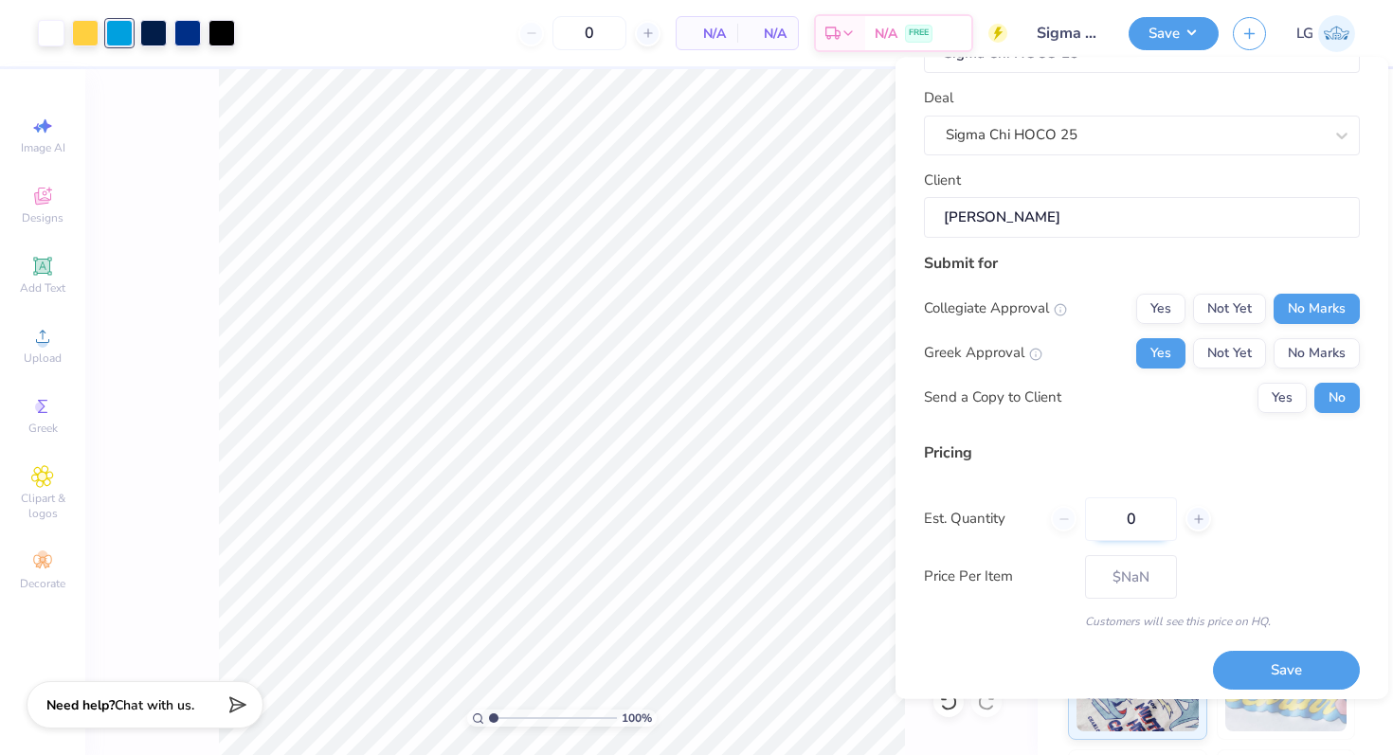
click at [1148, 527] on input "0" at bounding box center [1131, 520] width 92 height 44
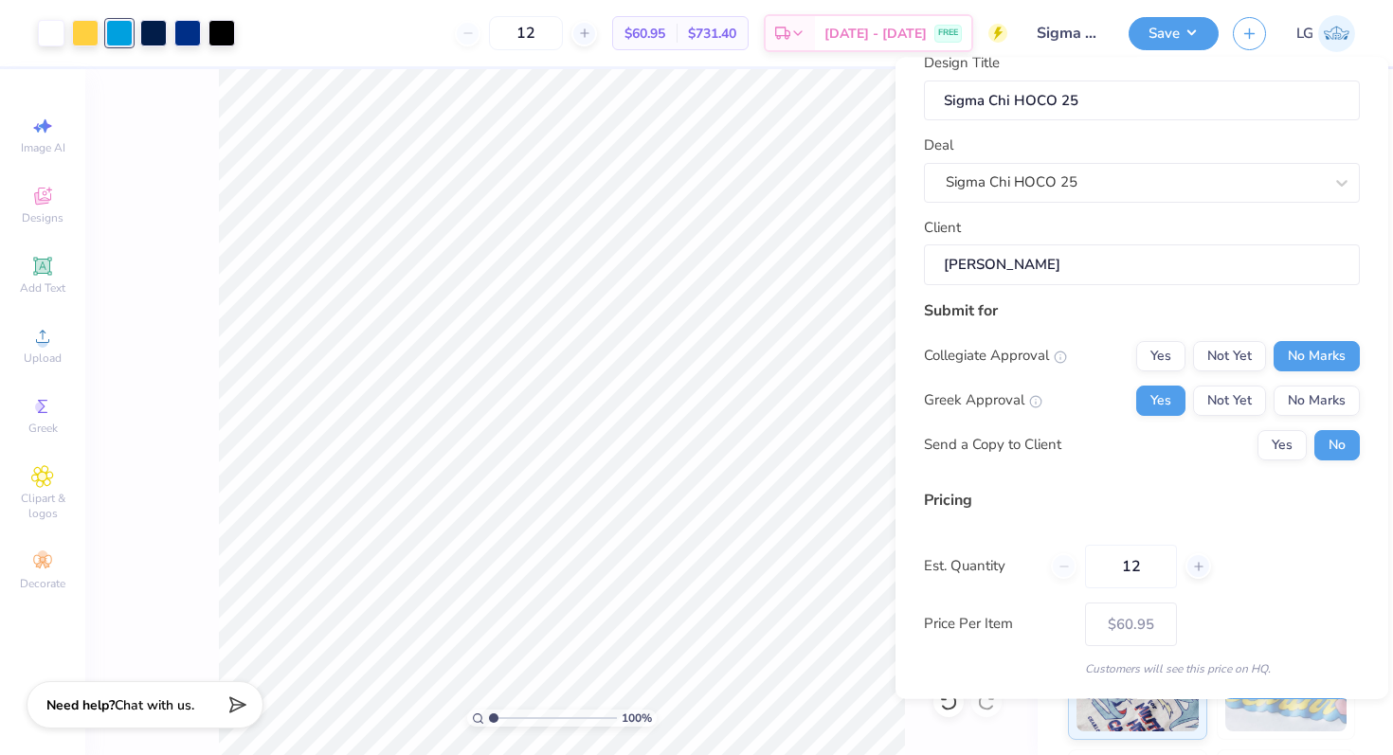
scroll to position [0, 0]
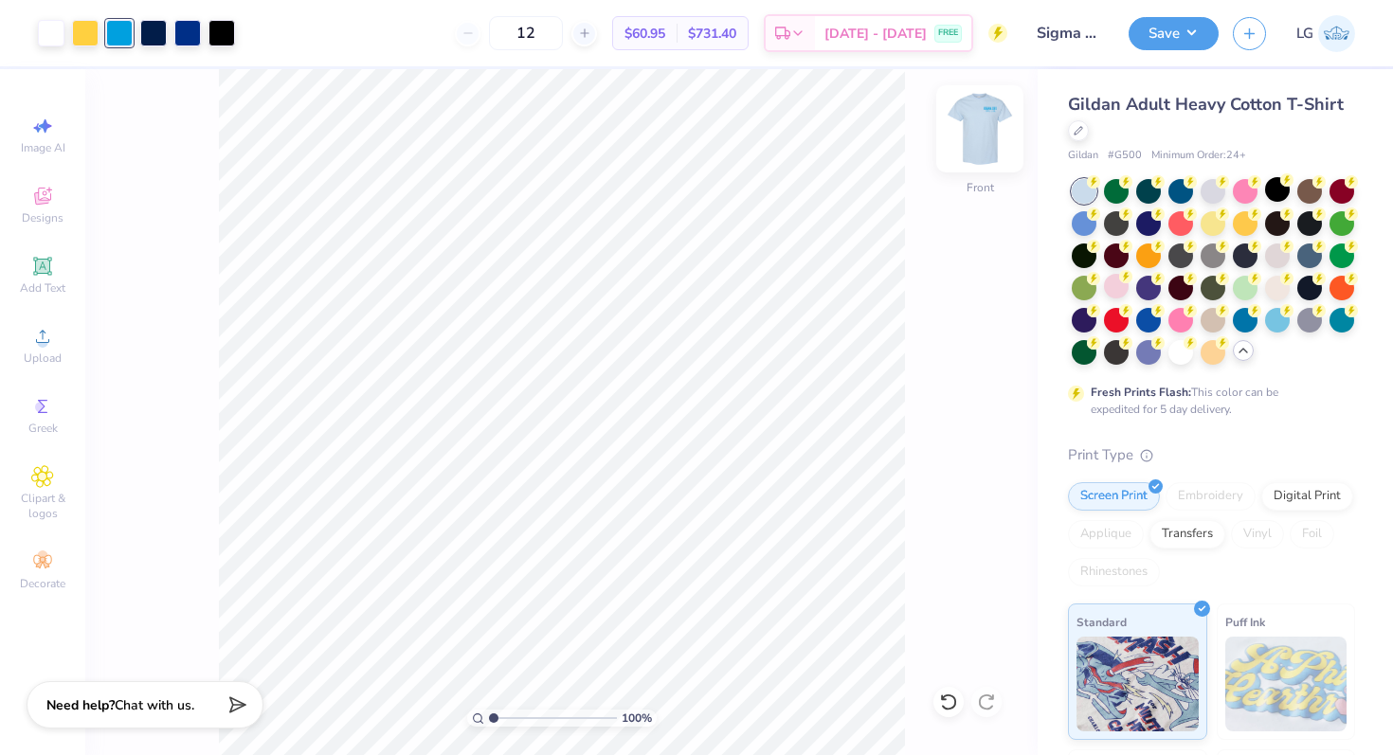
click at [980, 155] on img at bounding box center [980, 129] width 76 height 76
click at [980, 151] on img at bounding box center [980, 129] width 76 height 76
click at [1169, 45] on button "Save" at bounding box center [1174, 30] width 90 height 33
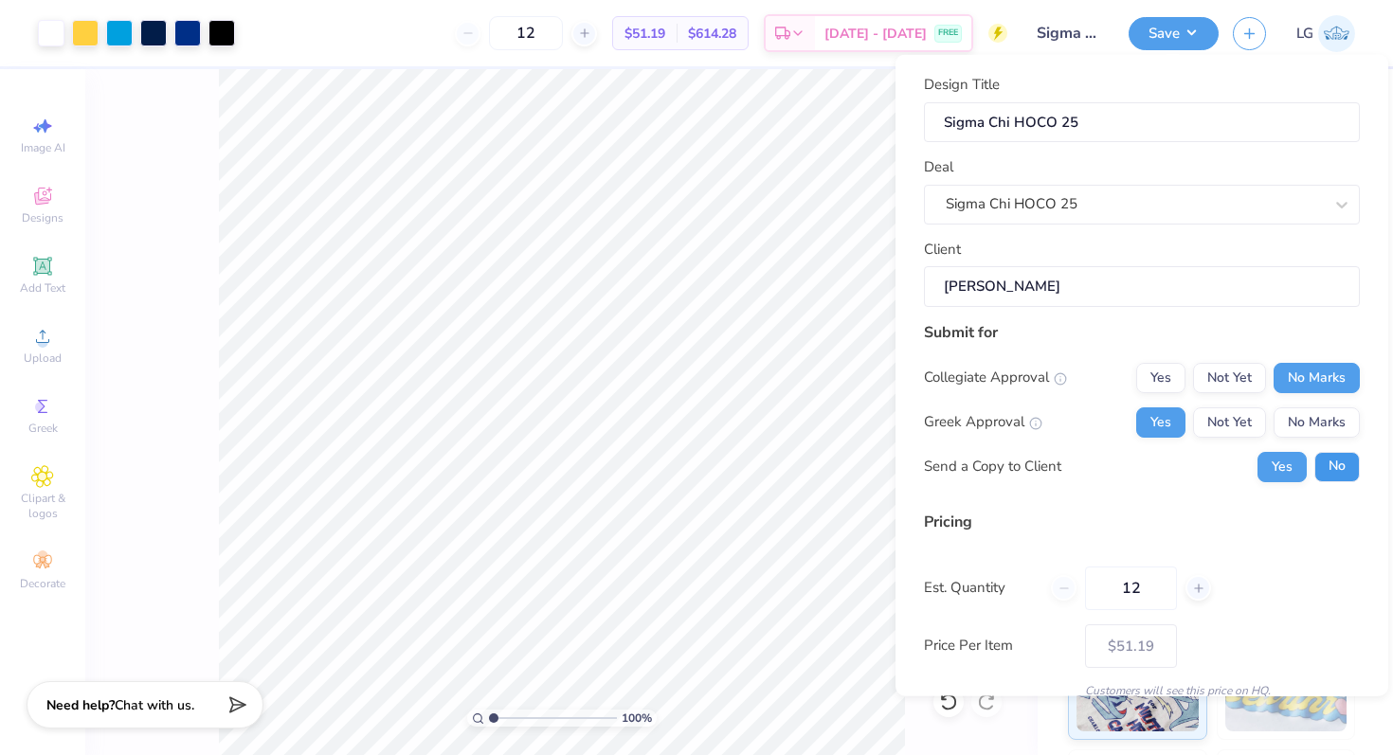
click at [1349, 474] on button "No" at bounding box center [1337, 466] width 45 height 30
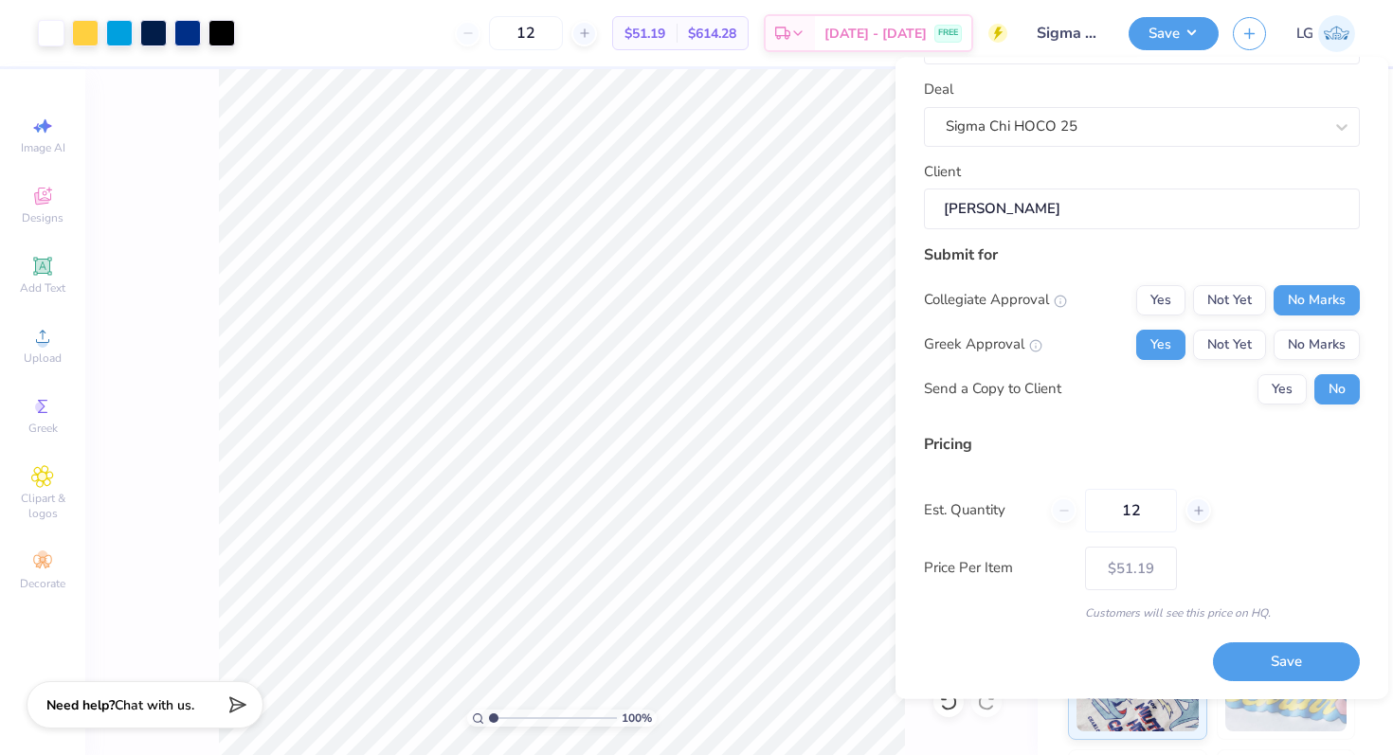
scroll to position [81, 0]
click at [1275, 663] on button "Save" at bounding box center [1286, 662] width 147 height 39
